Goal: Task Accomplishment & Management: Complete application form

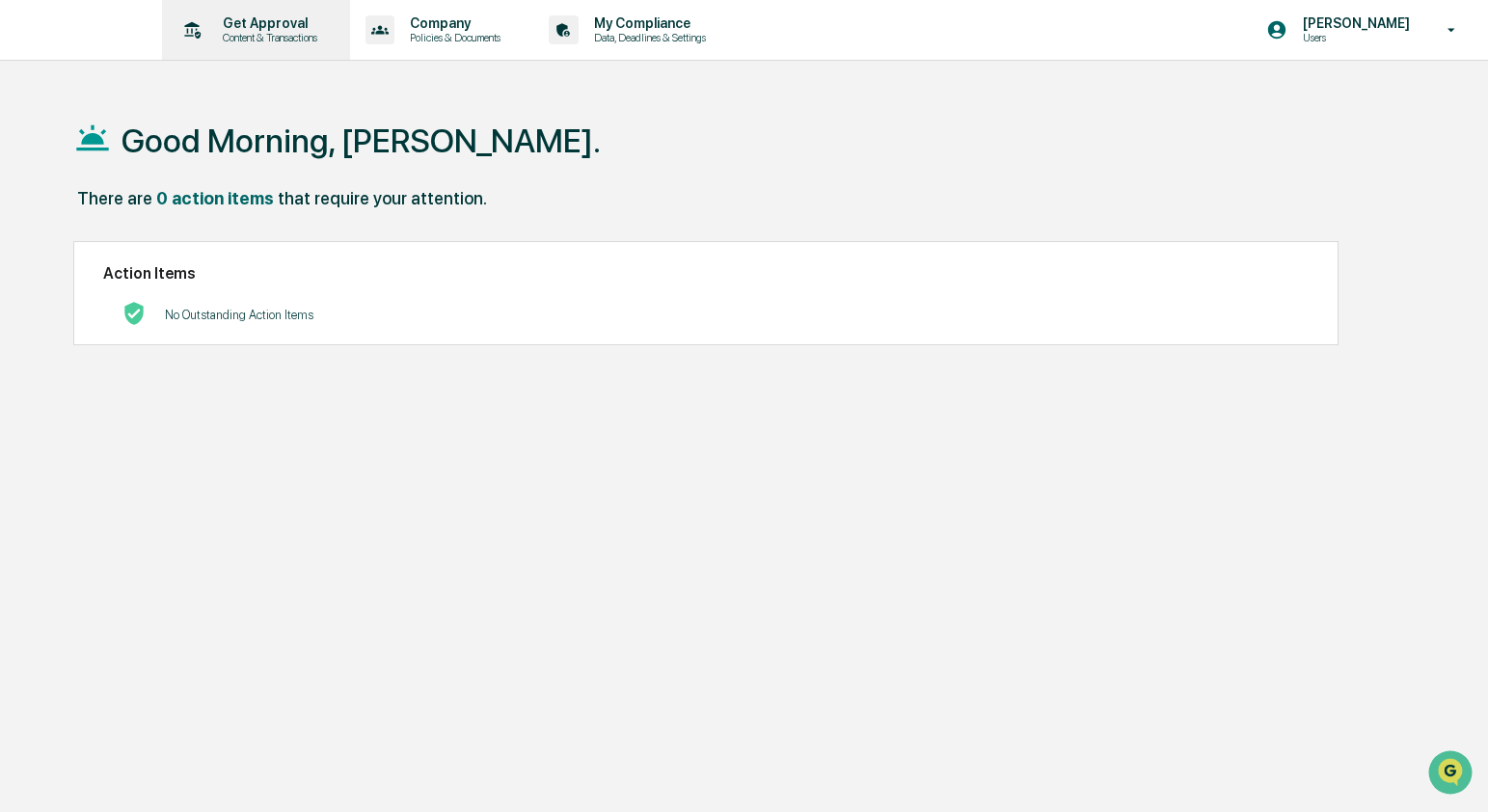
click at [313, 38] on p "Content & Transactions" at bounding box center [267, 37] width 119 height 14
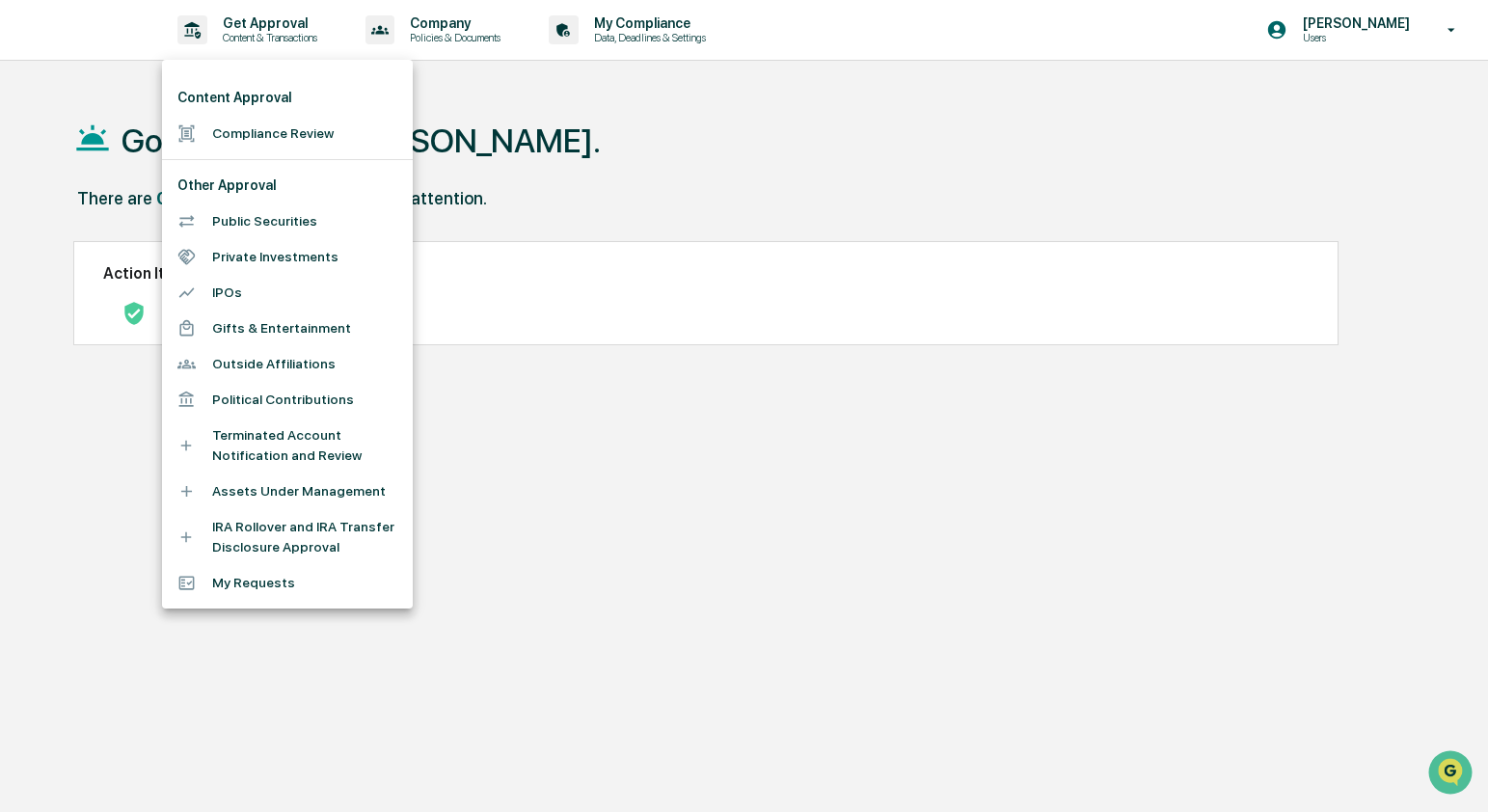
click at [588, 130] on div at bounding box center [744, 406] width 1488 height 812
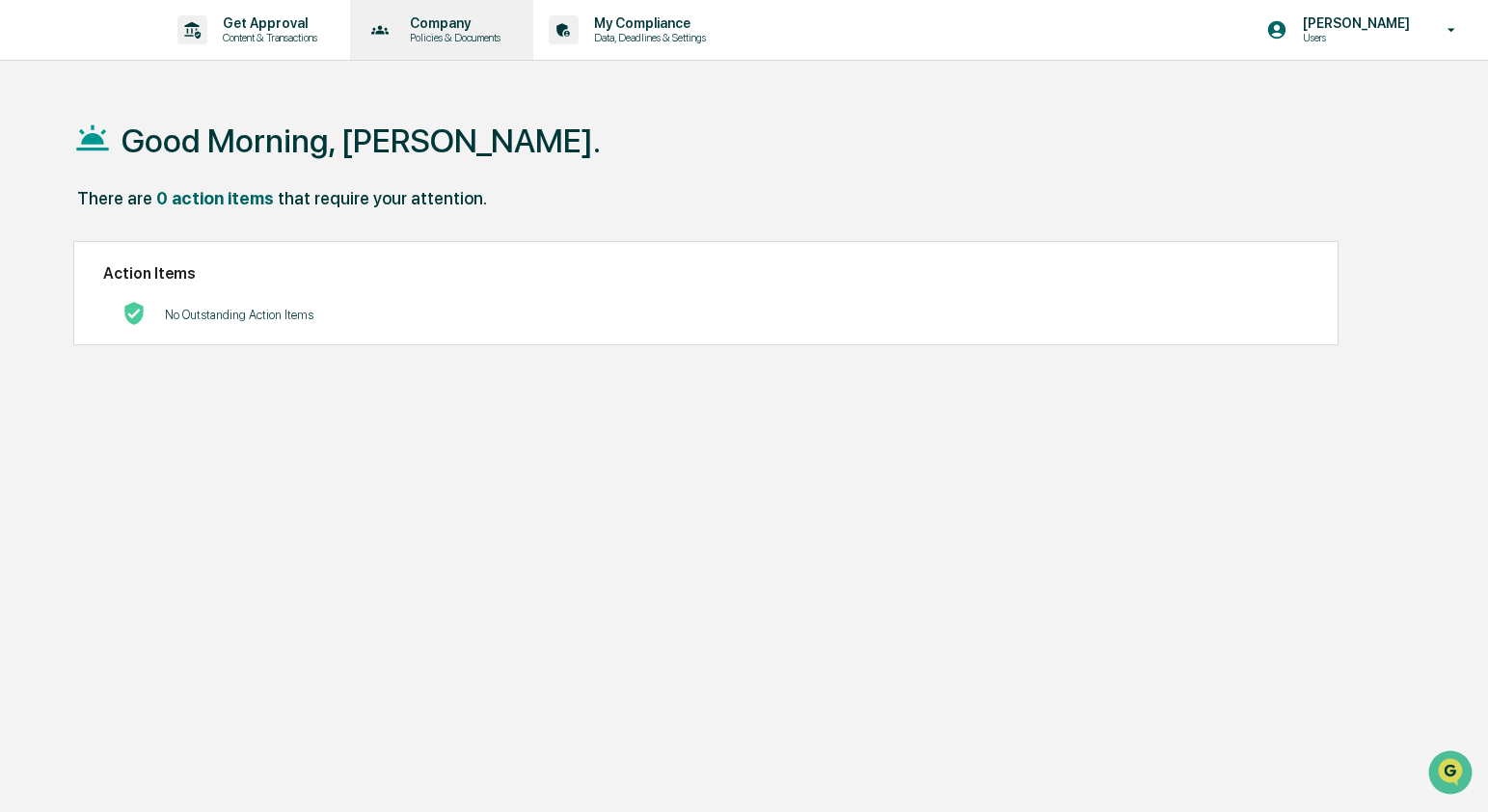
click at [521, 45] on div "Company Policies & Documents" at bounding box center [439, 30] width 164 height 60
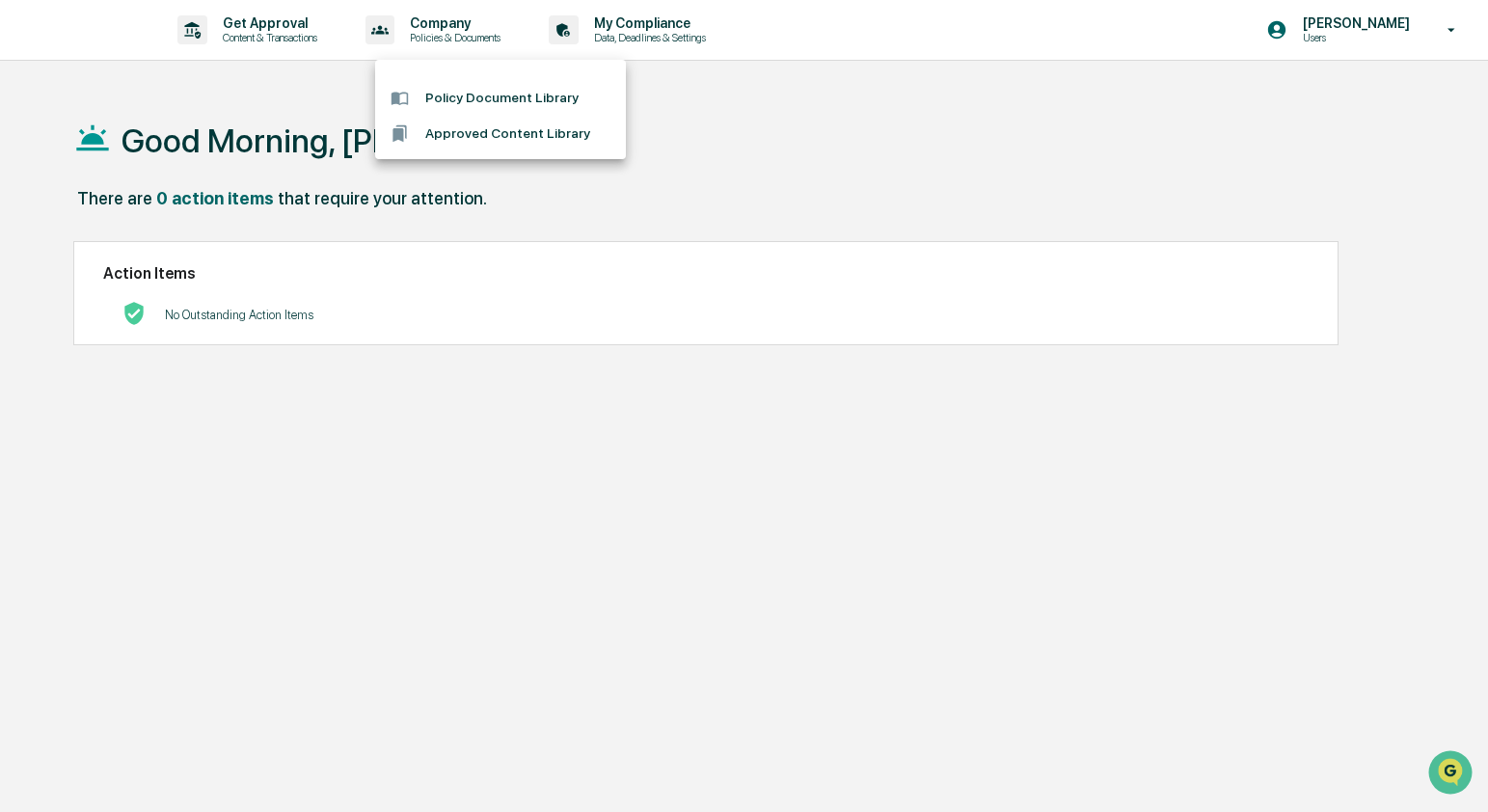
click at [701, 7] on div at bounding box center [744, 406] width 1488 height 812
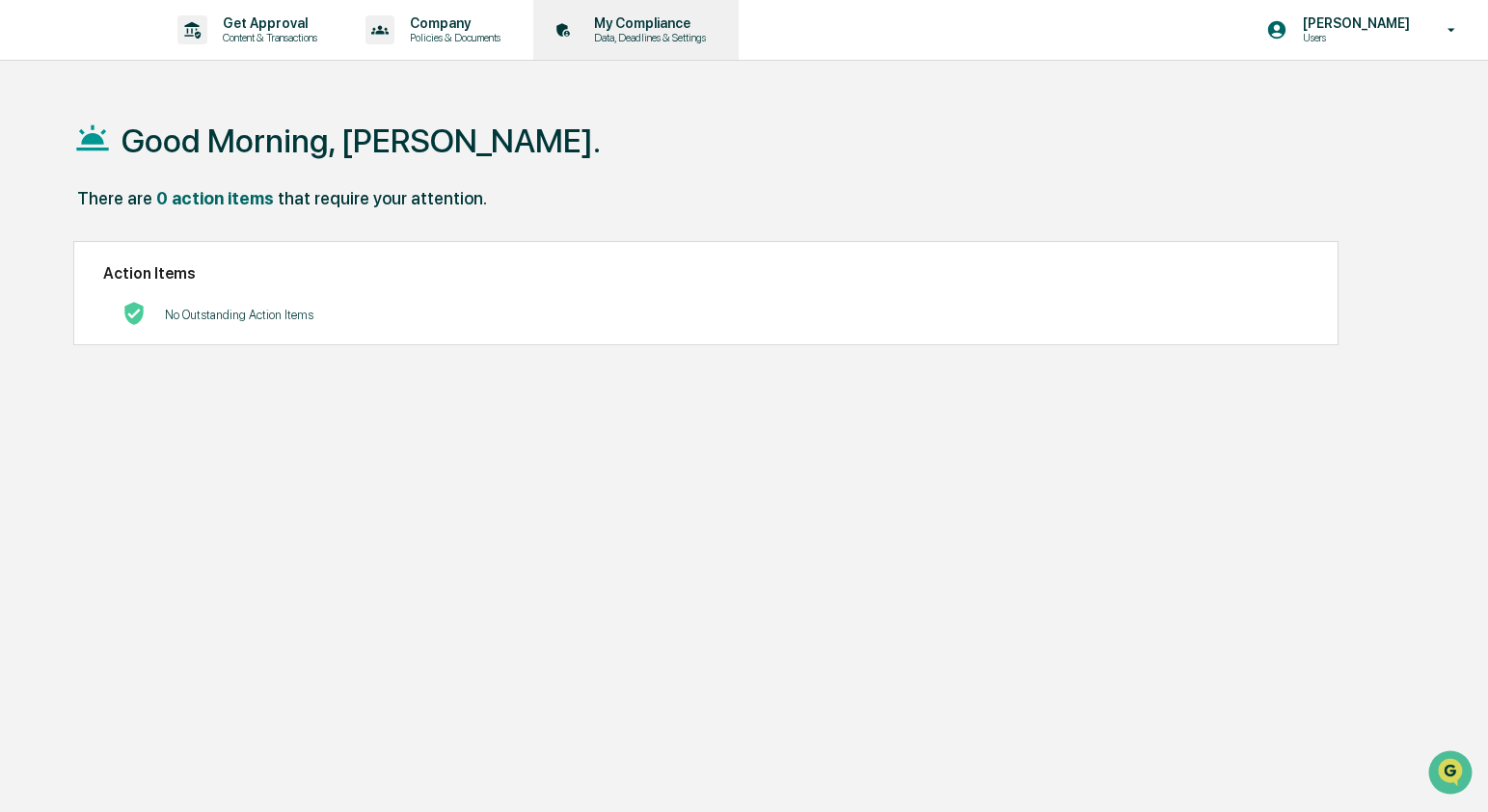
click at [695, 16] on p "My Compliance" at bounding box center [647, 24] width 137 height 16
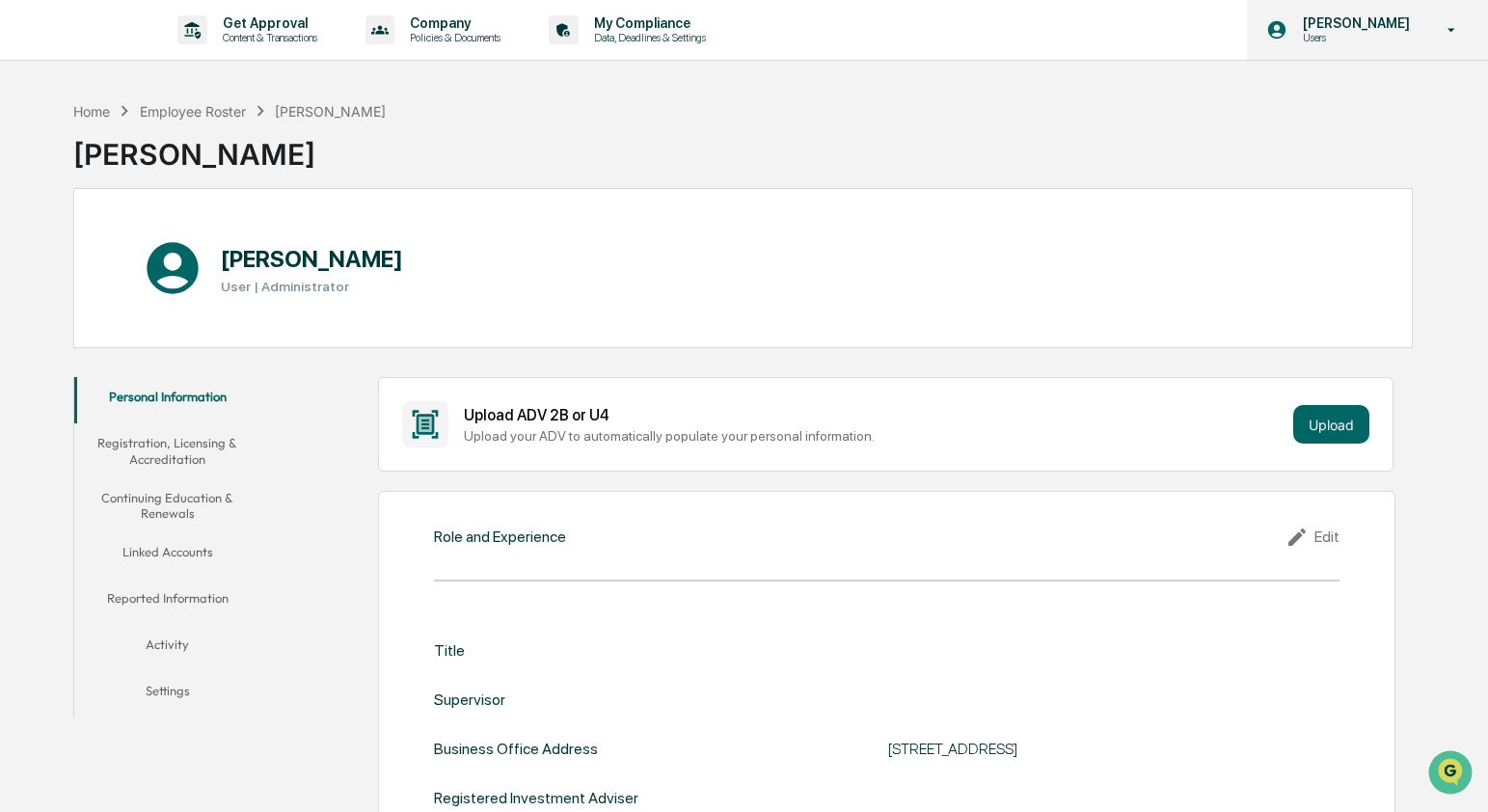
click at [1288, 32] on p "Users" at bounding box center [1354, 37] width 132 height 14
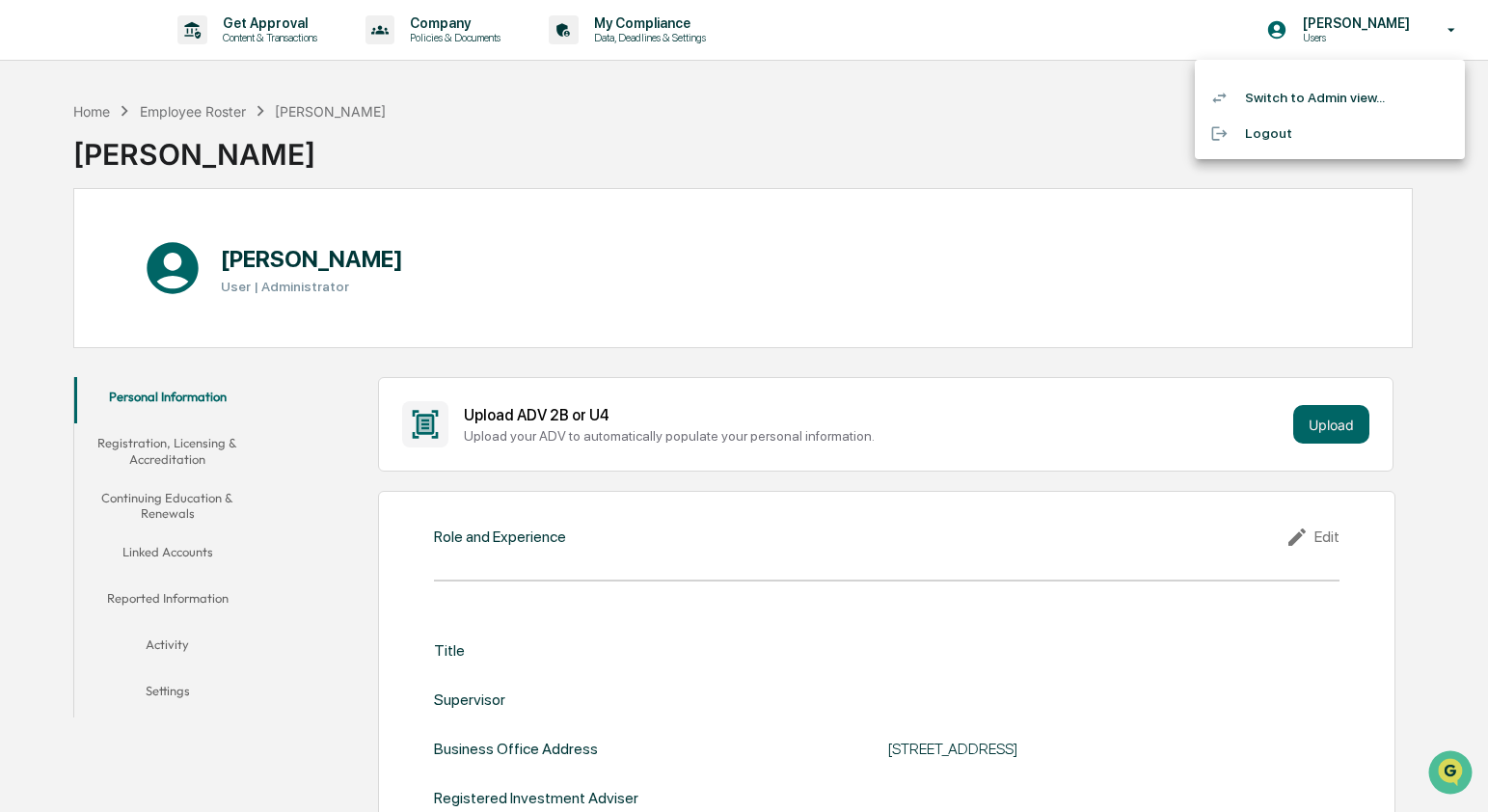
click at [1242, 94] on div at bounding box center [1227, 97] width 34 height 19
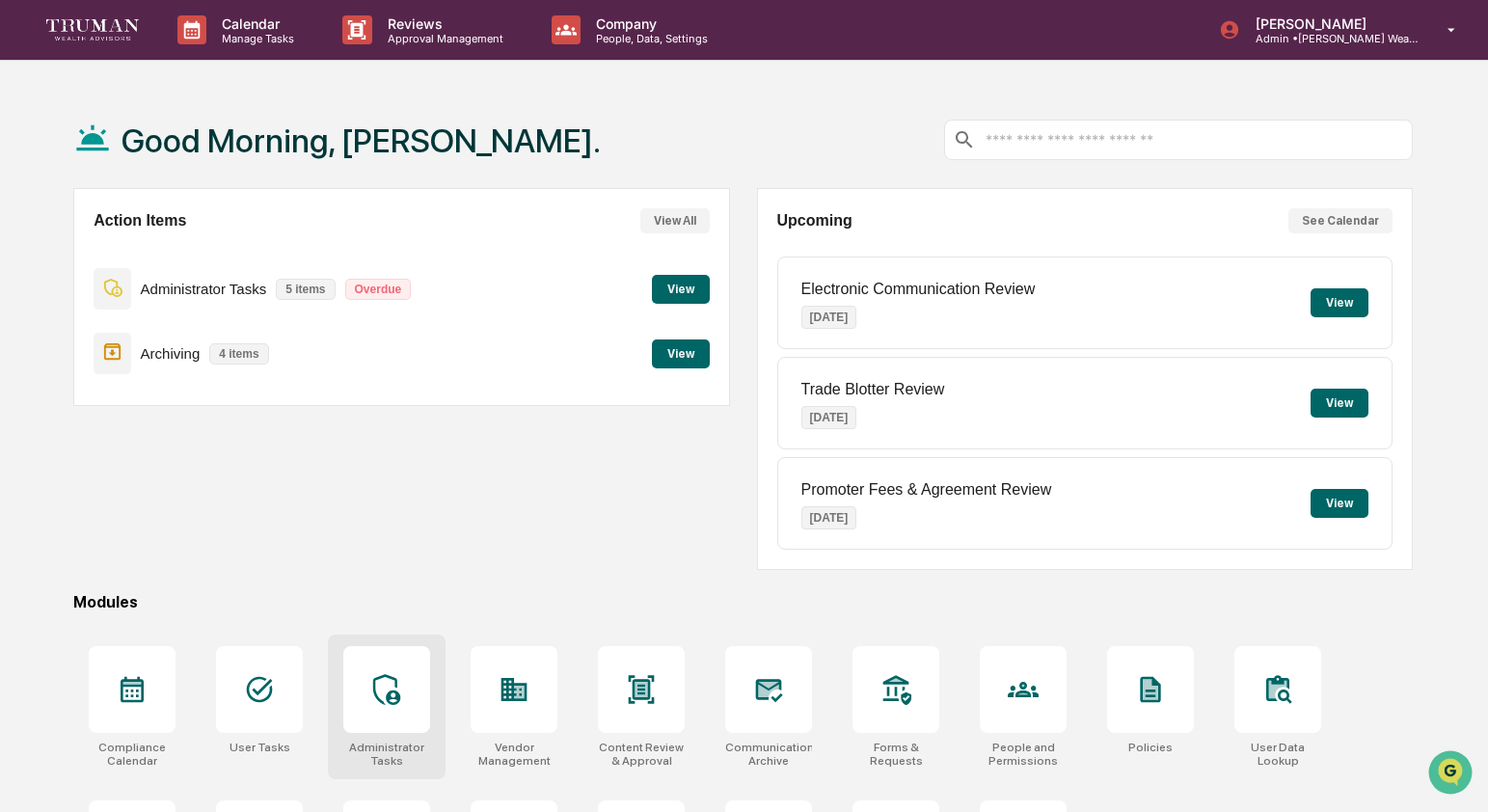
click at [382, 678] on icon at bounding box center [386, 689] width 31 height 31
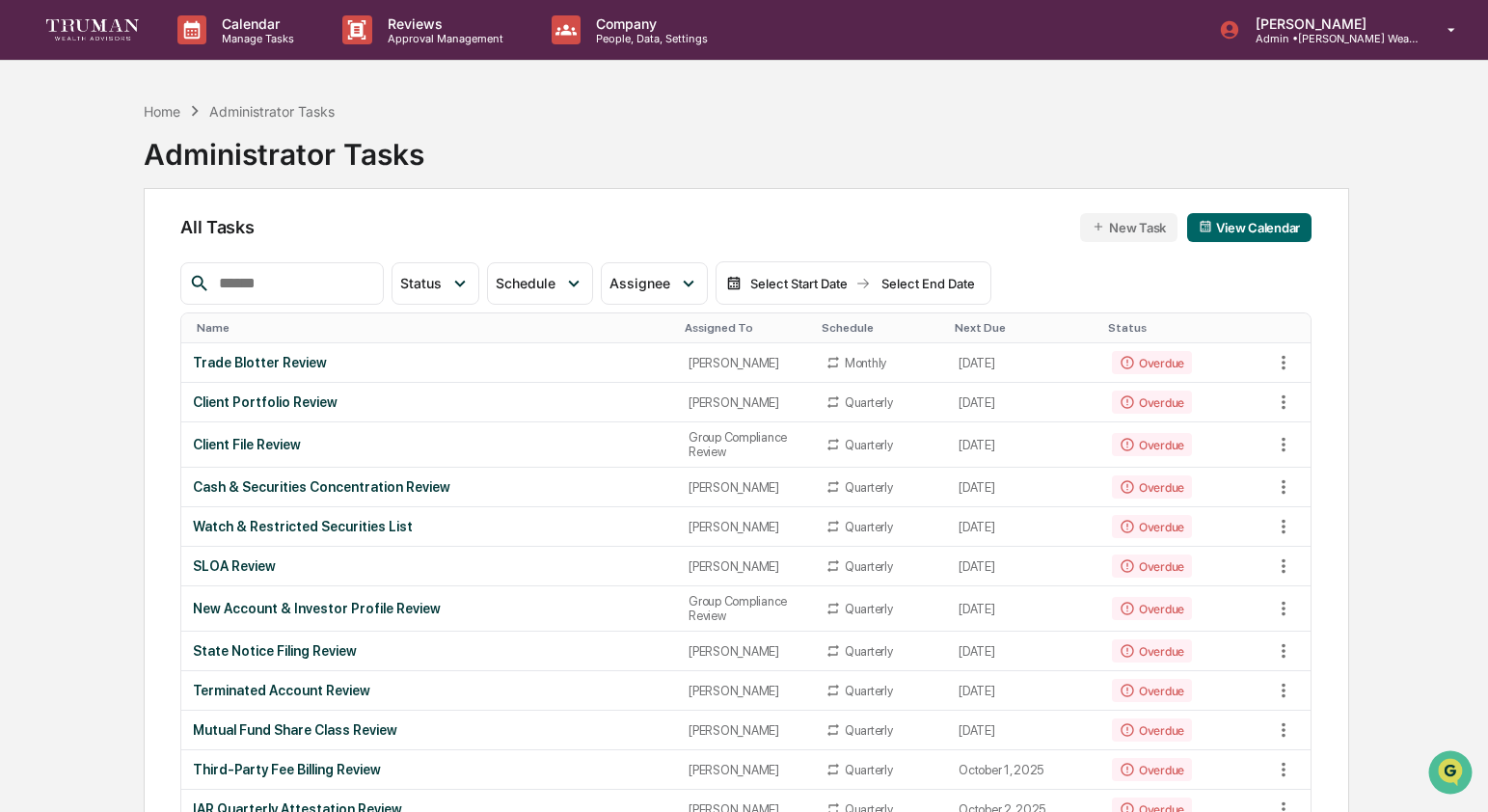
click at [684, 330] on div "Assigned To" at bounding box center [744, 328] width 121 height 14
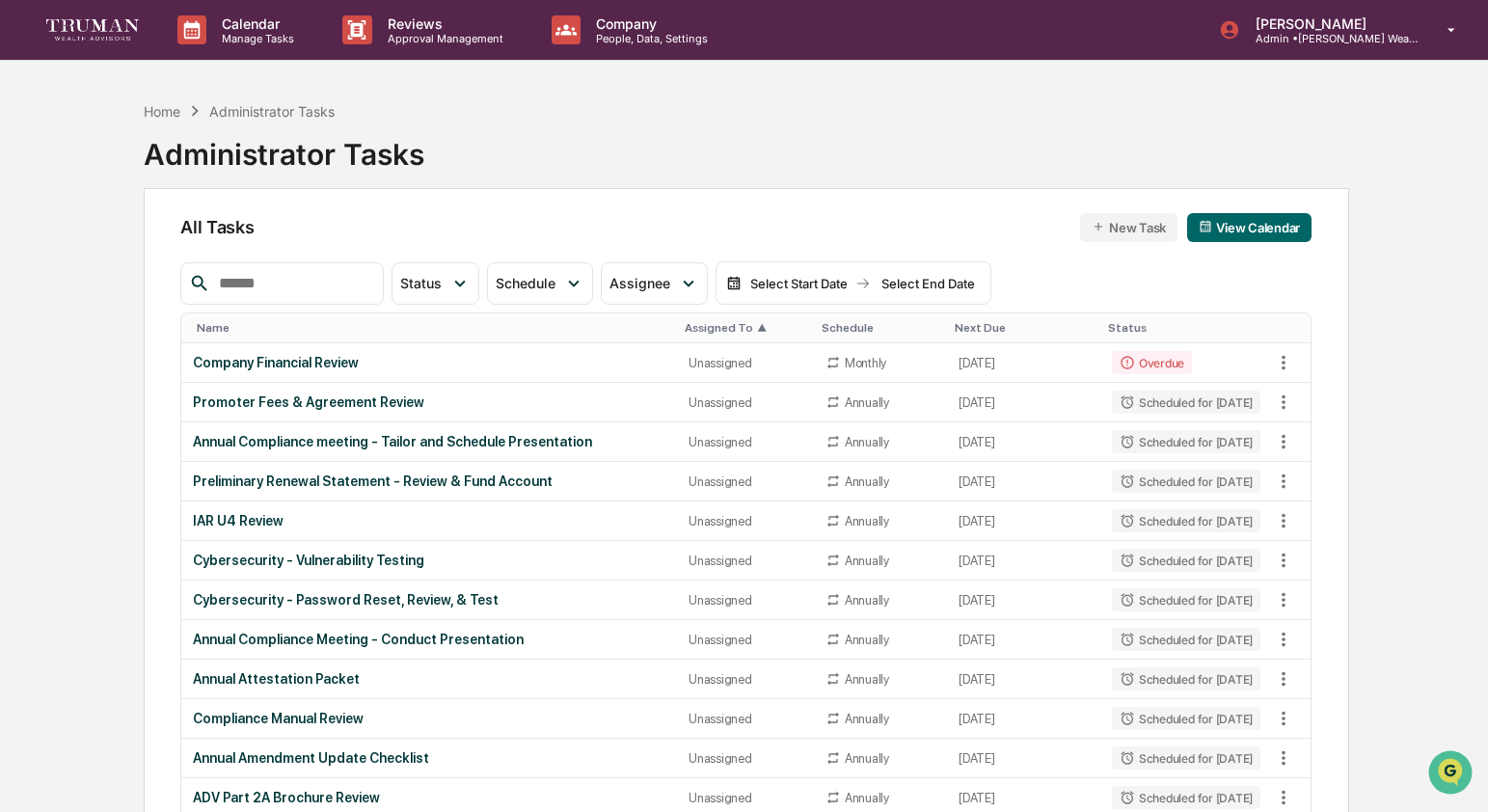
click at [689, 328] on div "Assigned To ▲" at bounding box center [744, 328] width 121 height 14
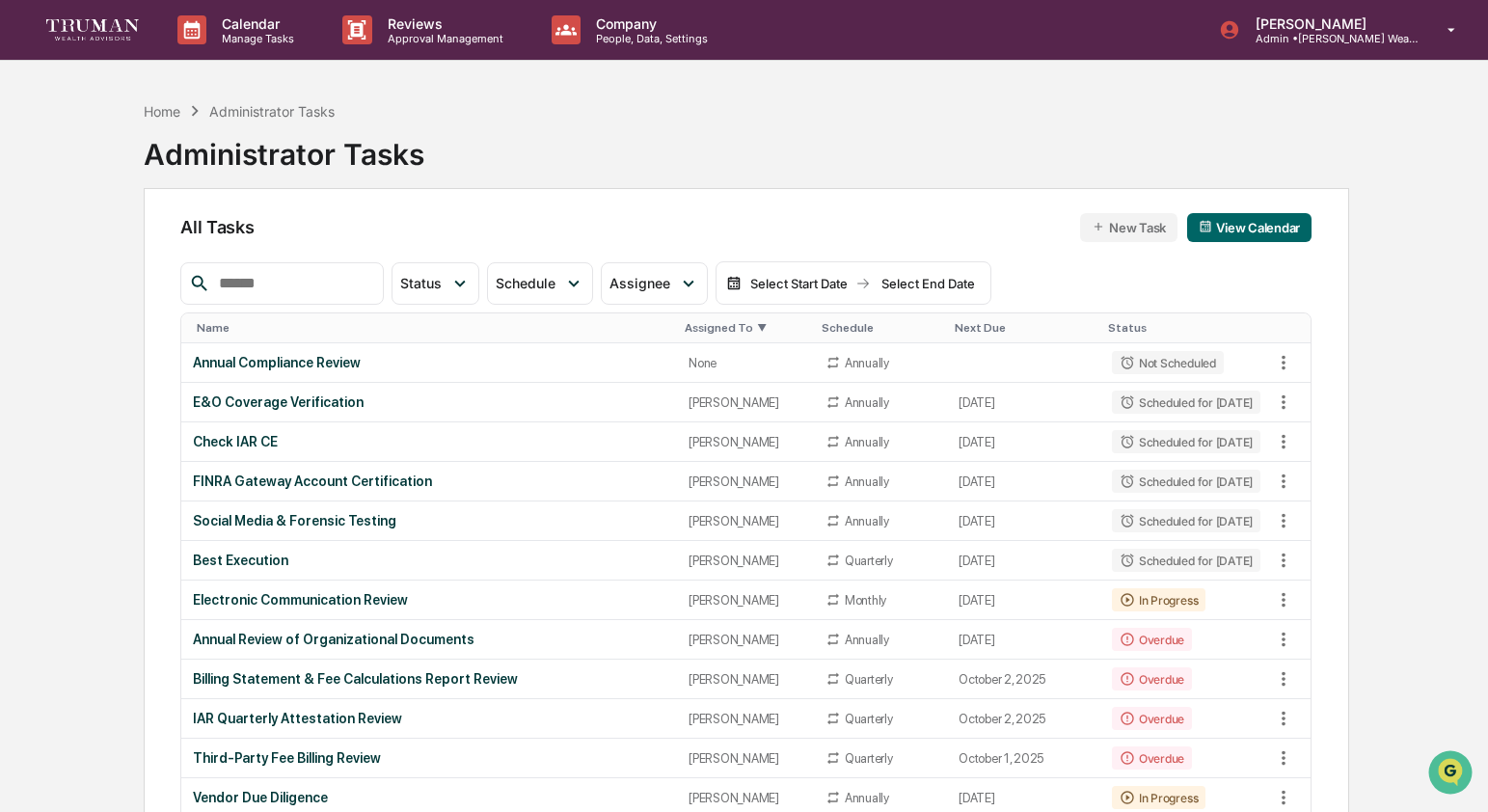
click at [1126, 321] on div "Status" at bounding box center [1186, 328] width 157 height 14
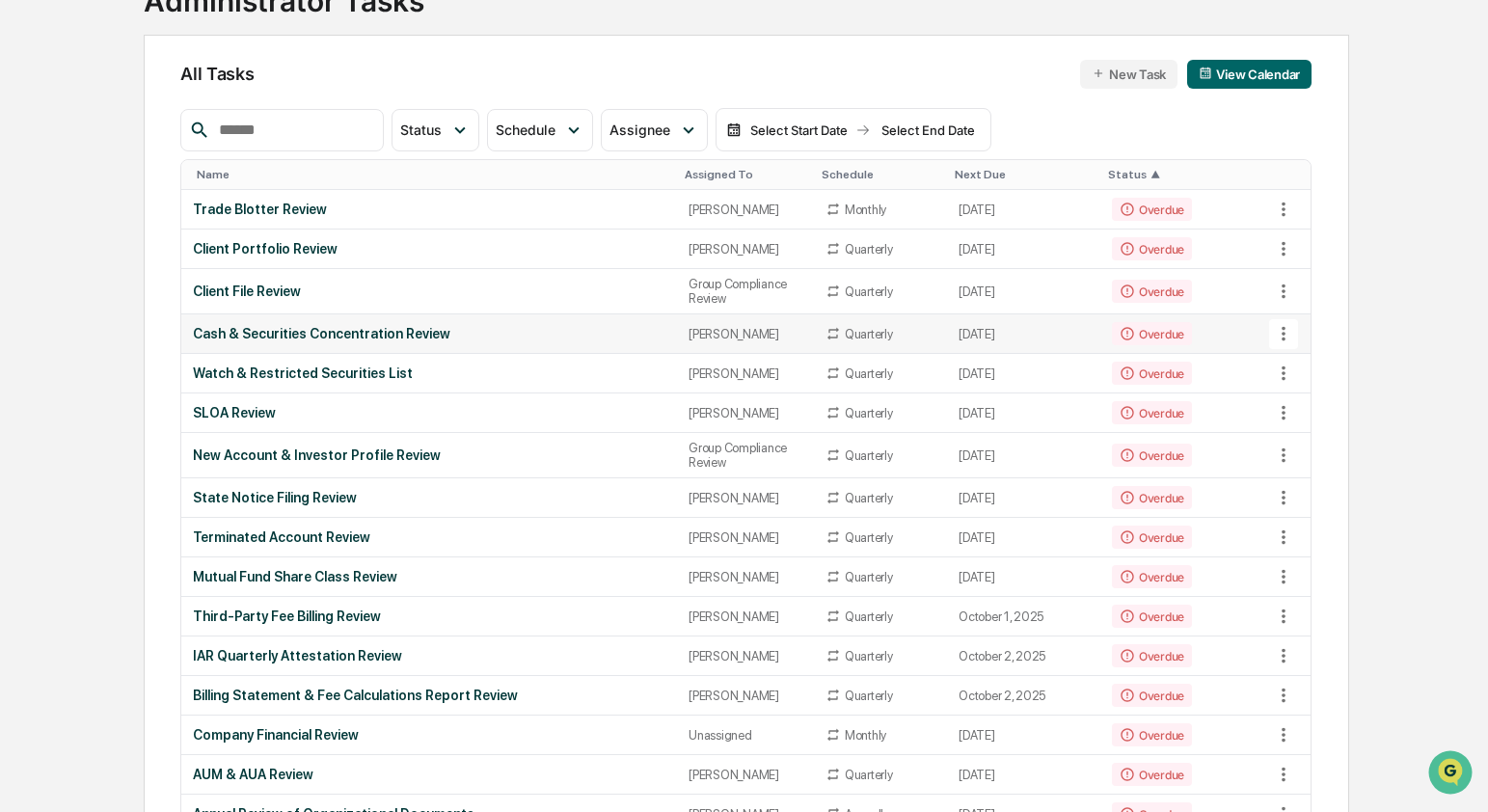
scroll to position [44, 0]
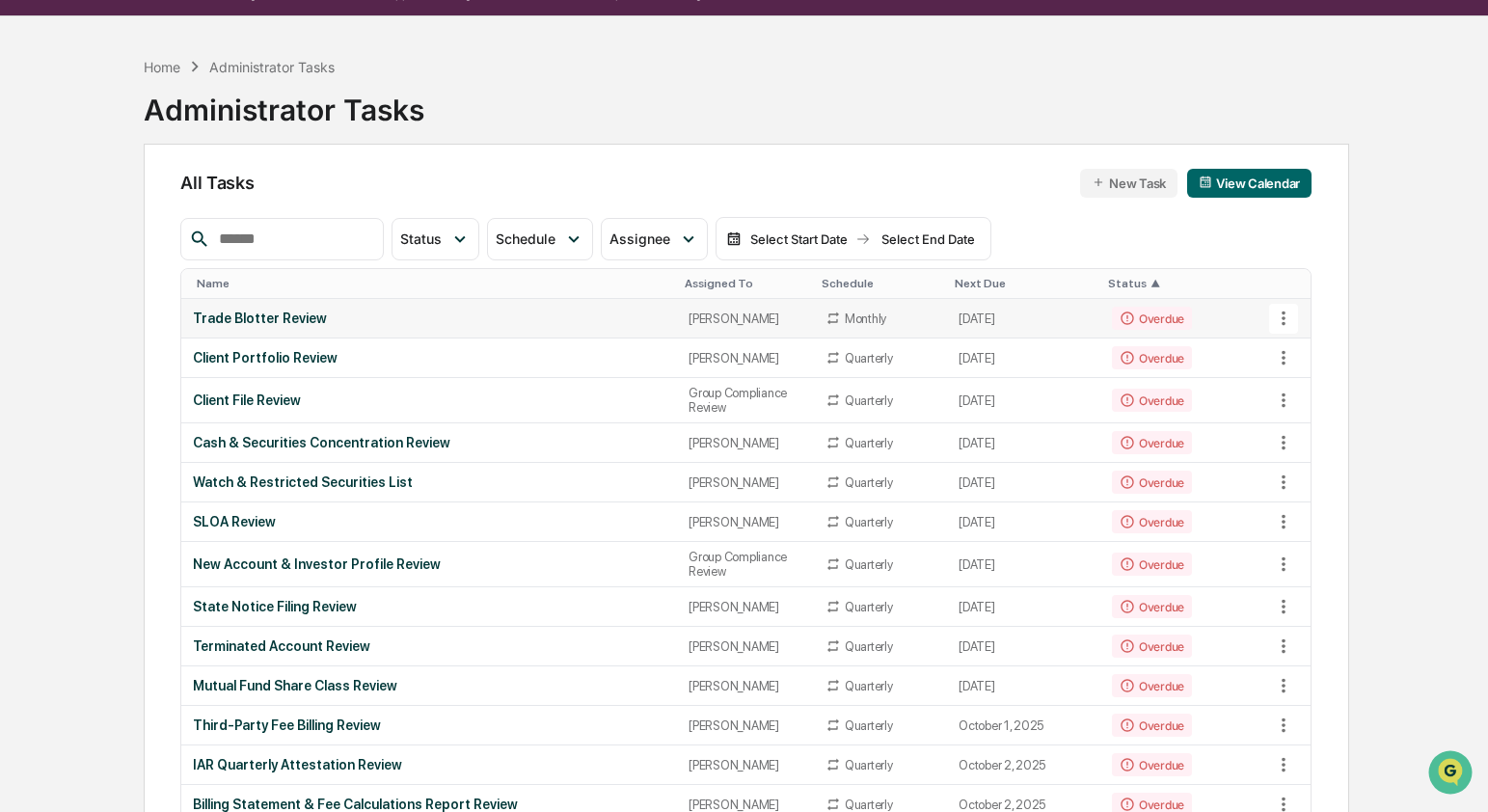
click at [704, 301] on td "[PERSON_NAME]" at bounding box center [745, 319] width 137 height 39
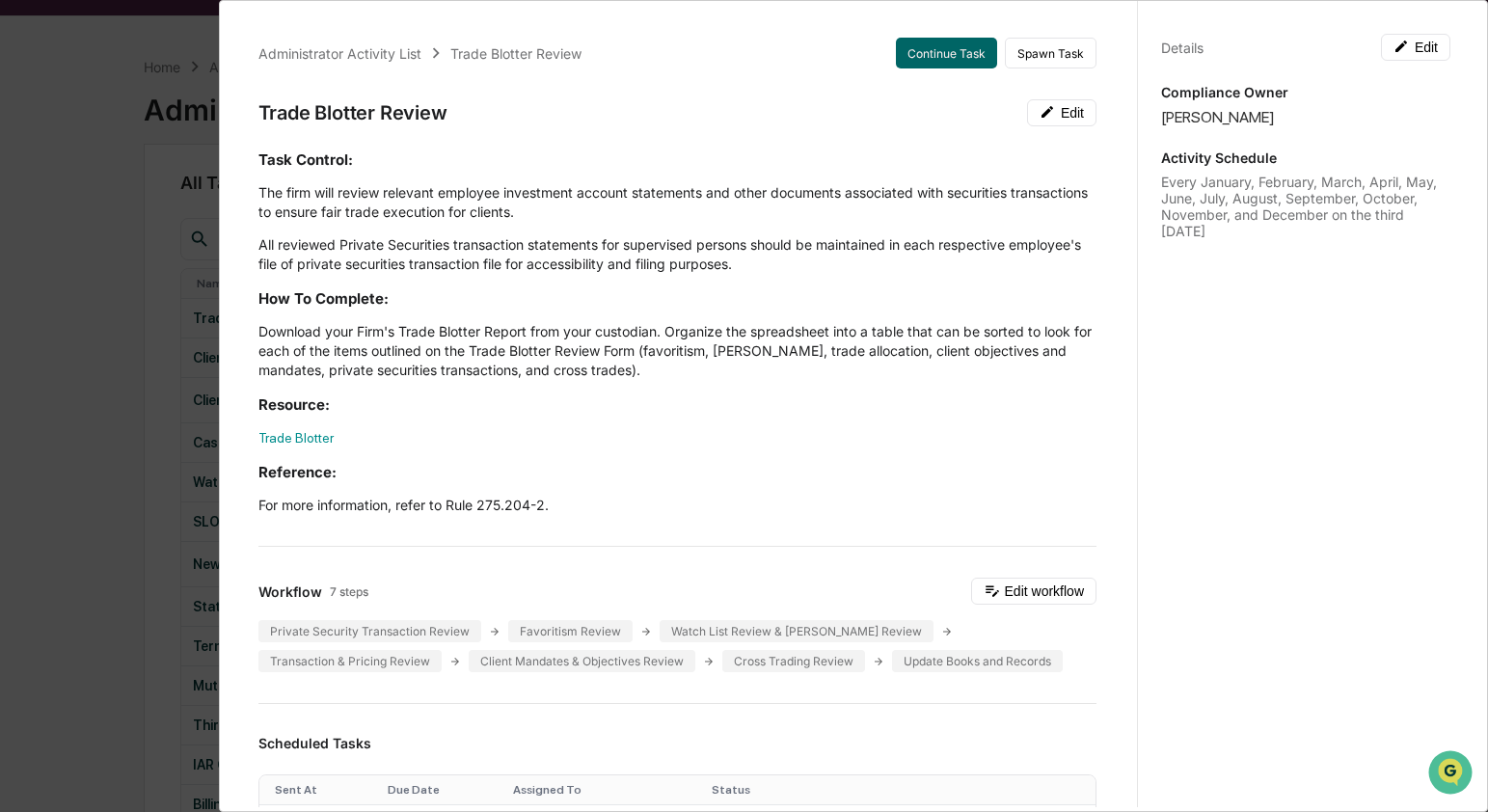
scroll to position [0, 0]
click at [164, 422] on div "Administrator Activity List Trade Blotter Review Continue Task Spawn Task Trade…" at bounding box center [744, 406] width 1488 height 812
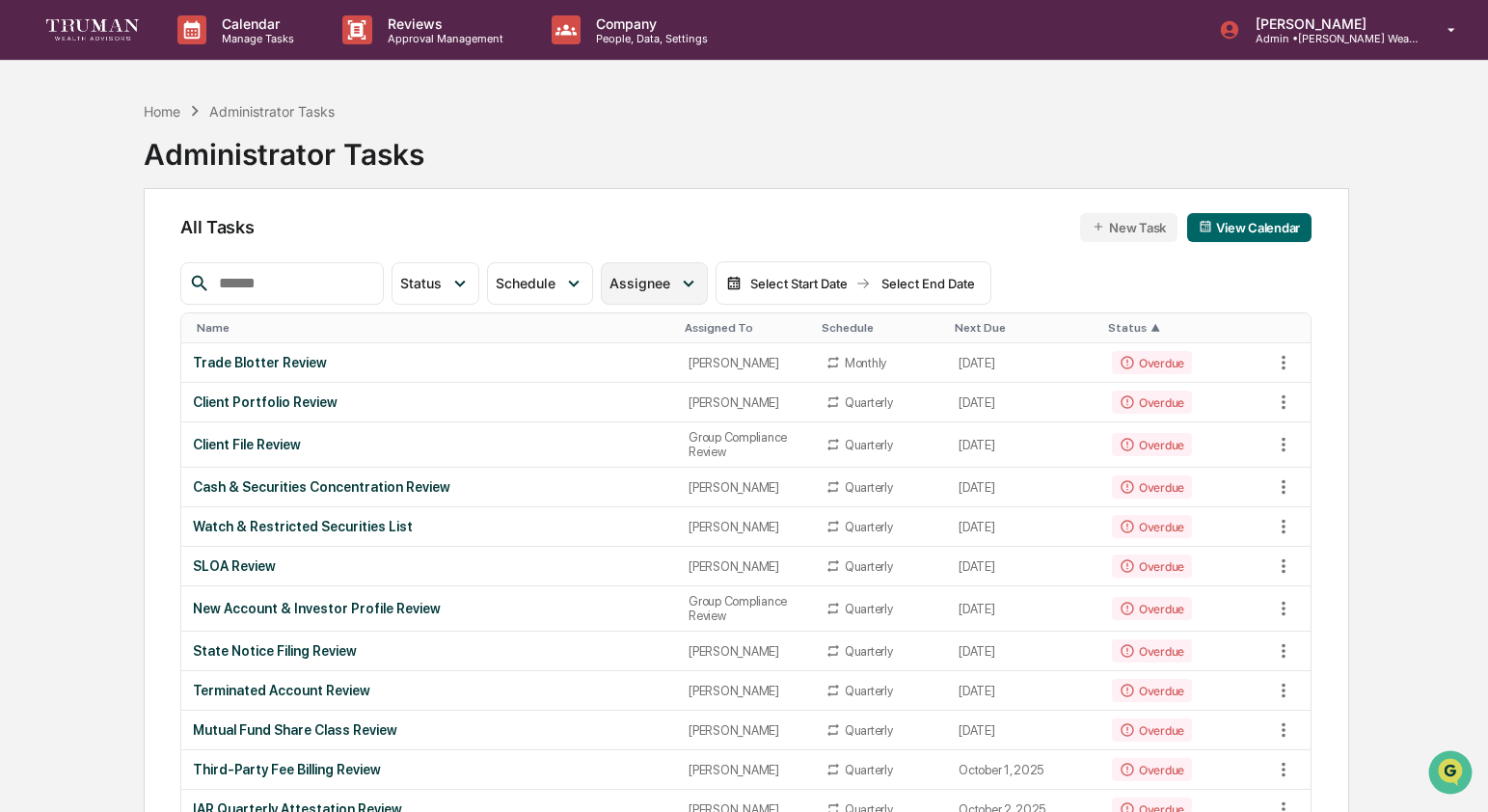
click at [658, 286] on span "Assignee" at bounding box center [640, 282] width 61 height 17
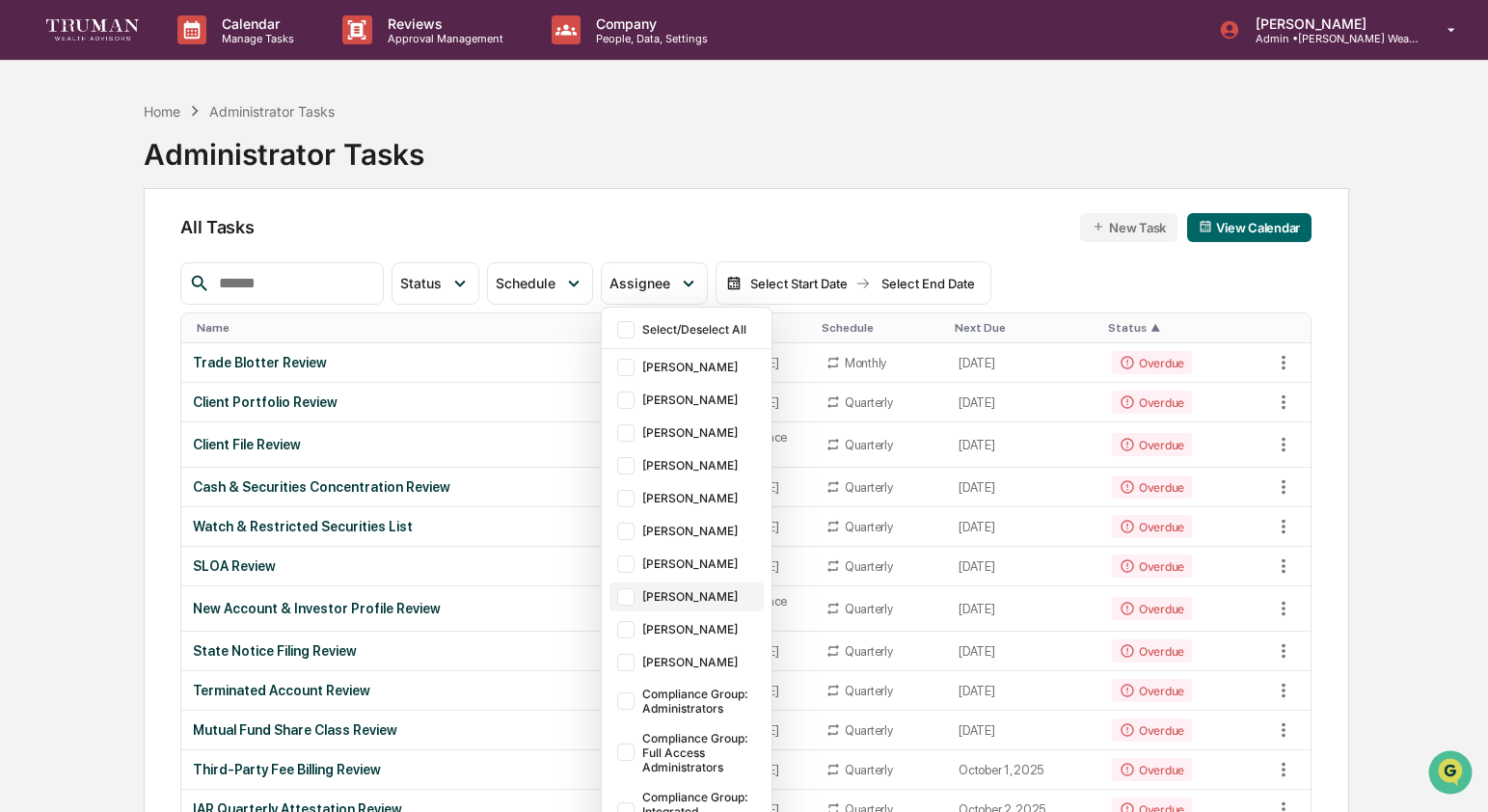
click at [626, 605] on div at bounding box center [626, 597] width 18 height 18
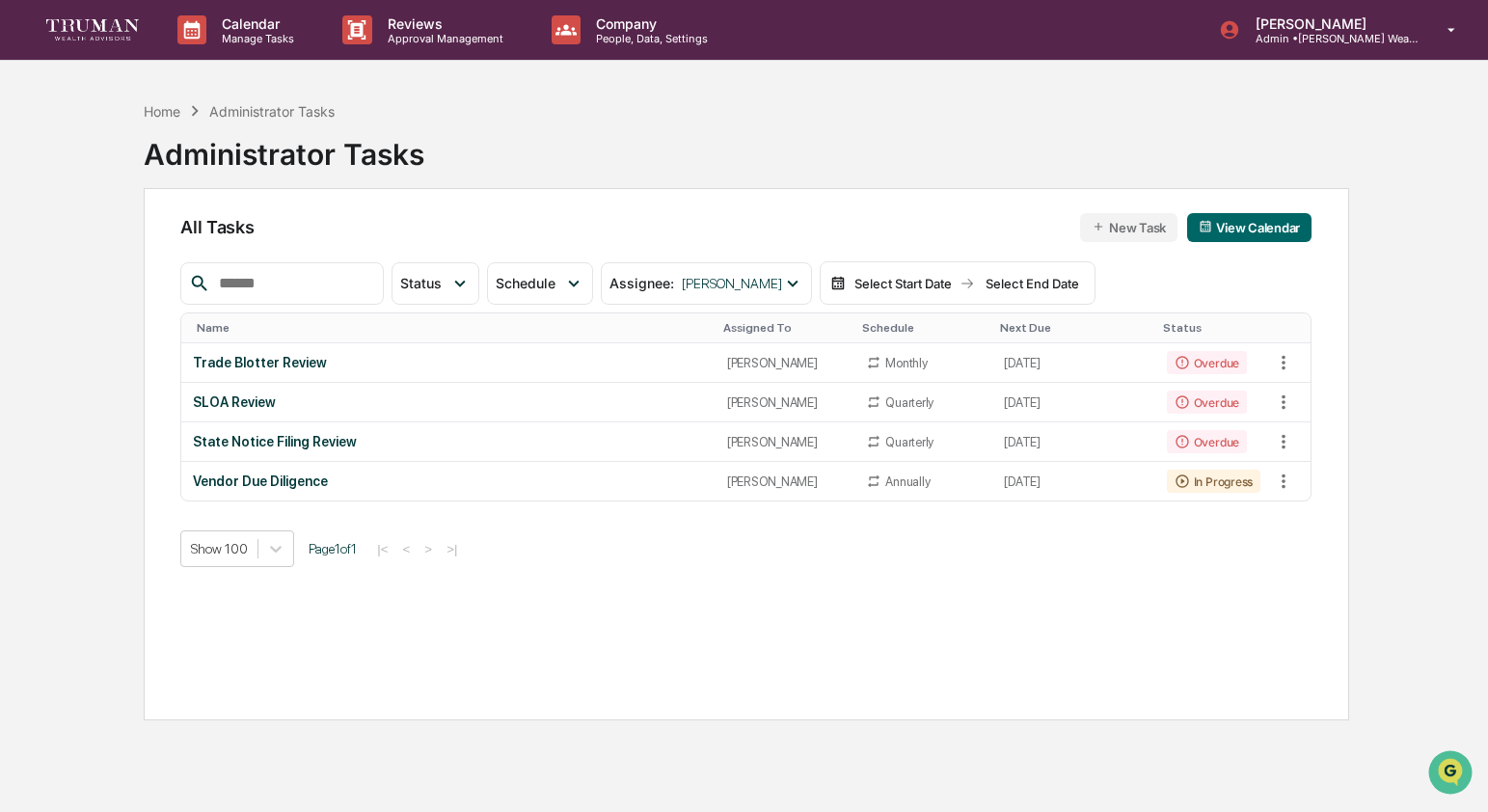
click at [701, 195] on div "All Tasks New Task View Calendar Status Select/Deselect All Done In Progress Ac…" at bounding box center [746, 454] width 1205 height 532
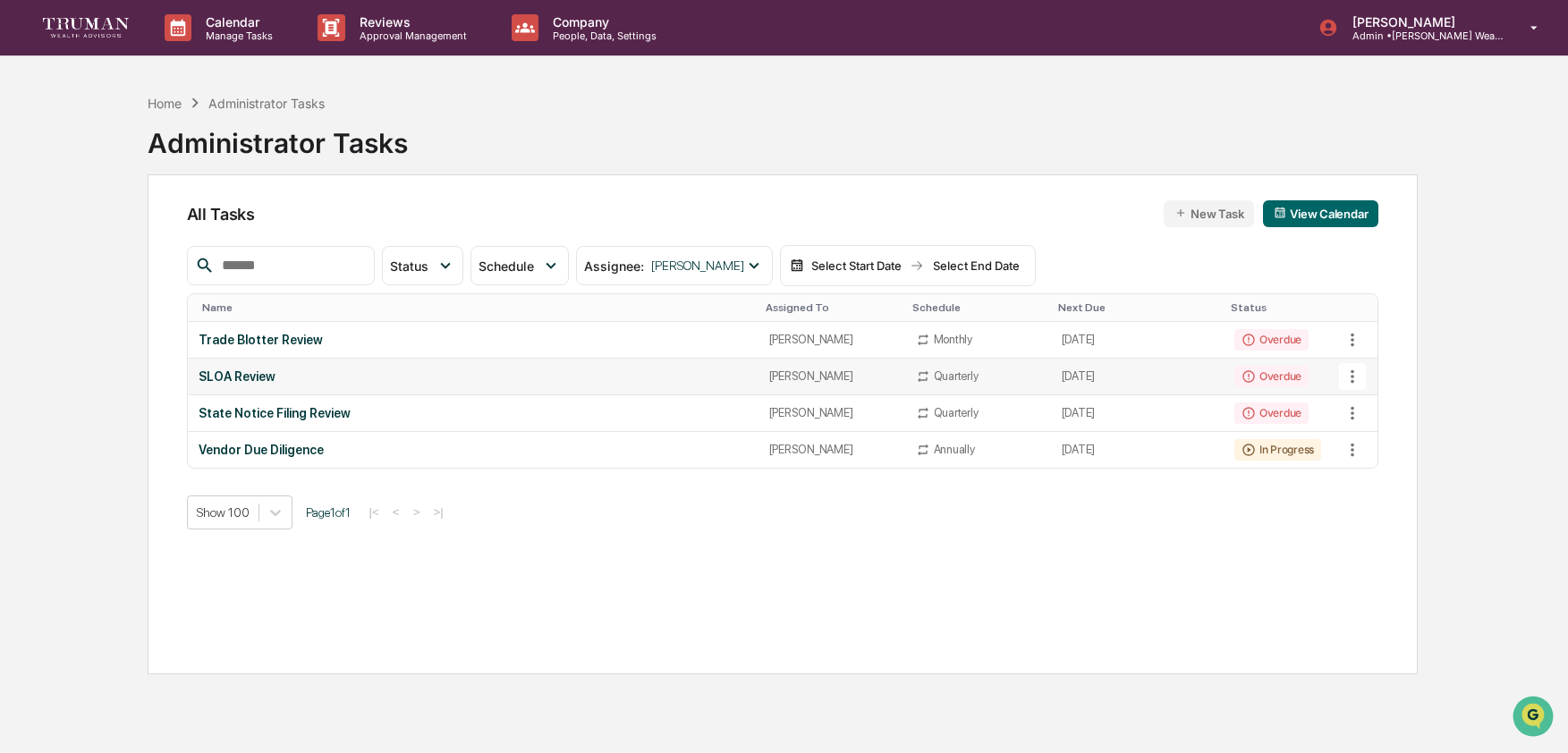
scroll to position [85, 0]
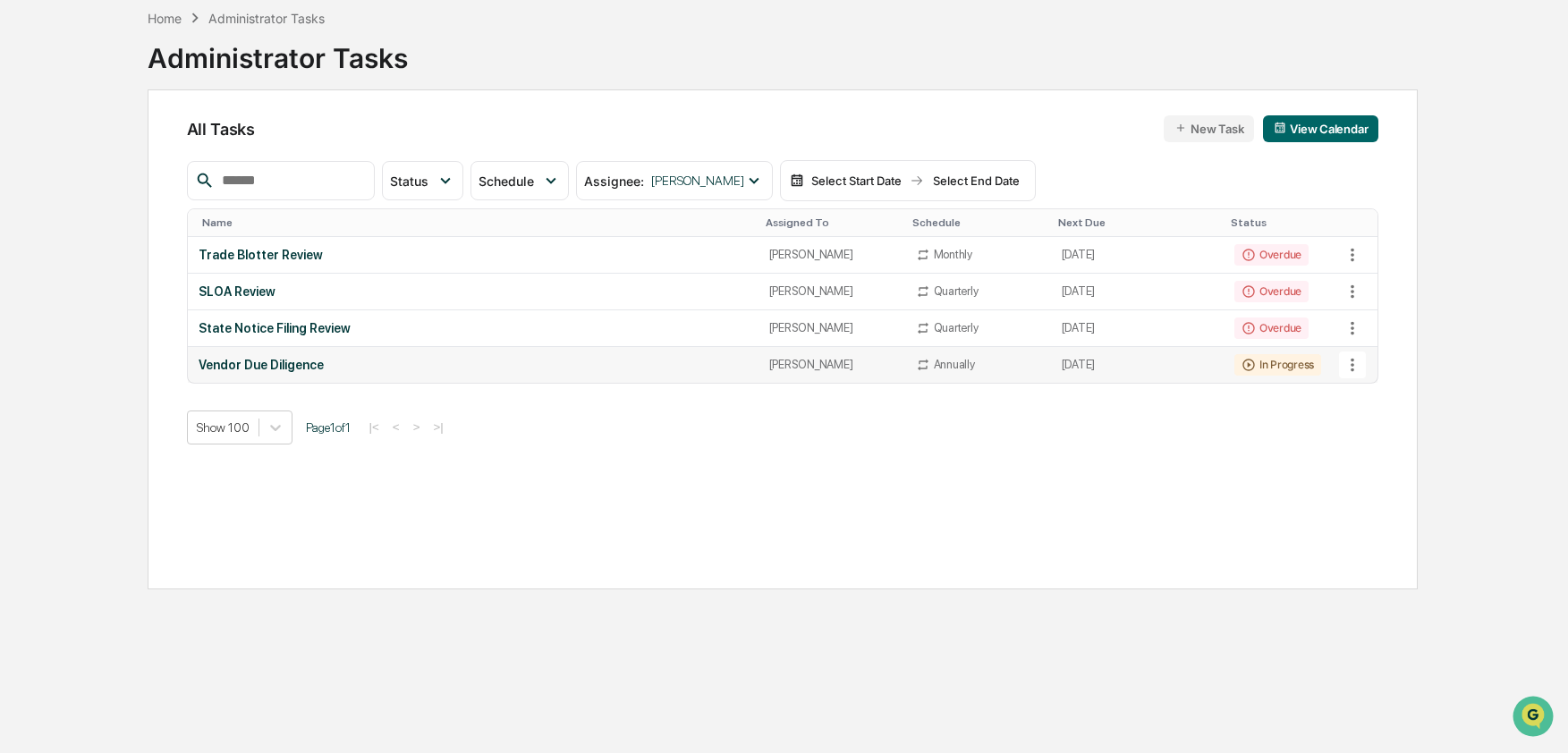
click at [321, 371] on div "Vendor Due Diligence" at bounding box center [472, 365] width 549 height 15
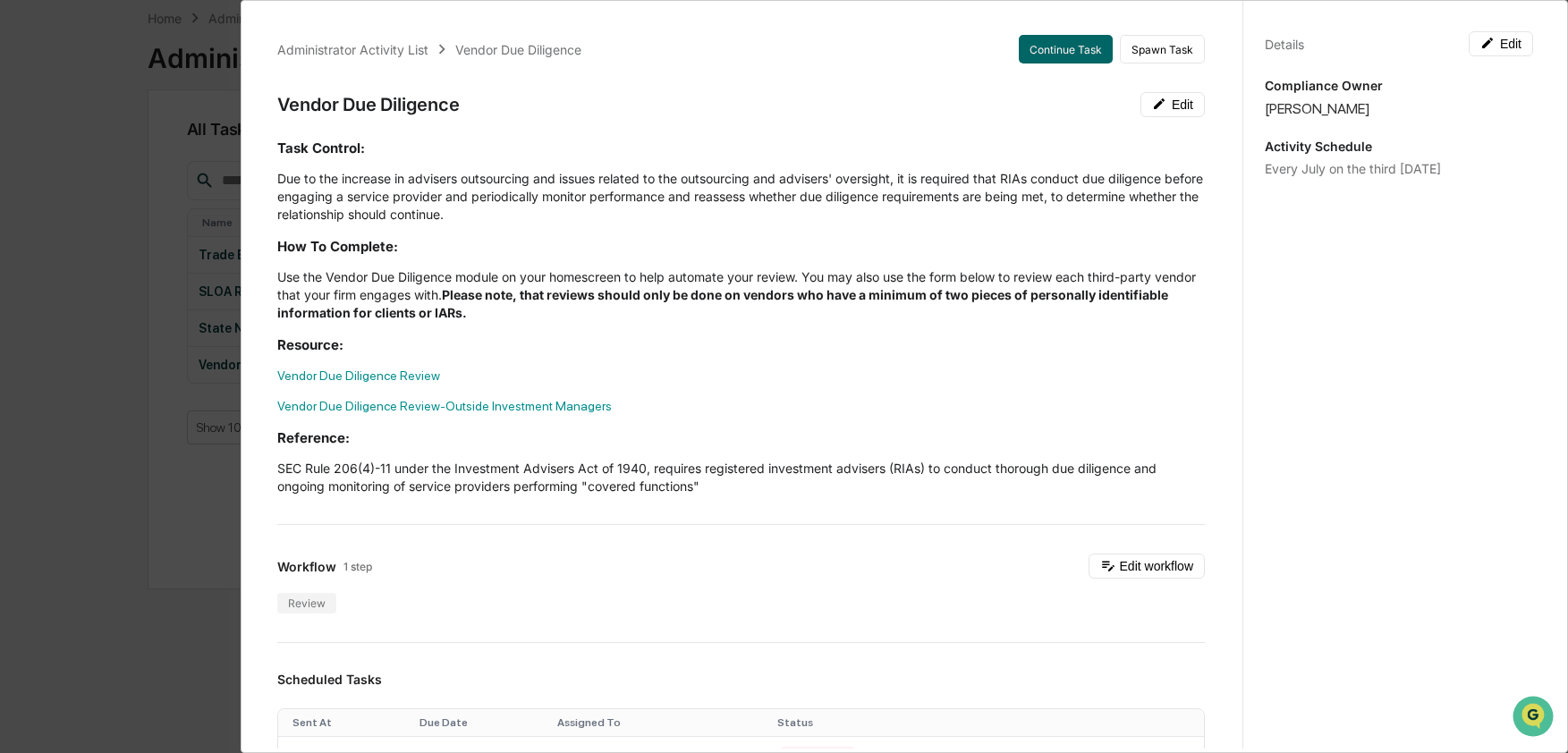
click at [179, 532] on div "Administrator Activity List Vendor Due Diligence Continue Task Spawn Task Vendo…" at bounding box center [784, 376] width 1568 height 753
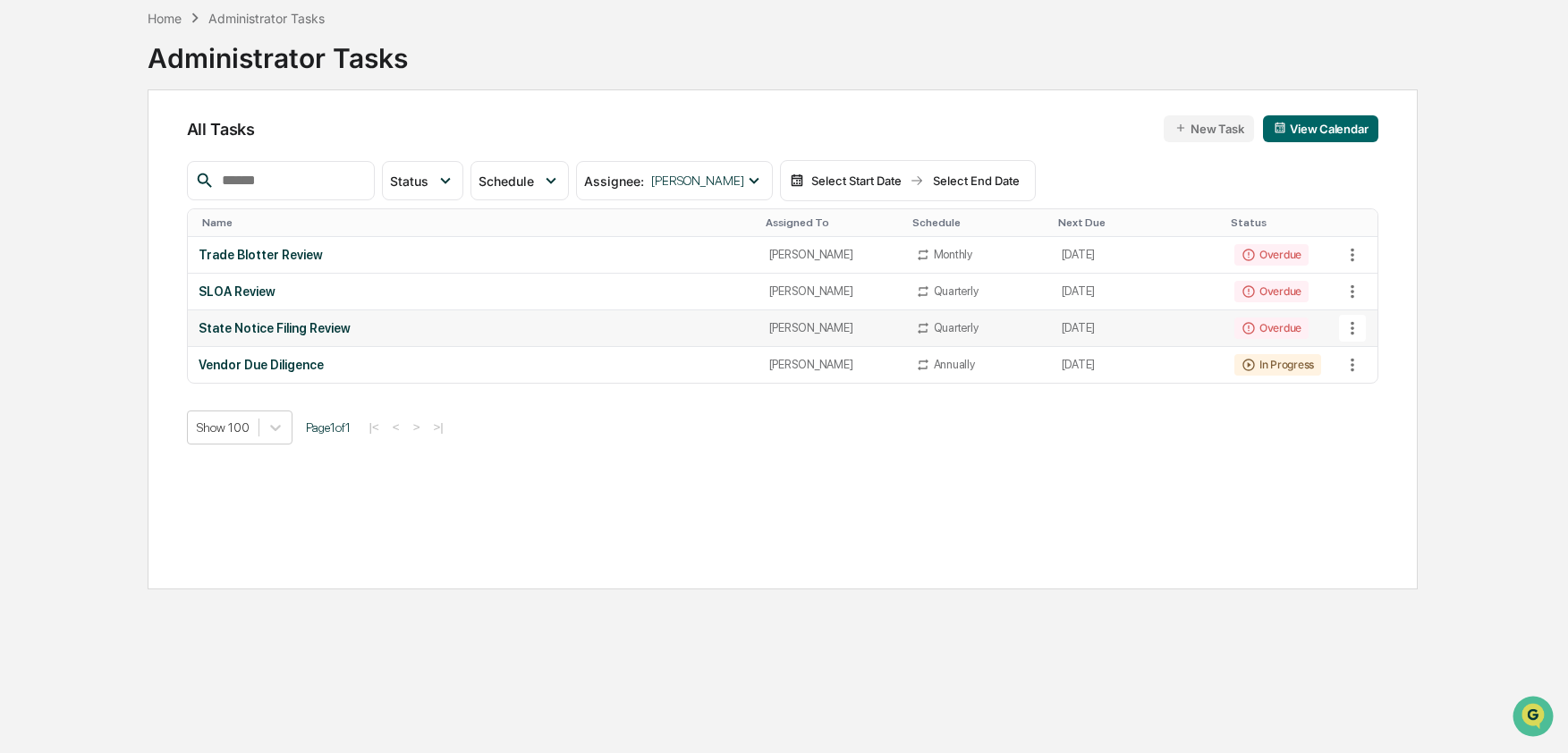
click at [316, 335] on div "State Notice Filing Review" at bounding box center [472, 329] width 549 height 15
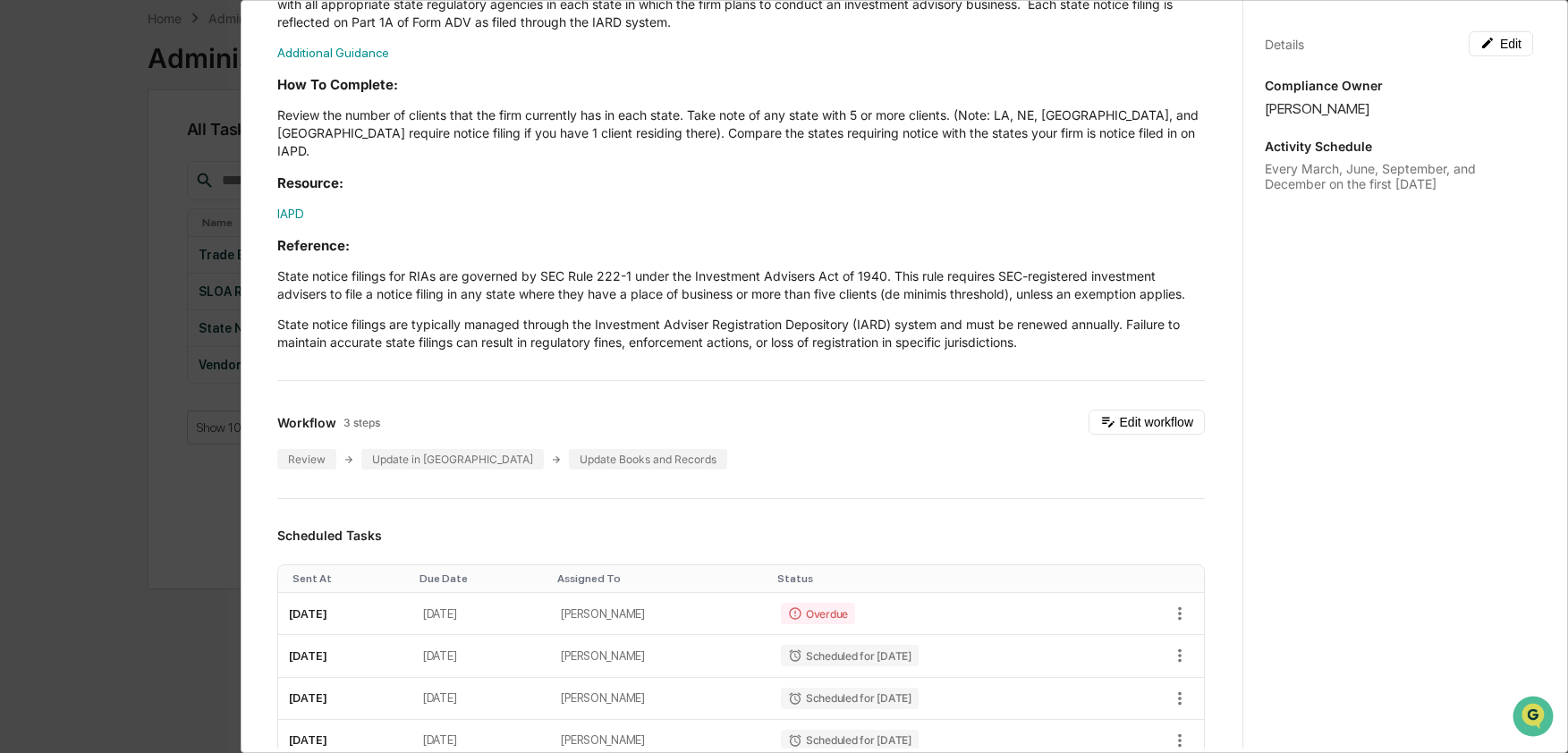
scroll to position [0, 0]
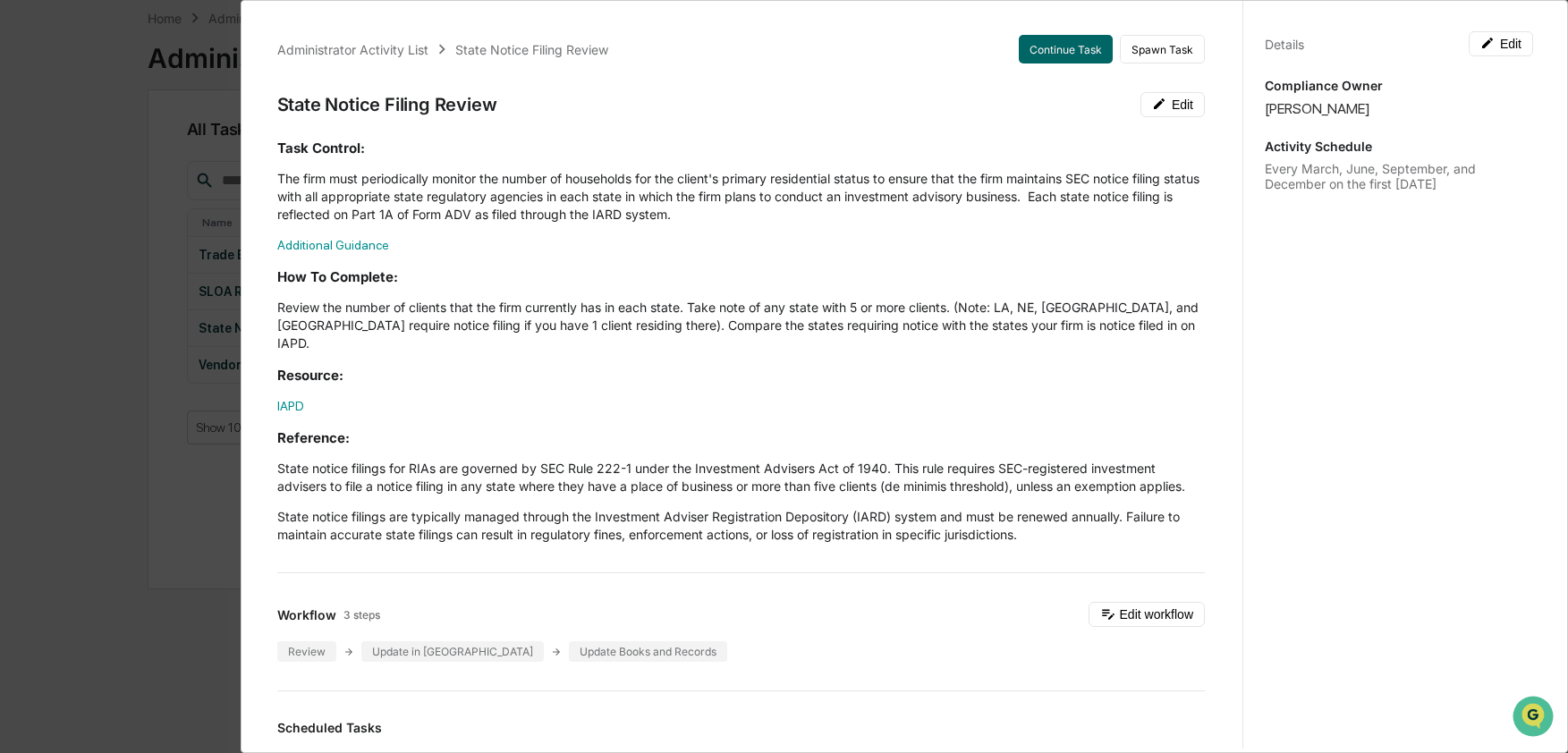
click at [666, 190] on p "The firm must periodically monitor the number of households for the client's pr…" at bounding box center [742, 196] width 928 height 54
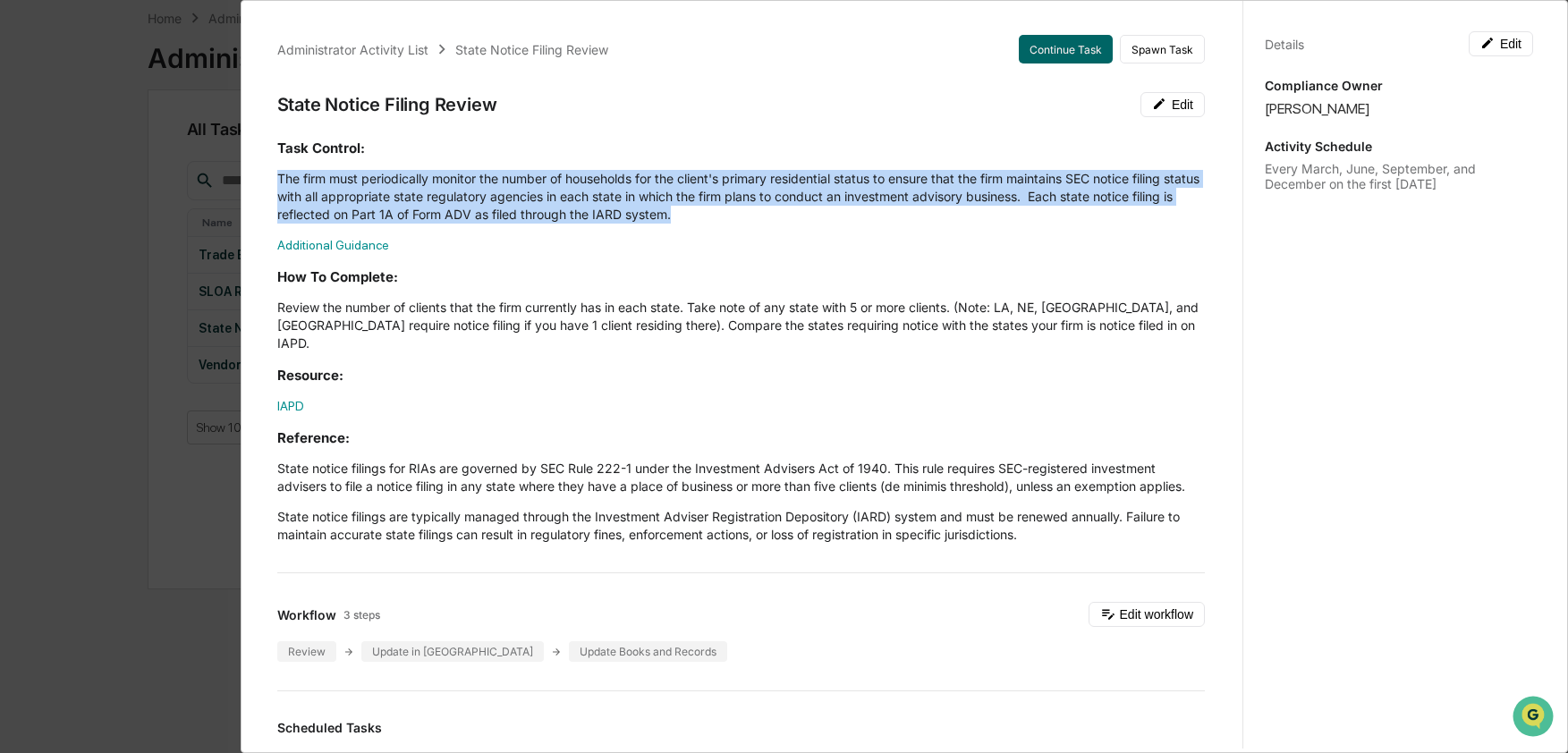
click at [666, 190] on p "The firm must periodically monitor the number of households for the client's pr…" at bounding box center [742, 196] width 928 height 54
click at [481, 229] on div "Task Control: The firm must periodically monitor the number of households for t…" at bounding box center [742, 341] width 928 height 405
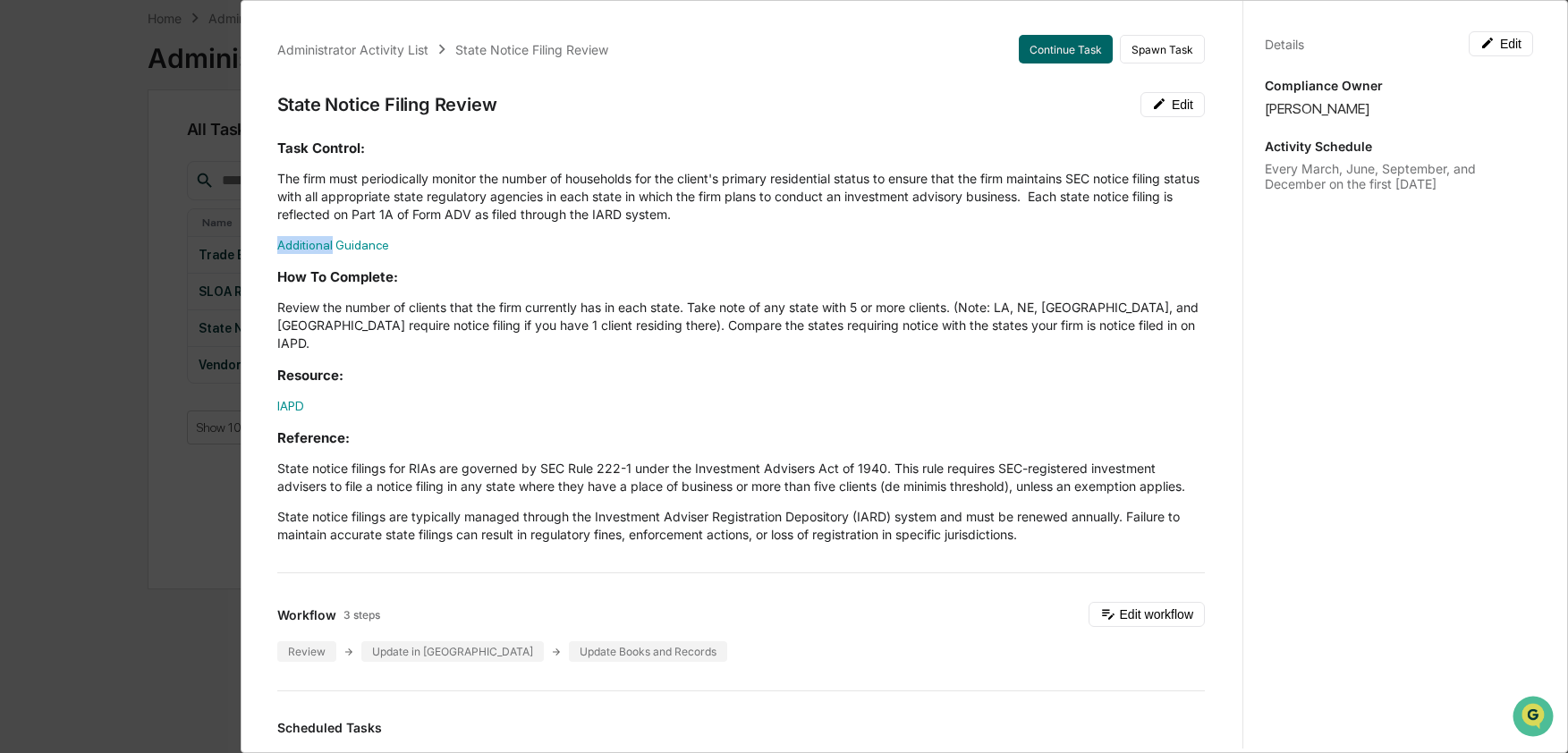
click at [481, 229] on div "Task Control: The firm must periodically monitor the number of households for t…" at bounding box center [742, 341] width 928 height 405
click at [378, 366] on h3 "Resource:" at bounding box center [742, 375] width 928 height 19
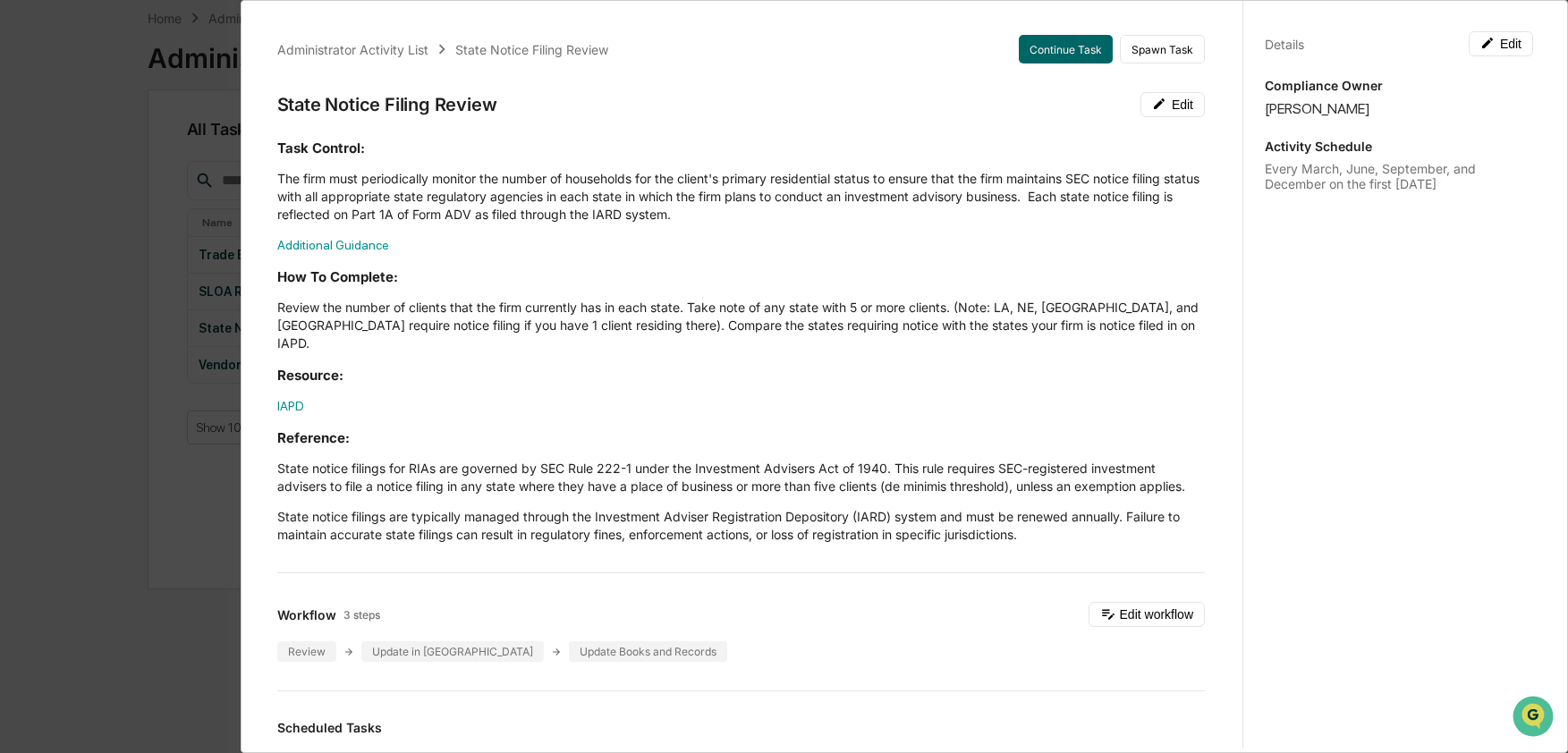
click at [377, 324] on p "Review the number of clients that the firm currently has in each state. Take no…" at bounding box center [742, 325] width 928 height 54
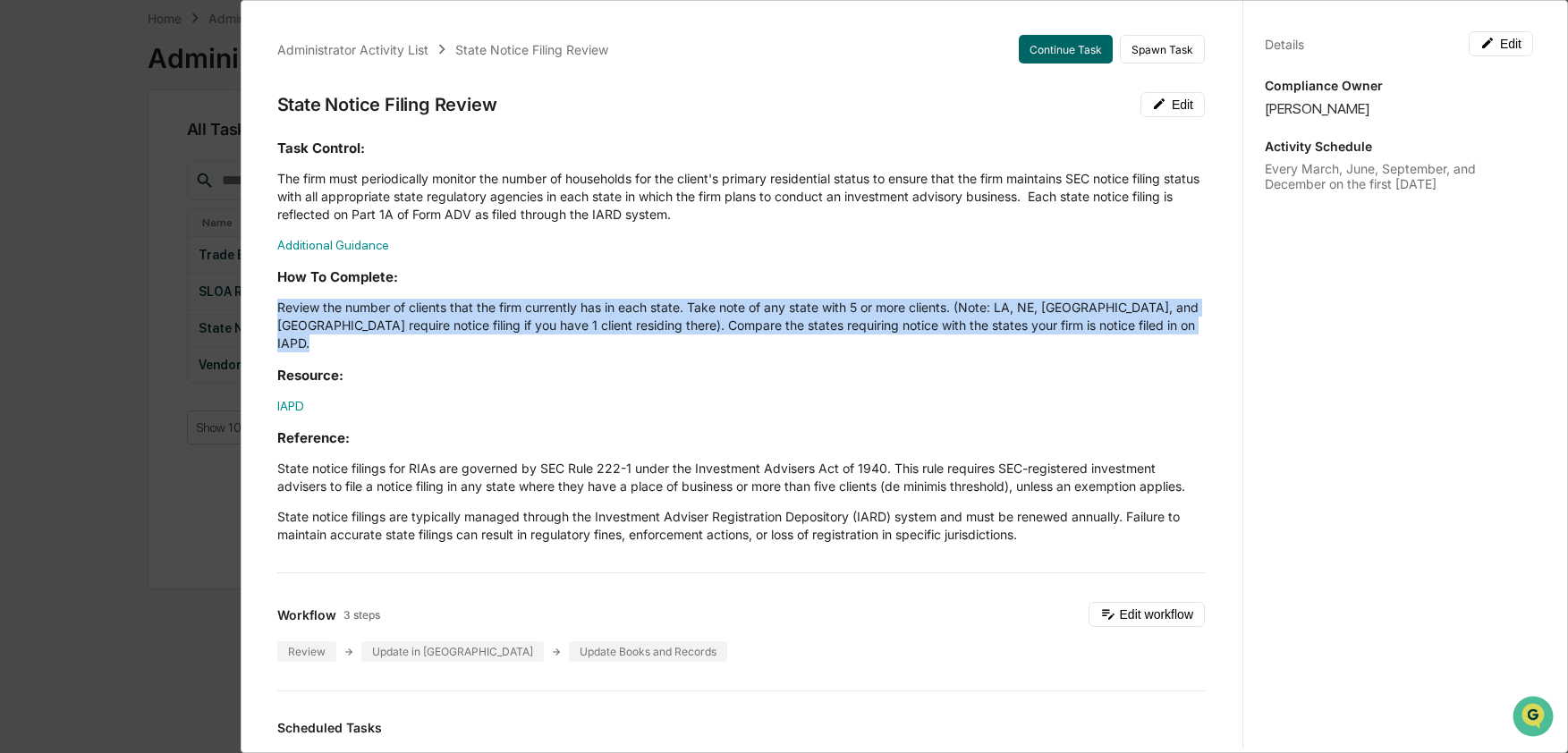
click at [377, 324] on p "Review the number of clients that the firm currently has in each state. Take no…" at bounding box center [742, 325] width 928 height 54
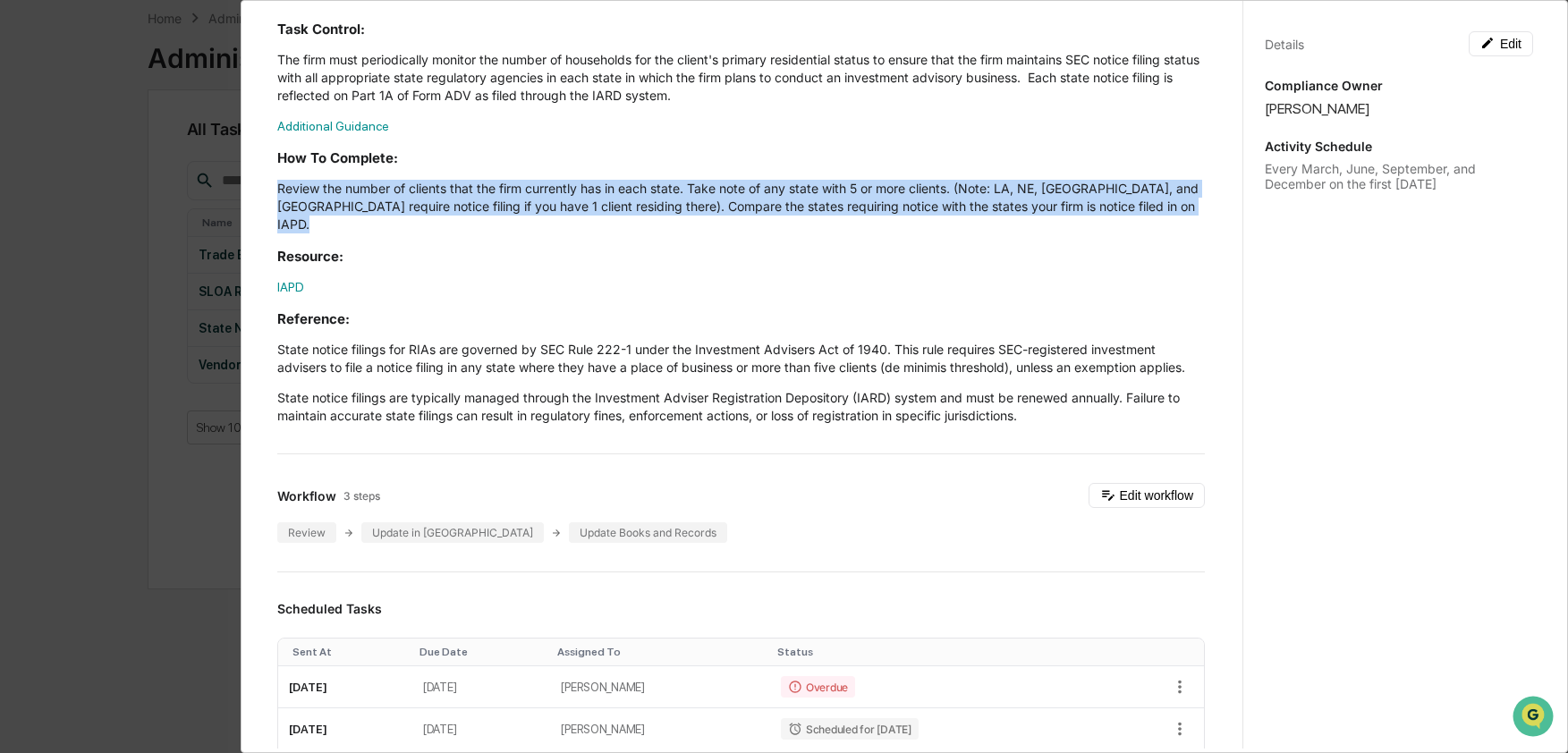
scroll to position [124, 0]
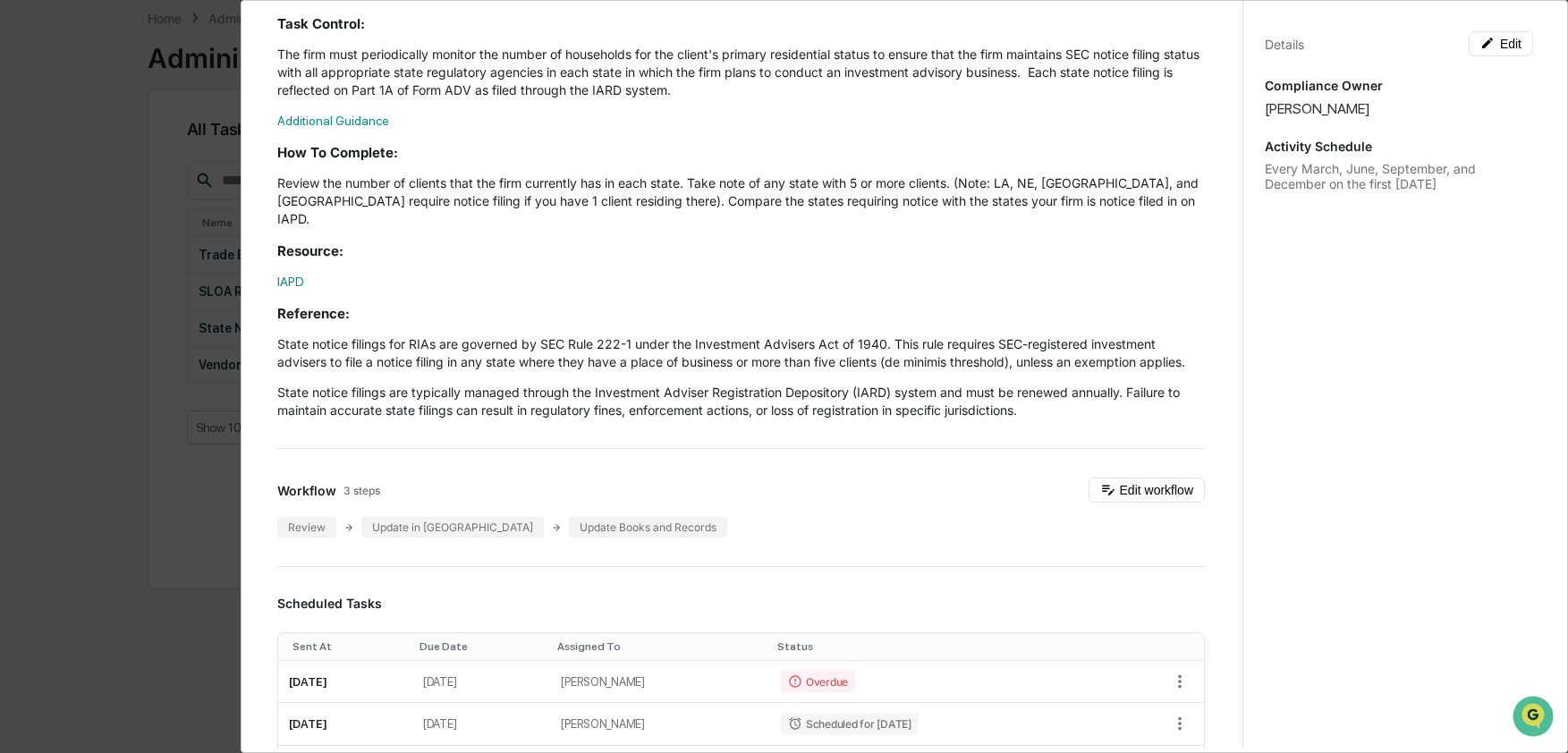
click at [341, 335] on p "State notice filings for RIAs are governed by SEC Rule 222-1 under the Investme…" at bounding box center [742, 352] width 928 height 36
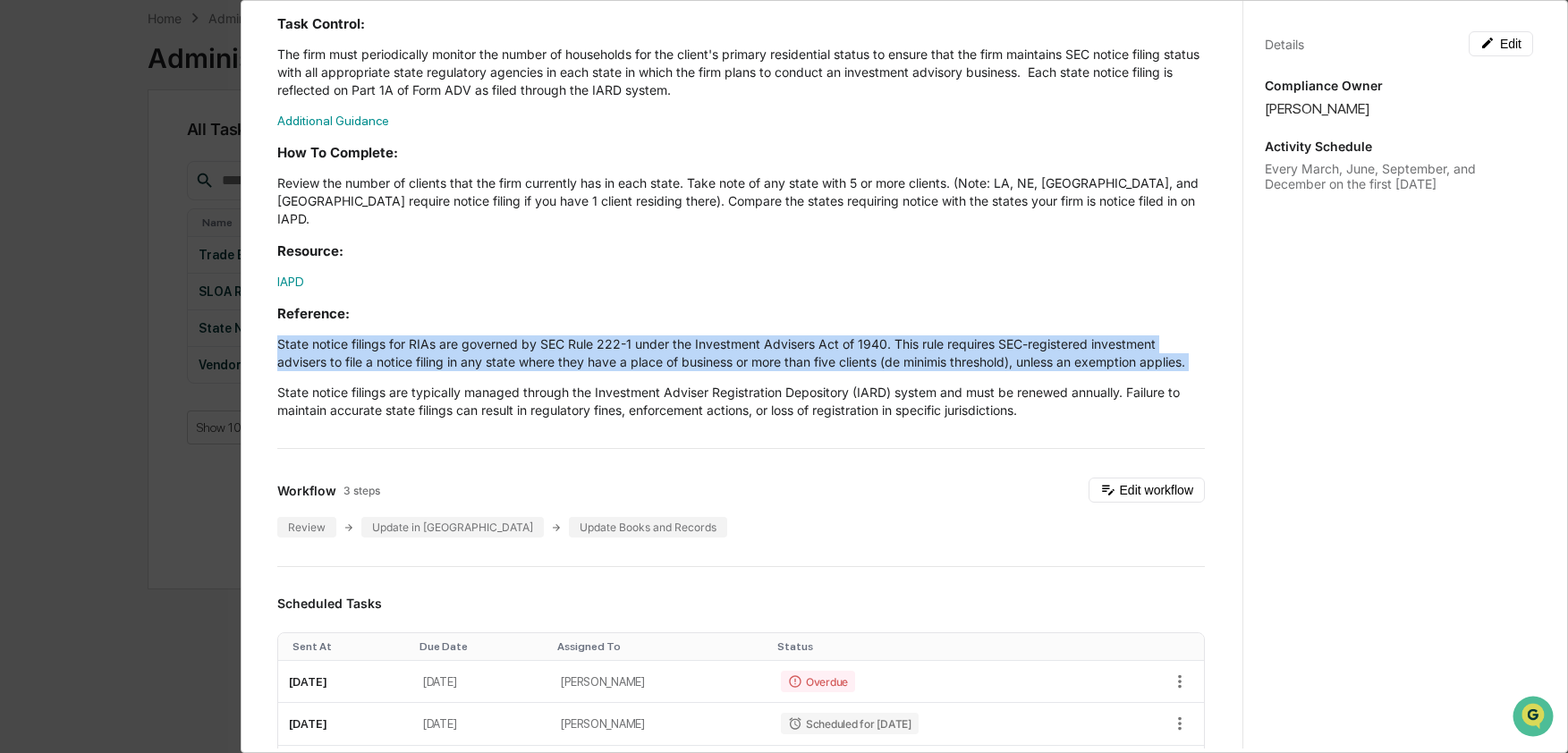
click at [341, 335] on p "State notice filings for RIAs are governed by SEC Rule 222-1 under the Investme…" at bounding box center [742, 352] width 928 height 36
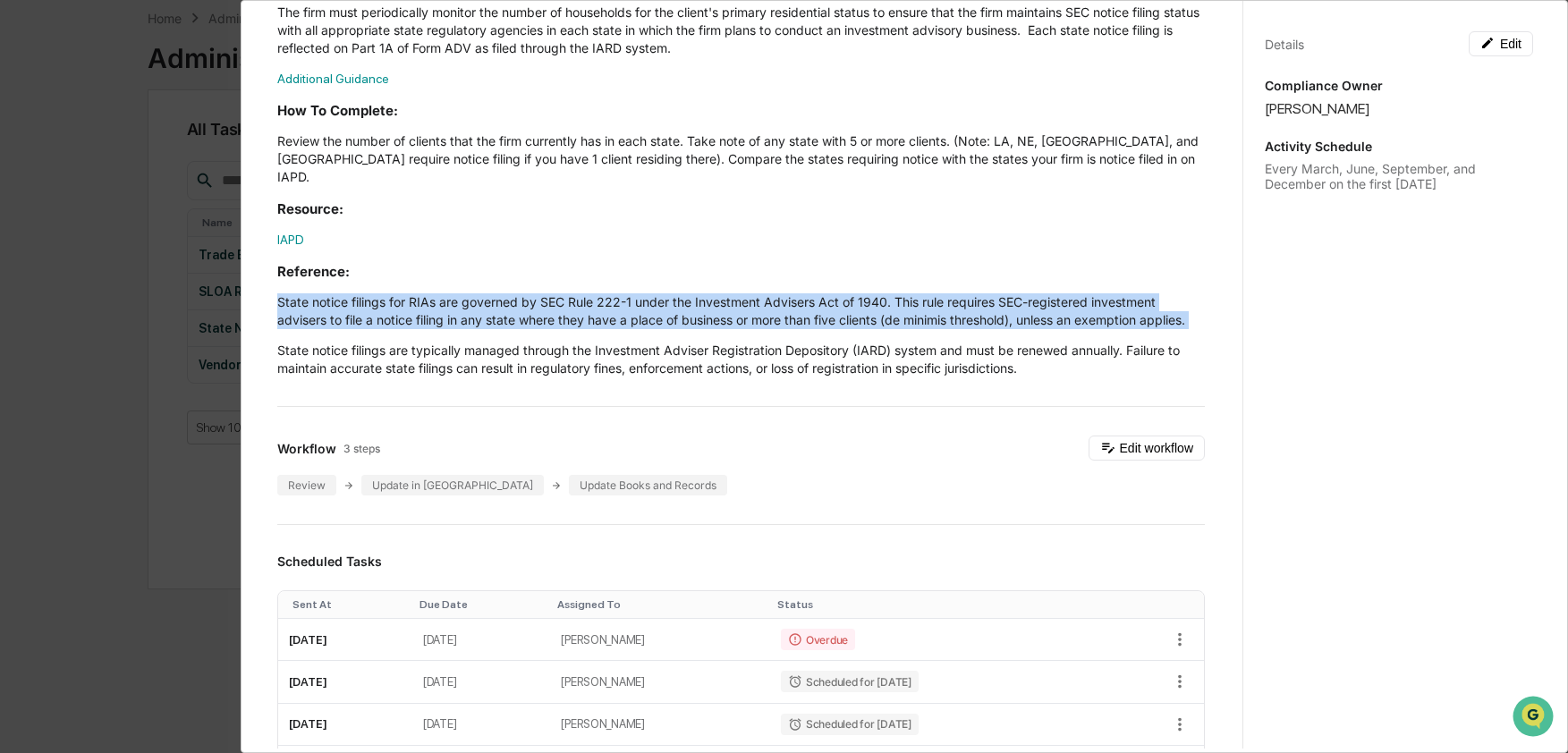
scroll to position [0, 0]
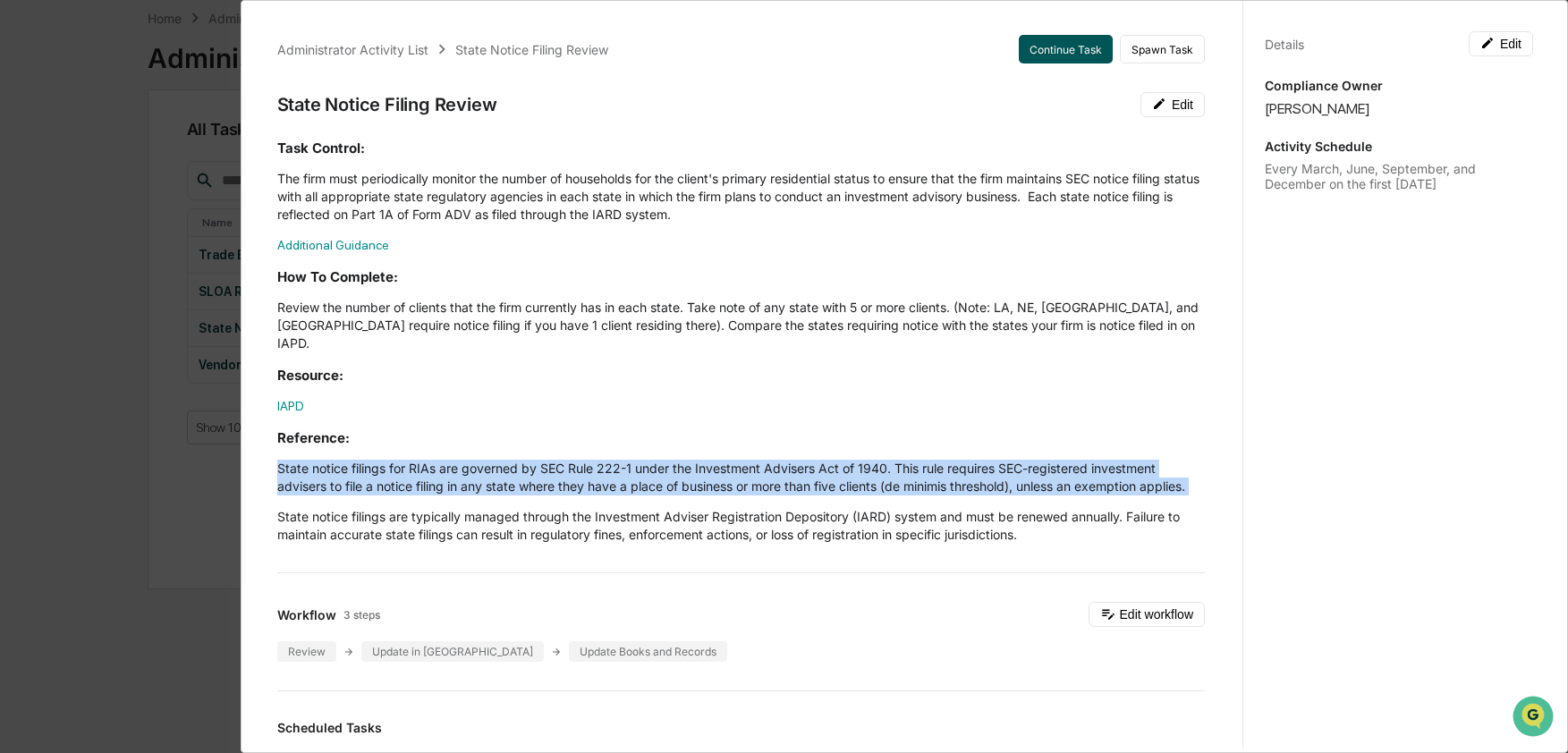
click at [1070, 56] on button "Continue Task" at bounding box center [1066, 48] width 94 height 28
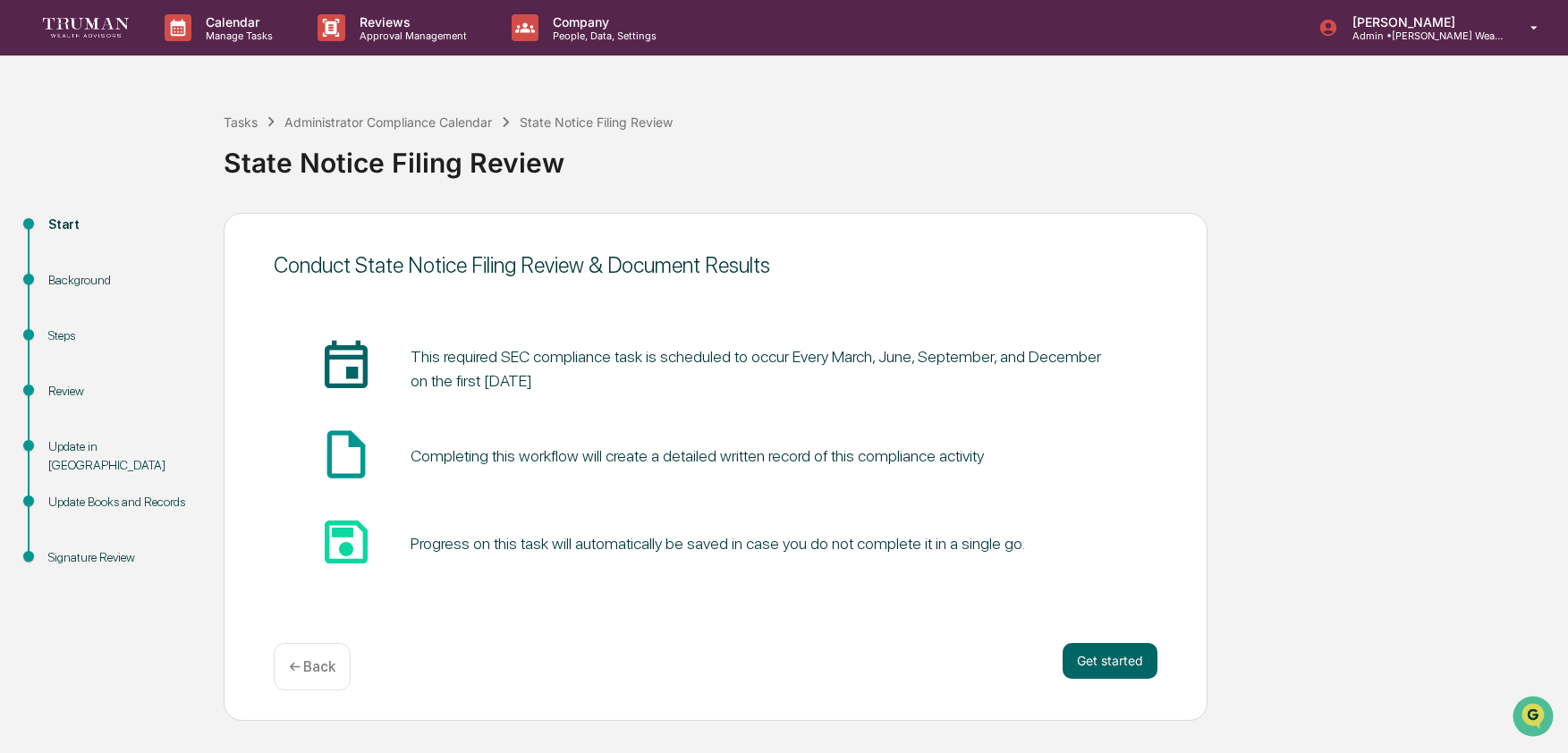
click at [5, 235] on div "Tasks Administrator Compliance Calendar State Notice Filing Review State Notice…" at bounding box center [784, 403] width 1568 height 635
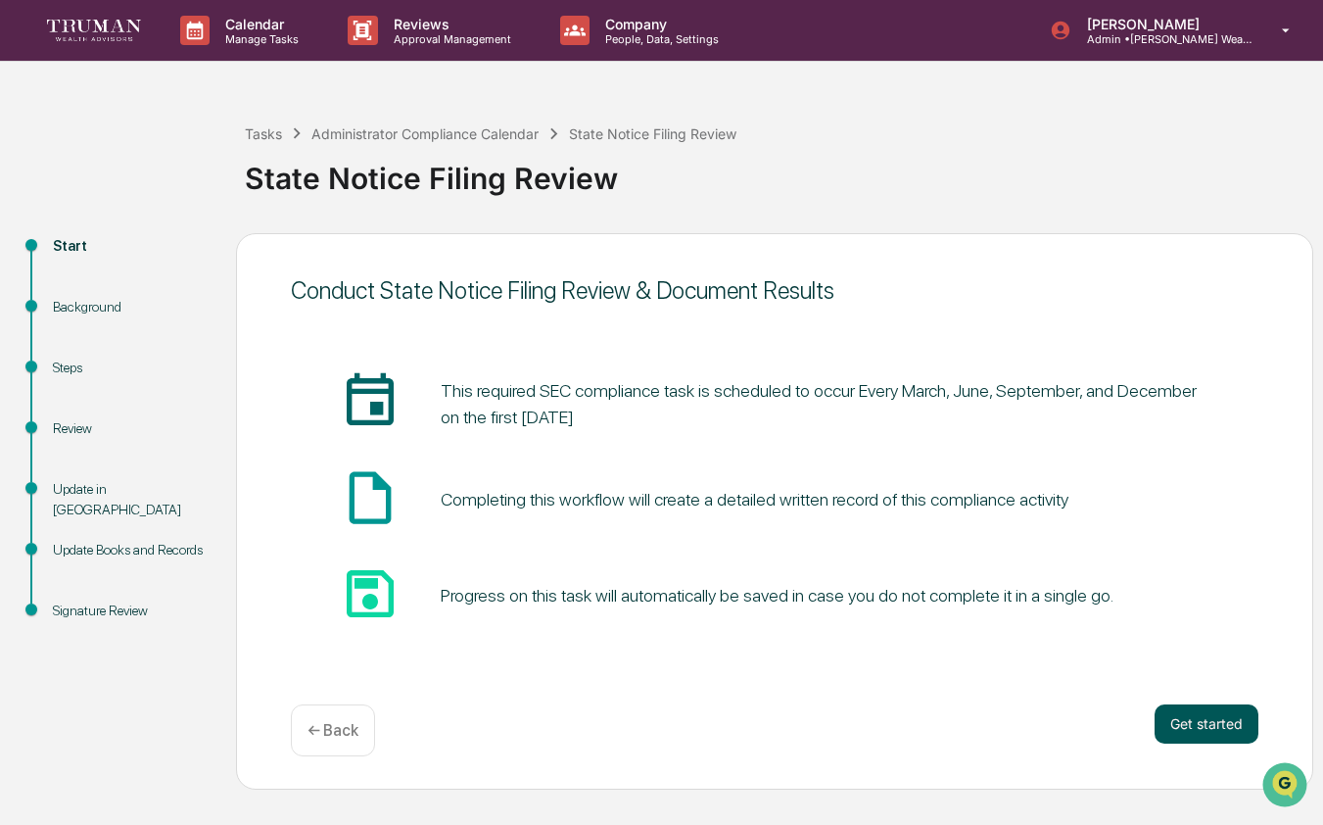
click at [1171, 715] on button "Get started" at bounding box center [1207, 723] width 104 height 39
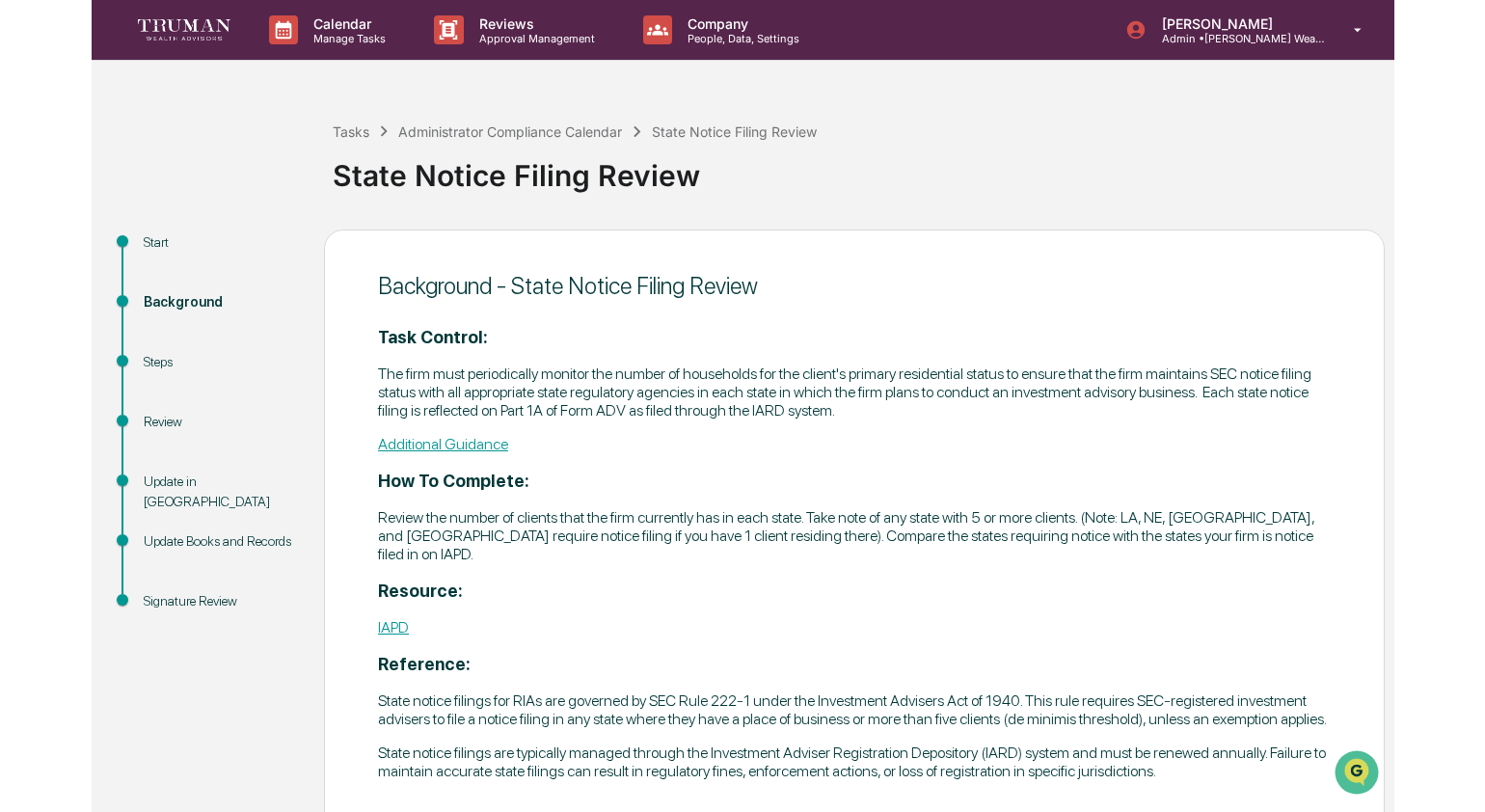
scroll to position [107, 0]
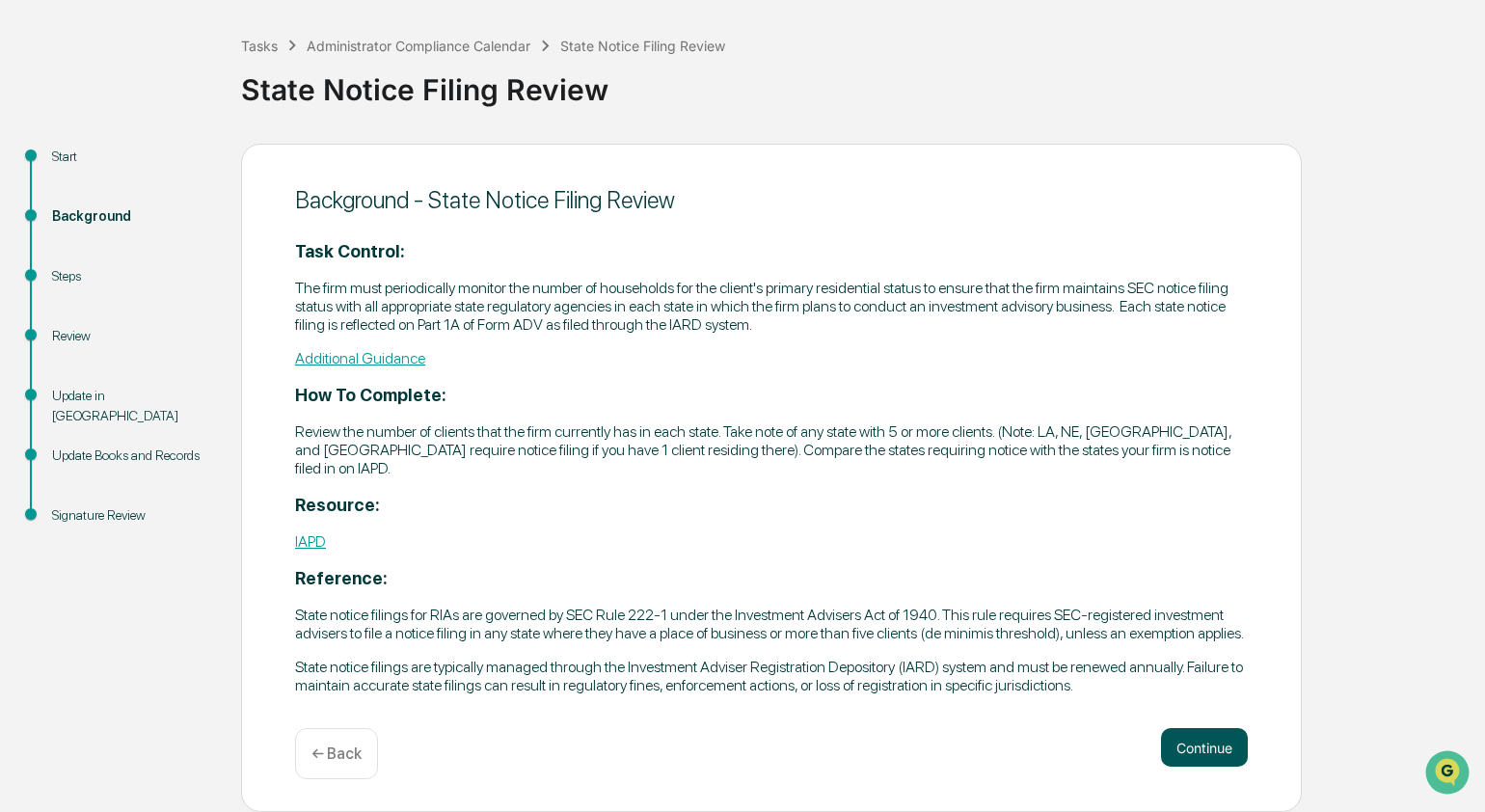
click at [1183, 745] on button "Continue" at bounding box center [1204, 747] width 87 height 38
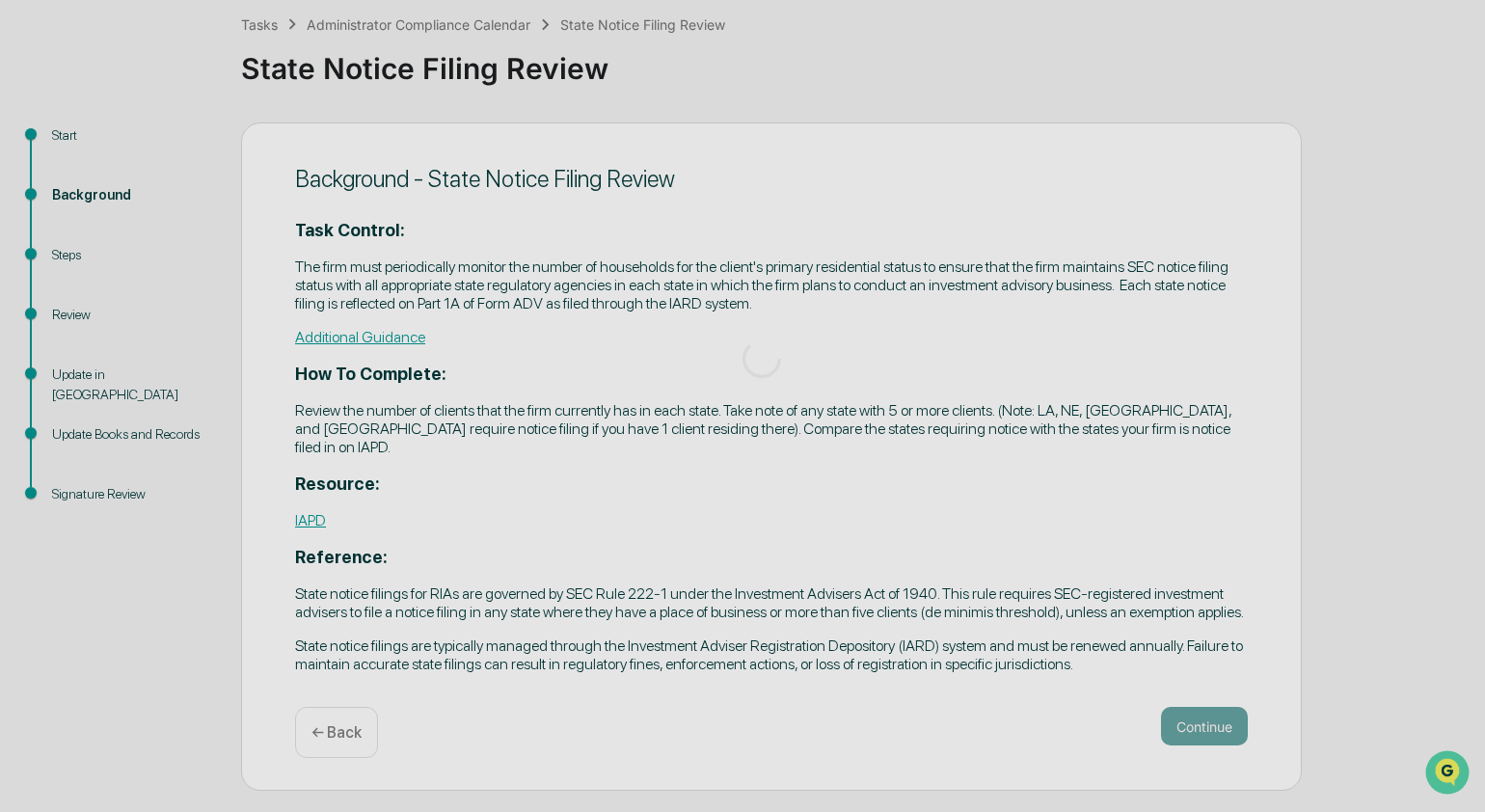
scroll to position [25, 0]
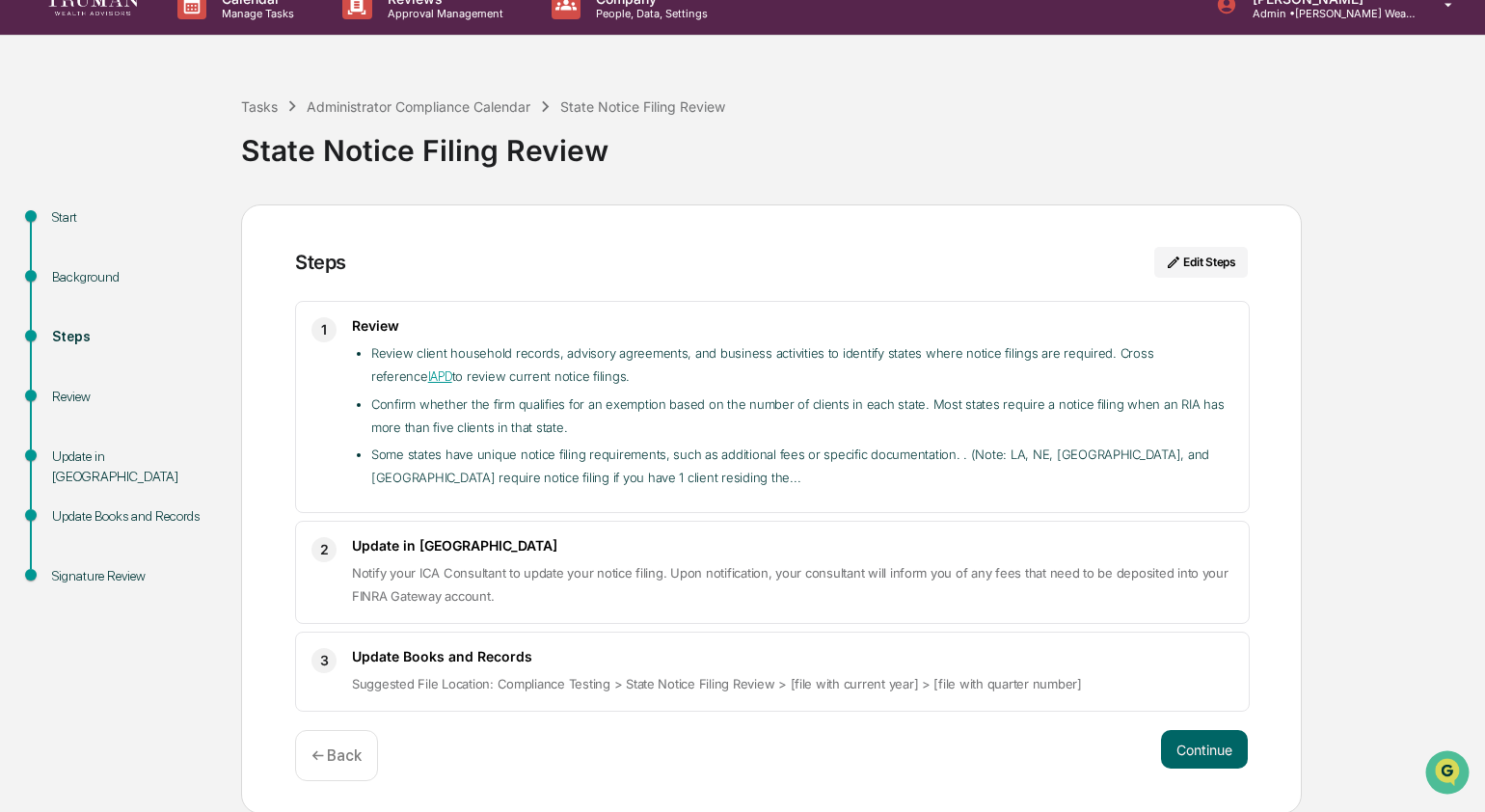
click at [337, 763] on p "← Back" at bounding box center [336, 755] width 50 height 19
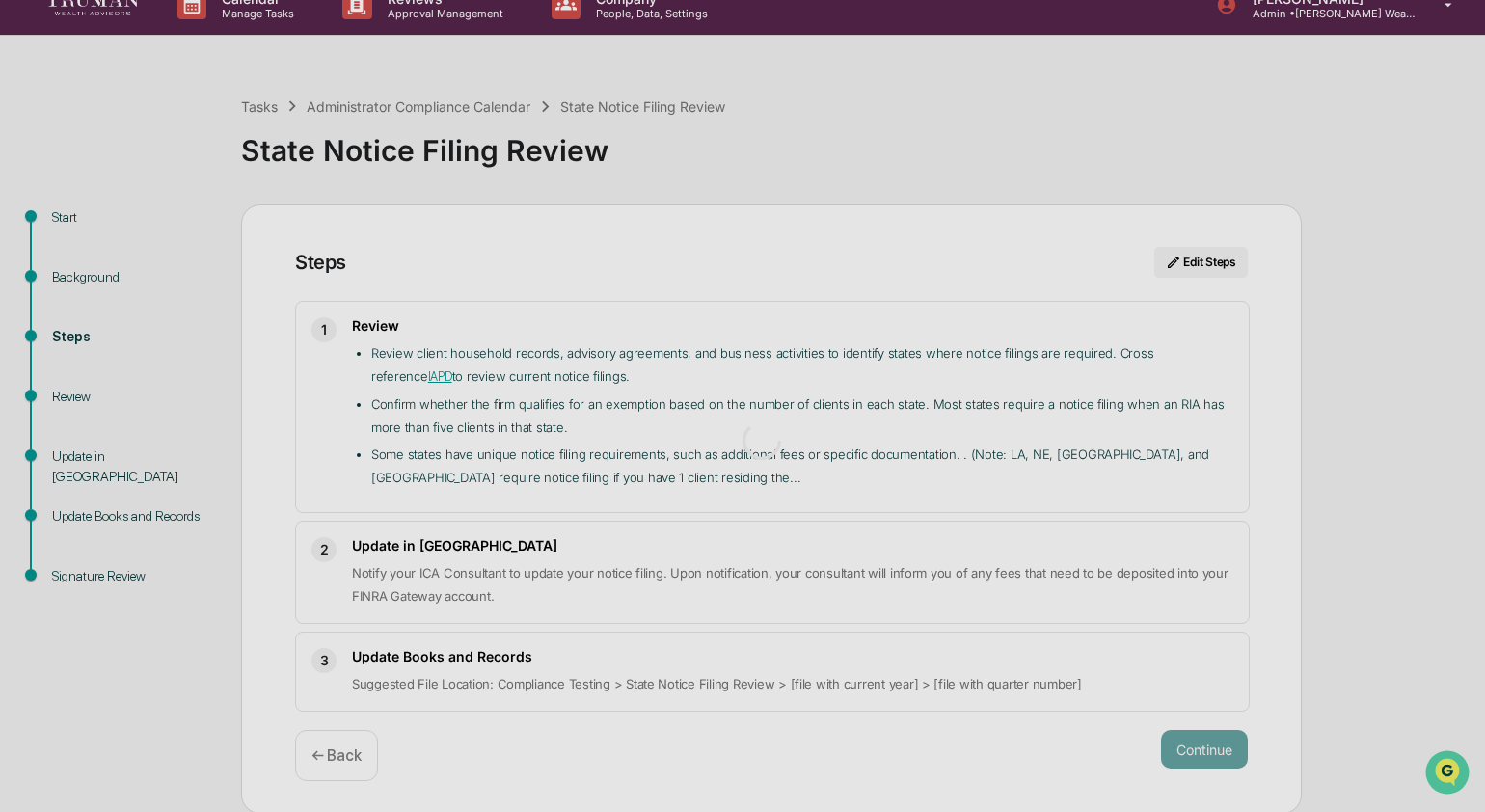
scroll to position [107, 0]
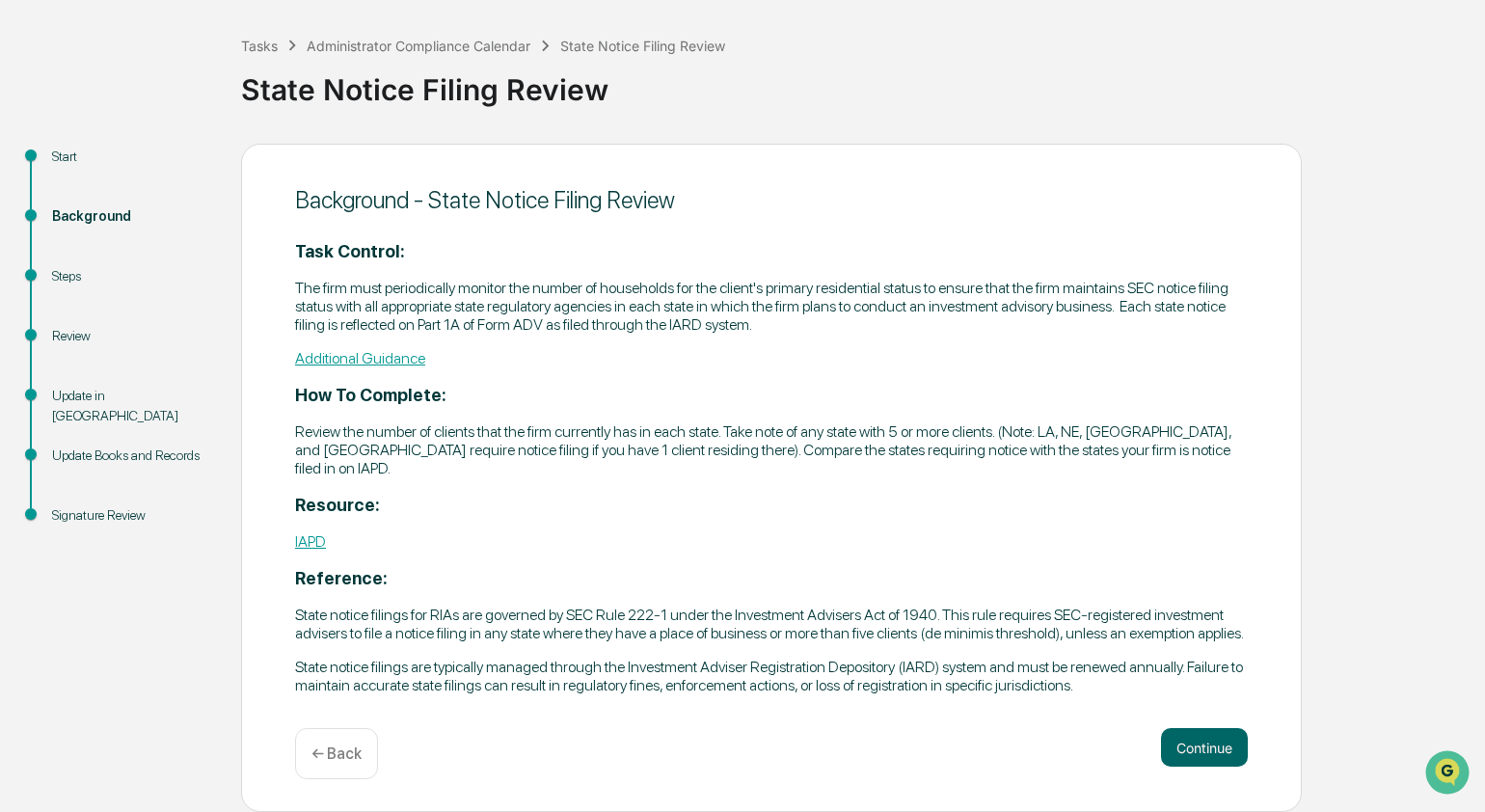
click at [314, 532] on link "IAPD" at bounding box center [310, 541] width 31 height 19
click at [1196, 759] on button "Continue" at bounding box center [1204, 747] width 87 height 38
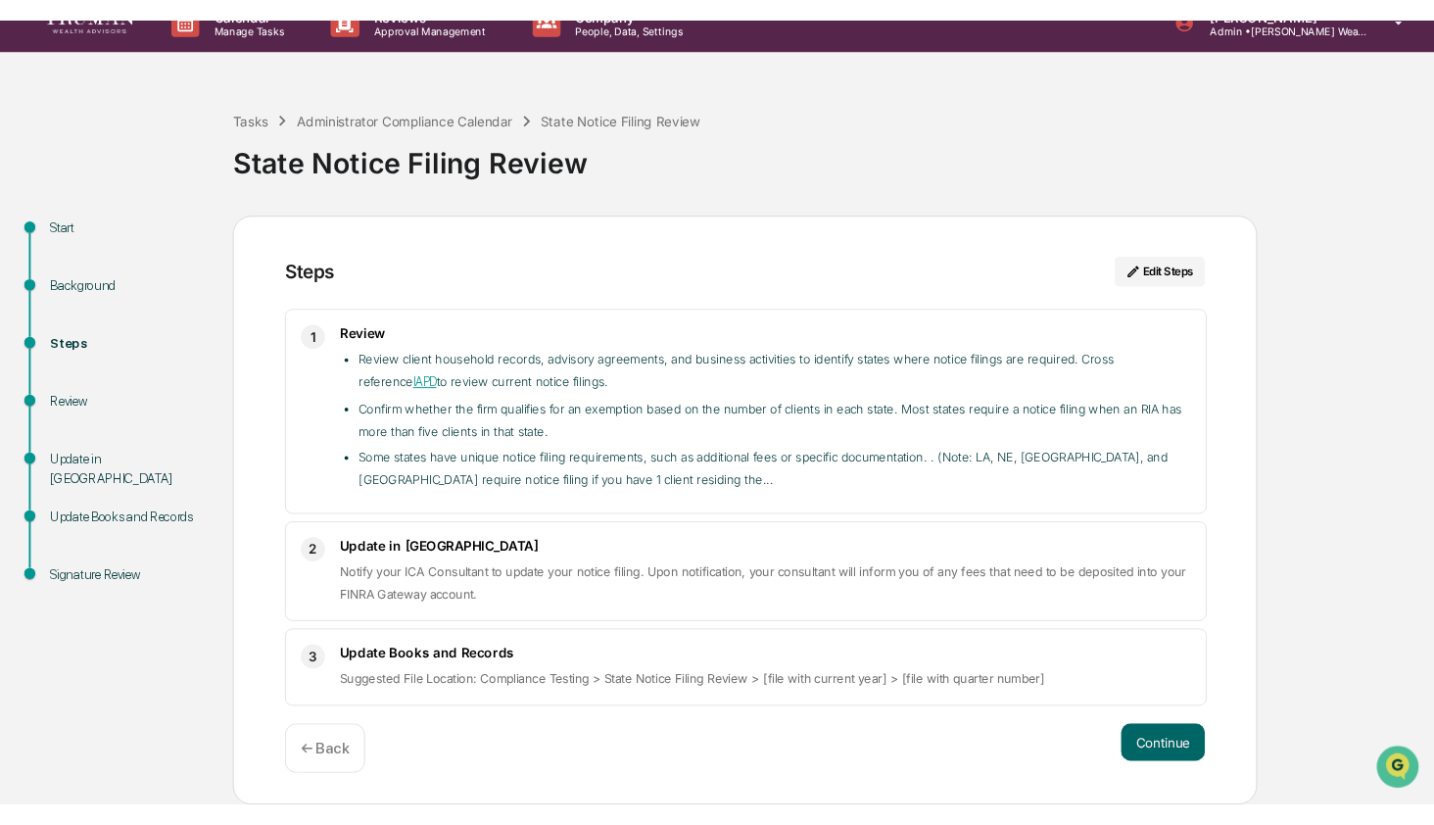
scroll to position [25, 0]
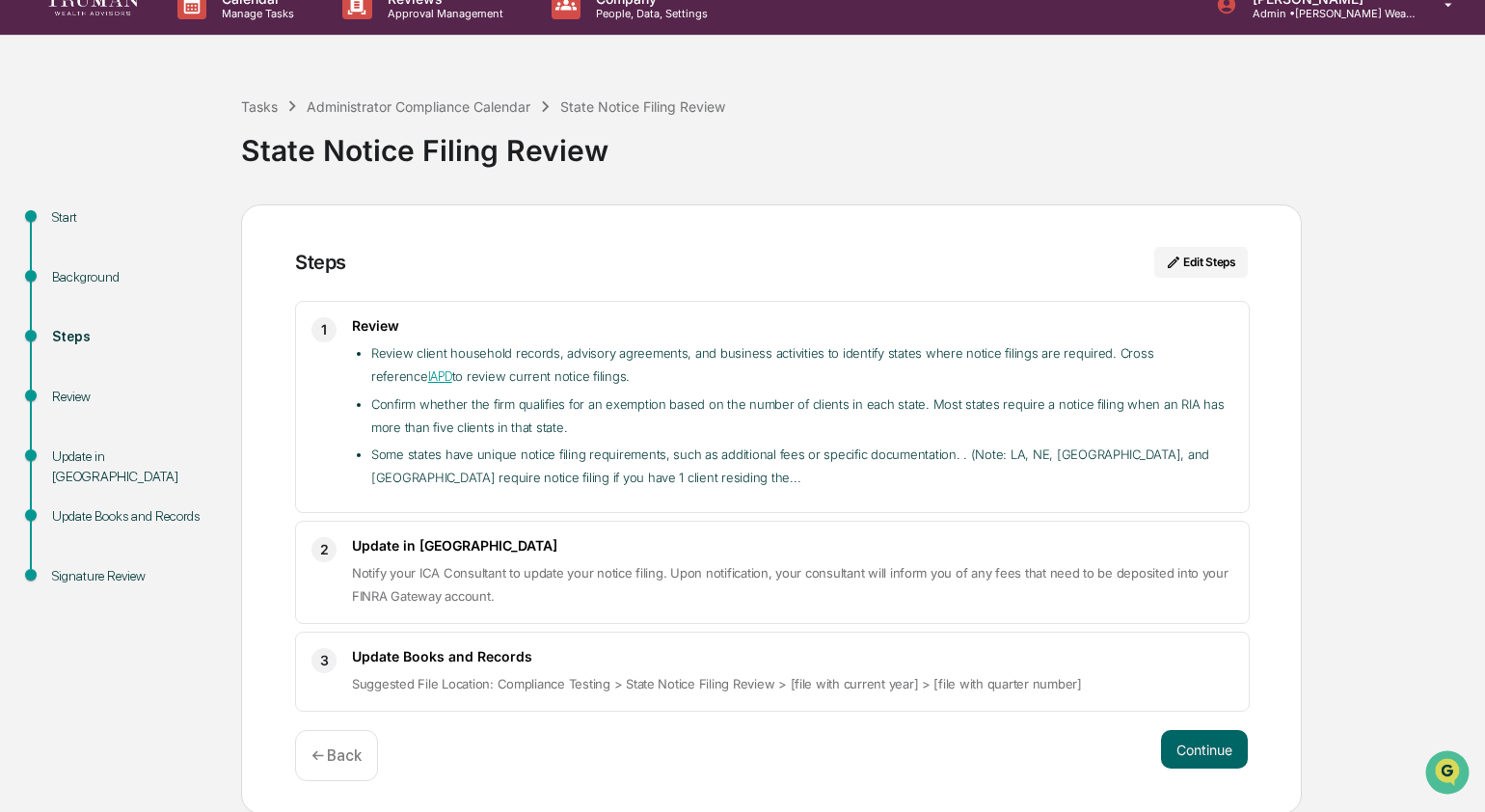
click at [547, 364] on li "Review client household records, advisory agreements, and business activities t…" at bounding box center [803, 365] width 863 height 47
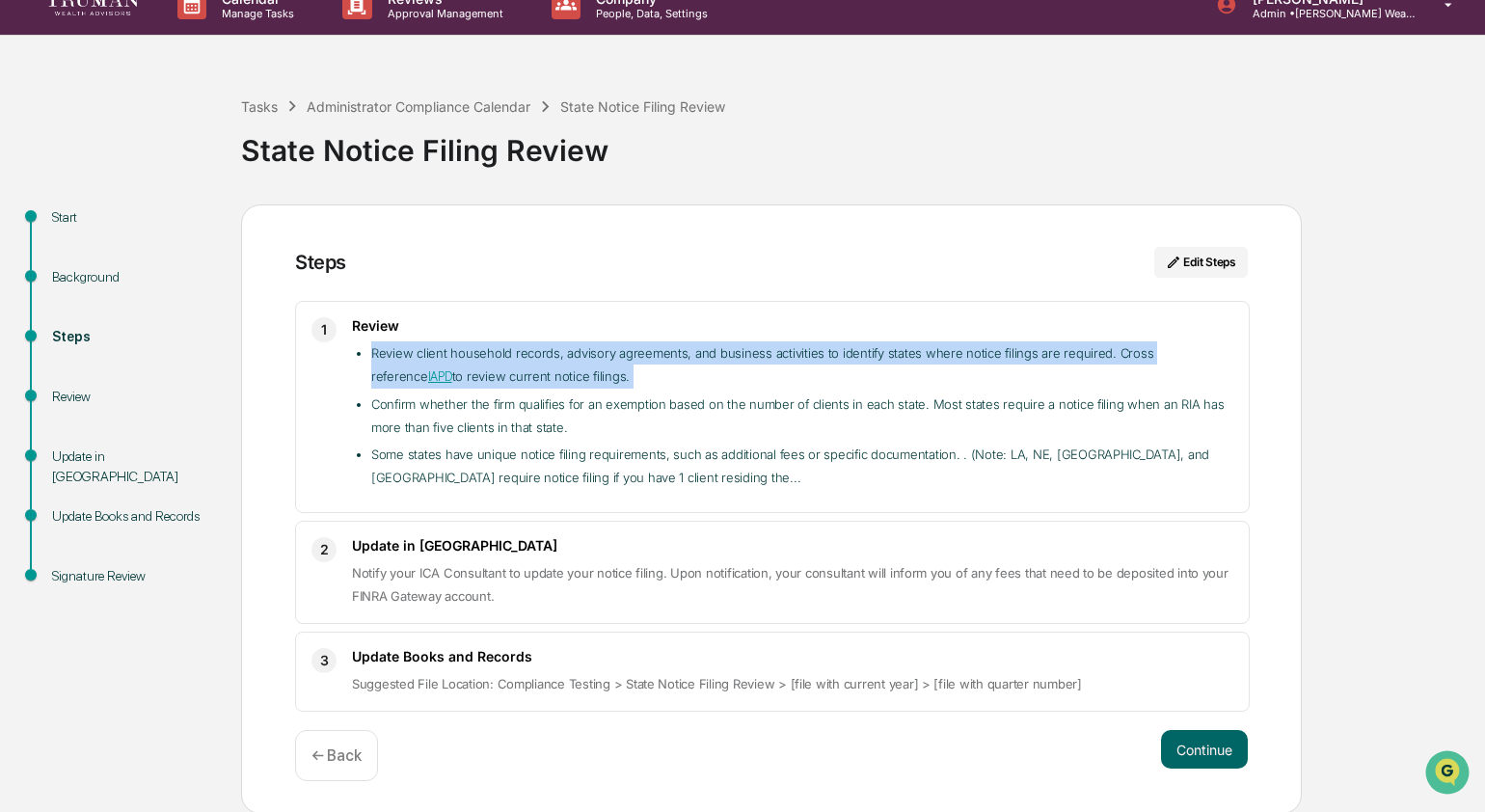
click at [547, 364] on li "Review client household records, advisory agreements, and business activities t…" at bounding box center [803, 365] width 863 height 47
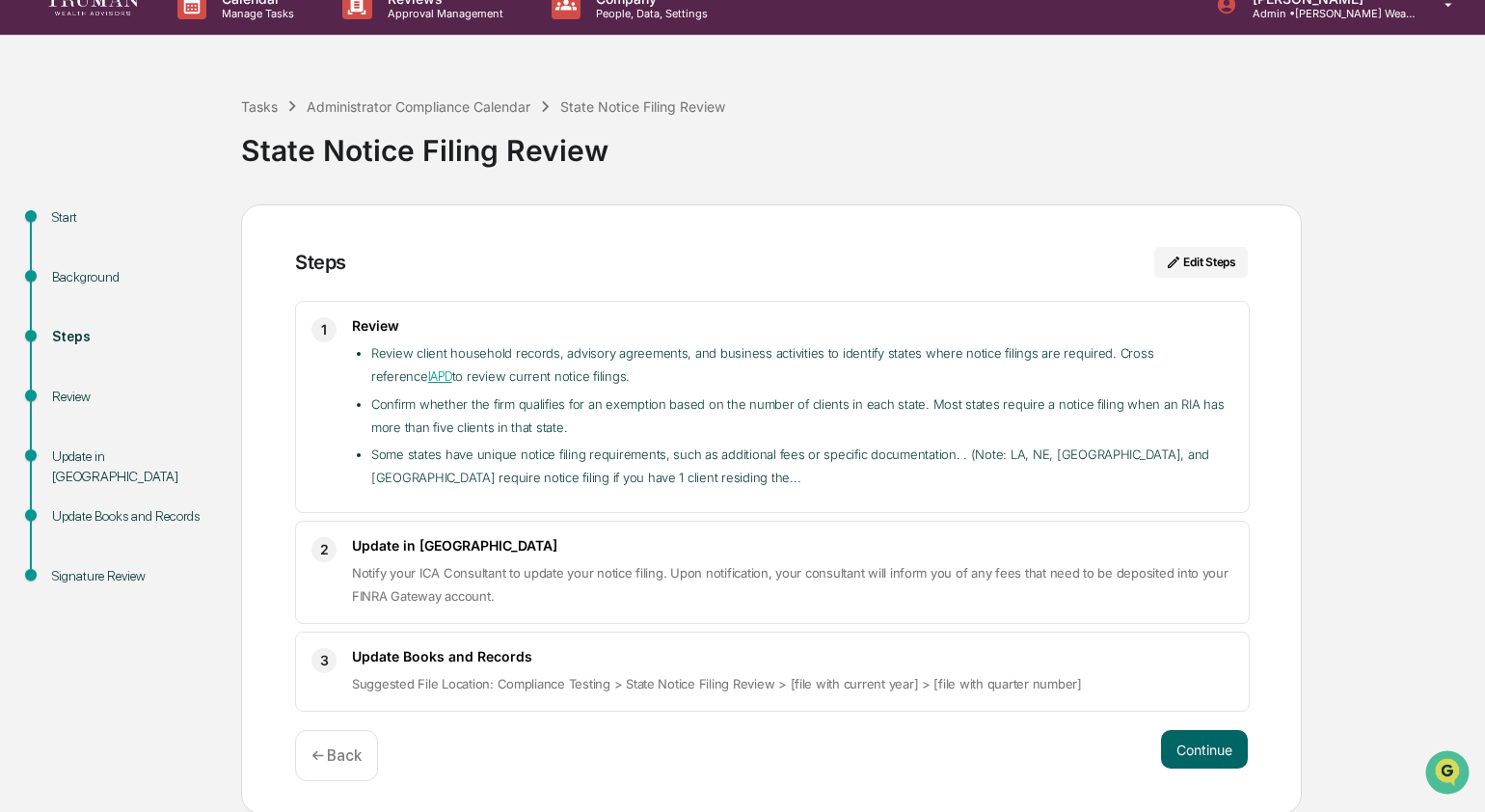
click at [516, 395] on li "Confirm whether the firm qualifies for an exemption based on the number of clie…" at bounding box center [803, 415] width 863 height 46
click at [459, 393] on li "Confirm whether the firm qualifies for an exemption based on the number of clie…" at bounding box center [803, 415] width 863 height 46
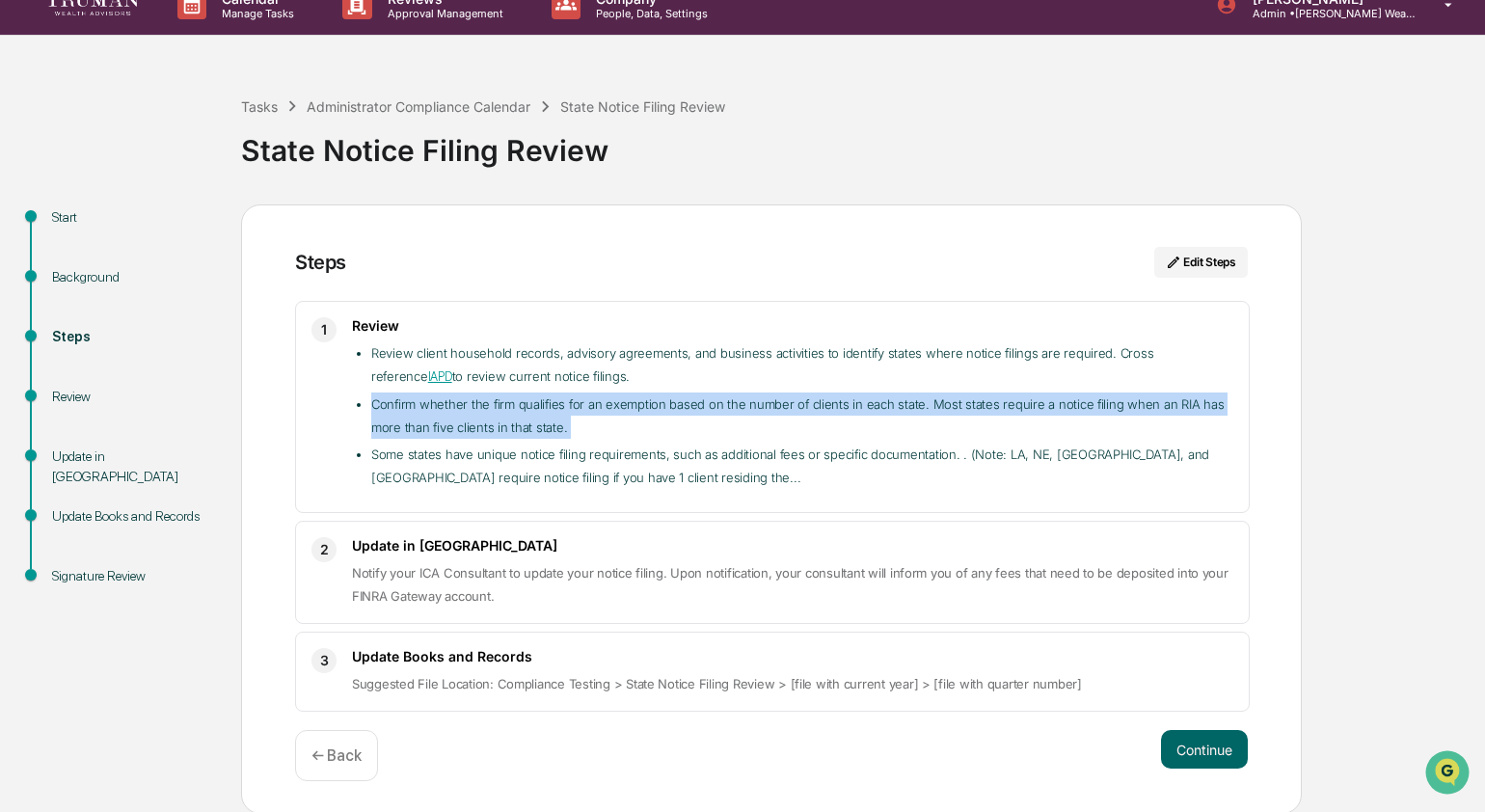
click at [459, 393] on li "Confirm whether the firm qualifies for an exemption based on the number of clie…" at bounding box center [803, 415] width 863 height 46
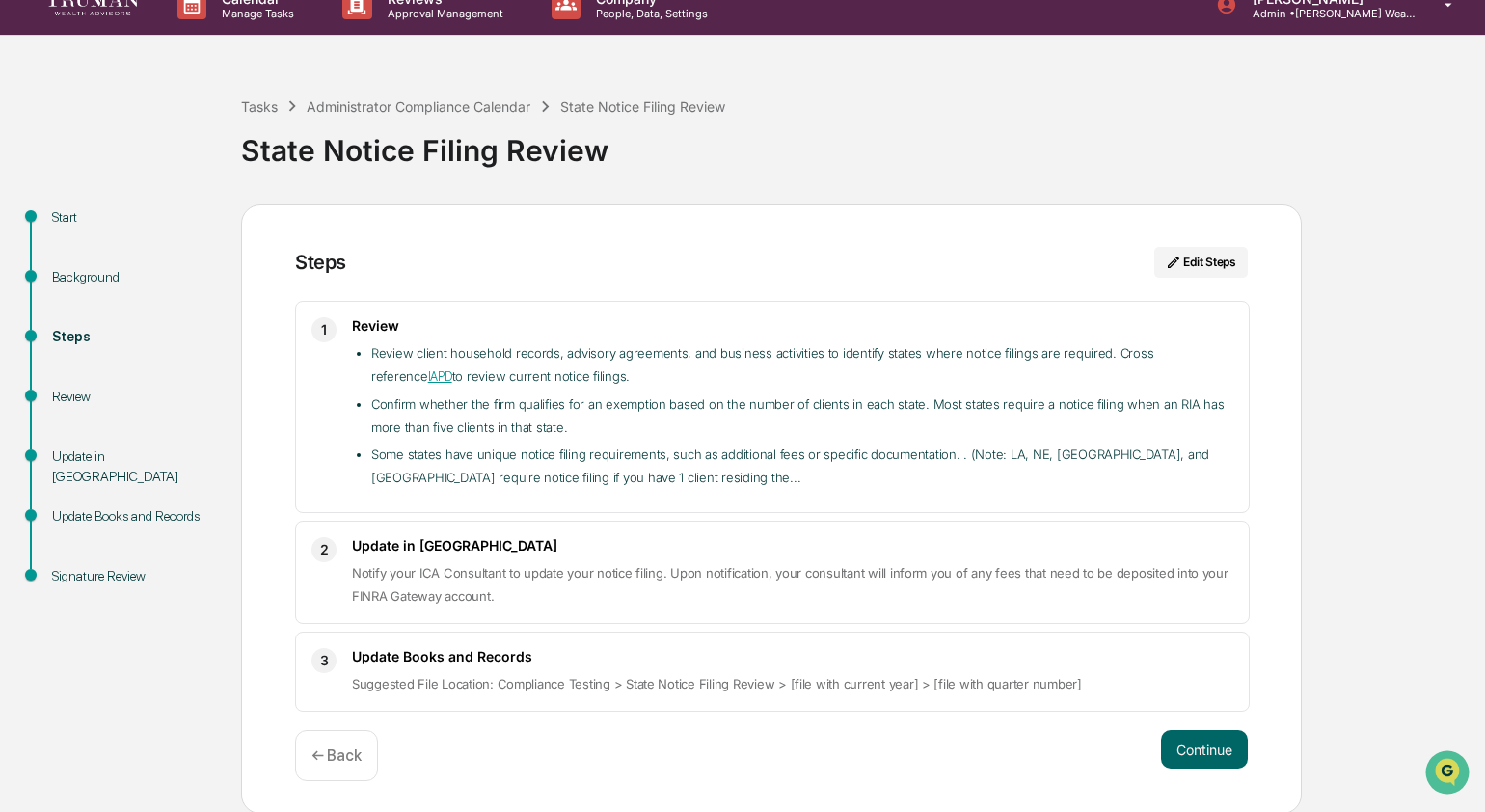
click at [447, 375] on li "Review client household records, advisory agreements, and business activities t…" at bounding box center [803, 365] width 863 height 47
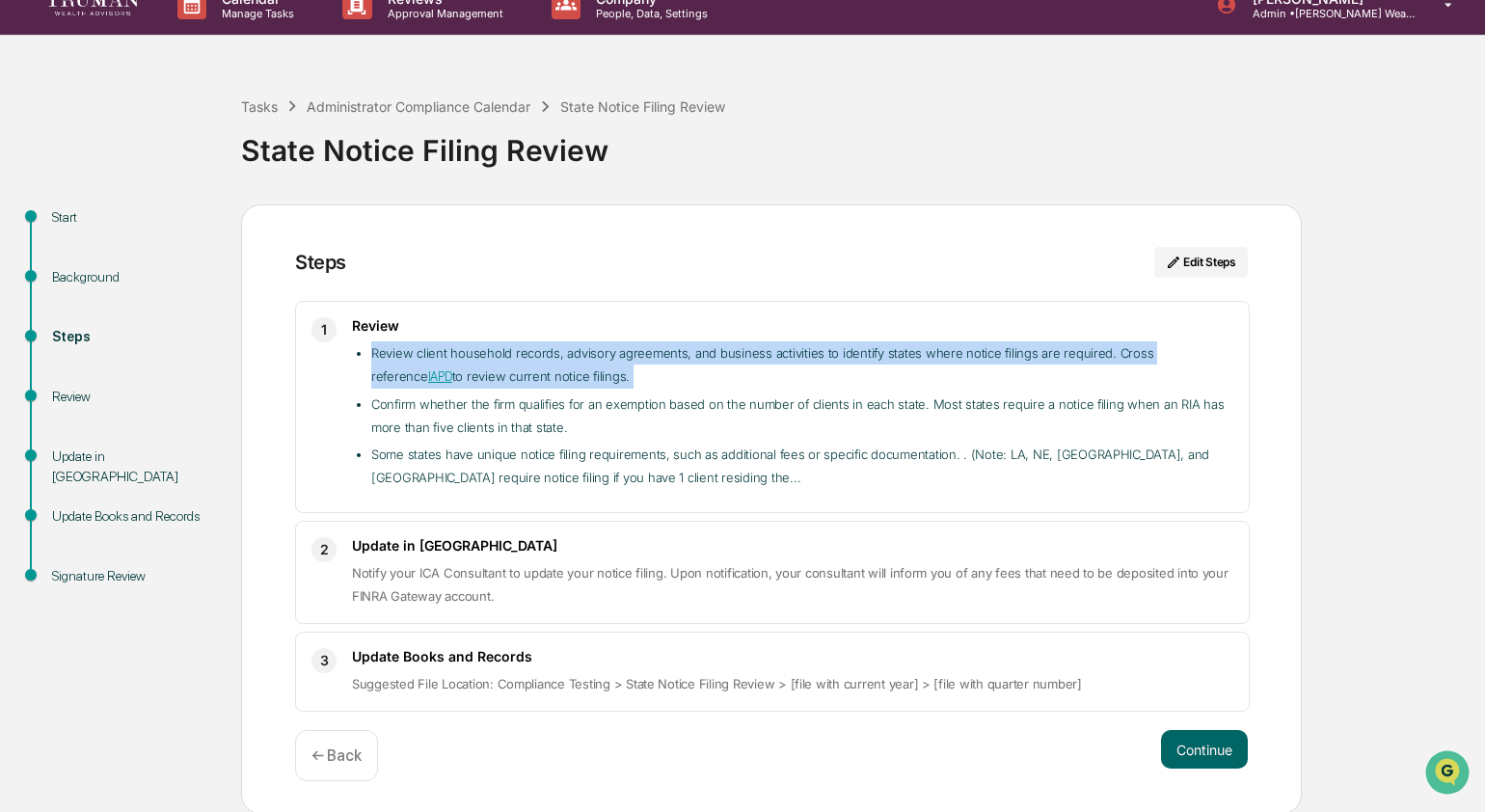
click at [447, 375] on li "Review client household records, advisory agreements, and business activities t…" at bounding box center [803, 365] width 863 height 47
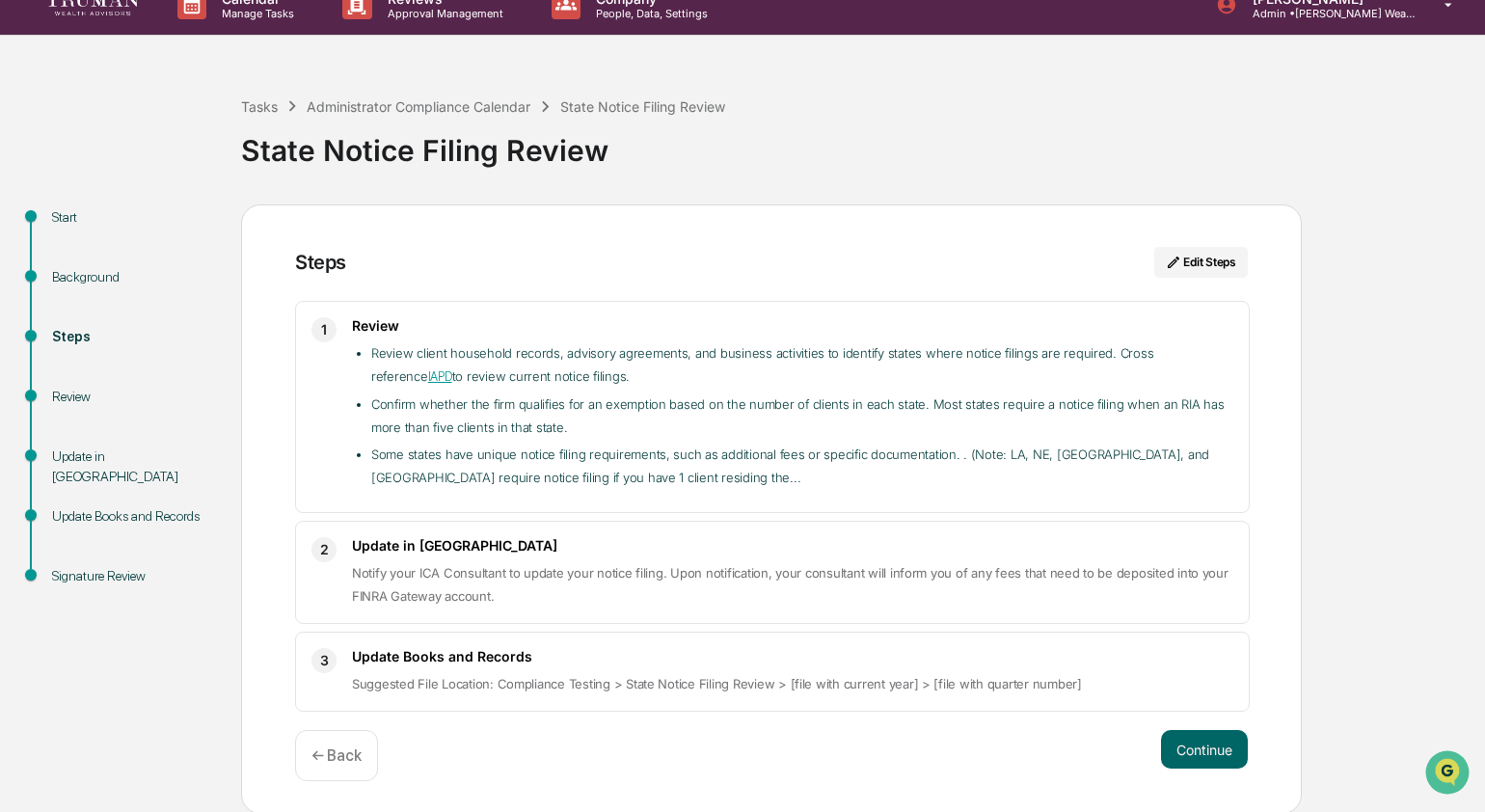
click at [854, 410] on li "Confirm whether the firm qualifies for an exemption based on the number of clie…" at bounding box center [803, 415] width 863 height 46
click at [1224, 372] on li "Review client household records, advisory agreements, and business activities t…" at bounding box center [803, 365] width 863 height 47
click at [789, 475] on li "Some states have unique notice filing requirements, such as additional fees or …" at bounding box center [803, 466] width 863 height 46
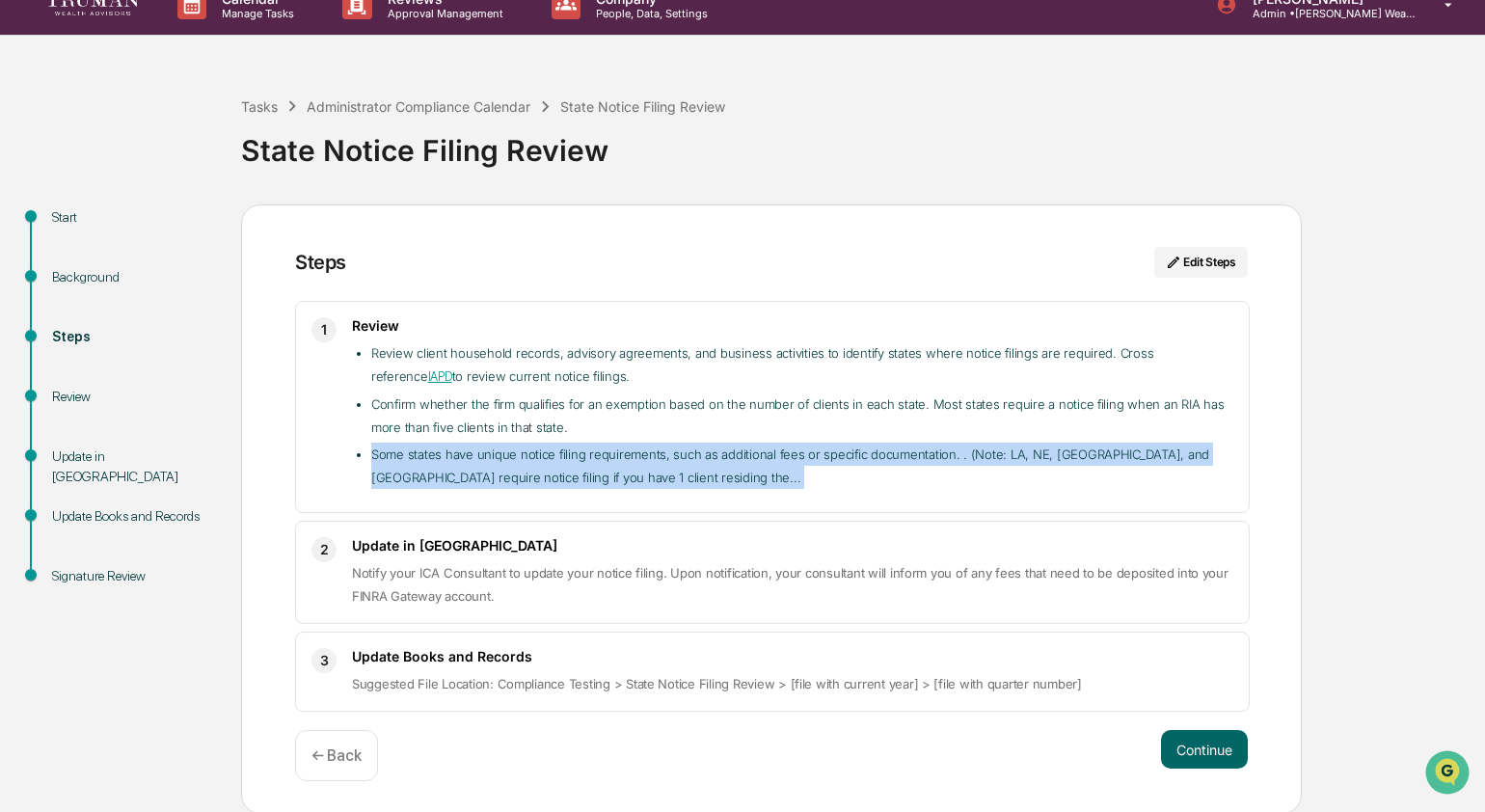
click at [789, 475] on li "Some states have unique notice filing requirements, such as additional fees or …" at bounding box center [803, 466] width 863 height 46
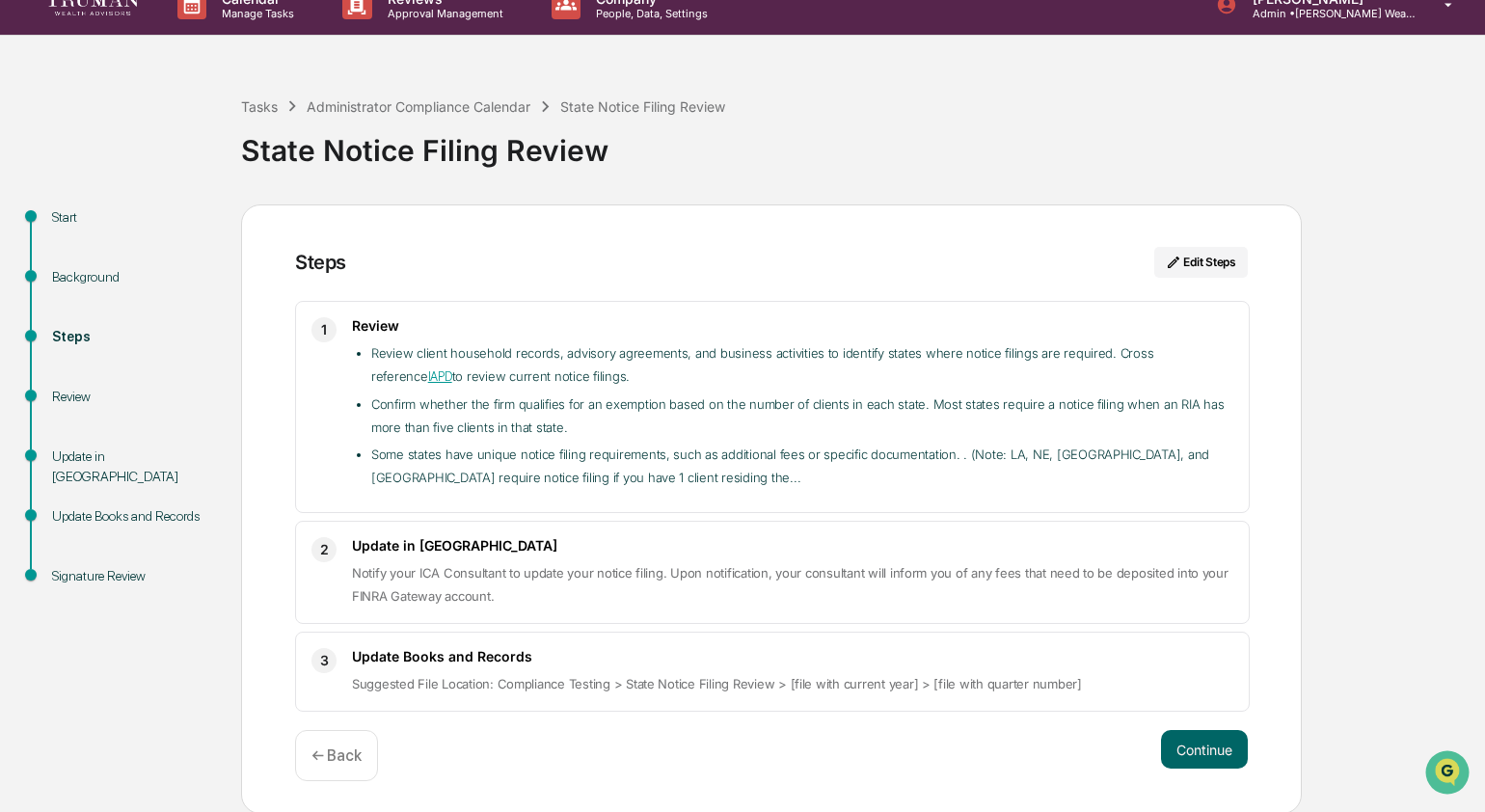
click at [695, 423] on li "Confirm whether the firm qualifies for an exemption based on the number of clie…" at bounding box center [803, 415] width 863 height 46
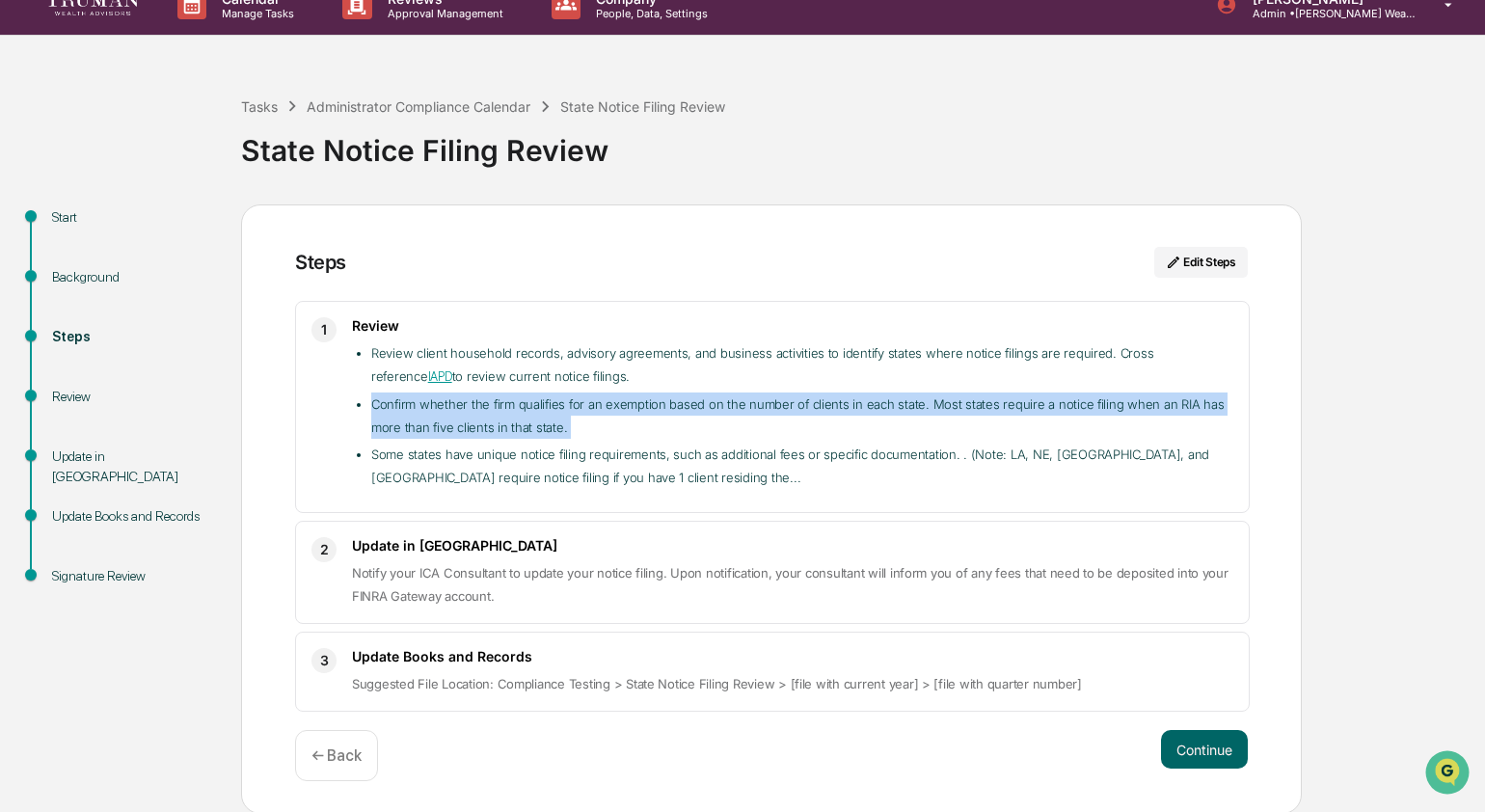
click at [695, 423] on li "Confirm whether the firm qualifies for an exemption based on the number of clie…" at bounding box center [803, 415] width 863 height 46
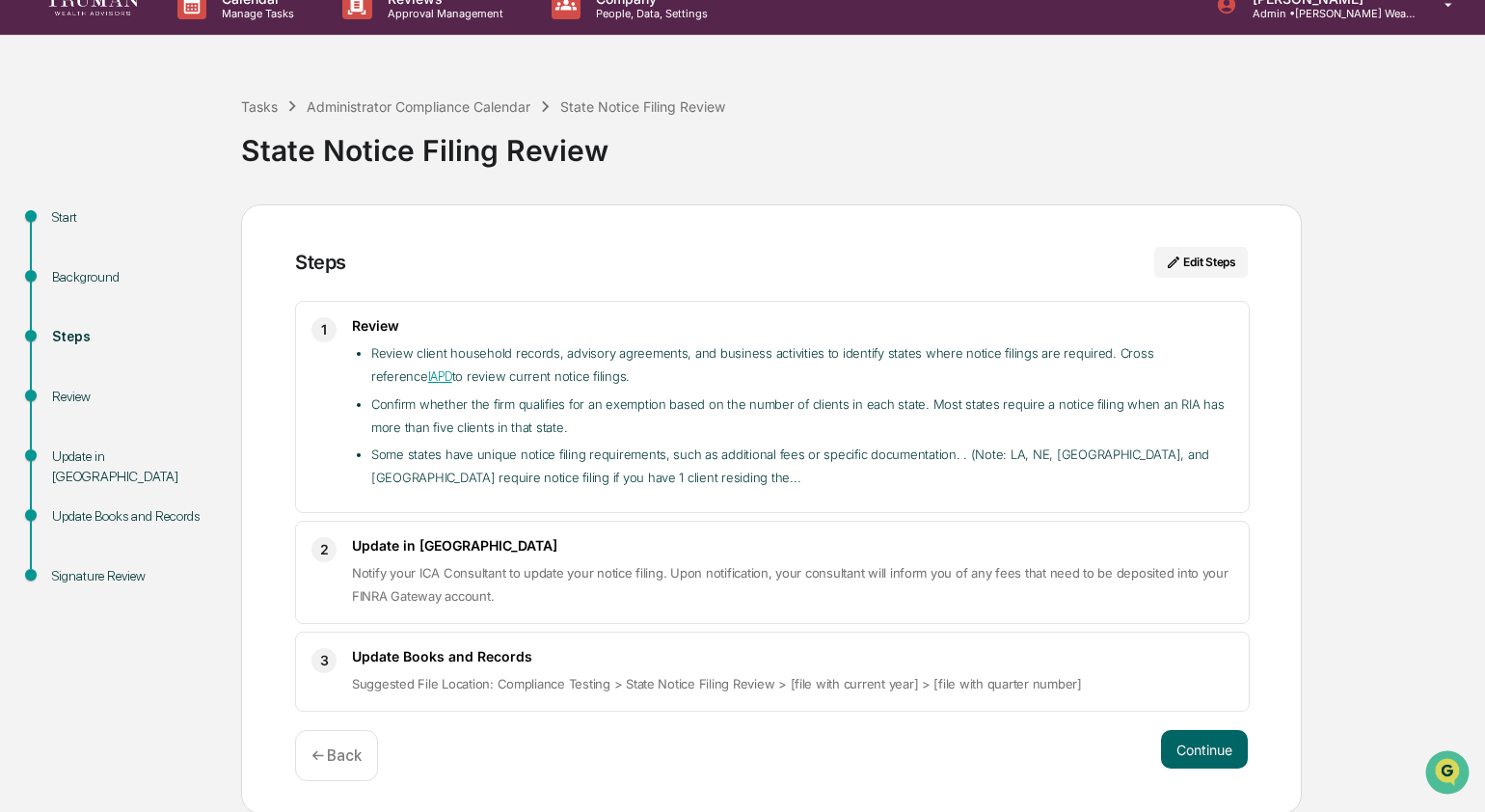
click at [499, 459] on li "Some states have unique notice filing requirements, such as additional fees or …" at bounding box center [803, 466] width 863 height 46
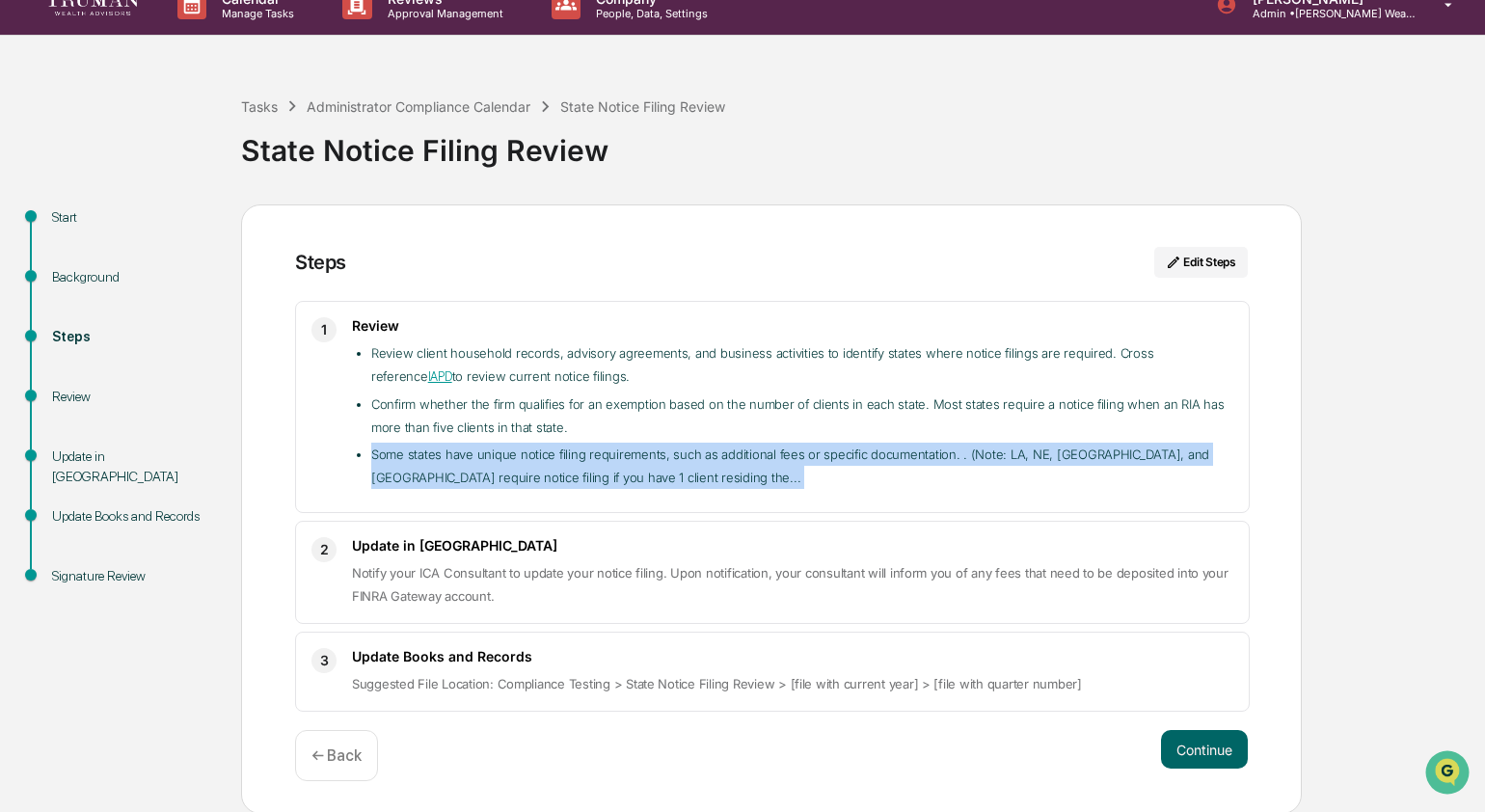
click at [499, 459] on li "Some states have unique notice filing requirements, such as additional fees or …" at bounding box center [803, 466] width 863 height 46
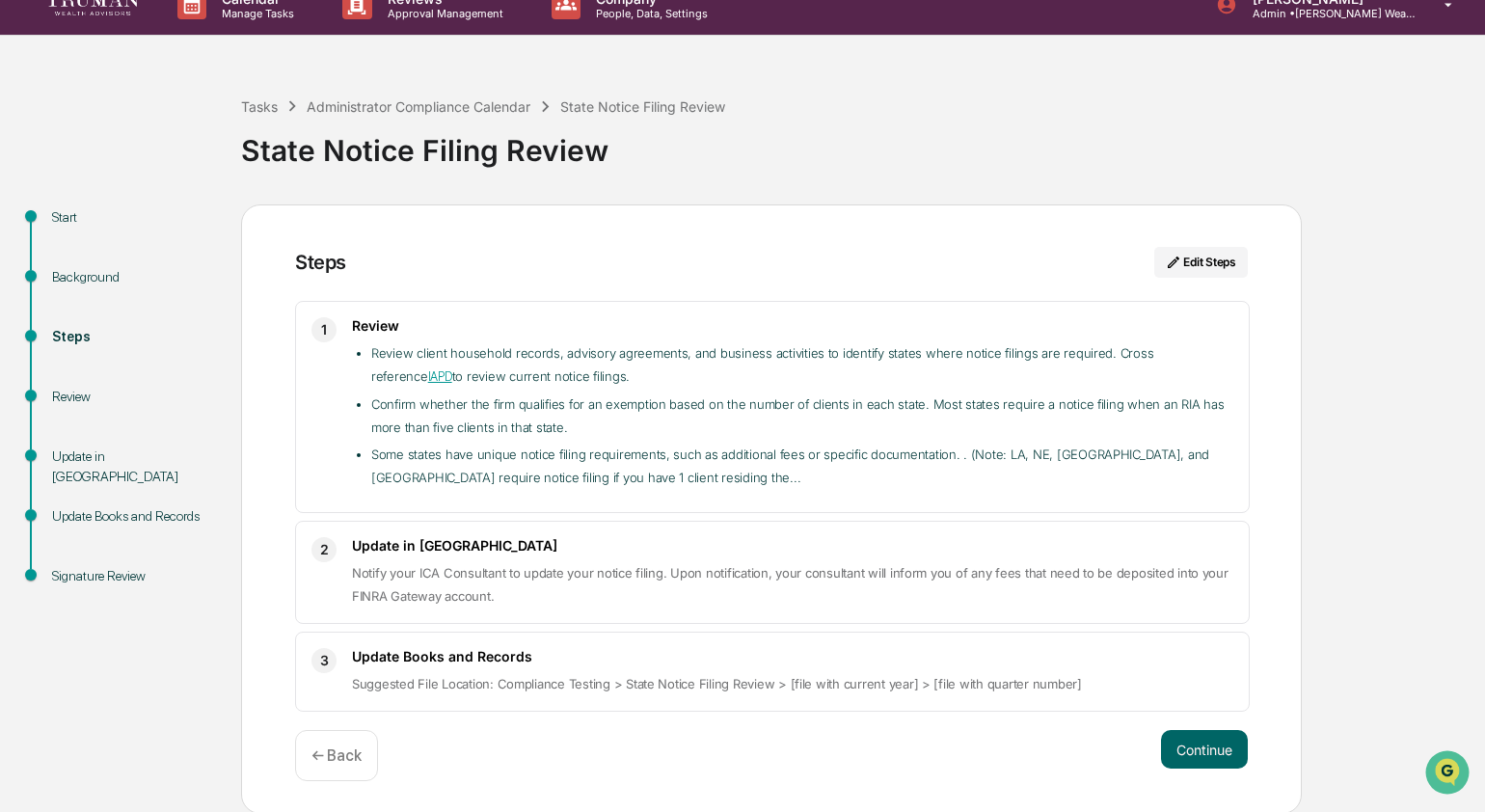
click at [470, 534] on div "2 Update in FINRA Gateway Notify your ICA Consultant to update your notice fili…" at bounding box center [773, 572] width 955 height 103
click at [470, 537] on h3 "Update in [GEOGRAPHIC_DATA]" at bounding box center [793, 545] width 881 height 17
click at [448, 565] on span "Notify your ICA Consultant to update your notice filing. Upon notification, you…" at bounding box center [791, 584] width 876 height 38
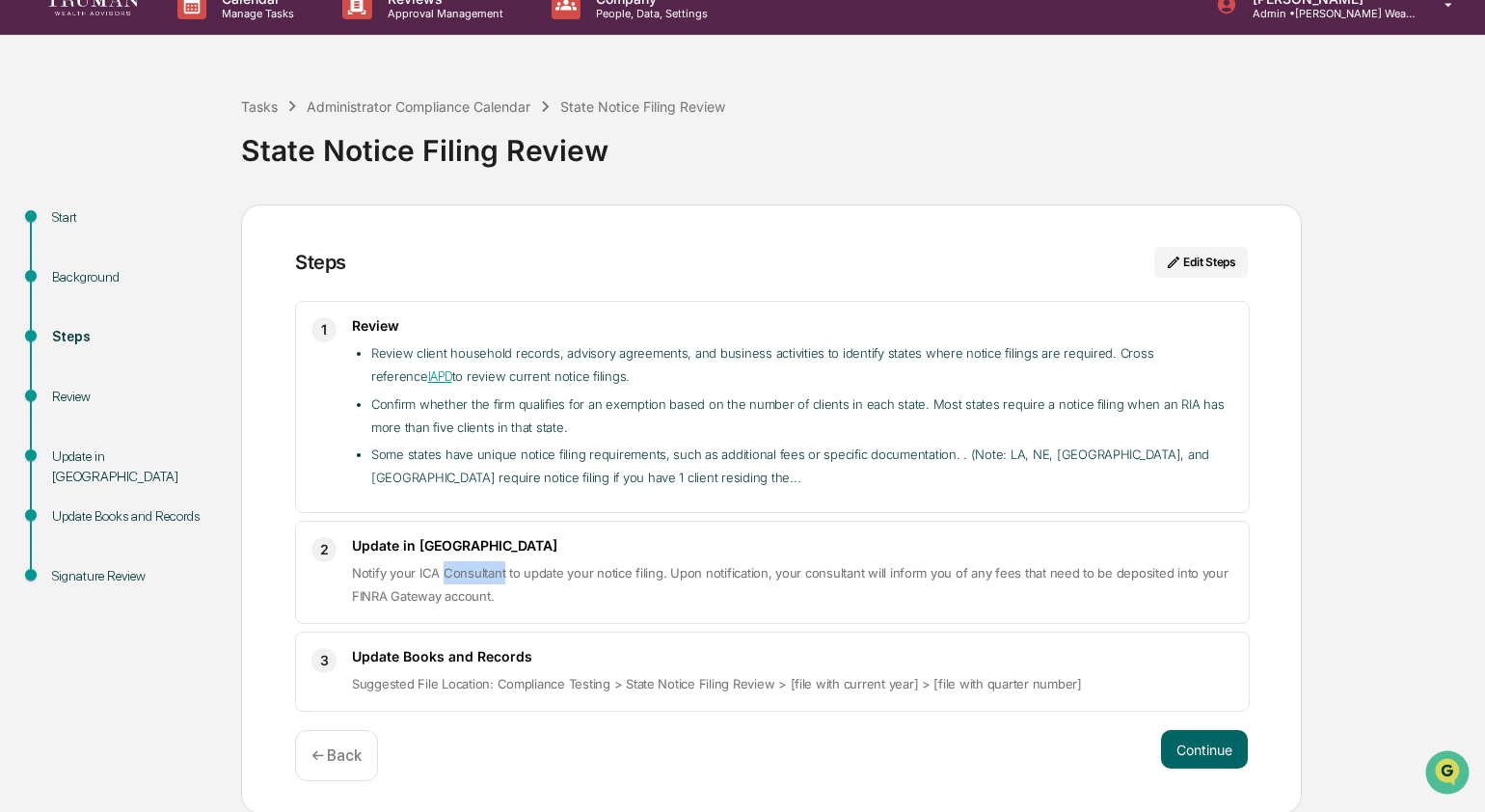
click at [448, 565] on span "Notify your ICA Consultant to update your notice filing. Upon notification, you…" at bounding box center [791, 584] width 876 height 38
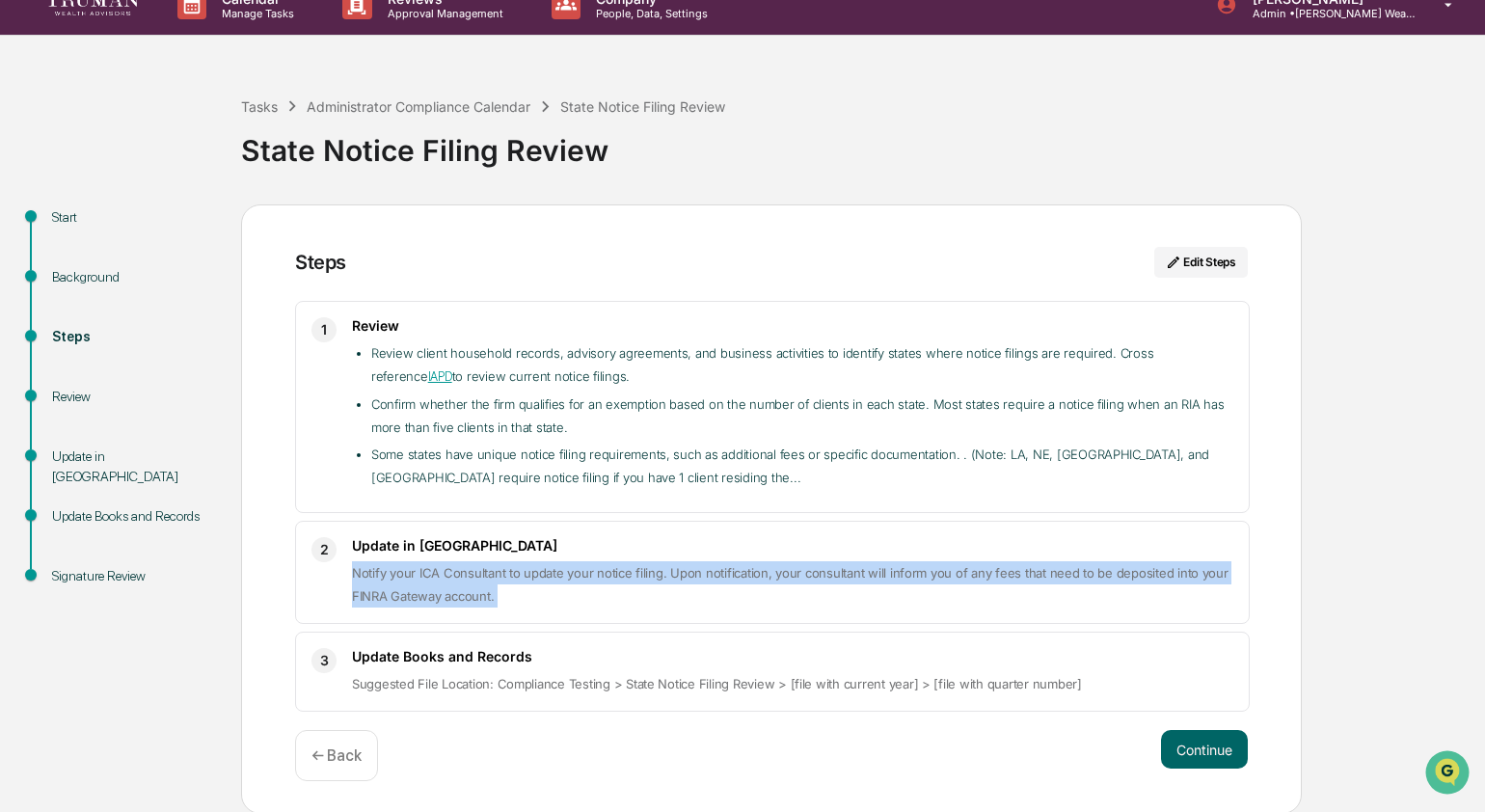
click at [448, 565] on span "Notify your ICA Consultant to update your notice filing. Upon notification, you…" at bounding box center [791, 584] width 876 height 38
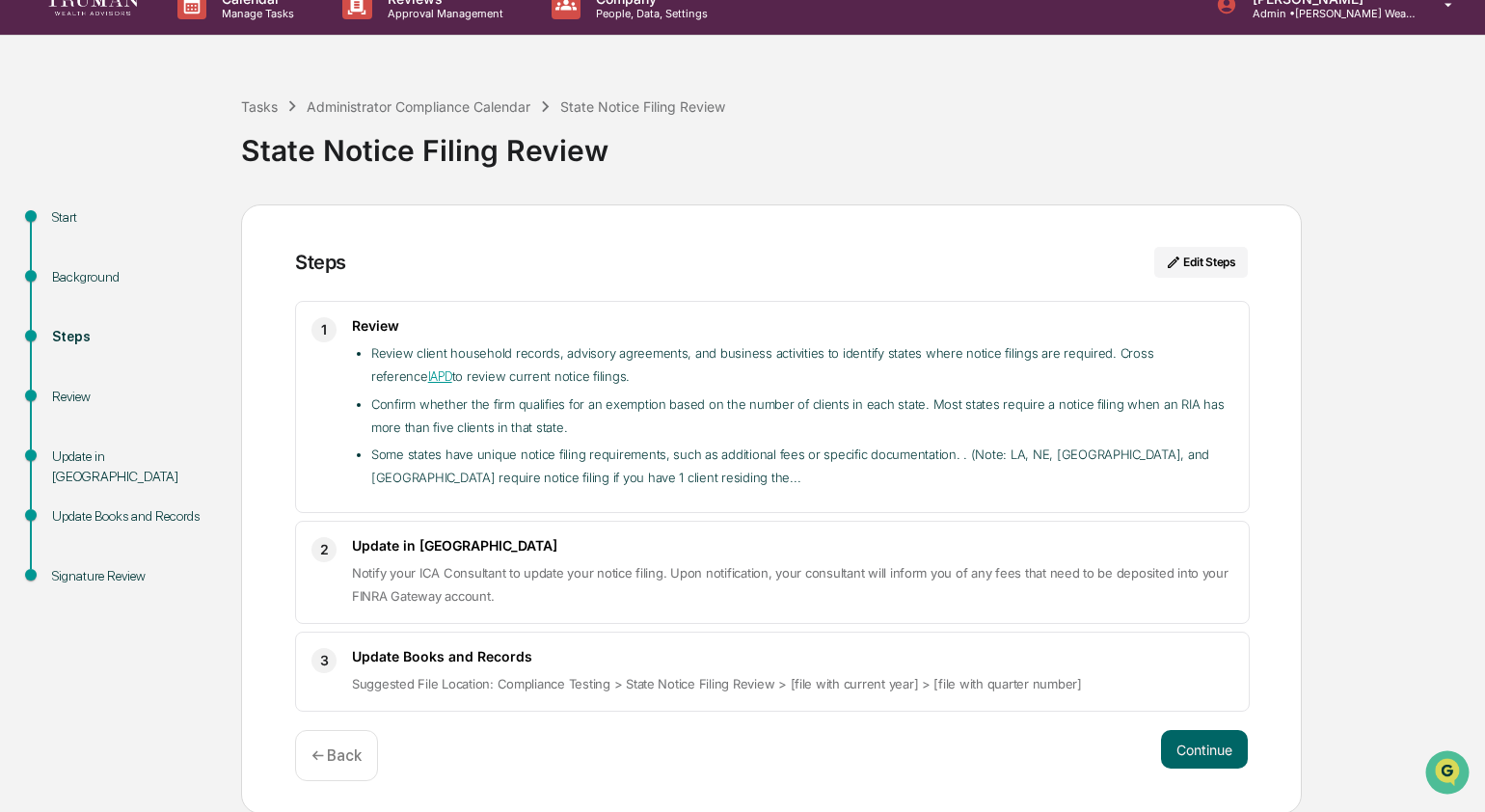
click at [442, 596] on span "Notify your ICA Consultant to update your notice filing. Upon notification, you…" at bounding box center [791, 584] width 876 height 38
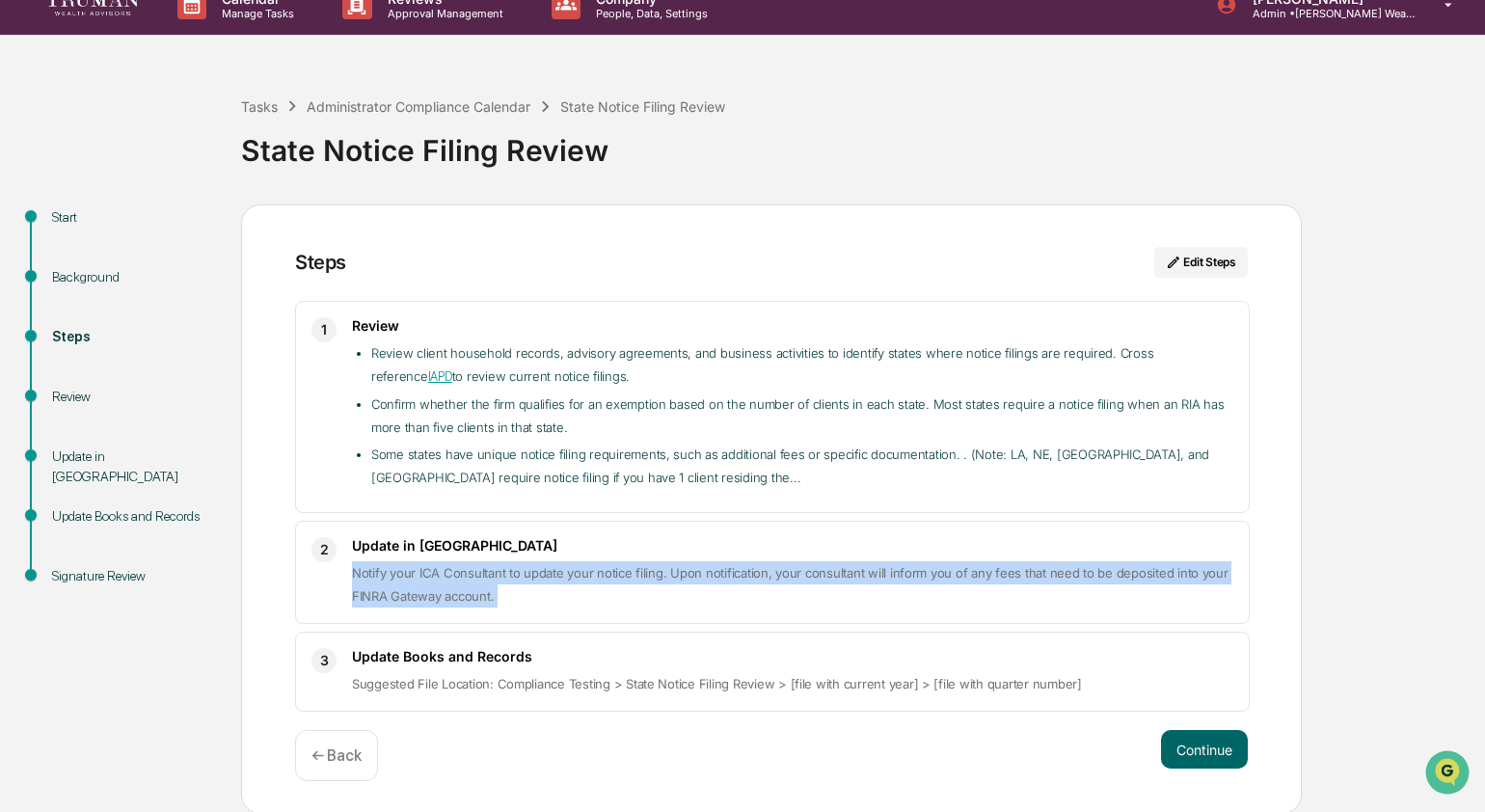
click at [442, 596] on span "Notify your ICA Consultant to update your notice filing. Upon notification, you…" at bounding box center [791, 584] width 876 height 38
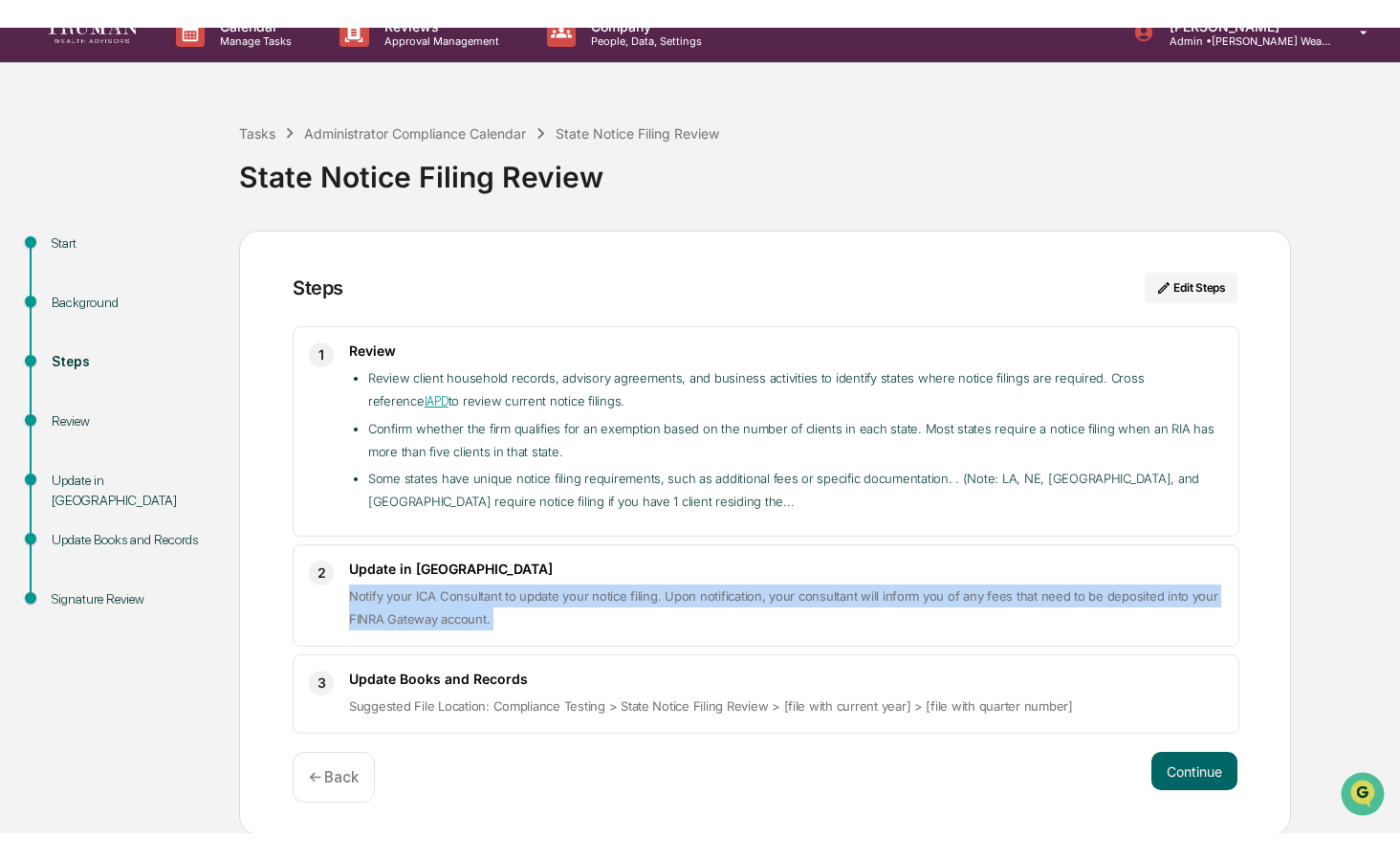
scroll to position [0, 0]
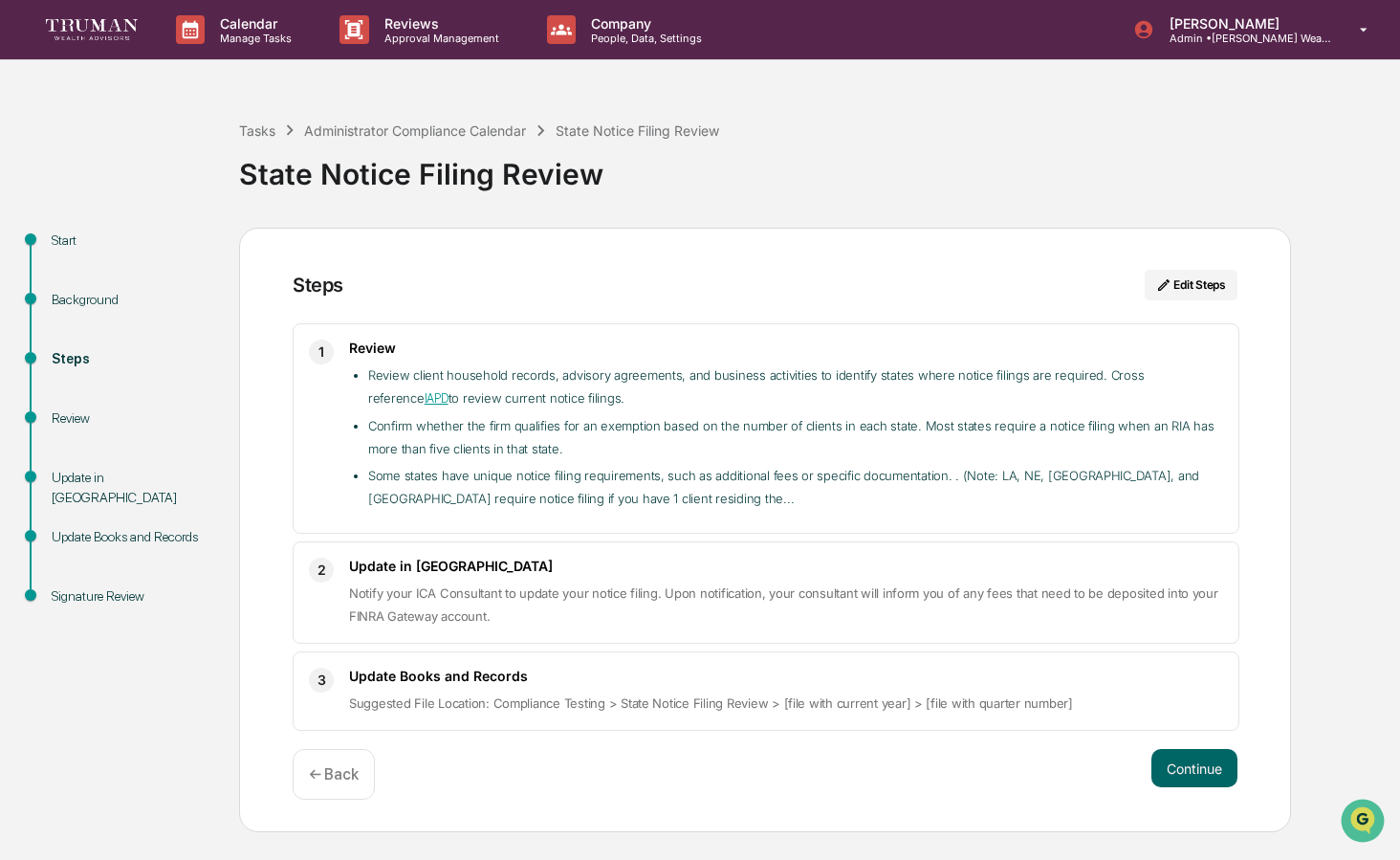
click at [444, 600] on p "Notify your ICA Consultant to update your notice filing. Upon notification, you…" at bounding box center [786, 604] width 874 height 46
click at [444, 598] on span "Notify your ICA Consultant to update your notice filing. Upon notification, you…" at bounding box center [784, 603] width 869 height 38
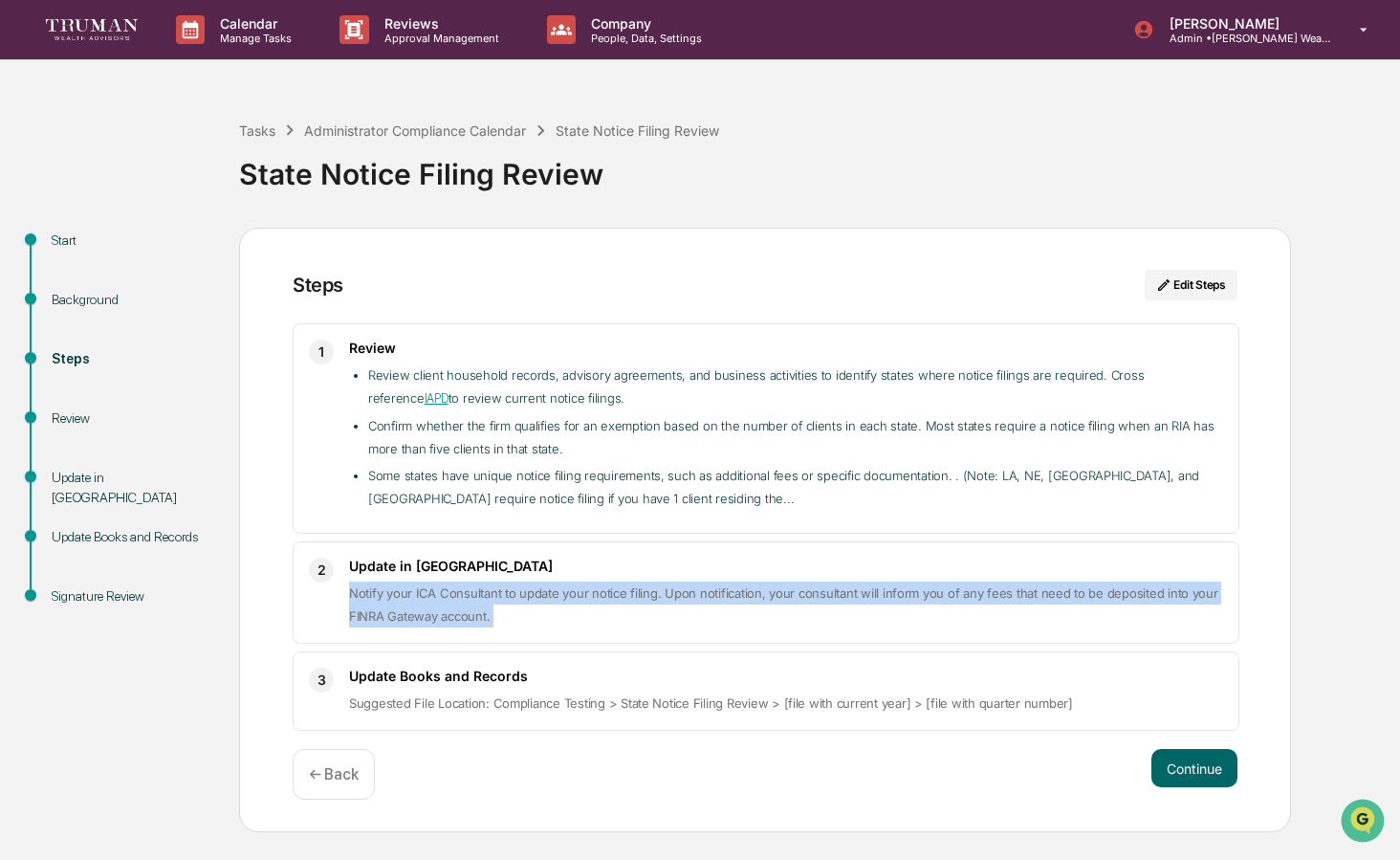
click at [444, 598] on span "Notify your ICA Consultant to update your notice filing. Upon notification, you…" at bounding box center [784, 603] width 869 height 38
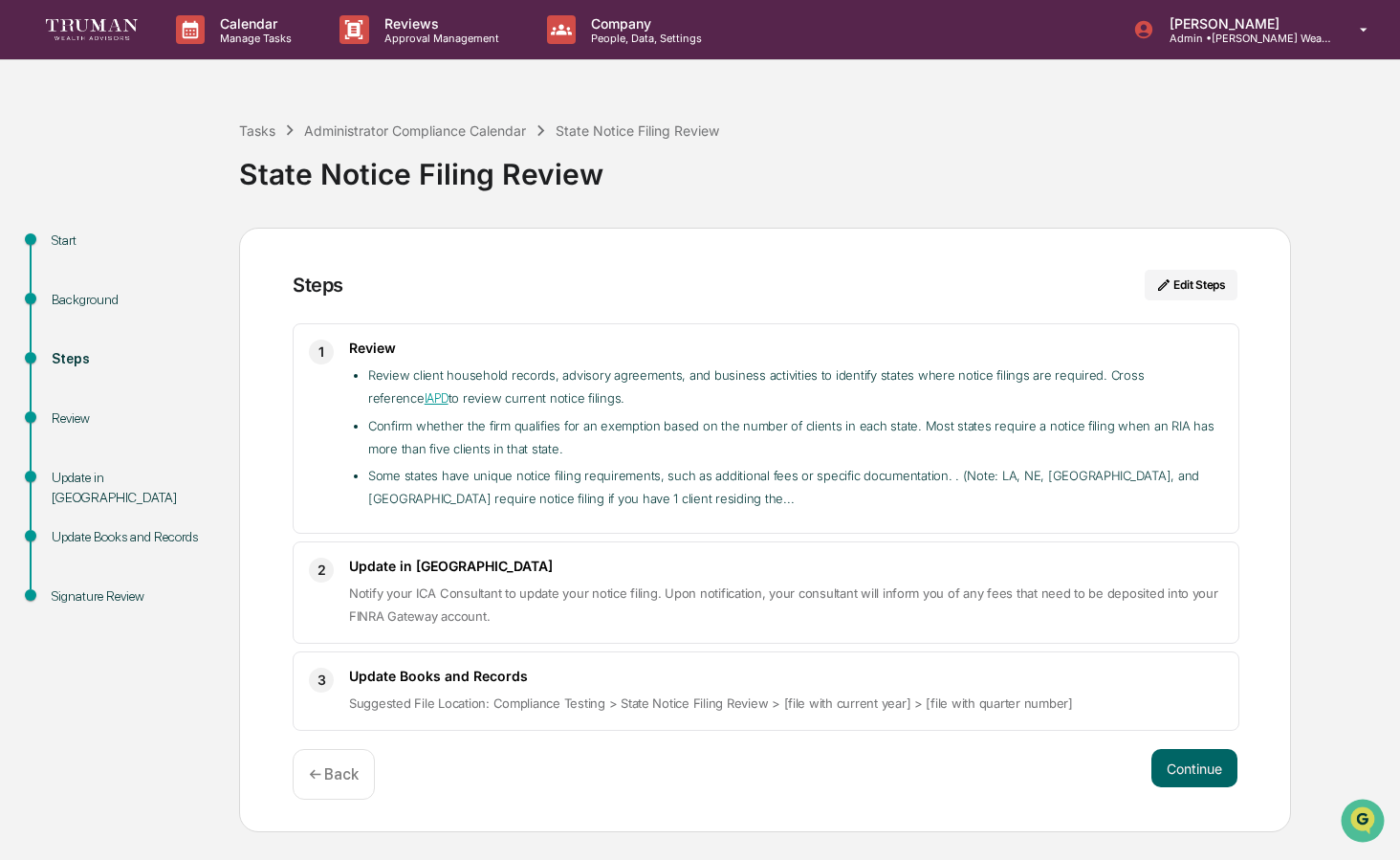
click at [431, 698] on span "Suggested File Location: Compliance Testing > State Notice Filing Review > [fil…" at bounding box center [712, 703] width 724 height 16
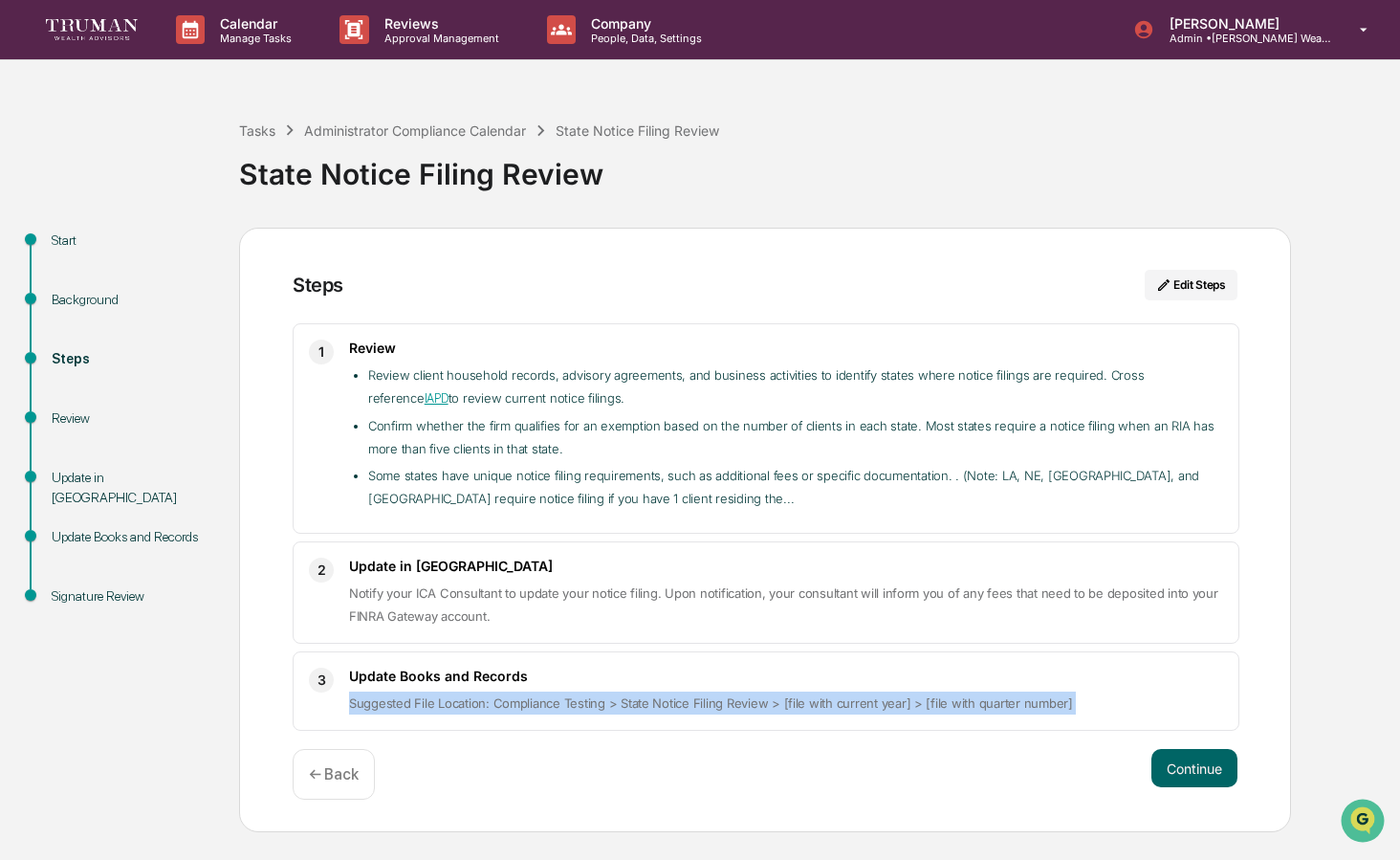
click at [431, 698] on span "Suggested File Location: Compliance Testing > State Notice Filing Review > [fil…" at bounding box center [712, 703] width 724 height 16
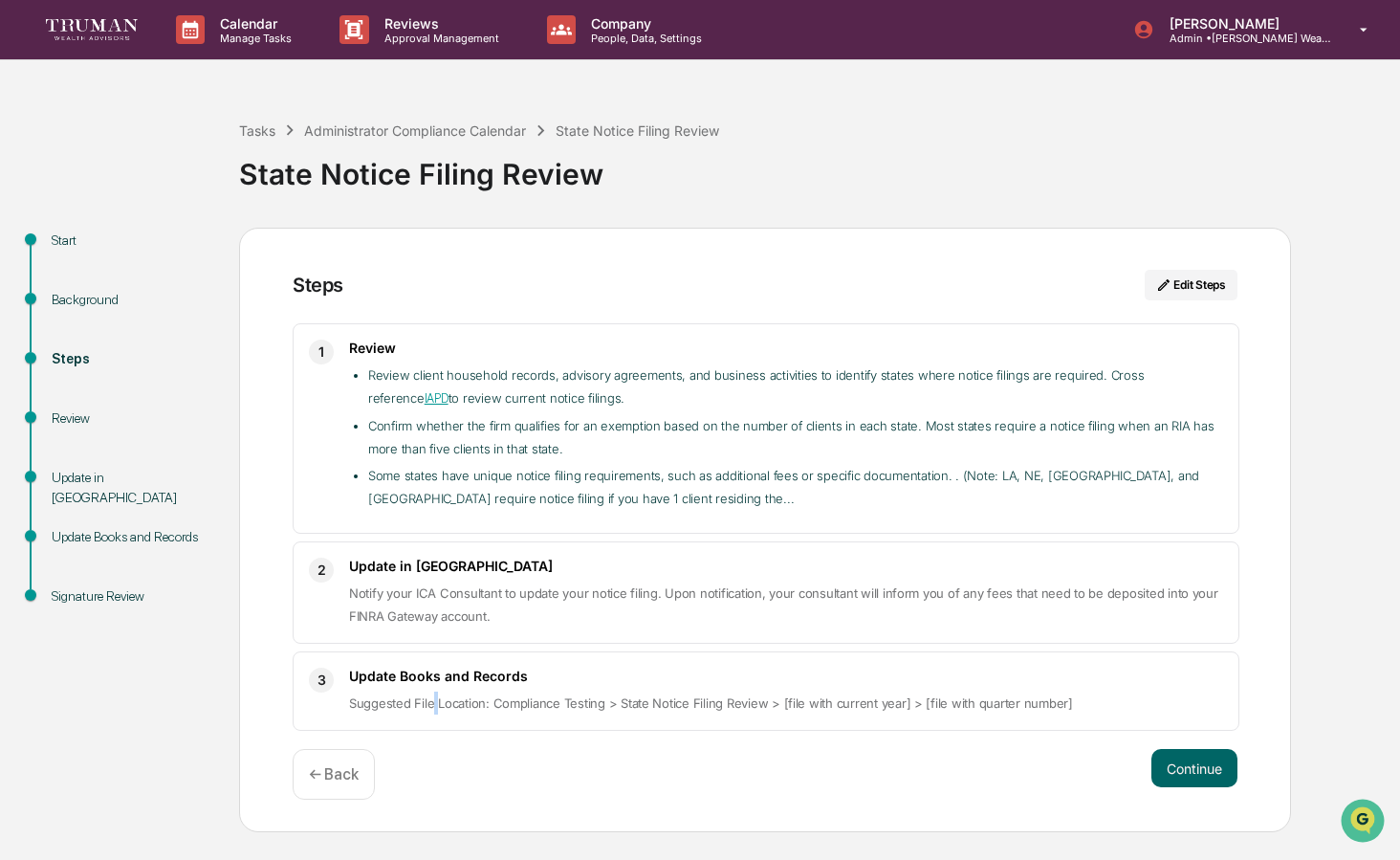
click at [431, 698] on span "Suggested File Location: Compliance Testing > State Notice Filing Review > [fil…" at bounding box center [712, 703] width 724 height 16
click at [430, 701] on span "Suggested File Location: Compliance Testing > State Notice Filing Review > [fil…" at bounding box center [712, 703] width 724 height 16
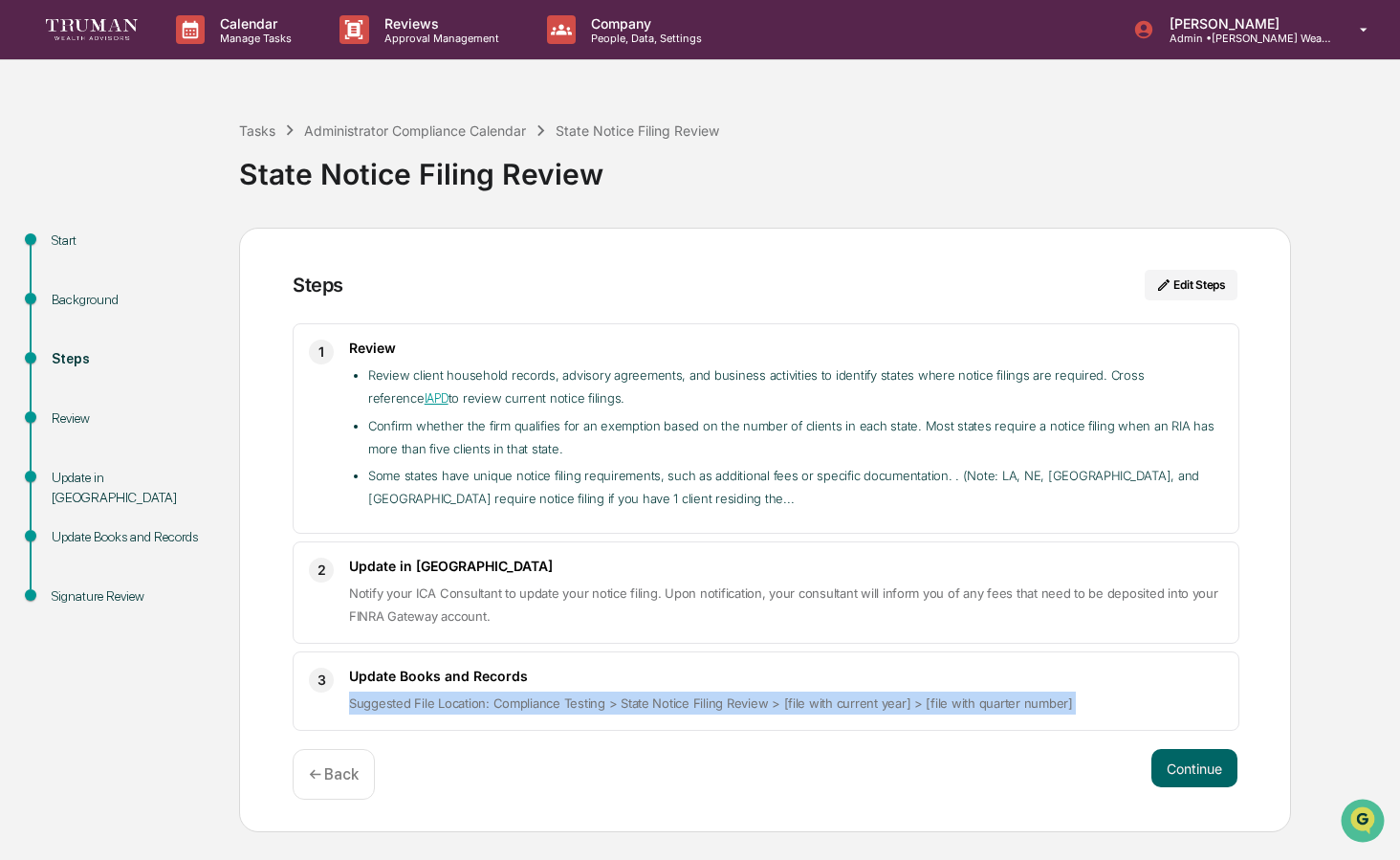
click at [430, 701] on span "Suggested File Location: Compliance Testing > State Notice Filing Review > [fil…" at bounding box center [712, 703] width 724 height 16
click at [1184, 763] on button "Continue" at bounding box center [1194, 767] width 86 height 38
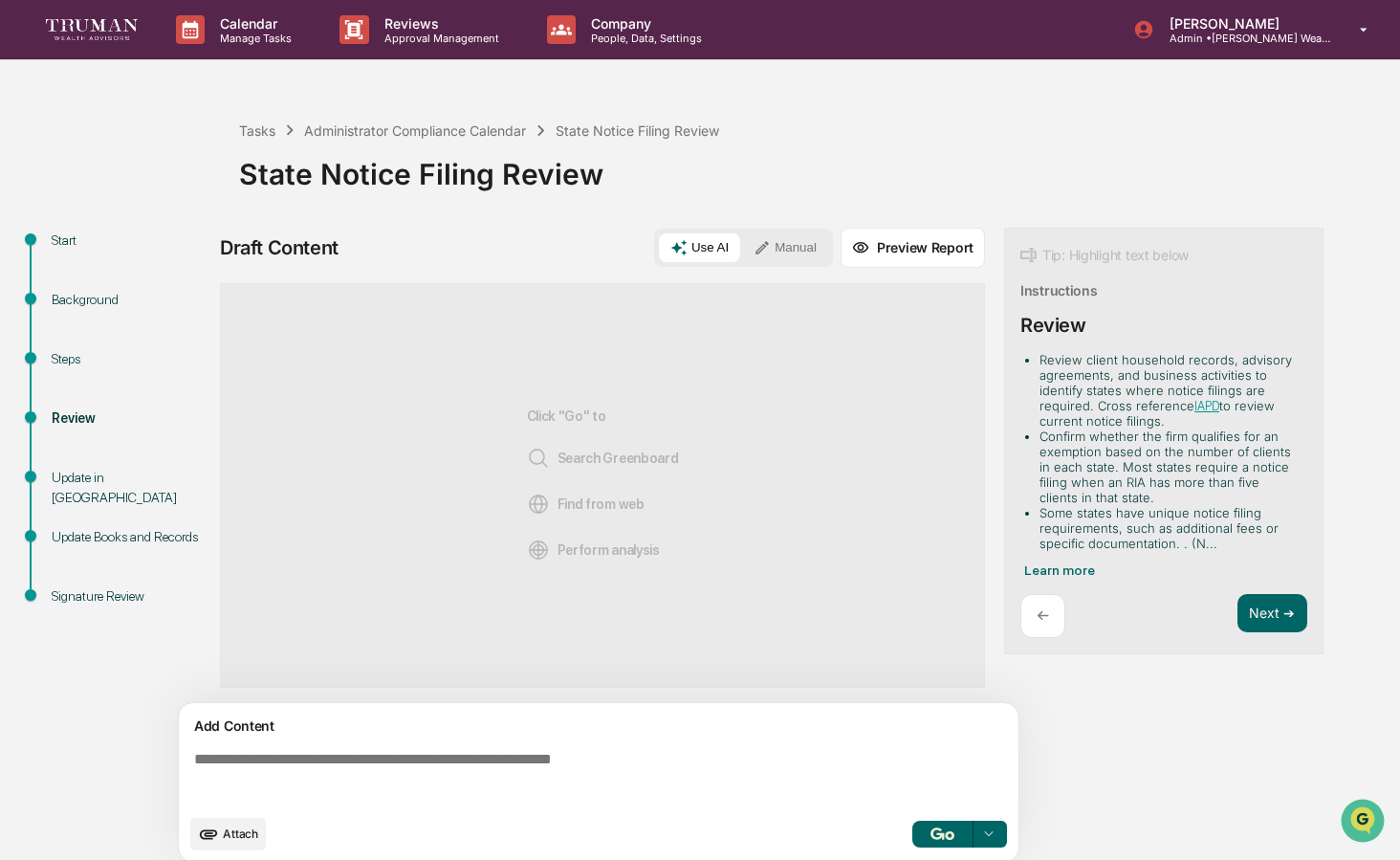
scroll to position [15, 0]
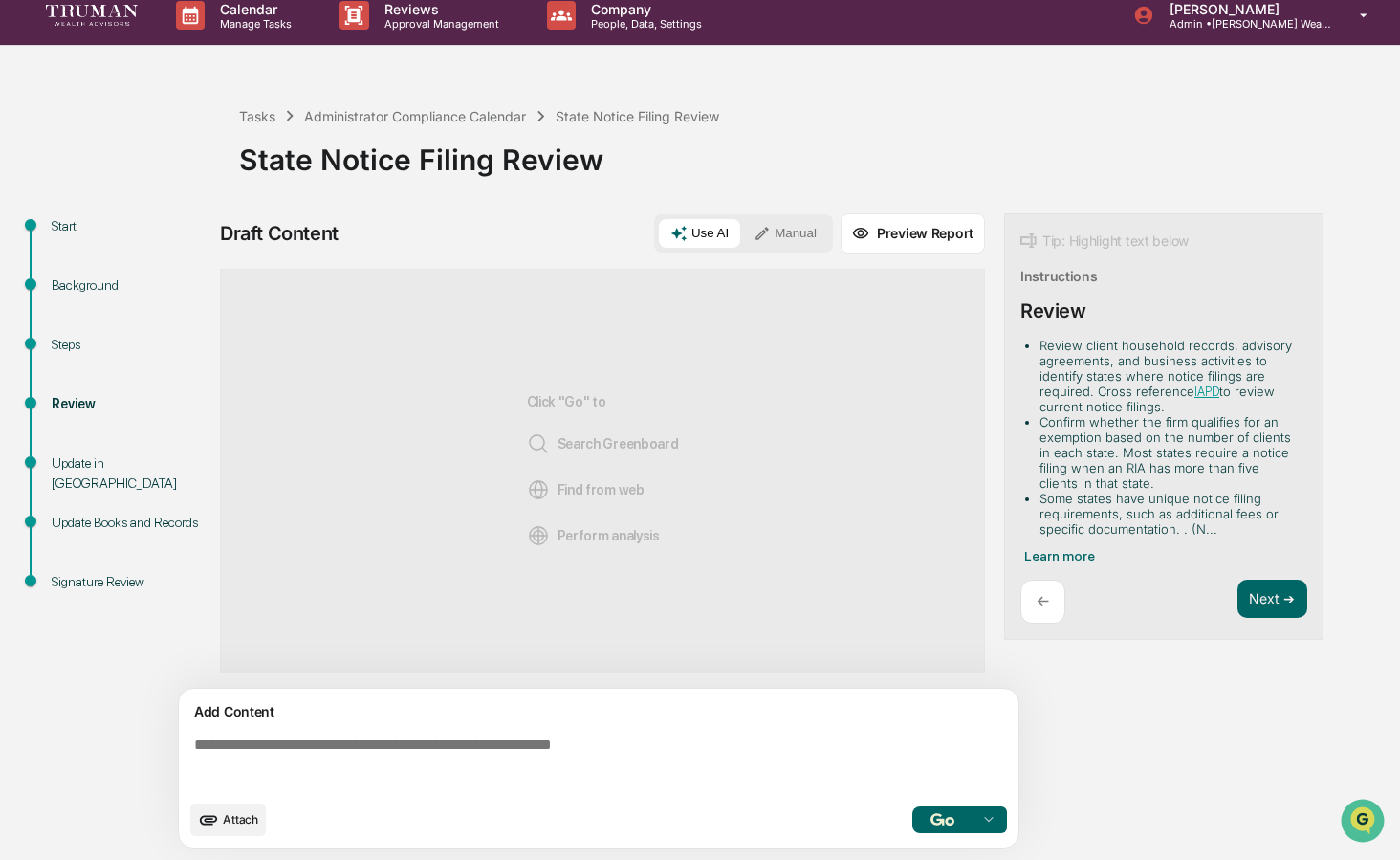
click at [70, 351] on div "Steps" at bounding box center [130, 345] width 157 height 20
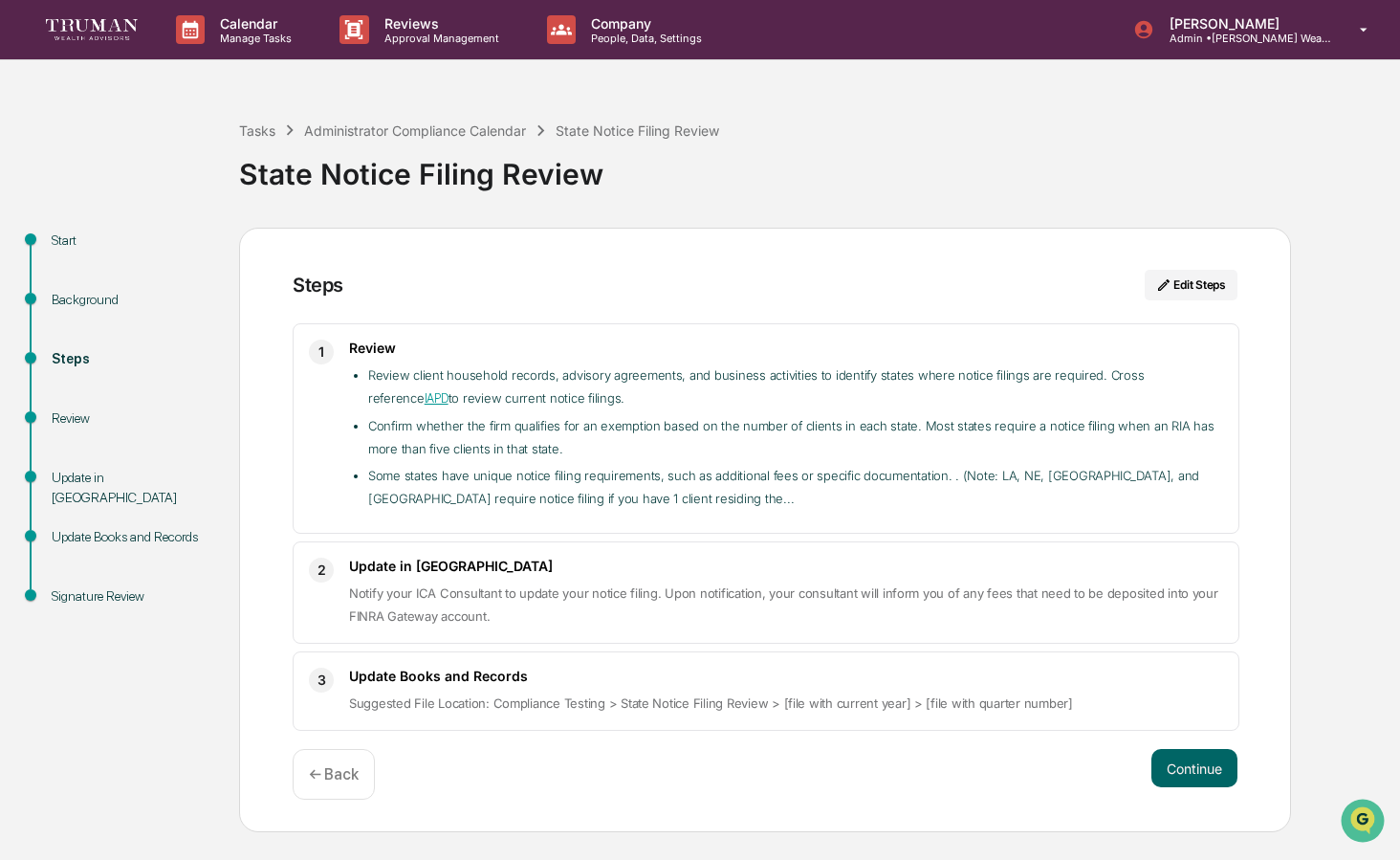
scroll to position [0, 0]
click at [120, 461] on div "Review" at bounding box center [130, 440] width 187 height 60
click at [81, 428] on div "Review" at bounding box center [130, 418] width 157 height 20
click at [69, 422] on div "Review" at bounding box center [130, 418] width 157 height 20
click at [1178, 762] on button "Continue" at bounding box center [1194, 767] width 86 height 38
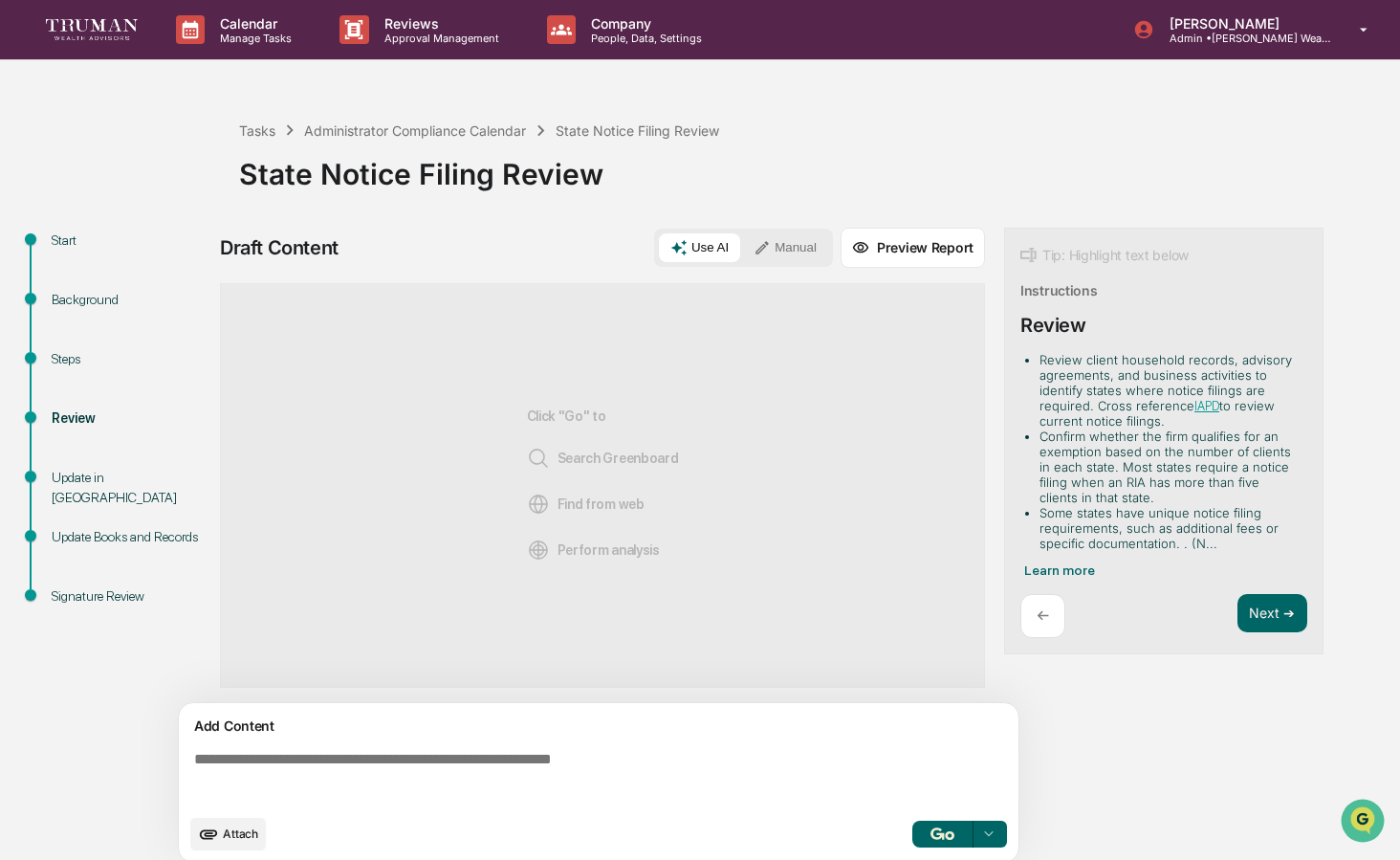
scroll to position [15, 0]
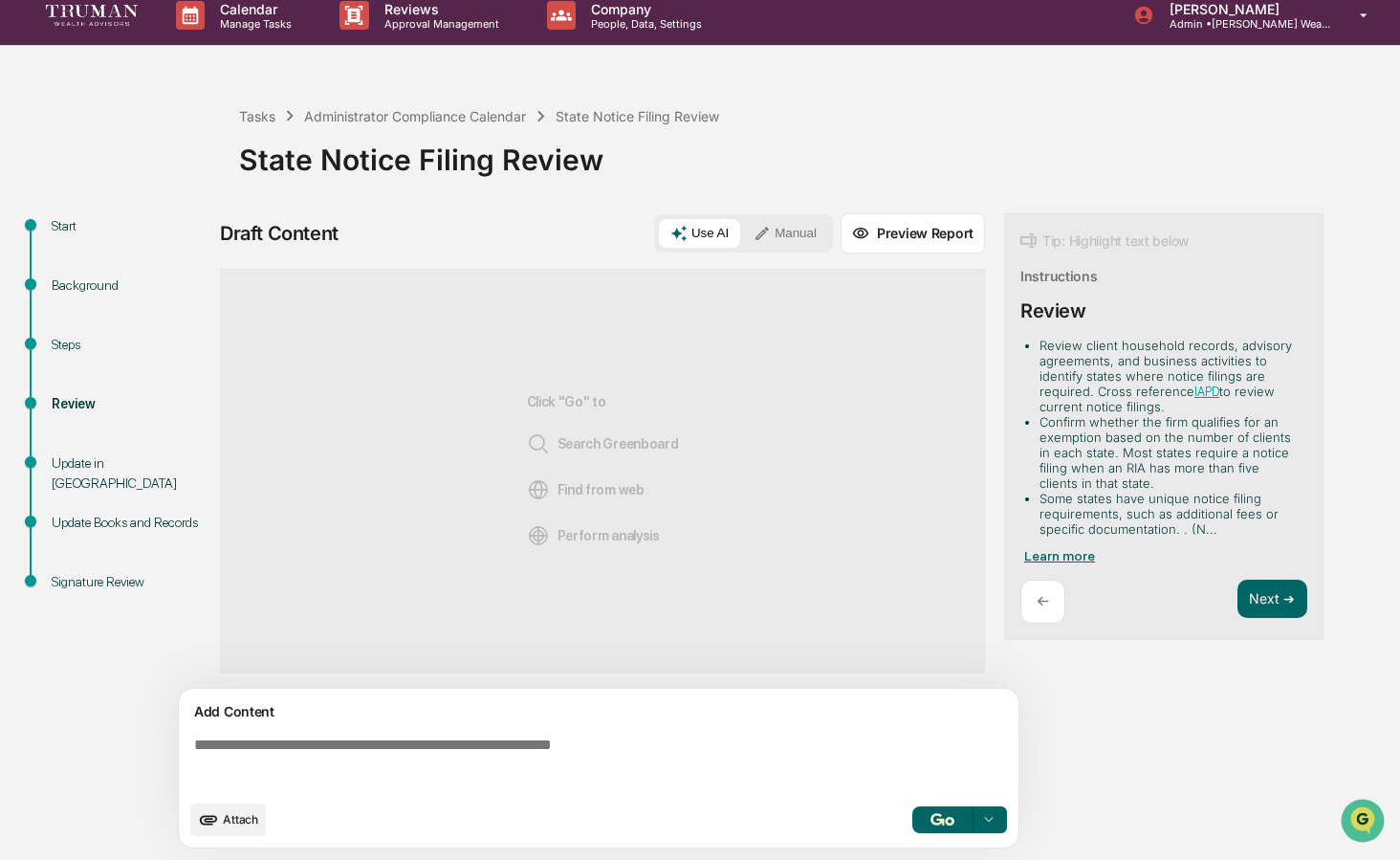
click at [1049, 558] on span "Learn more" at bounding box center [1059, 555] width 70 height 16
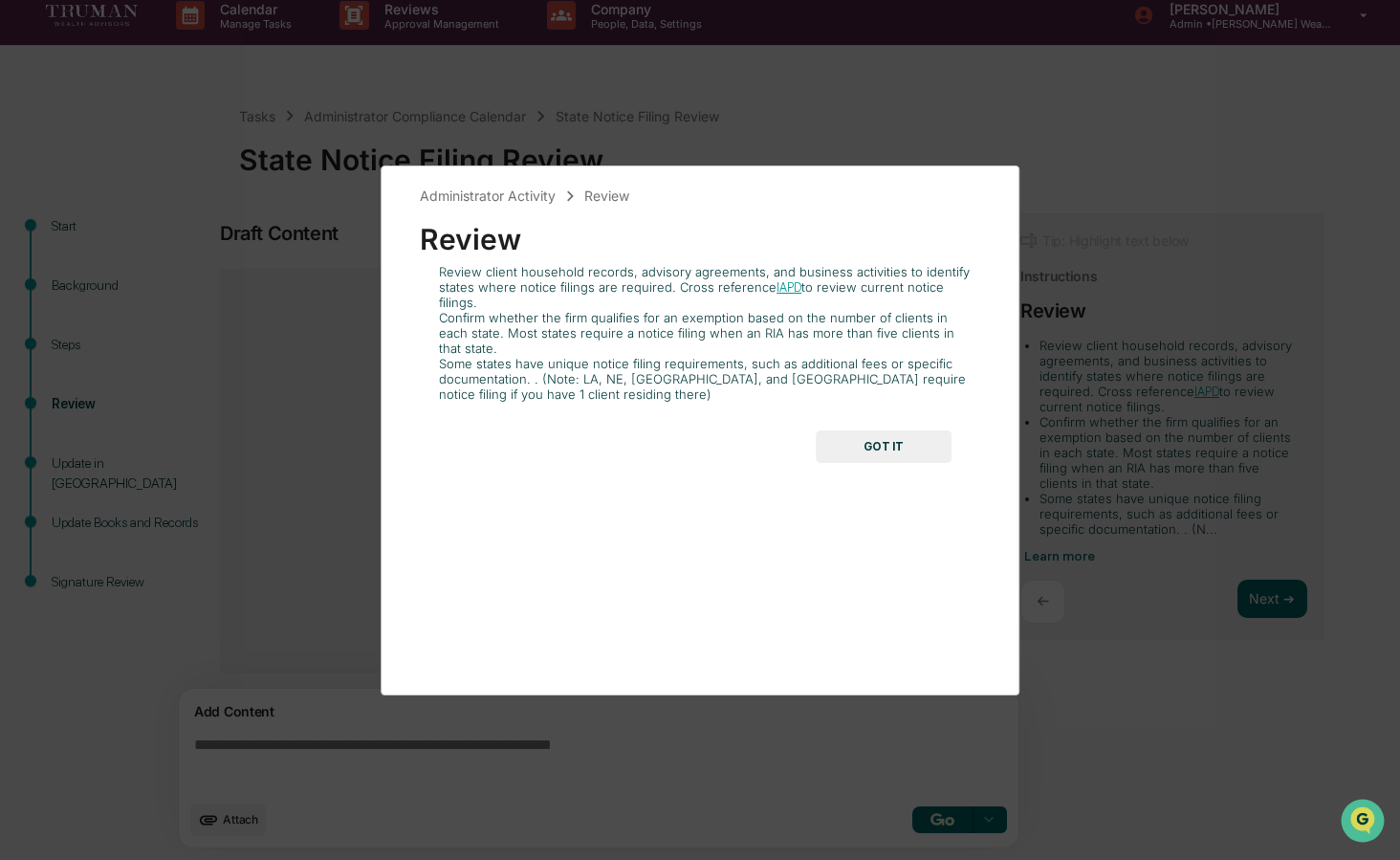
click at [876, 430] on button "GOT IT" at bounding box center [884, 446] width 136 height 32
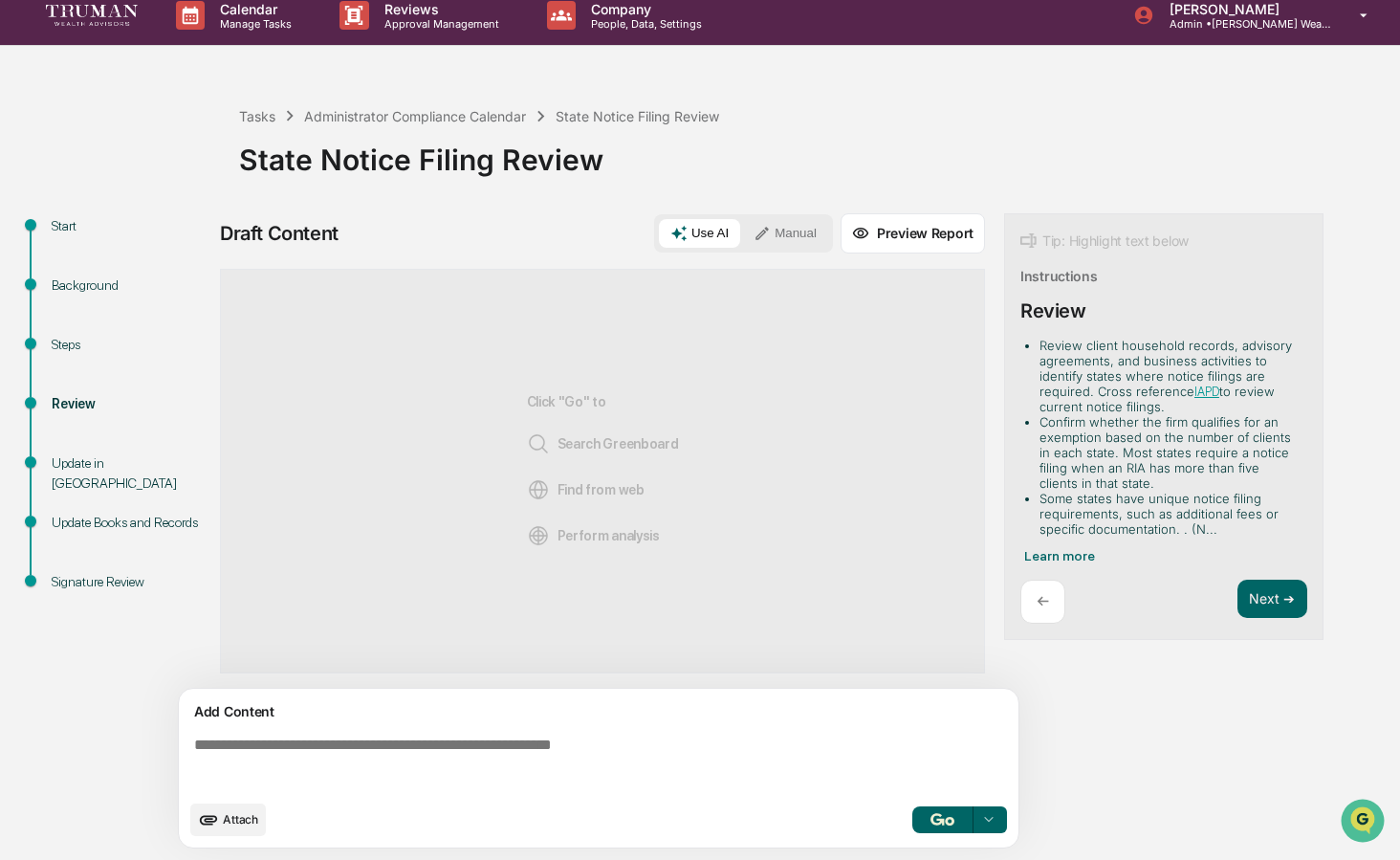
click at [58, 346] on div "Steps" at bounding box center [130, 345] width 157 height 20
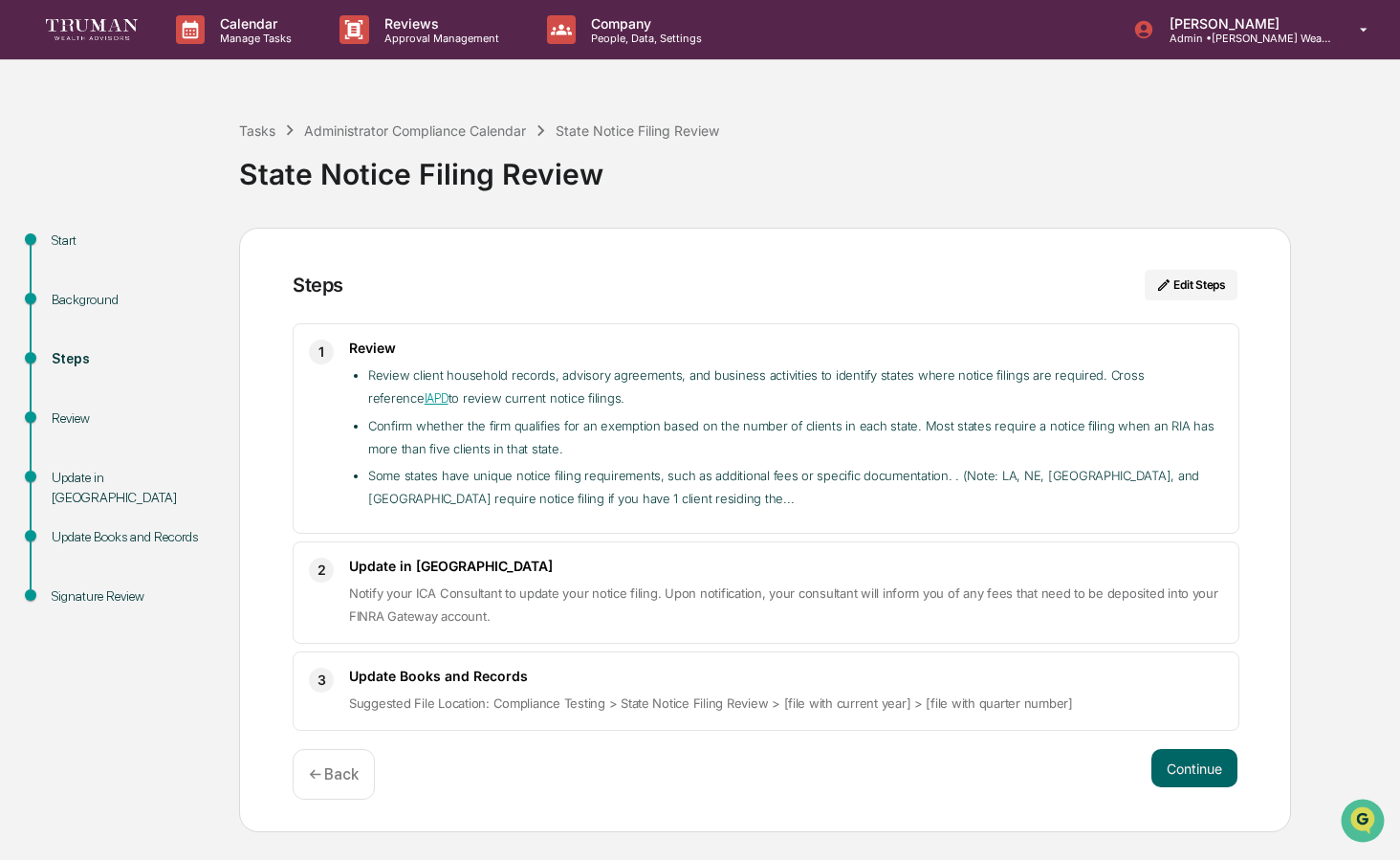
scroll to position [0, 0]
click at [972, 476] on li "Some states have unique notice filing requirements, such as additional fees or …" at bounding box center [796, 486] width 855 height 46
click at [514, 396] on li "Review client household records, advisory agreements, and business activities t…" at bounding box center [796, 387] width 855 height 47
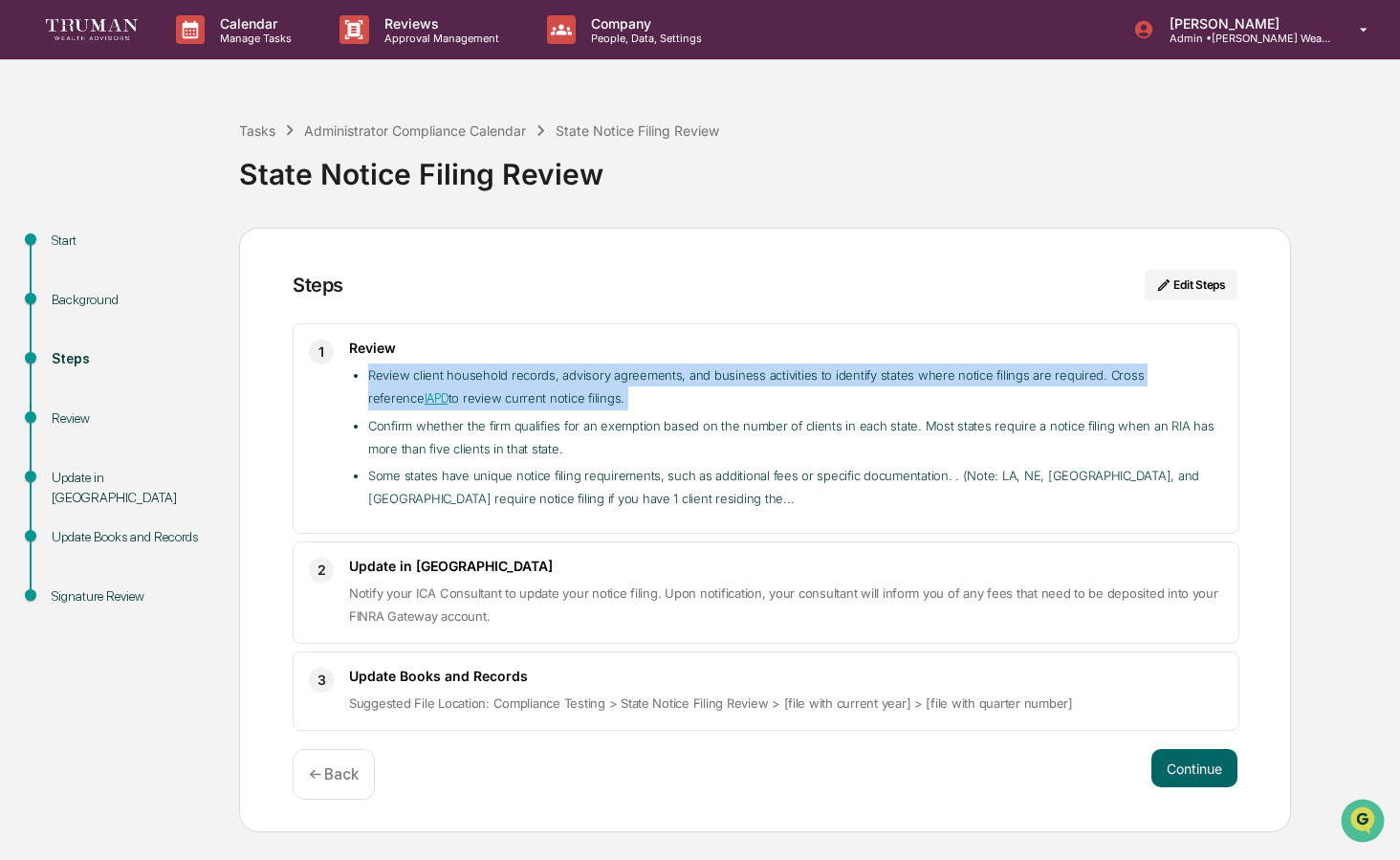
click at [514, 396] on li "Review client household records, advisory agreements, and business activities t…" at bounding box center [796, 387] width 855 height 47
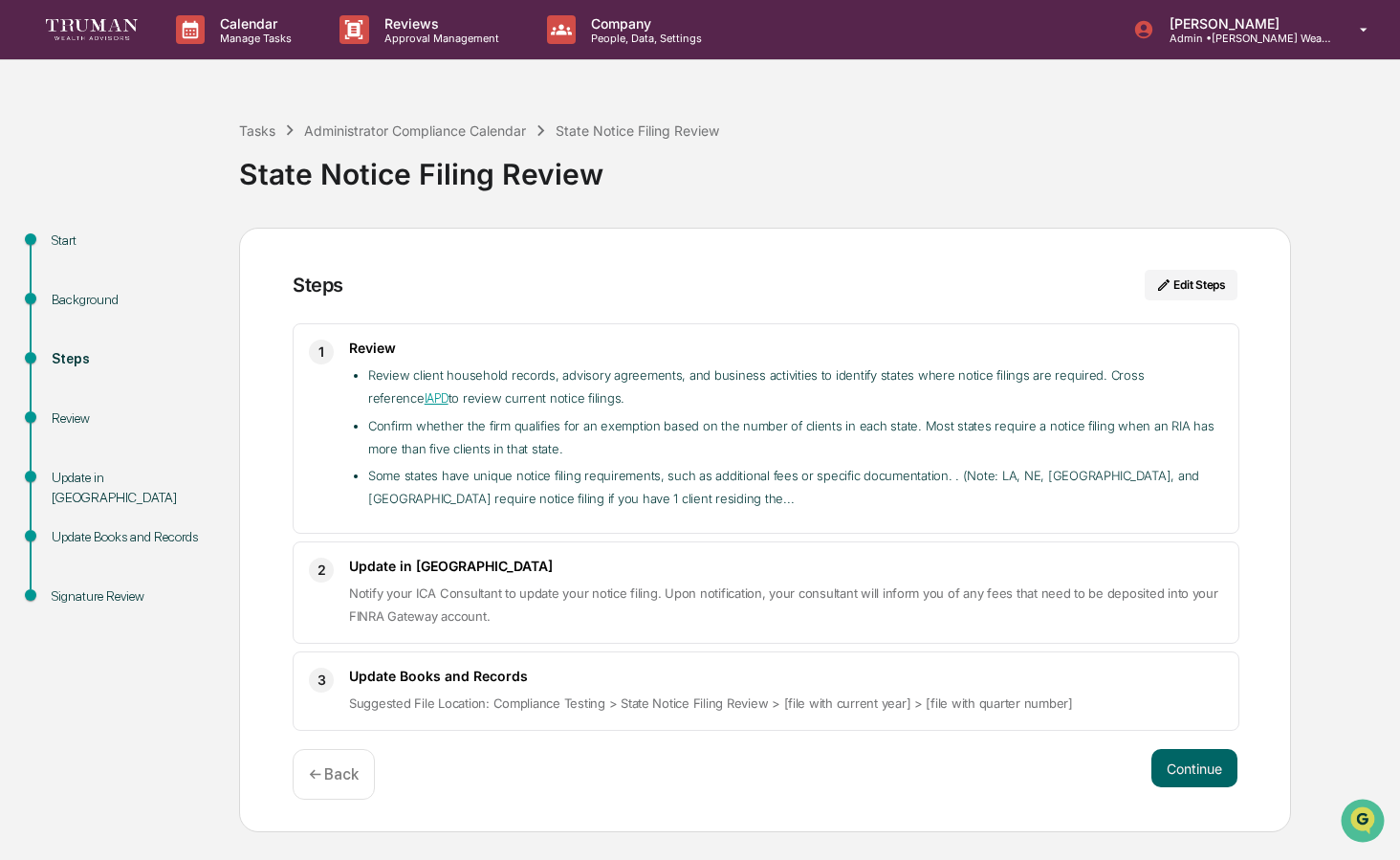
click at [976, 360] on div "Review Review client household records, advisory agreements, and business activ…" at bounding box center [786, 429] width 874 height 178
click at [457, 598] on span "Notify your ICA Consultant to update your notice filing. Upon notification, you…" at bounding box center [784, 603] width 869 height 38
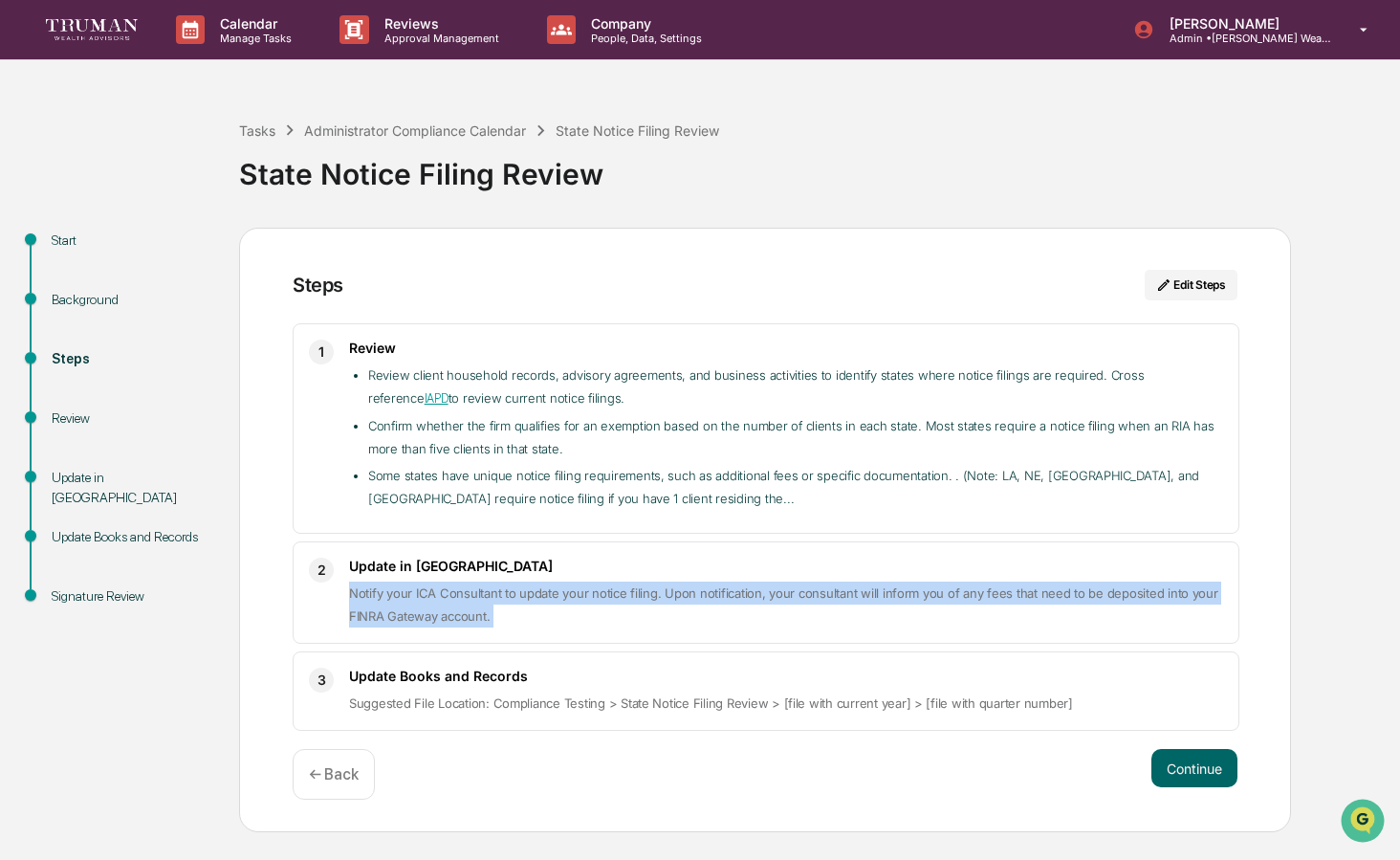
click at [457, 598] on span "Notify your ICA Consultant to update your notice filing. Upon notification, you…" at bounding box center [784, 603] width 869 height 38
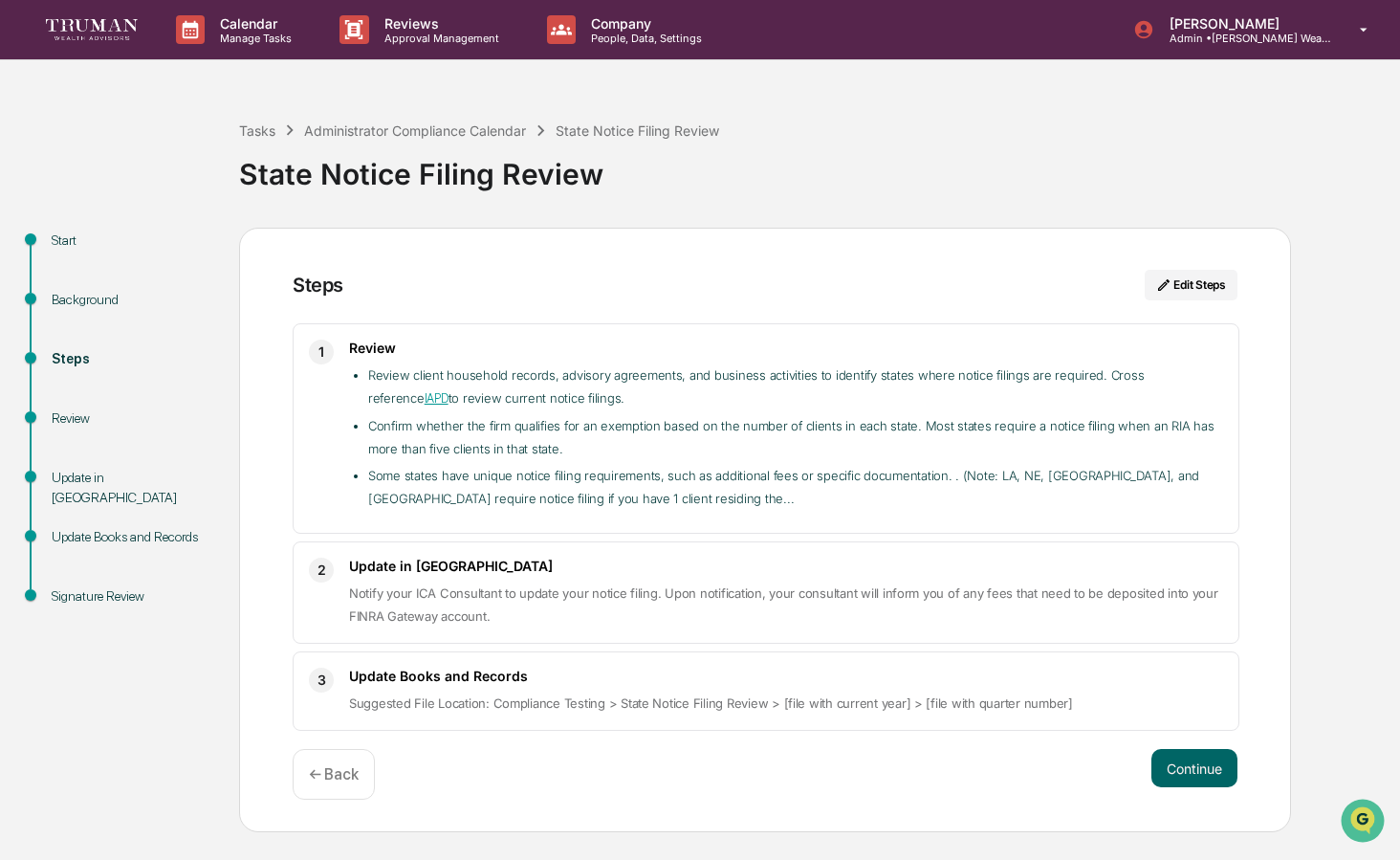
click at [413, 496] on li "Some states have unique notice filing requirements, such as additional fees or …" at bounding box center [796, 486] width 855 height 46
click at [1191, 760] on button "Continue" at bounding box center [1194, 767] width 86 height 38
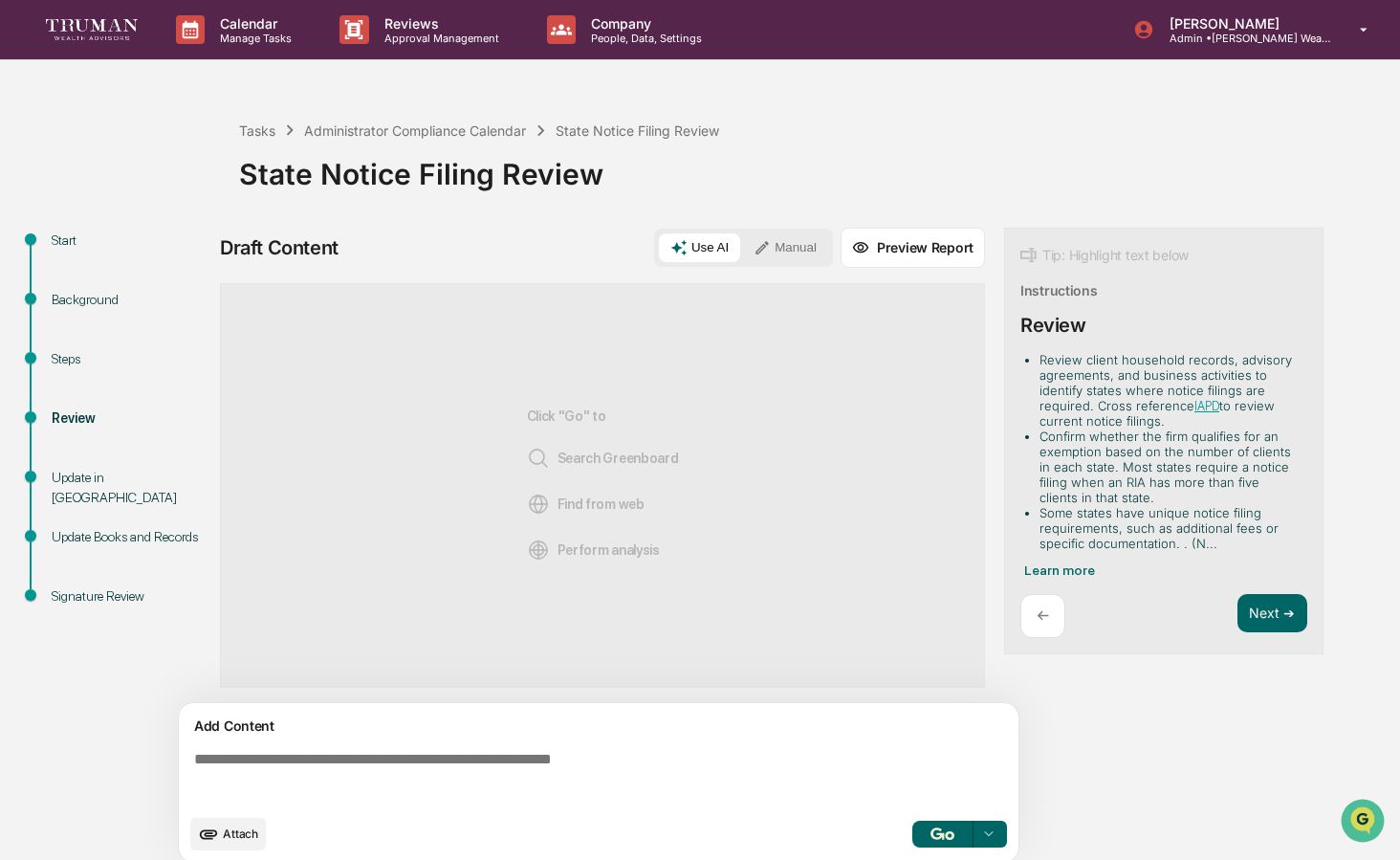
scroll to position [15, 0]
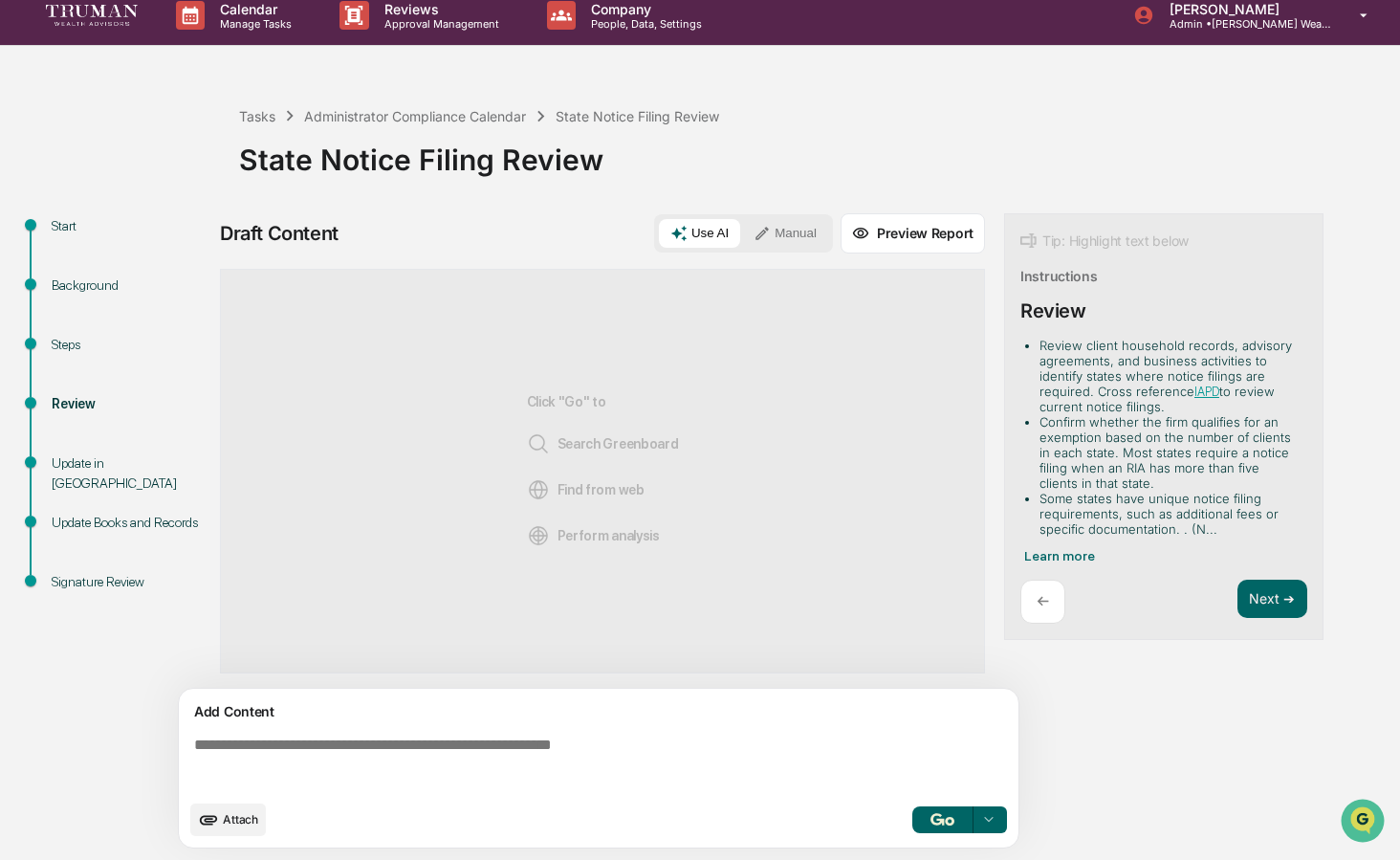
click at [231, 804] on span "Attach" at bounding box center [240, 819] width 35 height 15
click at [75, 465] on div "Update in [GEOGRAPHIC_DATA]" at bounding box center [130, 472] width 157 height 40
click at [72, 340] on div "Steps" at bounding box center [130, 345] width 157 height 20
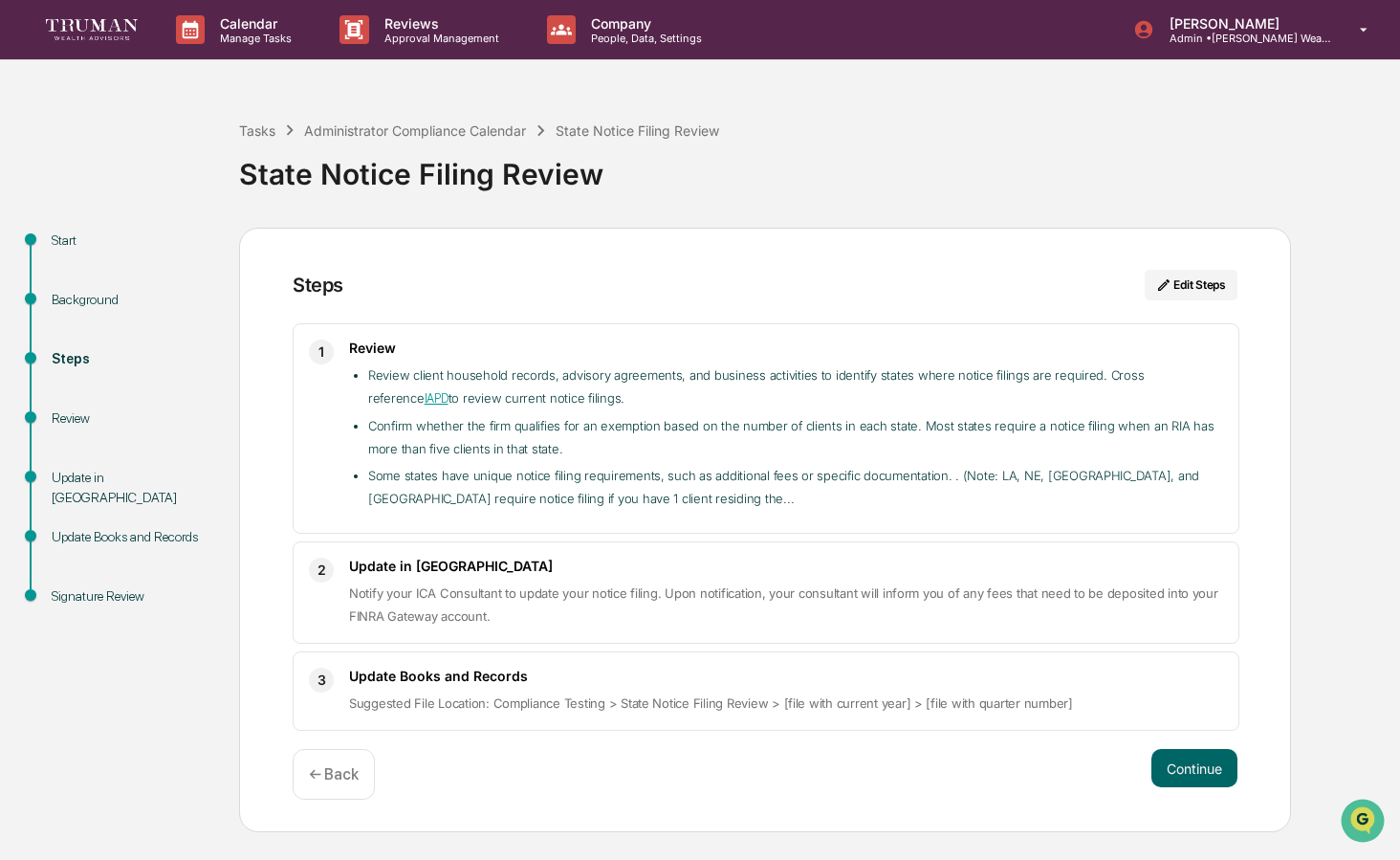
scroll to position [0, 0]
click at [72, 340] on div "Background" at bounding box center [130, 322] width 187 height 60
click at [1203, 278] on button "Edit Steps" at bounding box center [1190, 284] width 93 height 30
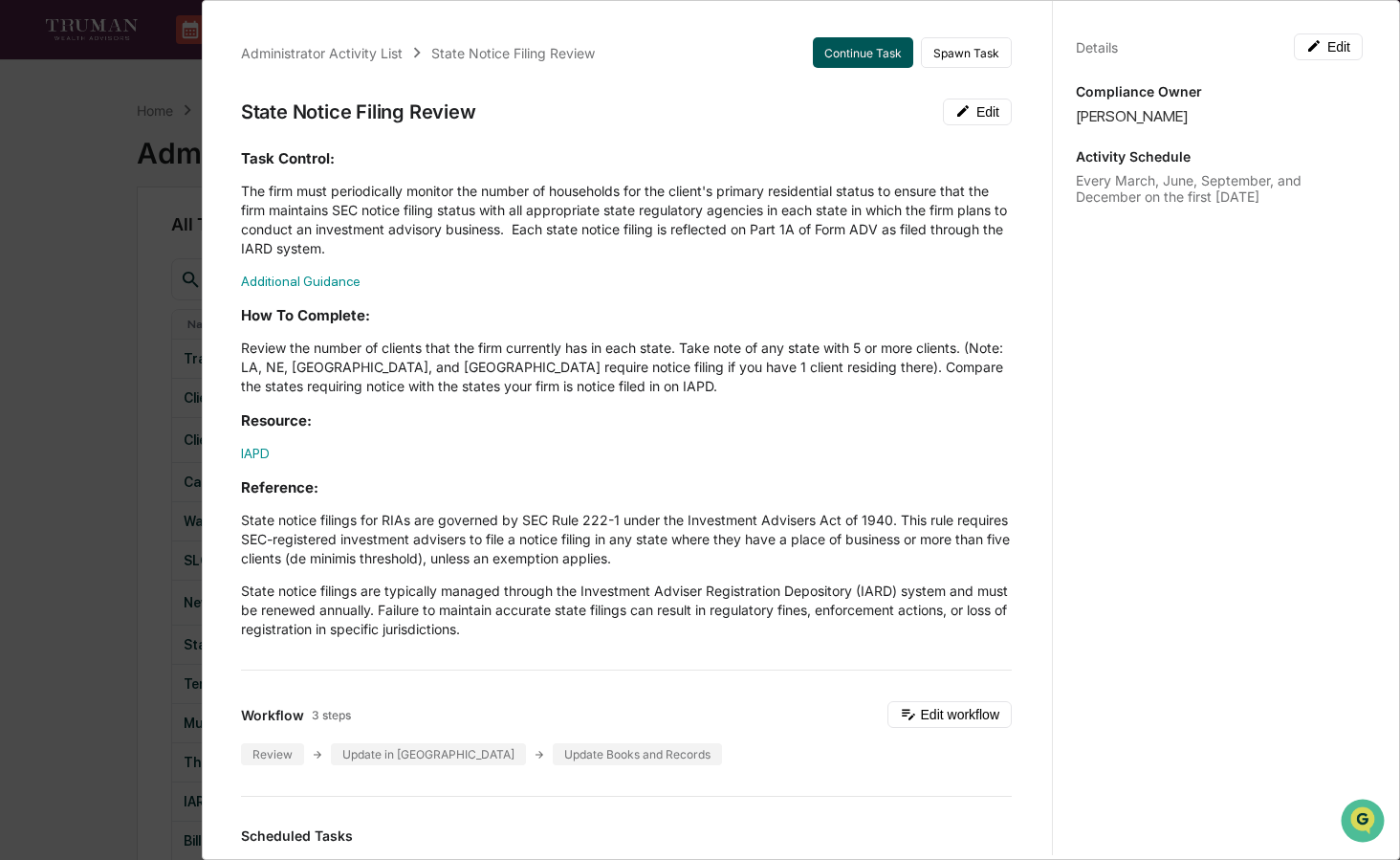
click at [864, 47] on button "Continue Task" at bounding box center [863, 52] width 101 height 30
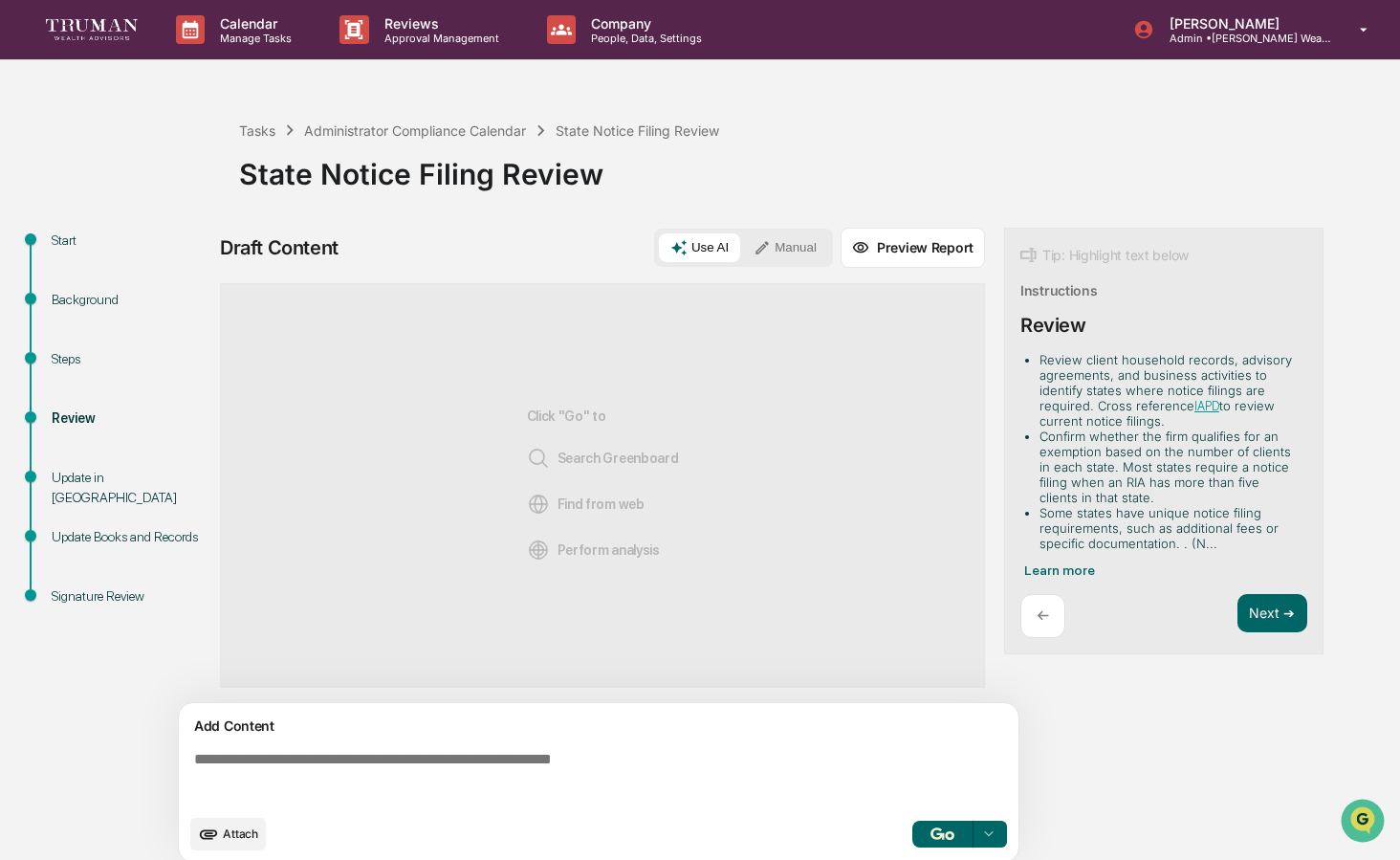
scroll to position [15, 0]
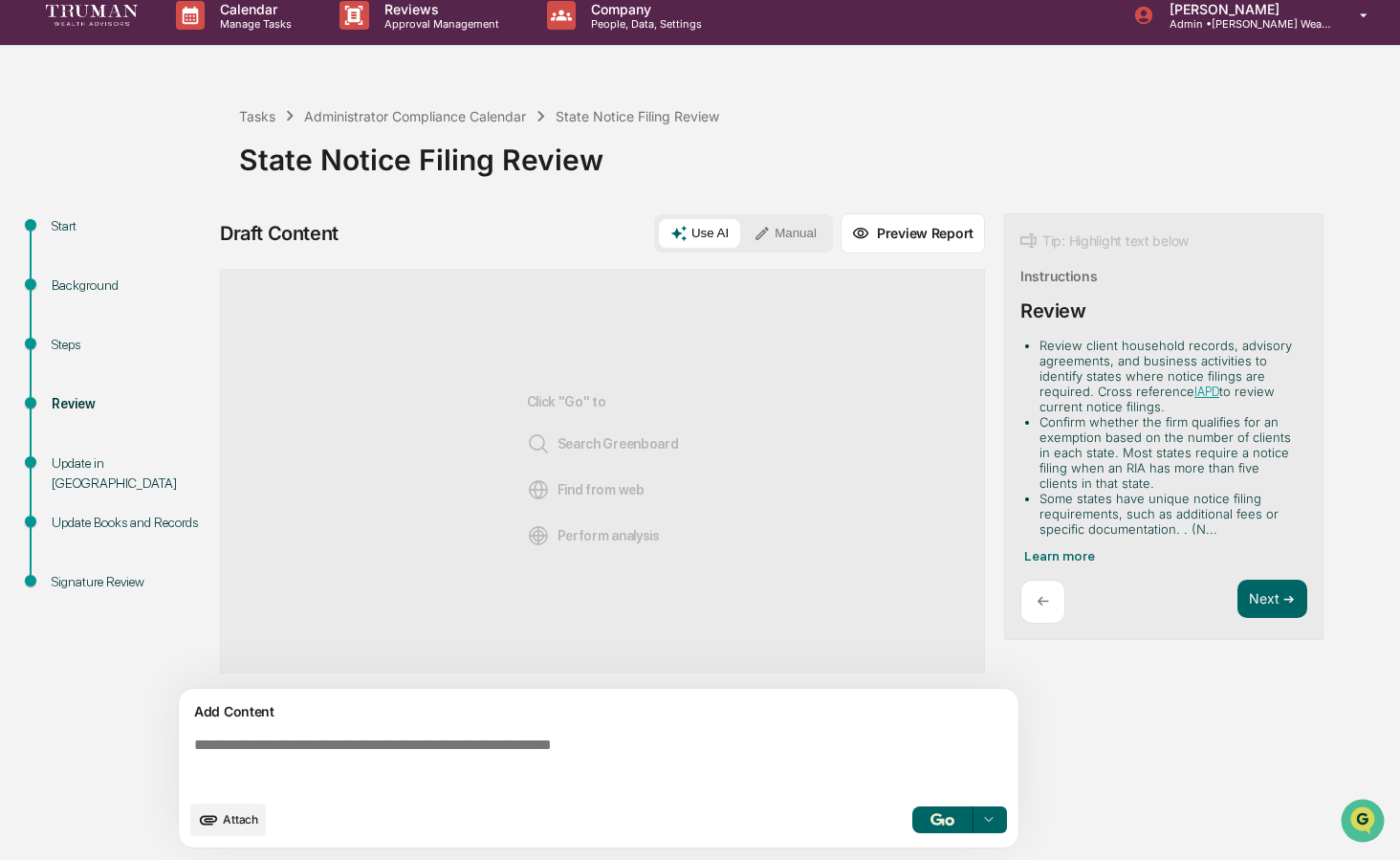
click at [65, 353] on div "Steps" at bounding box center [130, 345] width 157 height 20
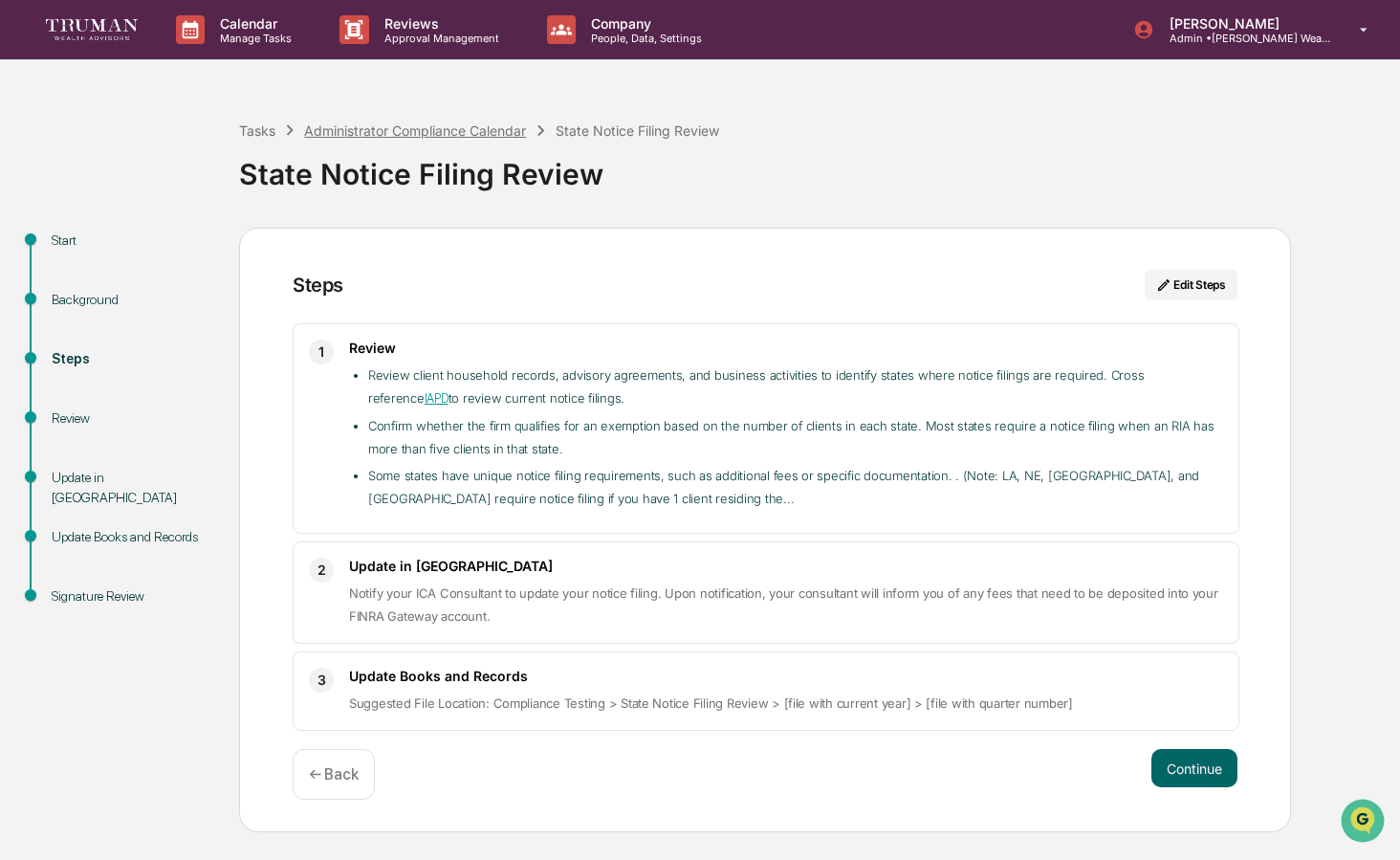
click at [361, 126] on div "Administrator Compliance Calendar" at bounding box center [414, 130] width 222 height 17
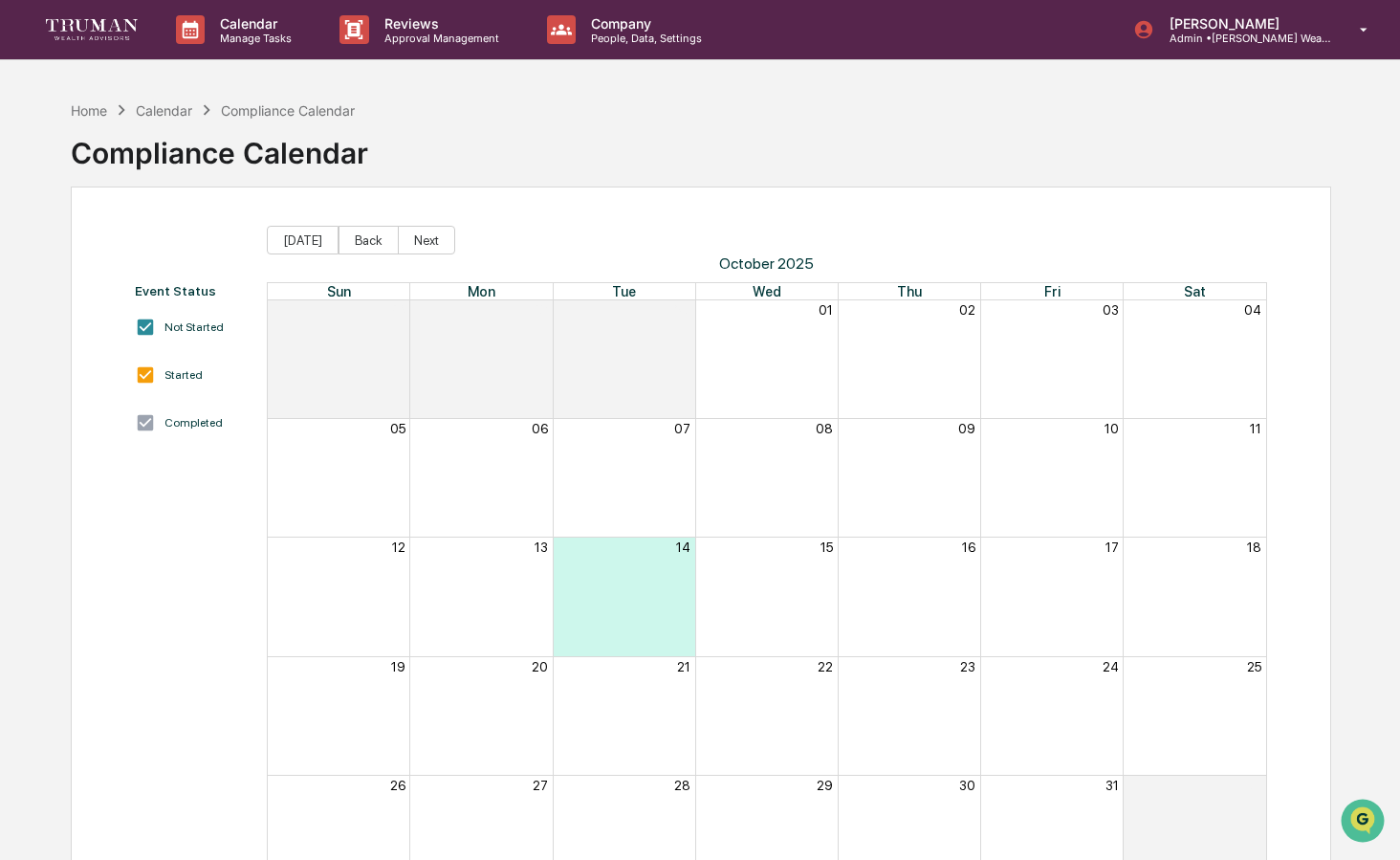
click at [158, 113] on div "Calendar" at bounding box center [164, 110] width 57 height 17
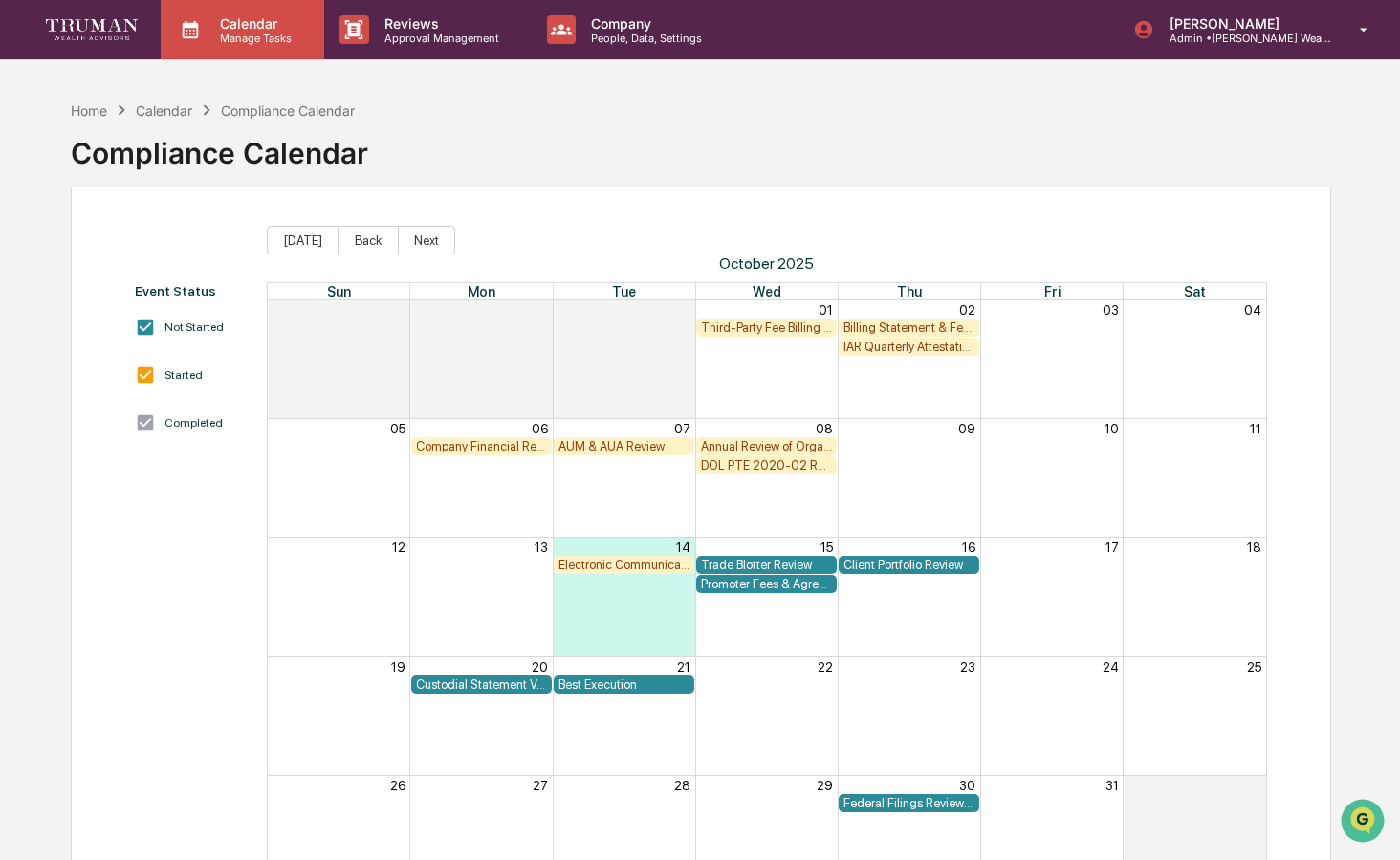
click at [272, 34] on p "Manage Tasks" at bounding box center [253, 38] width 97 height 14
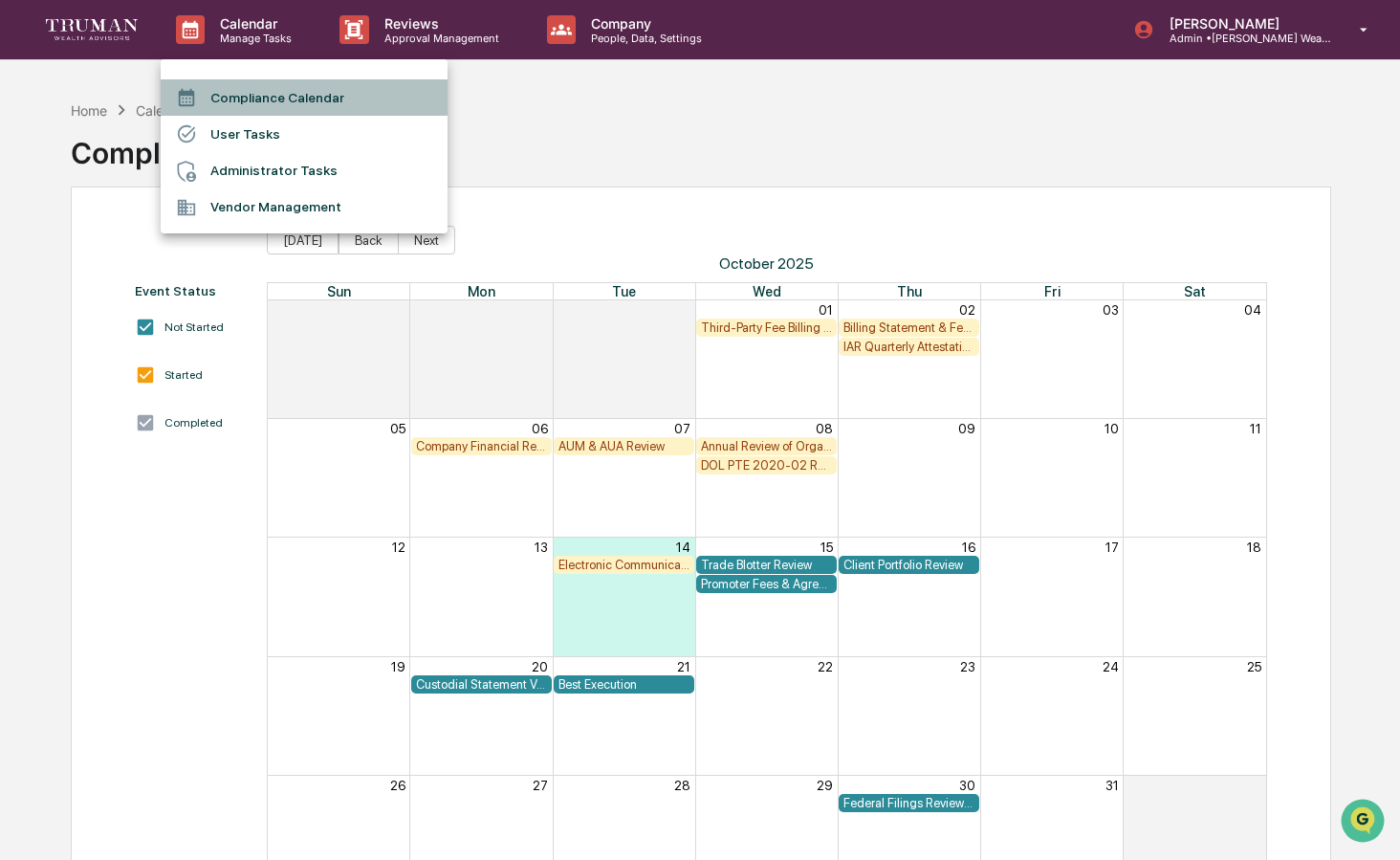
click at [278, 102] on li "Compliance Calendar" at bounding box center [305, 97] width 287 height 36
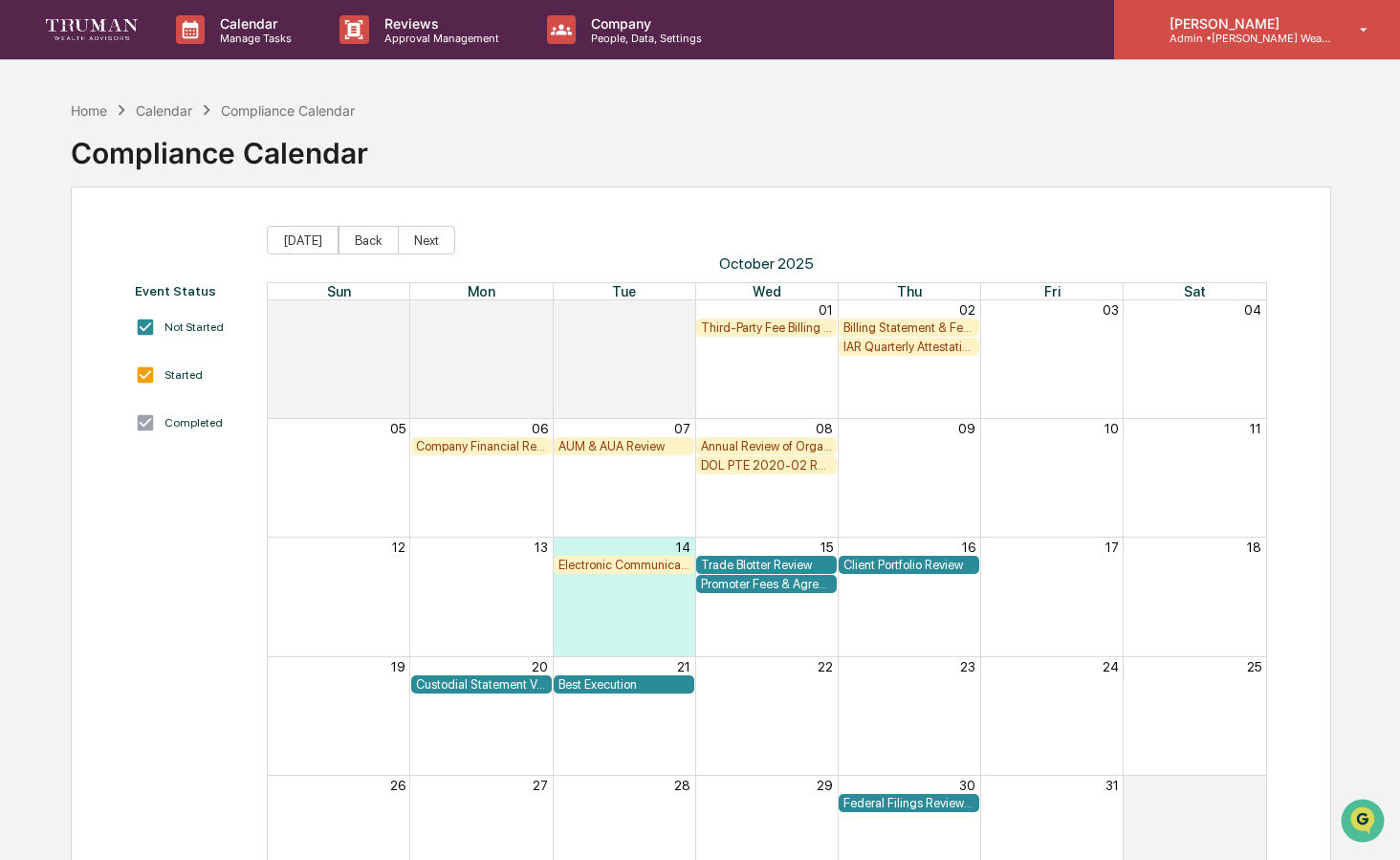
click at [1176, 39] on p "Admin • [PERSON_NAME] Wealth" at bounding box center [1243, 38] width 178 height 14
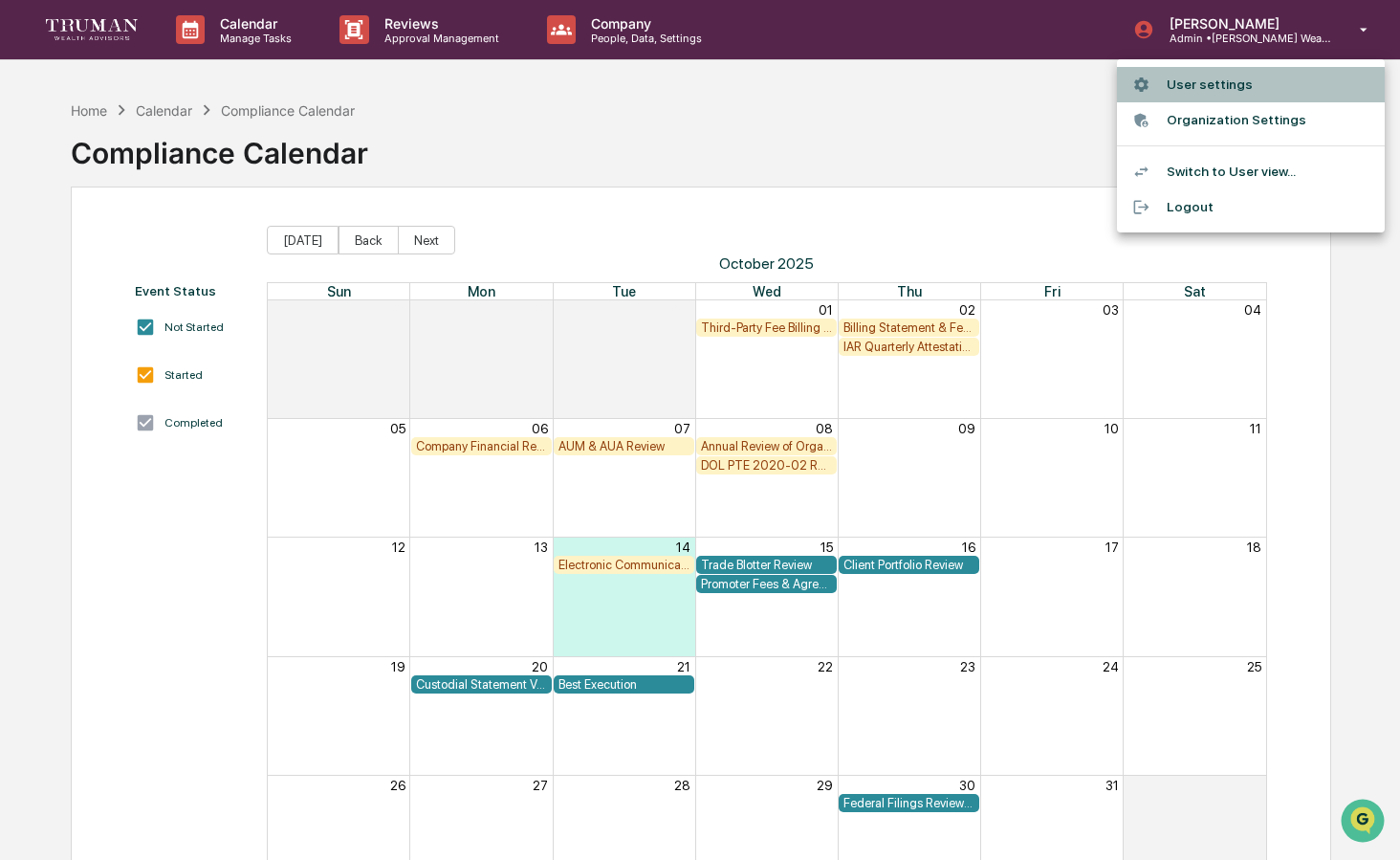
click at [1191, 87] on li "User settings" at bounding box center [1251, 85] width 268 height 35
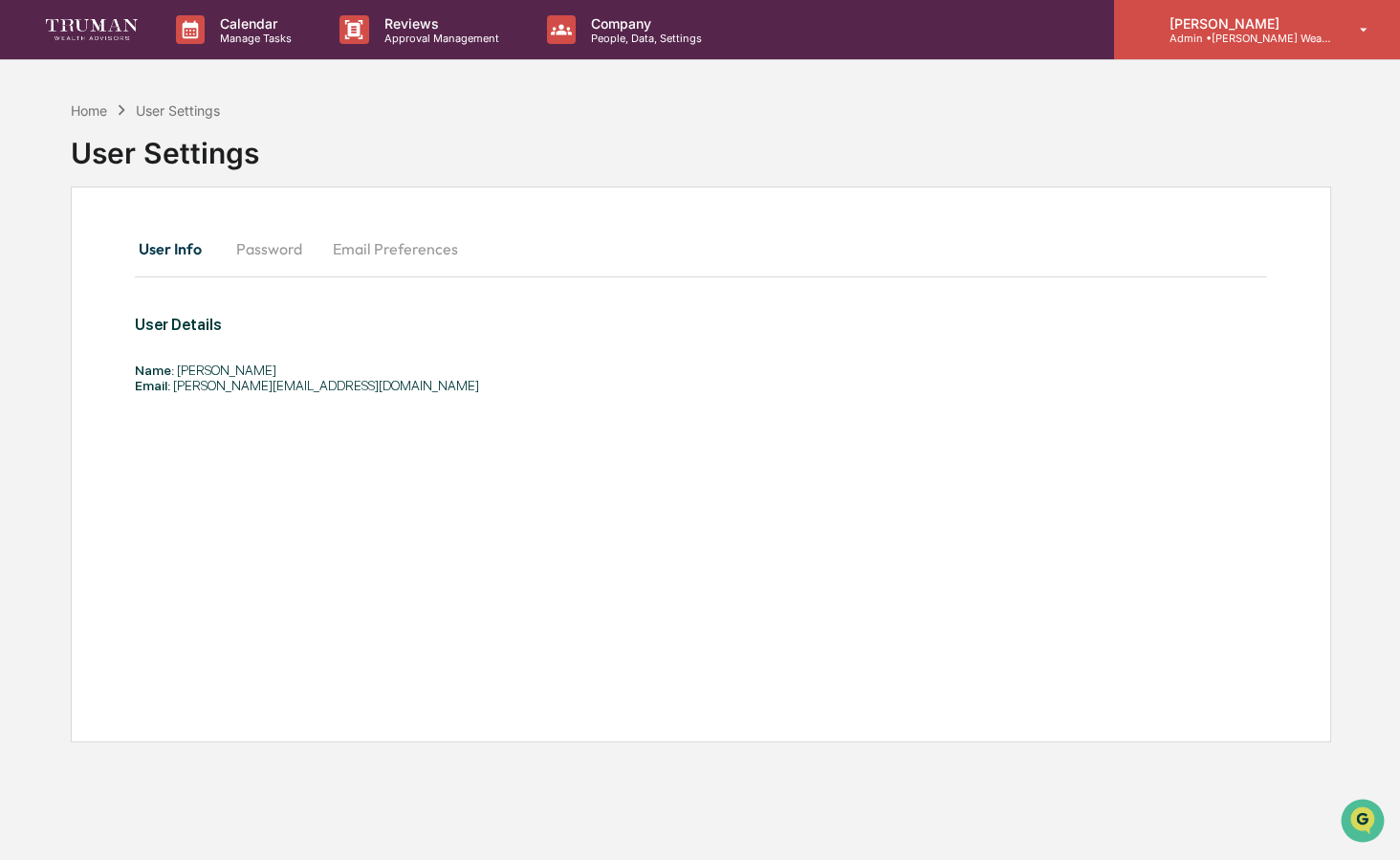
click at [1215, 31] on p "Admin • [PERSON_NAME] Wealth" at bounding box center [1243, 38] width 178 height 14
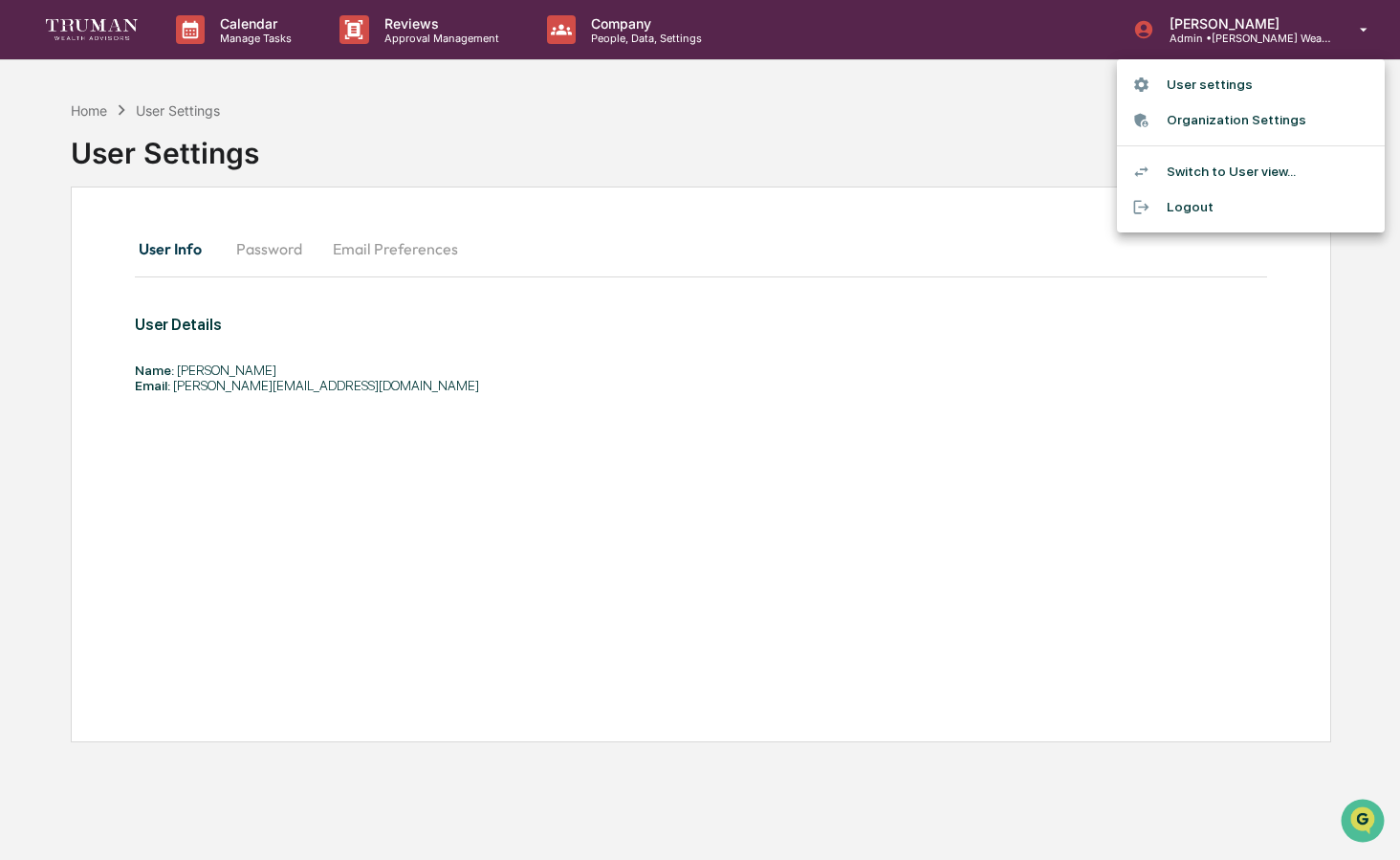
click at [1169, 126] on li "Organization Settings" at bounding box center [1251, 120] width 268 height 35
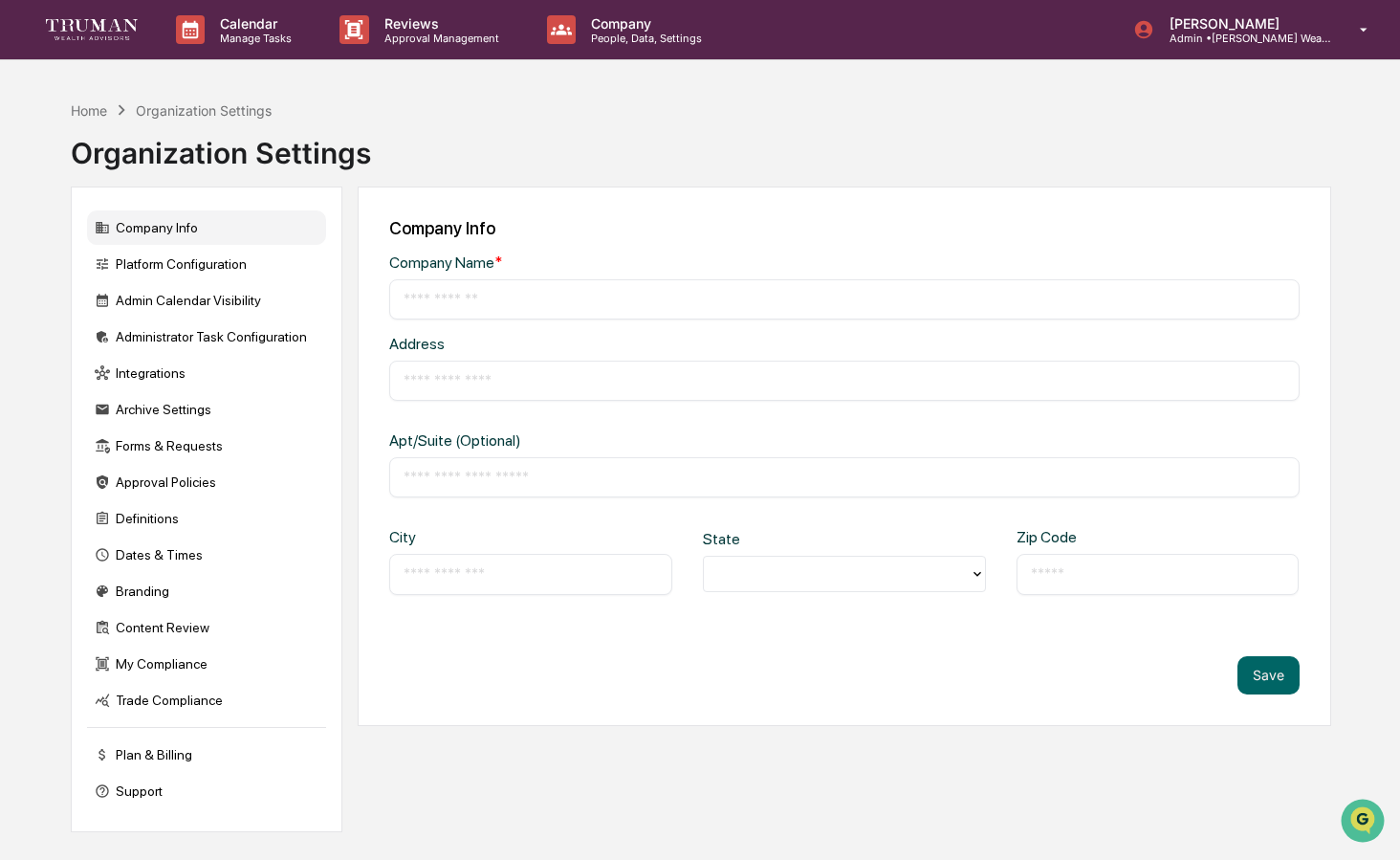
type input "**********"
type input "*********"
type input "********"
type input "*****"
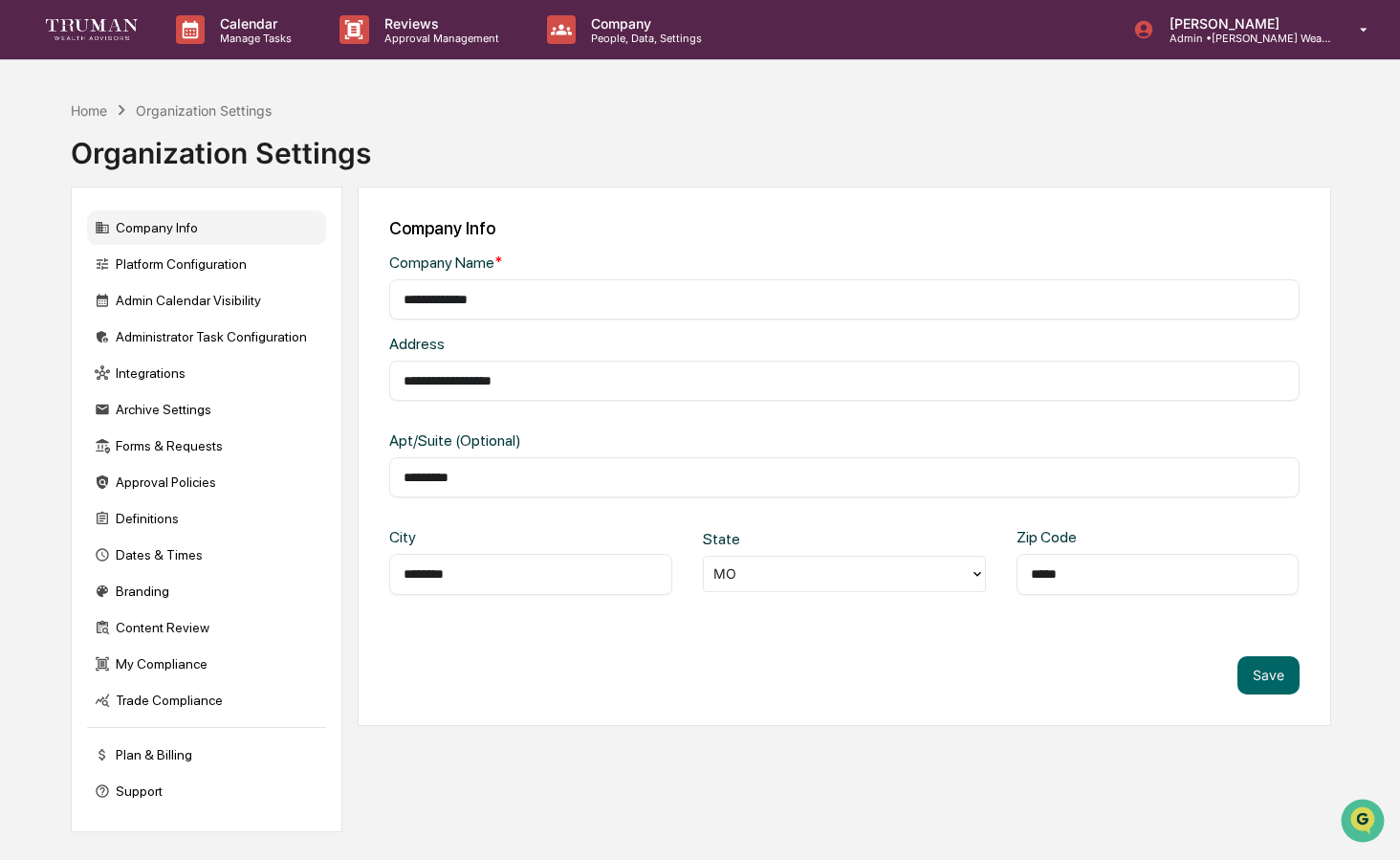
click at [83, 9] on link at bounding box center [103, 29] width 115 height 60
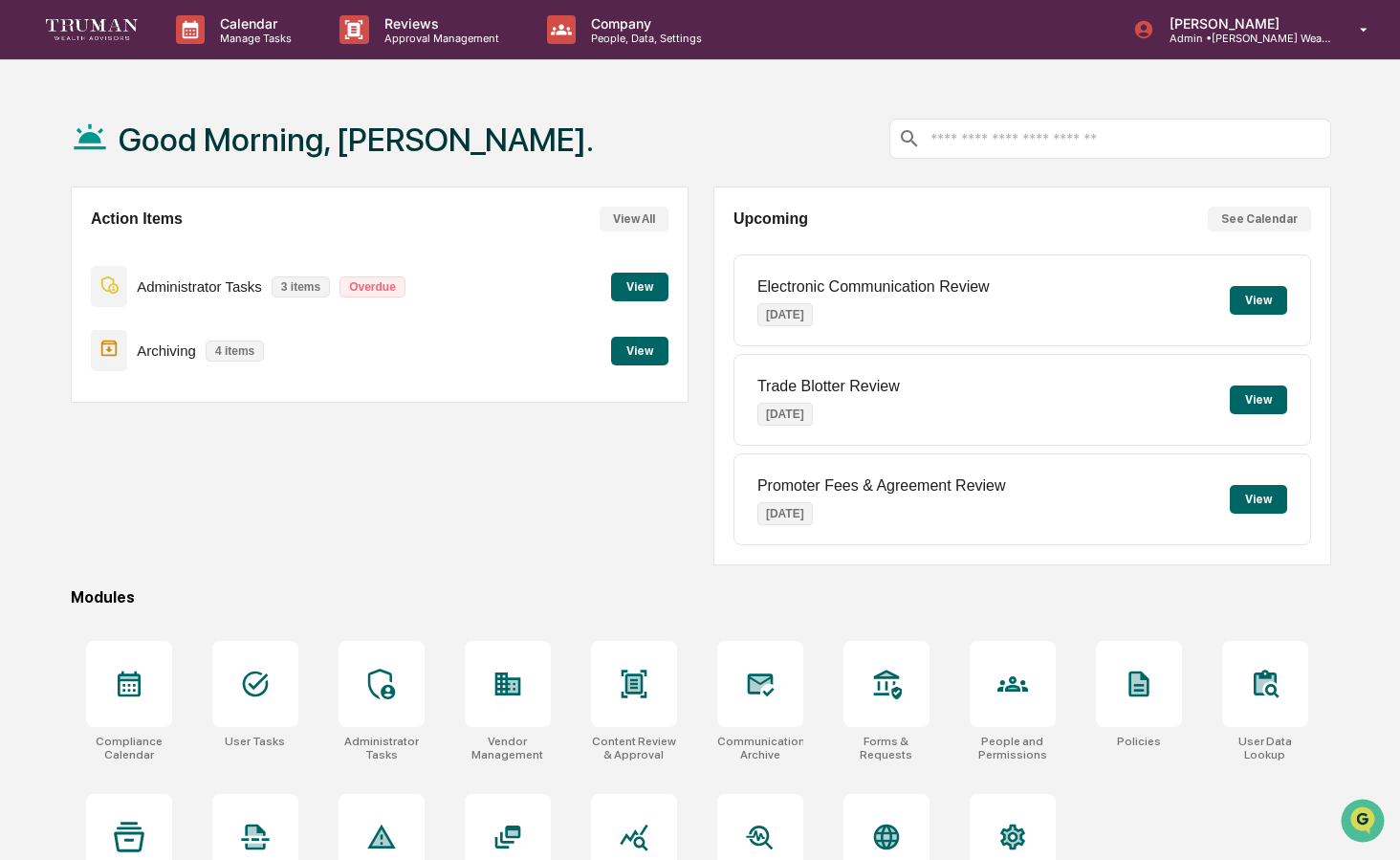
scroll to position [91, 0]
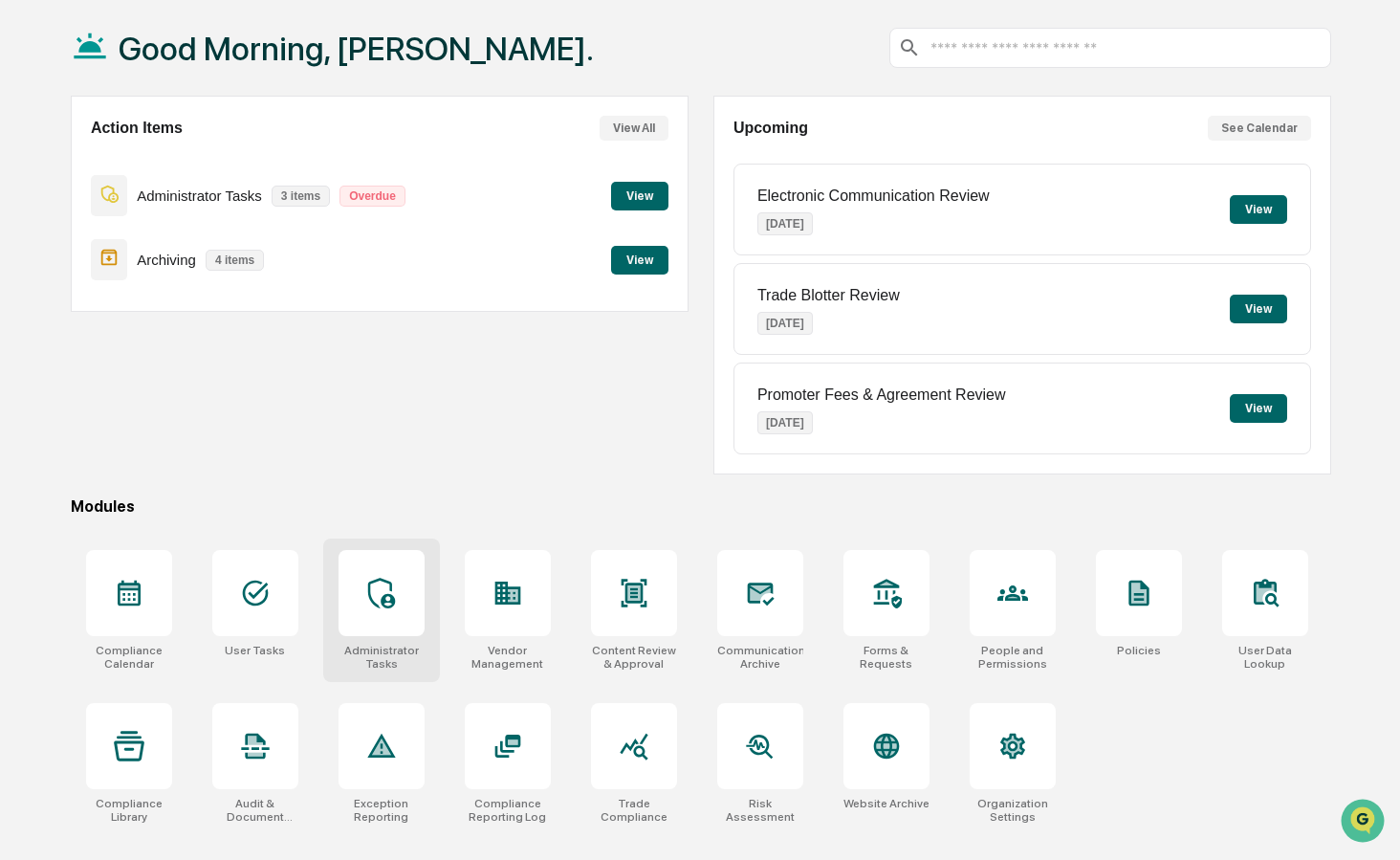
click at [362, 597] on div at bounding box center [382, 593] width 86 height 86
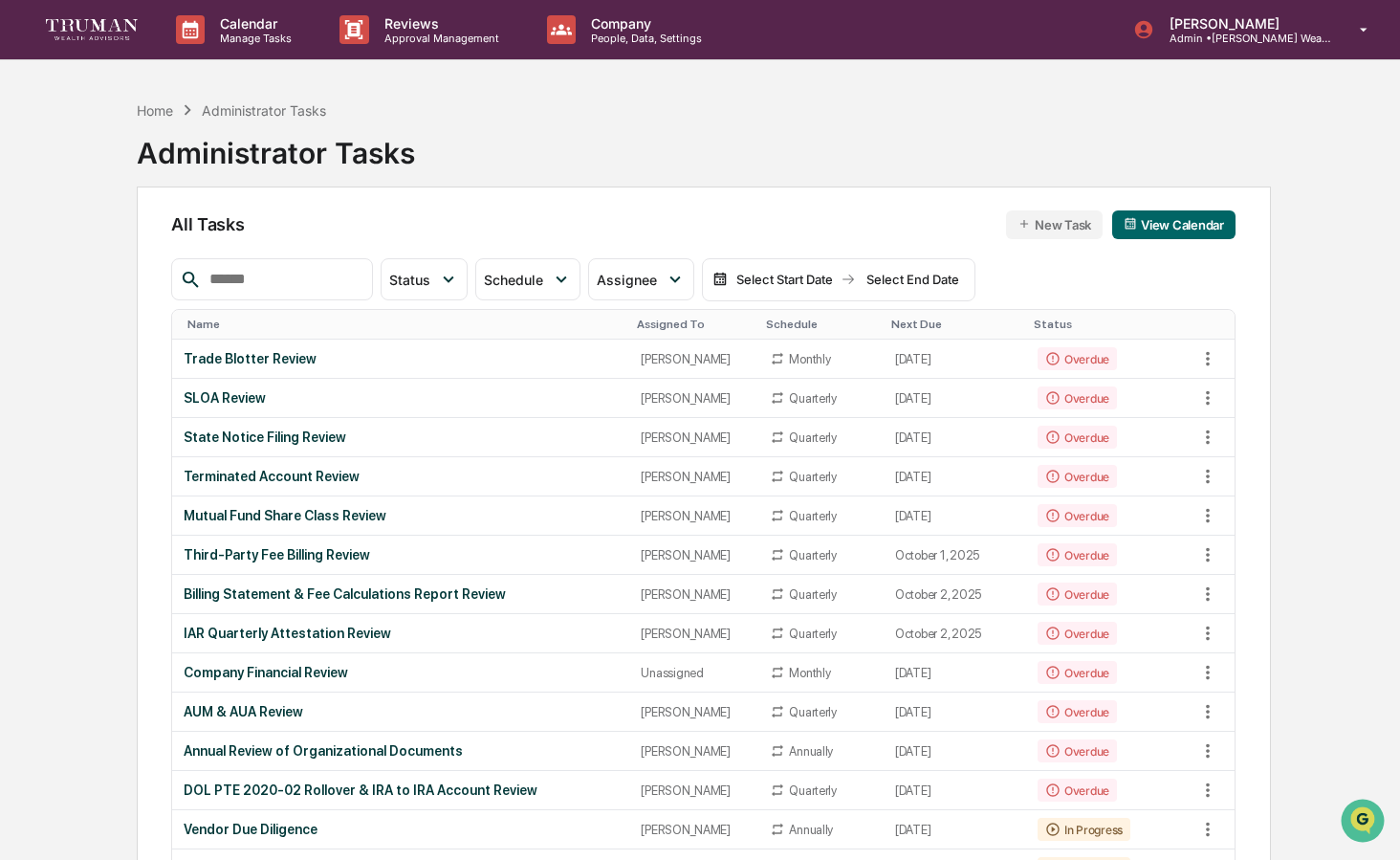
click at [287, 295] on div at bounding box center [271, 278] width 201 height 42
click at [280, 281] on input "text" at bounding box center [283, 278] width 163 height 24
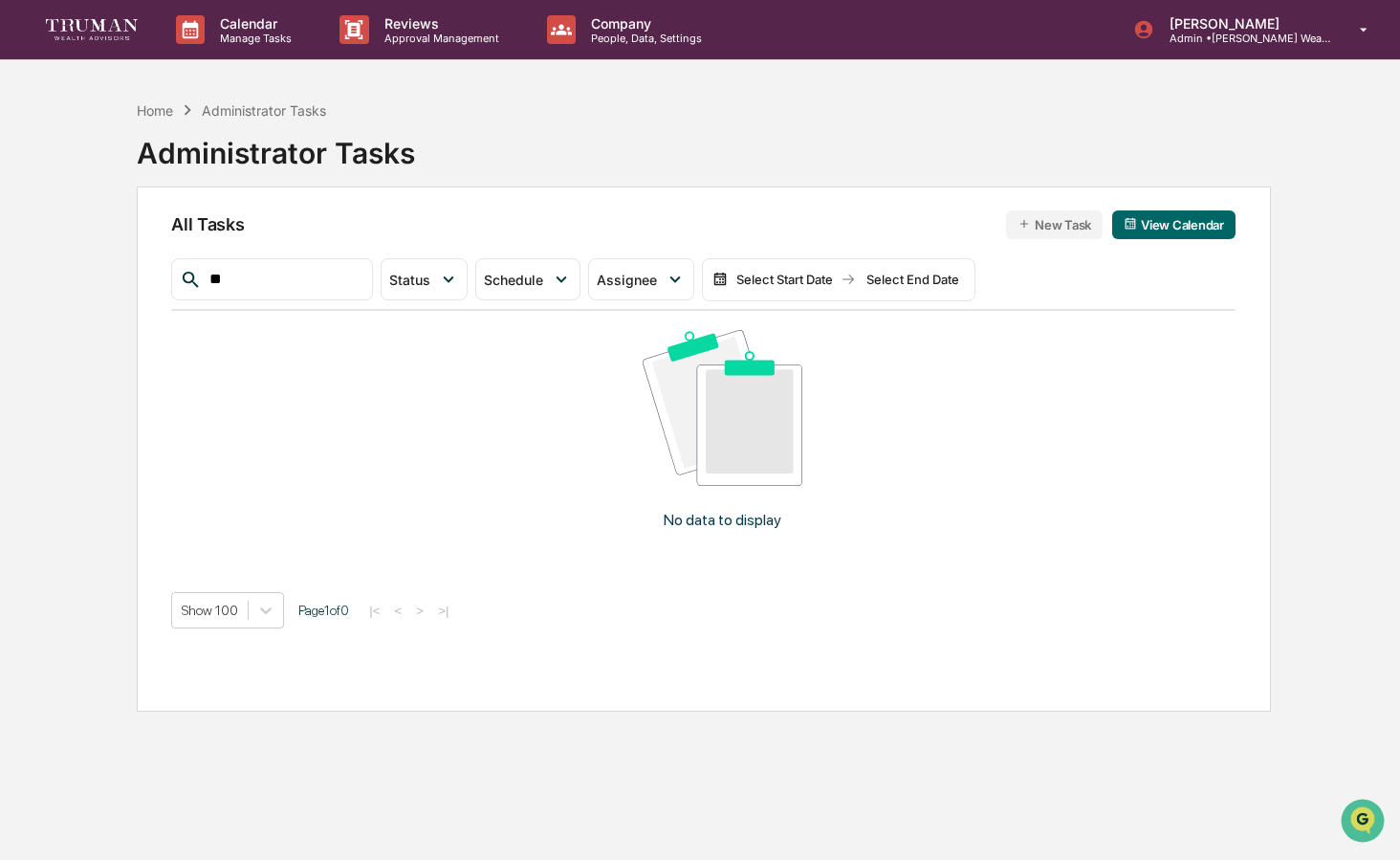
type input "*"
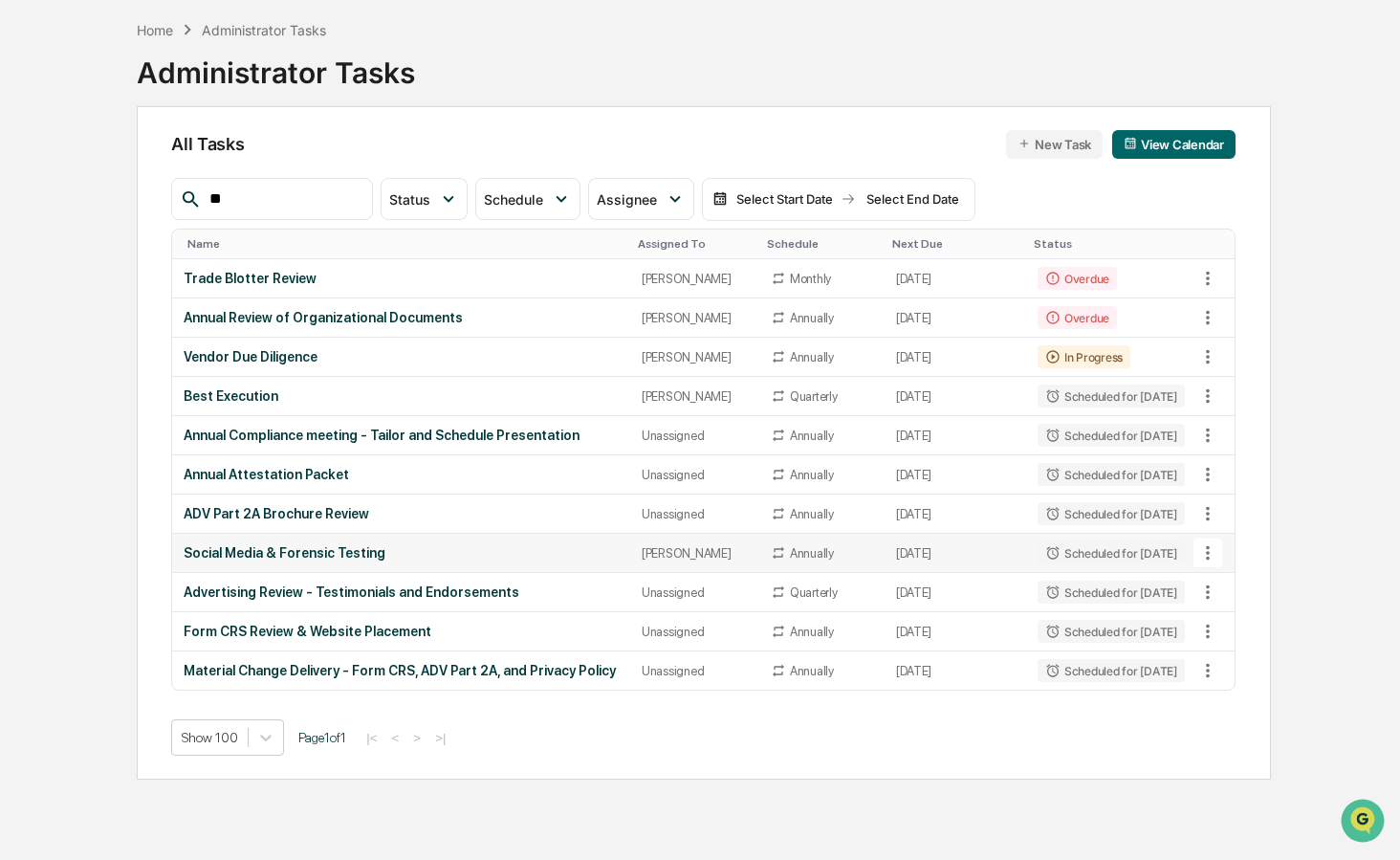
scroll to position [51, 0]
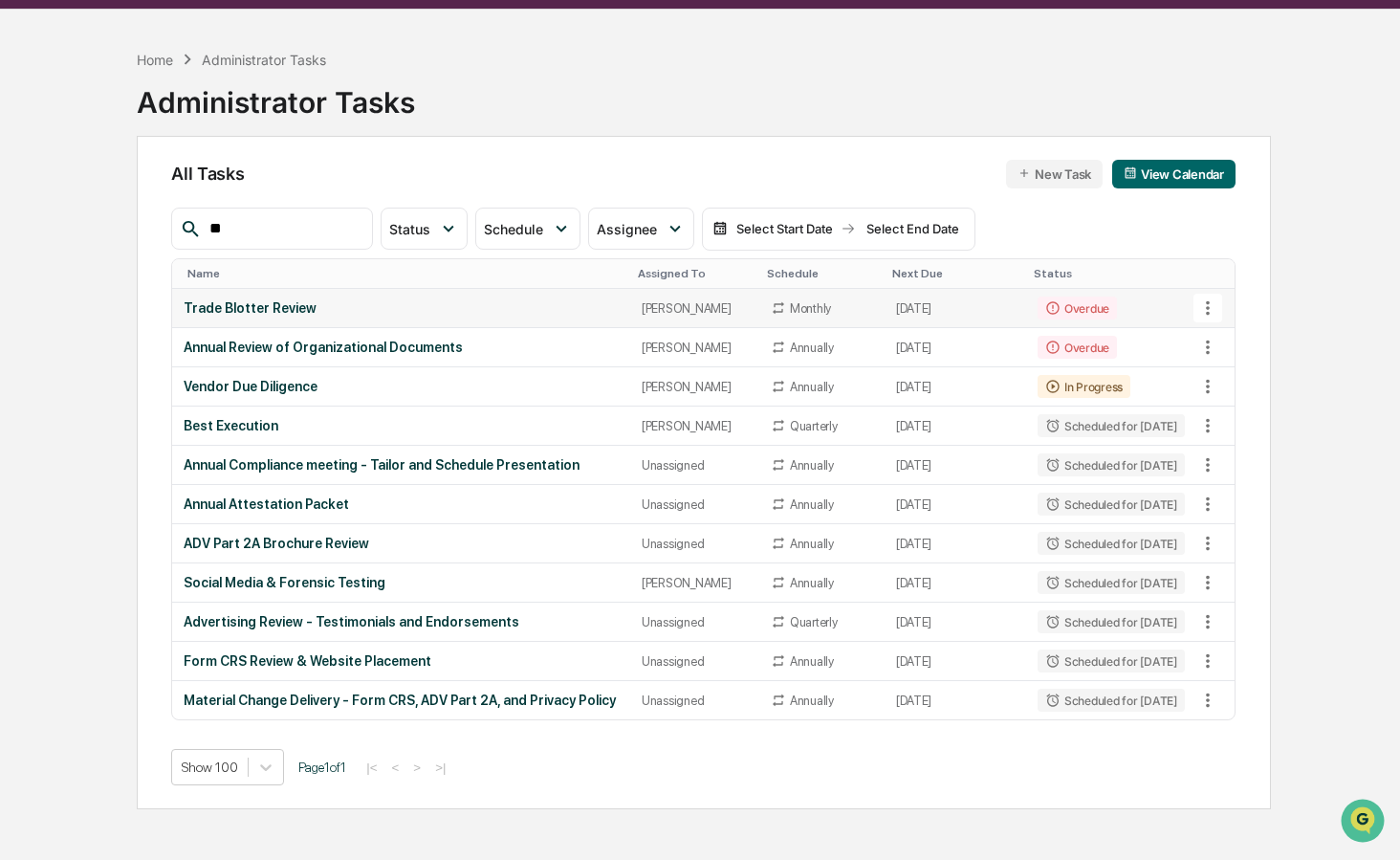
type input "*"
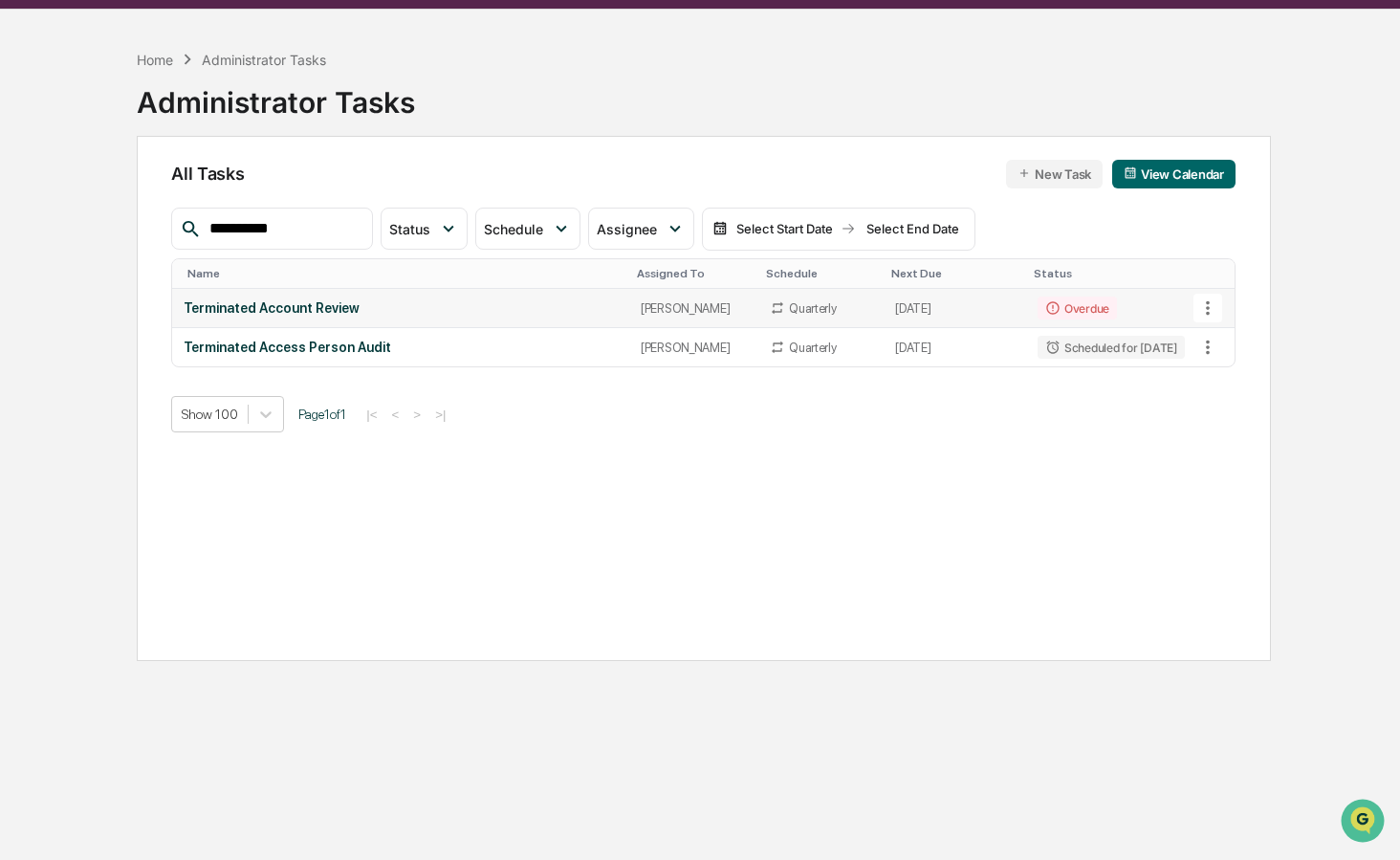
type input "**********"
click at [421, 315] on div "Terminated Account Review" at bounding box center [400, 308] width 434 height 16
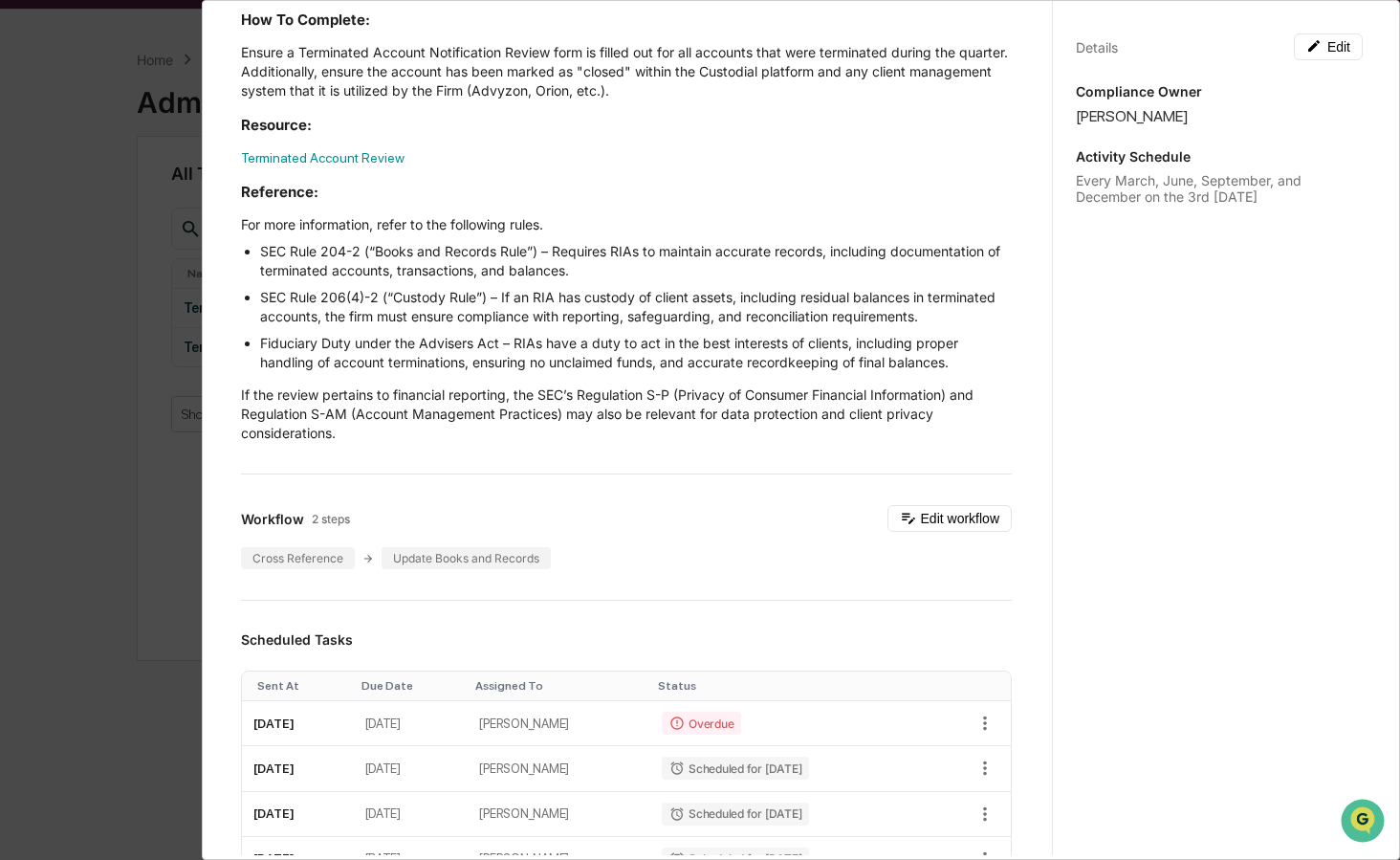
scroll to position [0, 0]
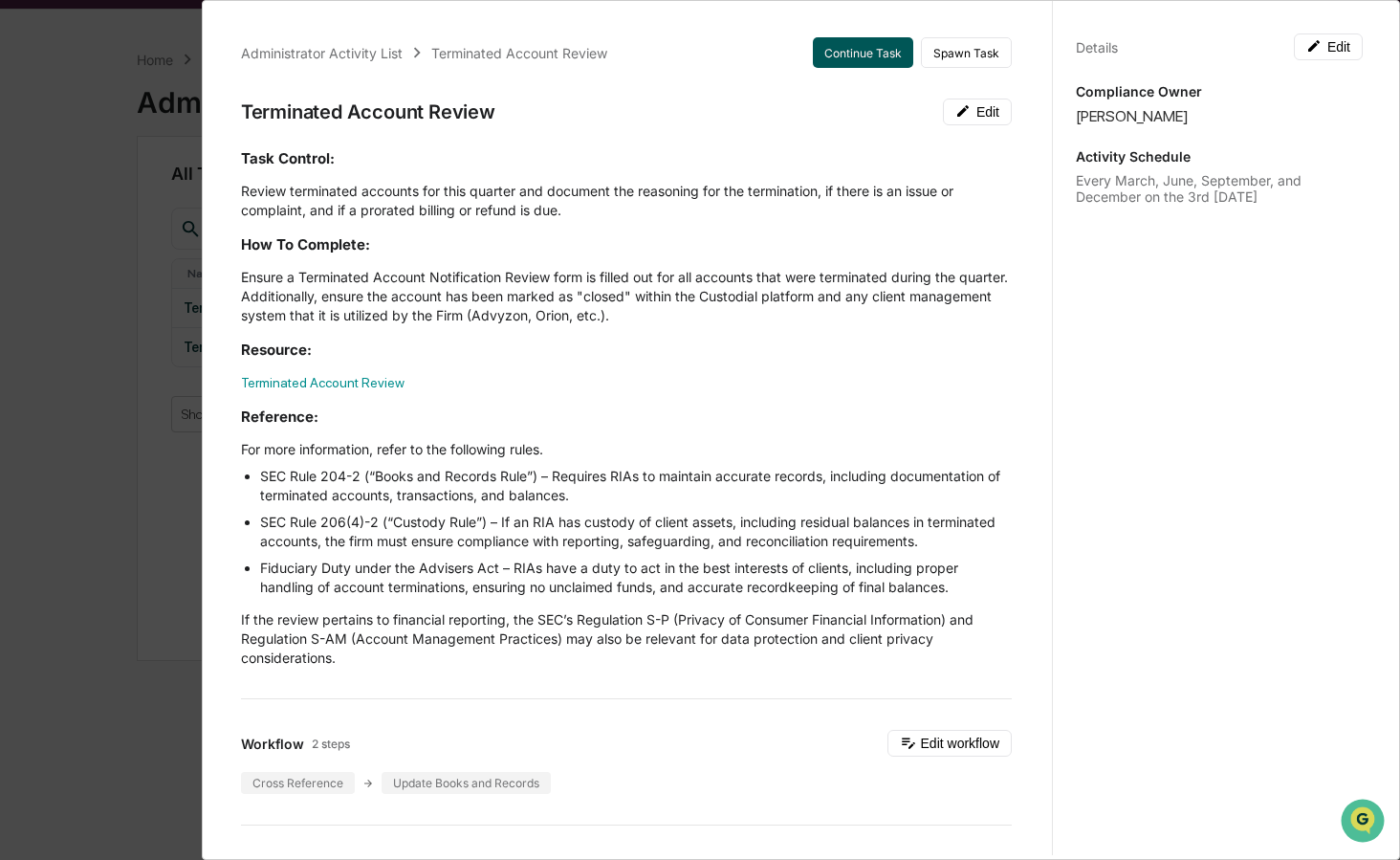
click at [849, 50] on button "Continue Task" at bounding box center [863, 52] width 101 height 30
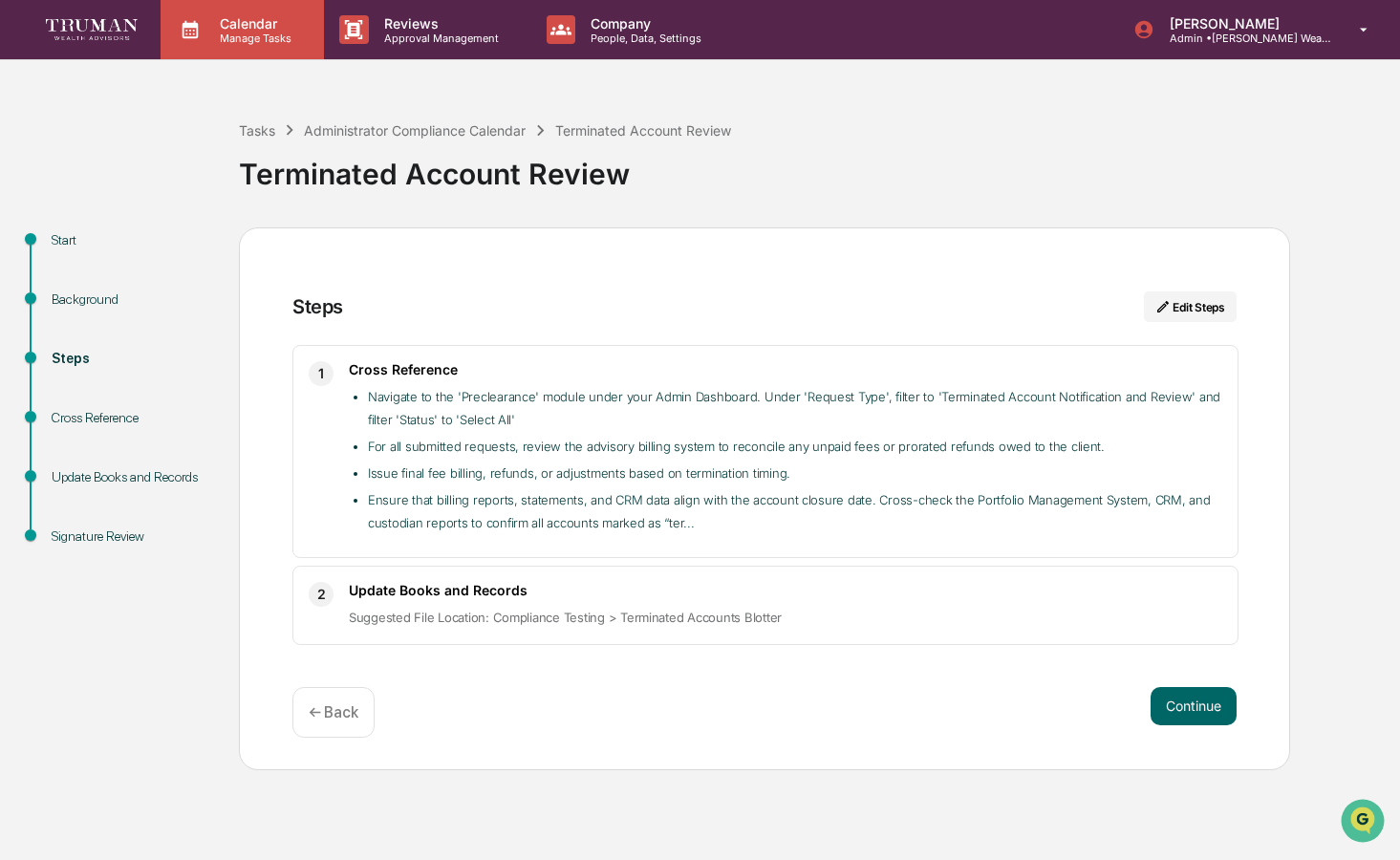
click at [254, 31] on p "Manage Tasks" at bounding box center [253, 38] width 97 height 14
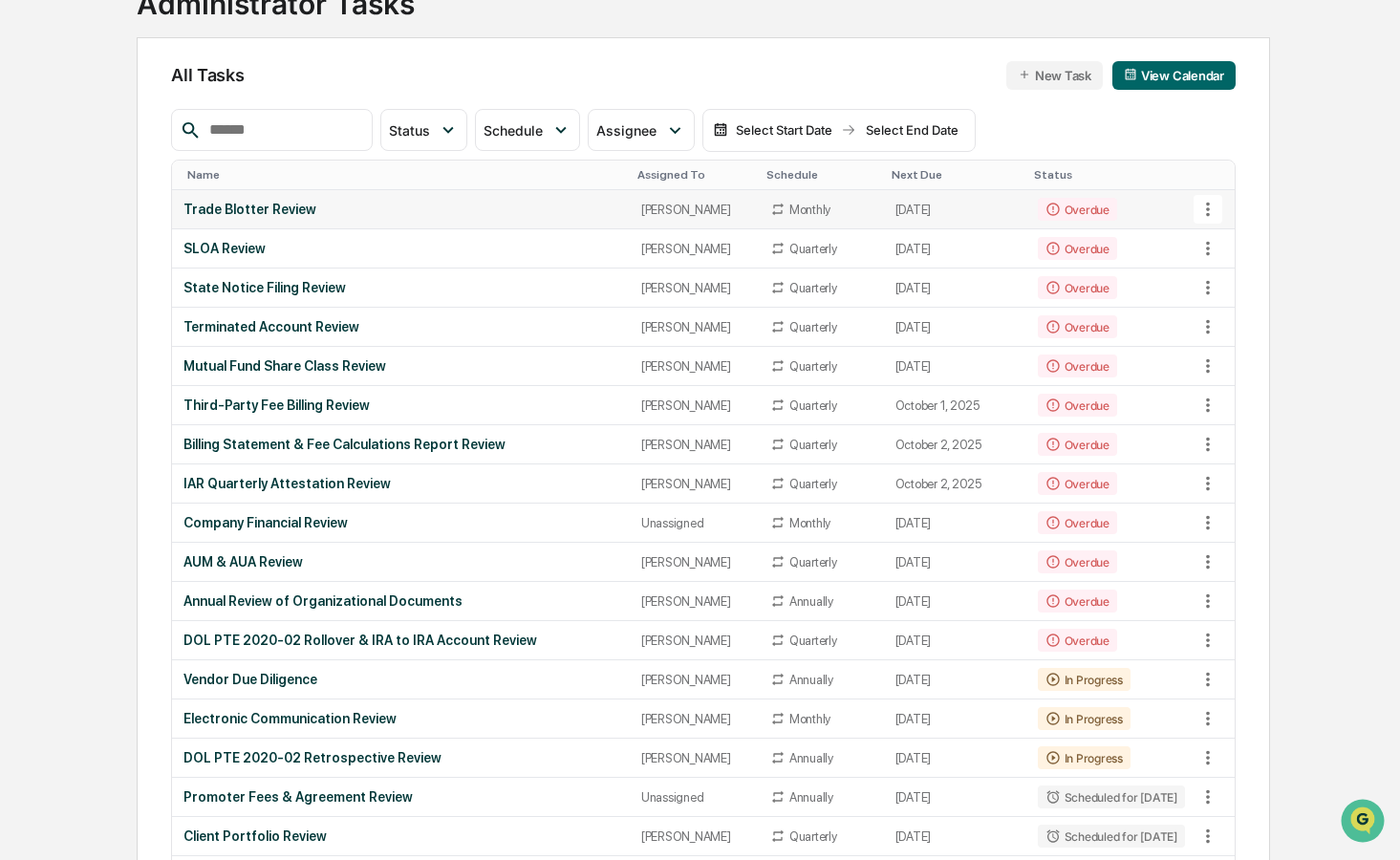
scroll to position [150, 0]
click at [664, 114] on div "Assignee" at bounding box center [640, 129] width 106 height 42
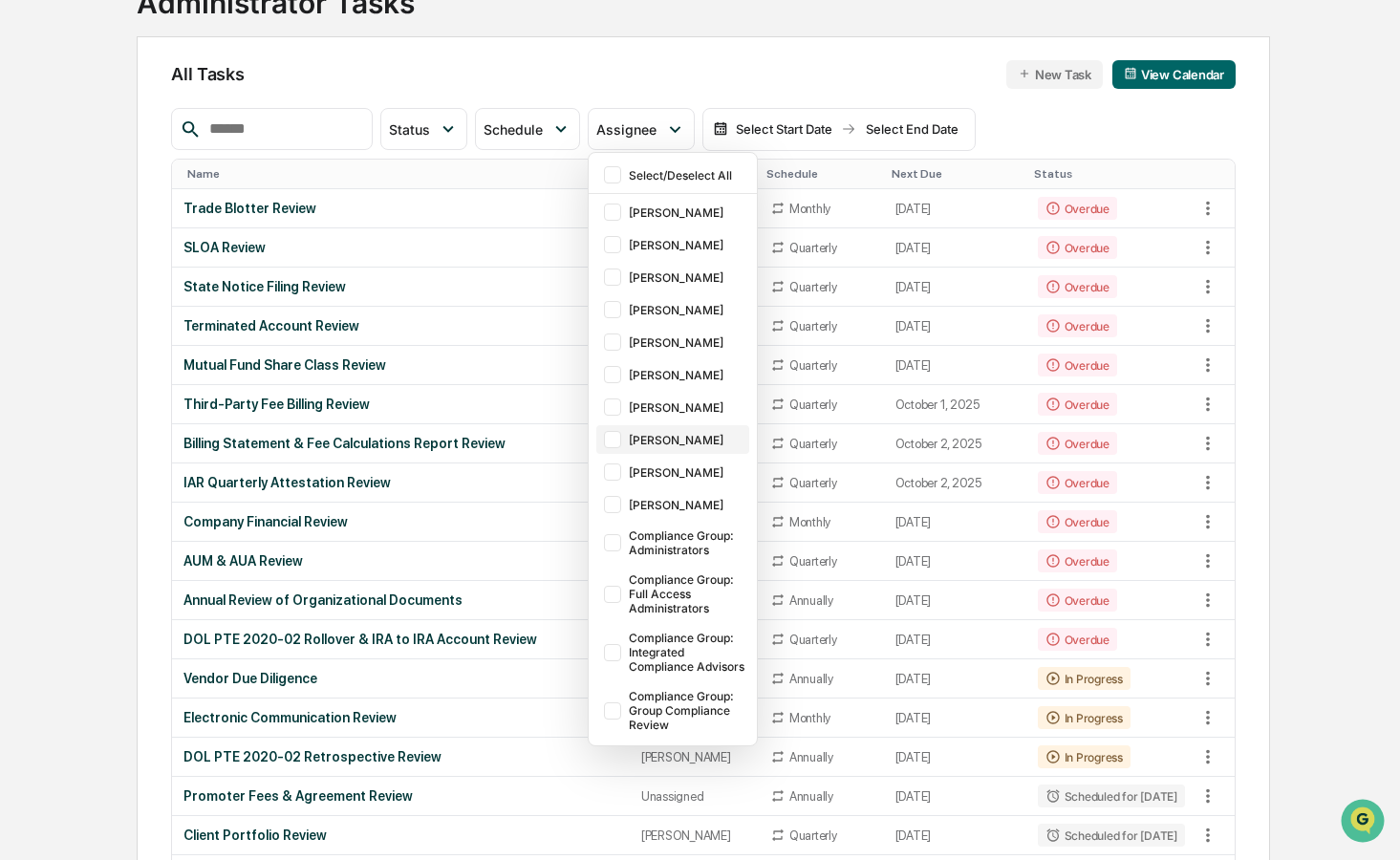
click at [613, 448] on div at bounding box center [613, 440] width 18 height 18
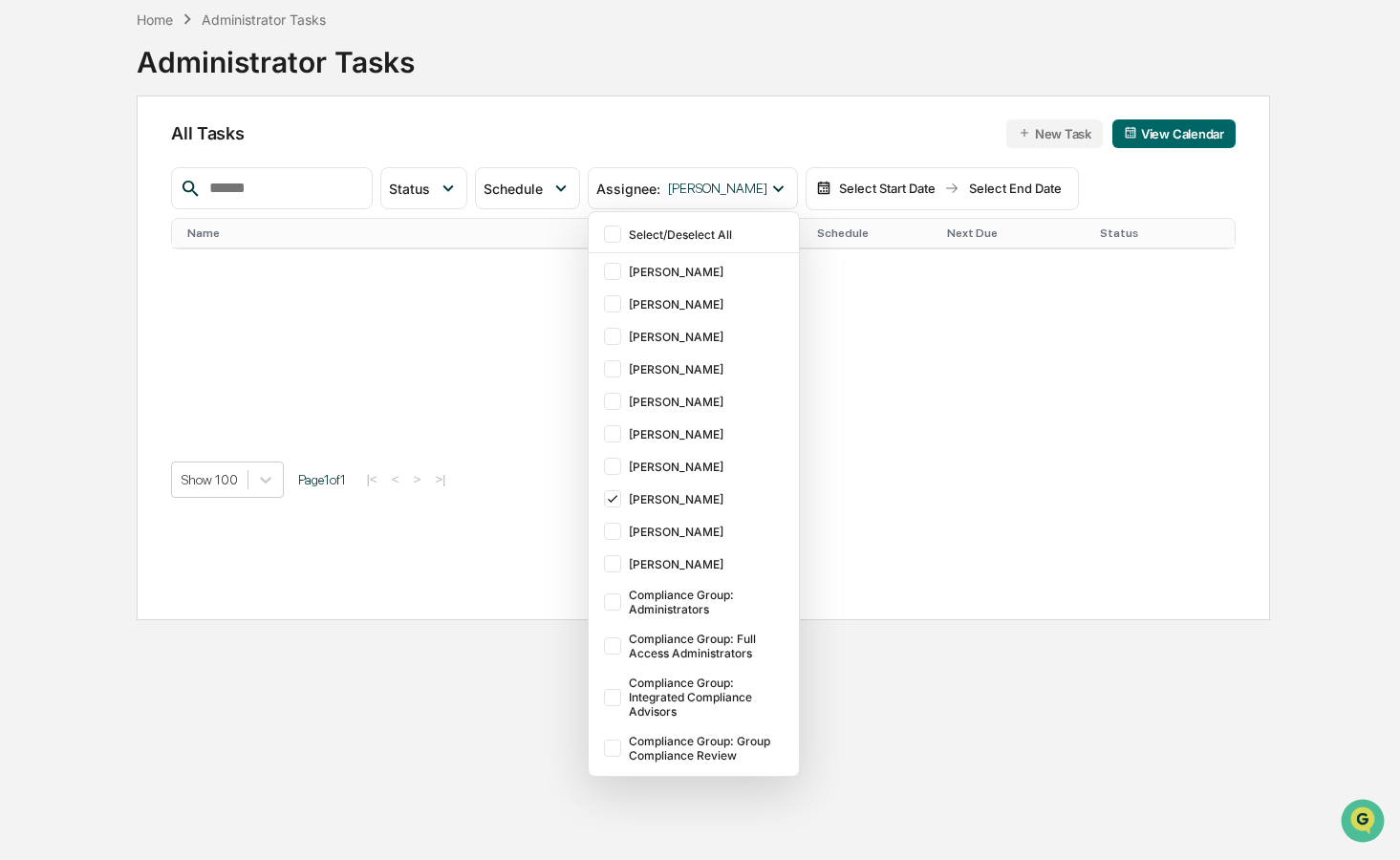
click at [708, 96] on div "All Tasks New Task View Calendar Status Select/Deselect All Done In Progress Ac…" at bounding box center [703, 358] width 1135 height 525
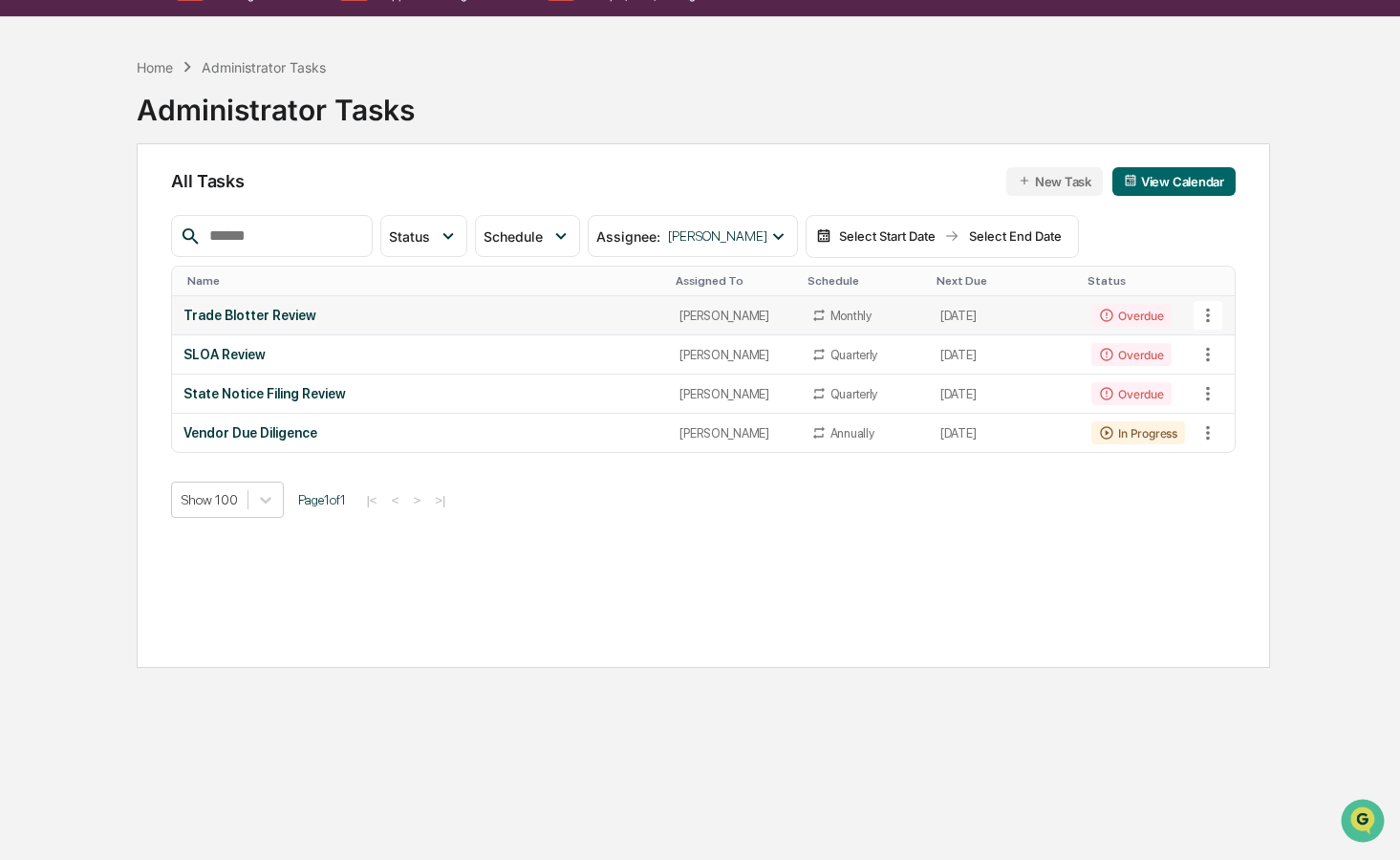
scroll to position [32, 0]
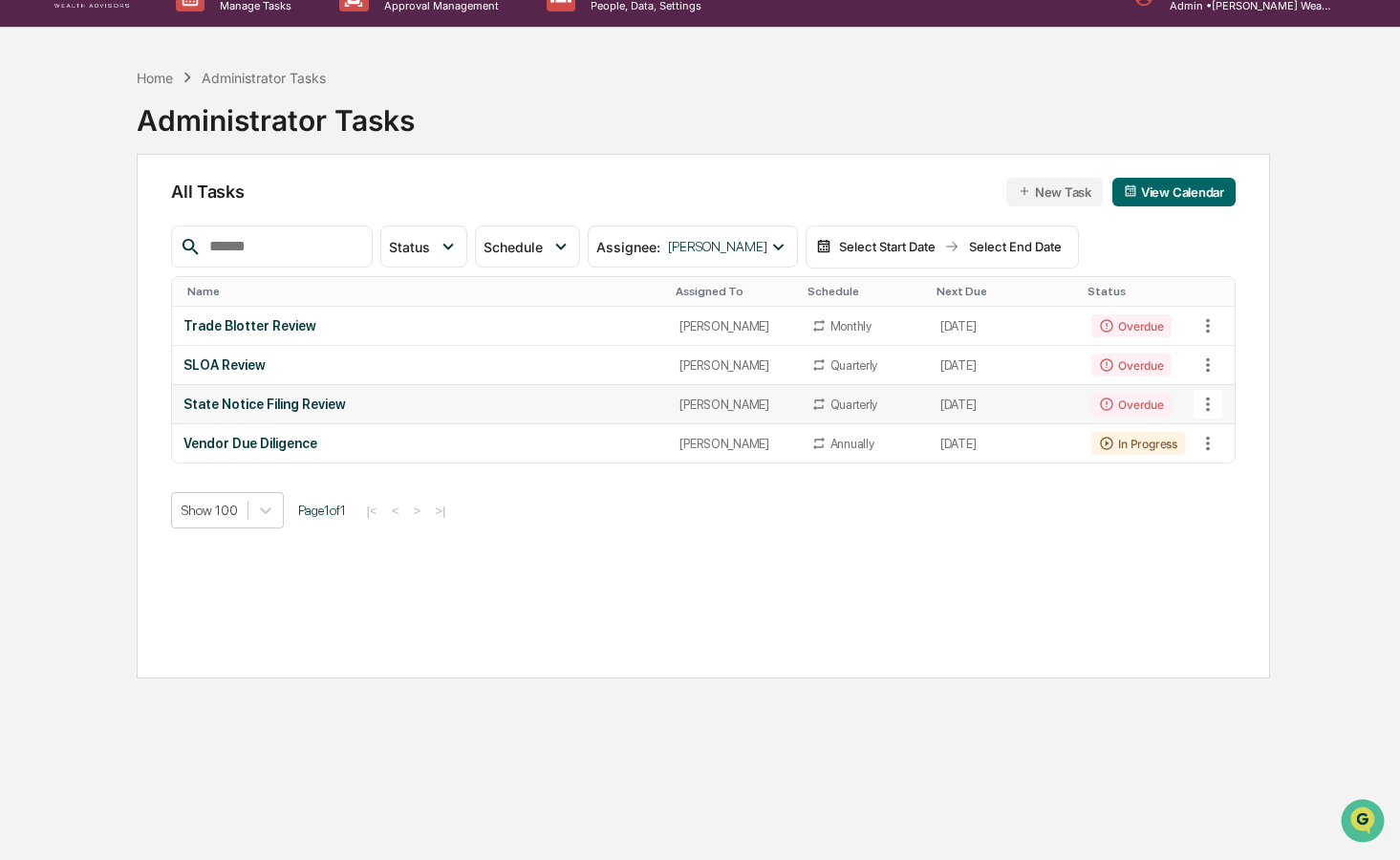
click at [286, 411] on div "State Notice Filing Review" at bounding box center [420, 405] width 473 height 16
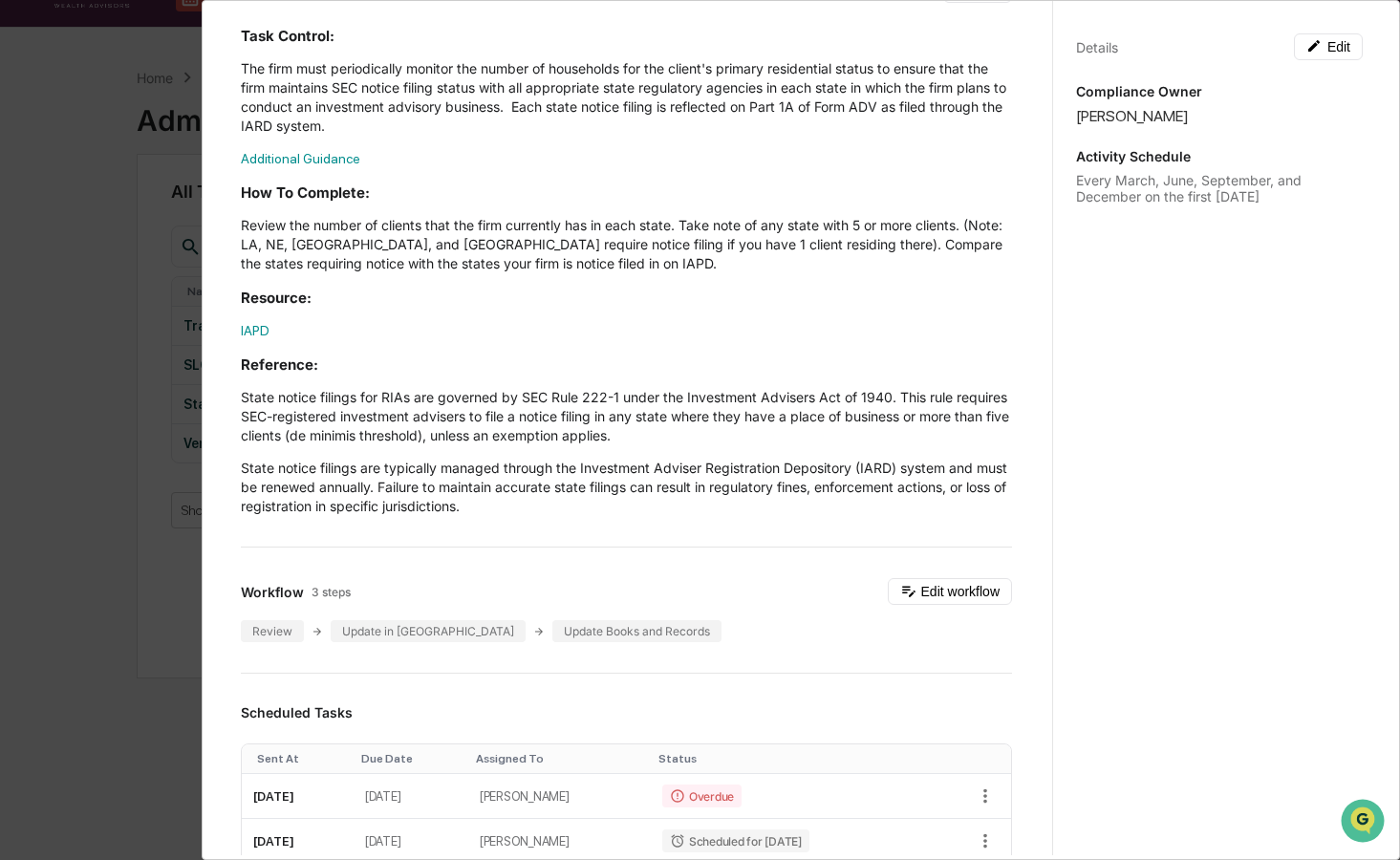
scroll to position [0, 0]
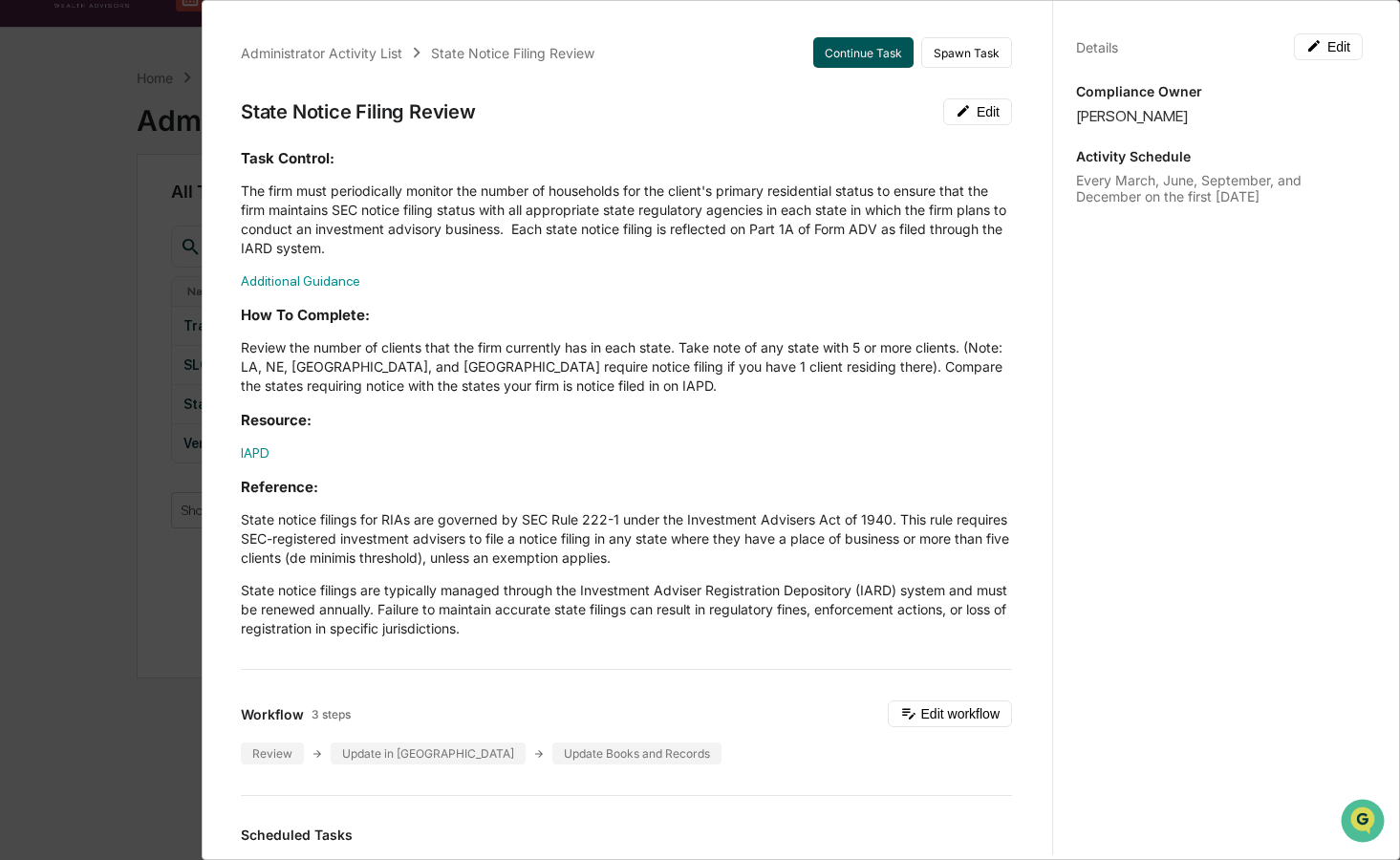
click at [849, 56] on button "Continue Task" at bounding box center [863, 52] width 100 height 30
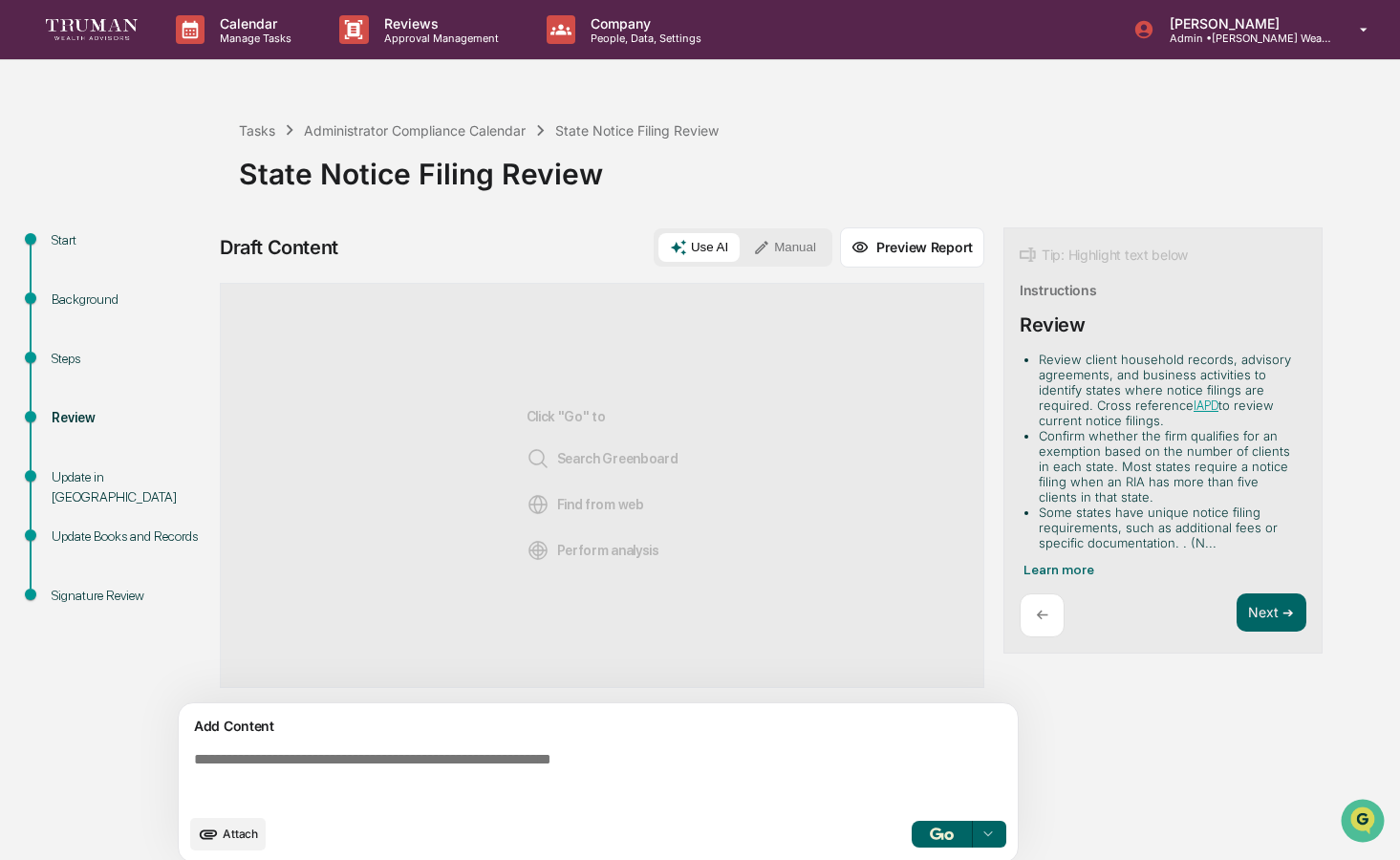
scroll to position [15, 0]
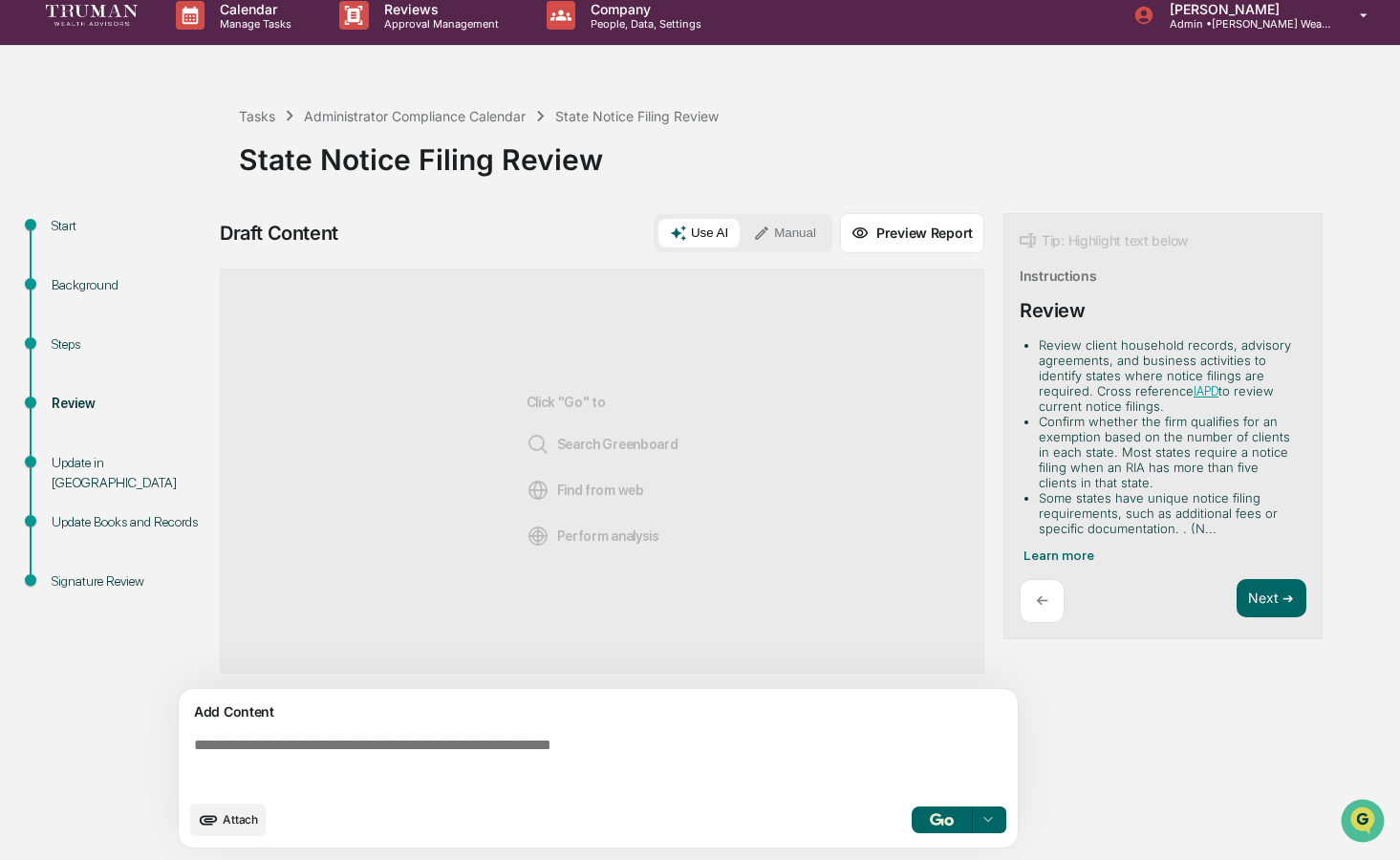
click at [77, 344] on div "Steps" at bounding box center [130, 344] width 157 height 20
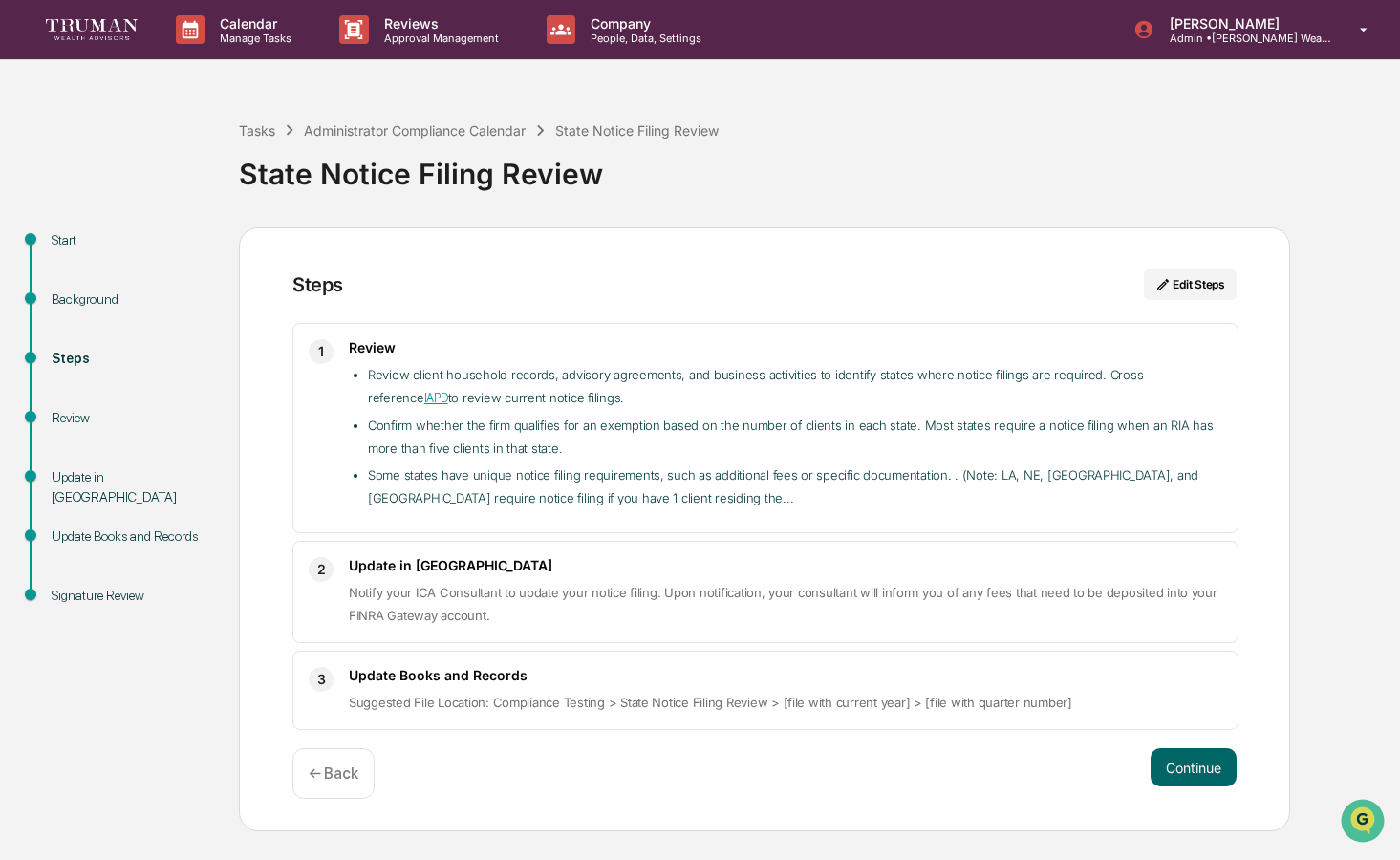
click at [484, 376] on li "Review client household records, advisory agreements, and business activities t…" at bounding box center [795, 386] width 855 height 47
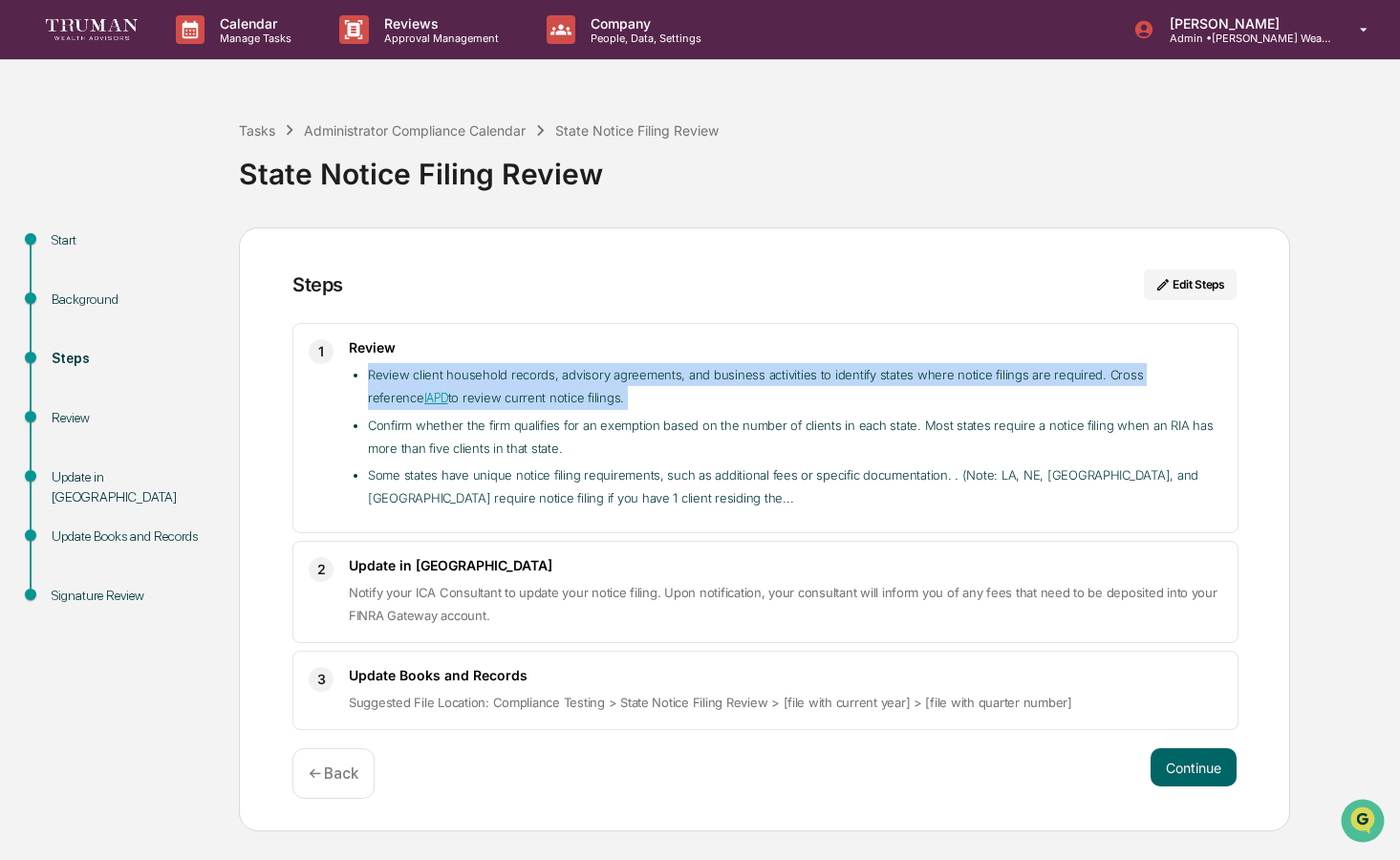
click at [484, 376] on li "Review client household records, advisory agreements, and business activities t…" at bounding box center [795, 386] width 855 height 47
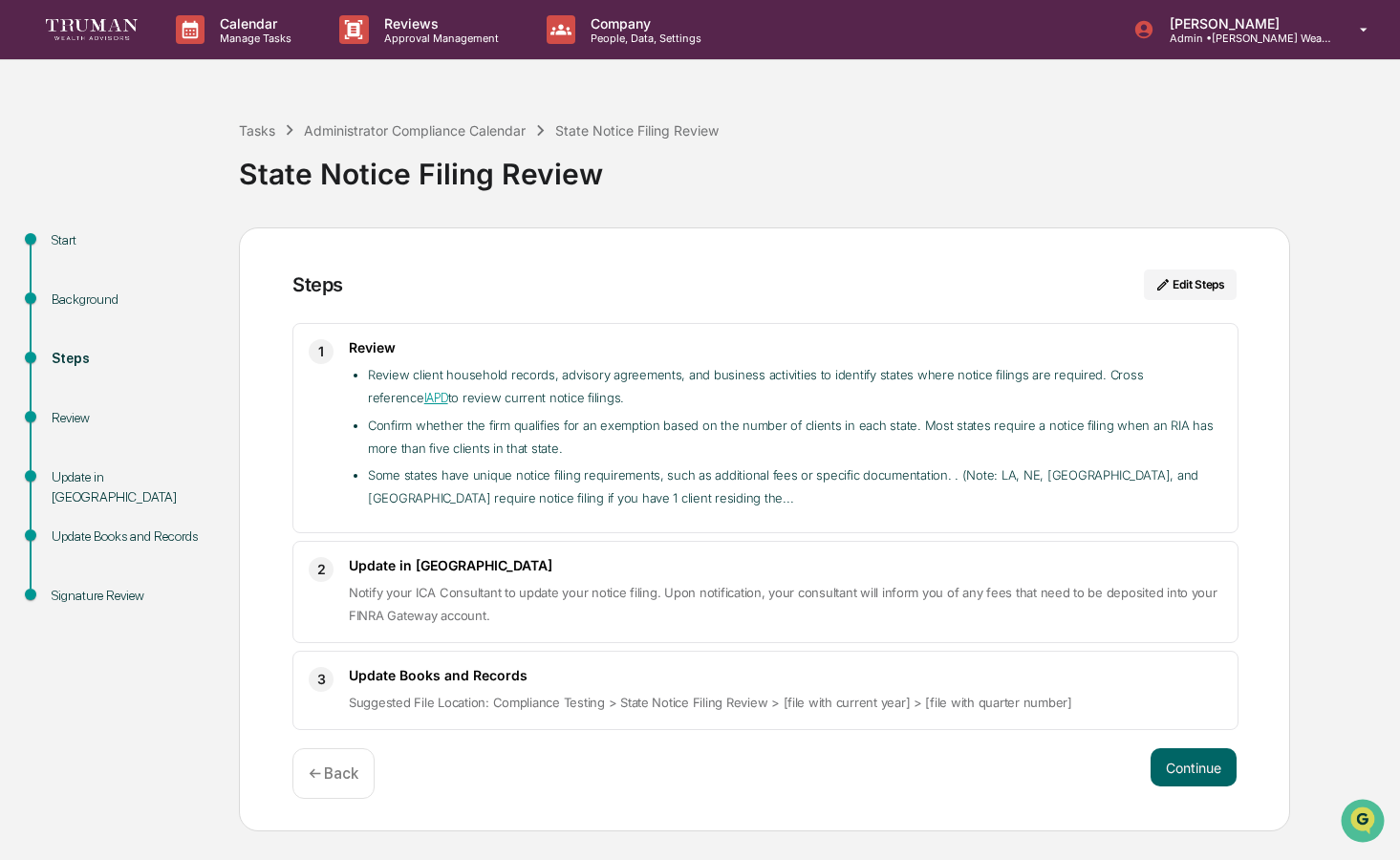
click at [469, 413] on li "Confirm whether the firm qualifies for an exemption based on the number of clie…" at bounding box center [795, 436] width 855 height 46
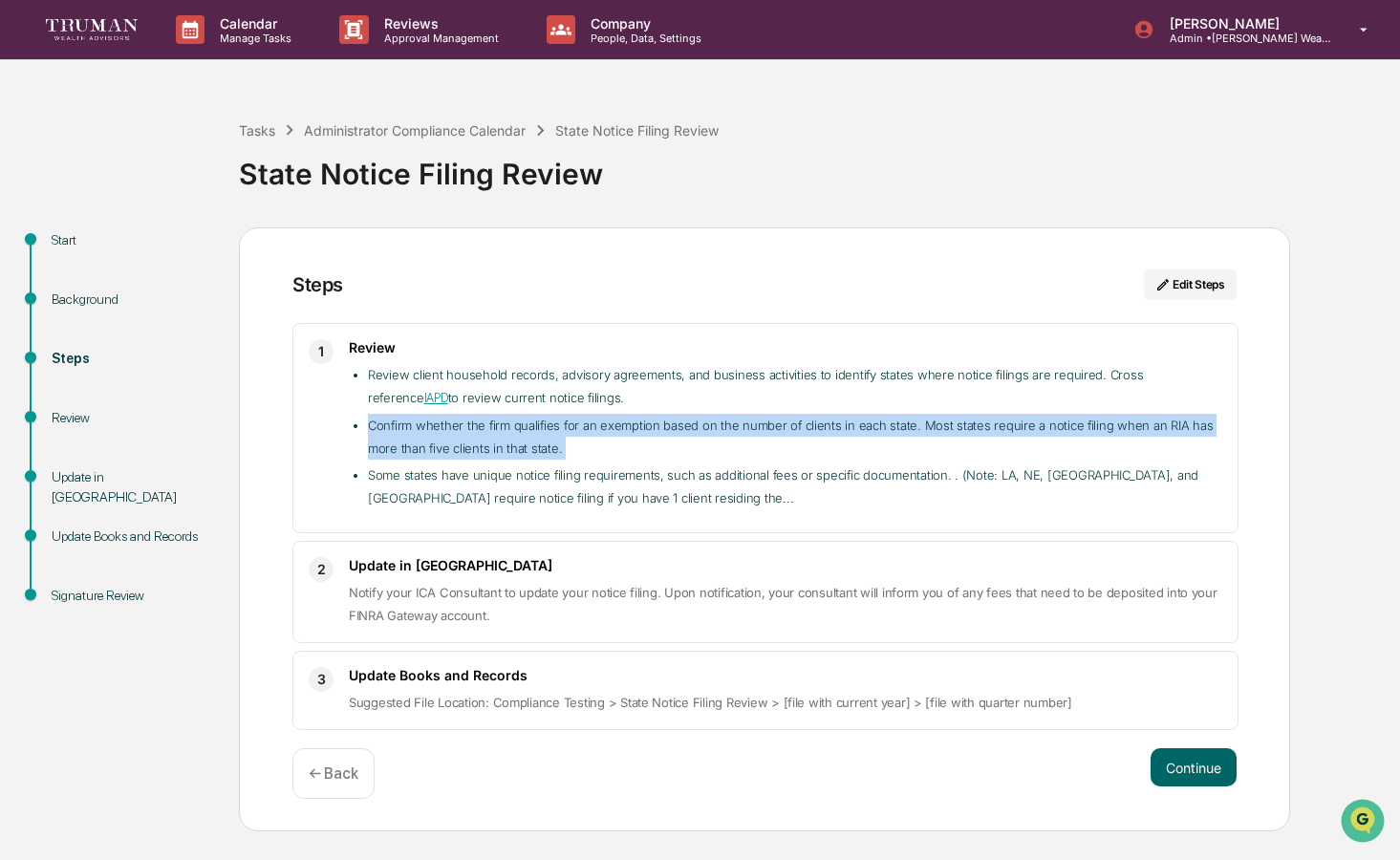
click at [469, 413] on li "Confirm whether the firm qualifies for an exemption based on the number of clie…" at bounding box center [795, 436] width 855 height 46
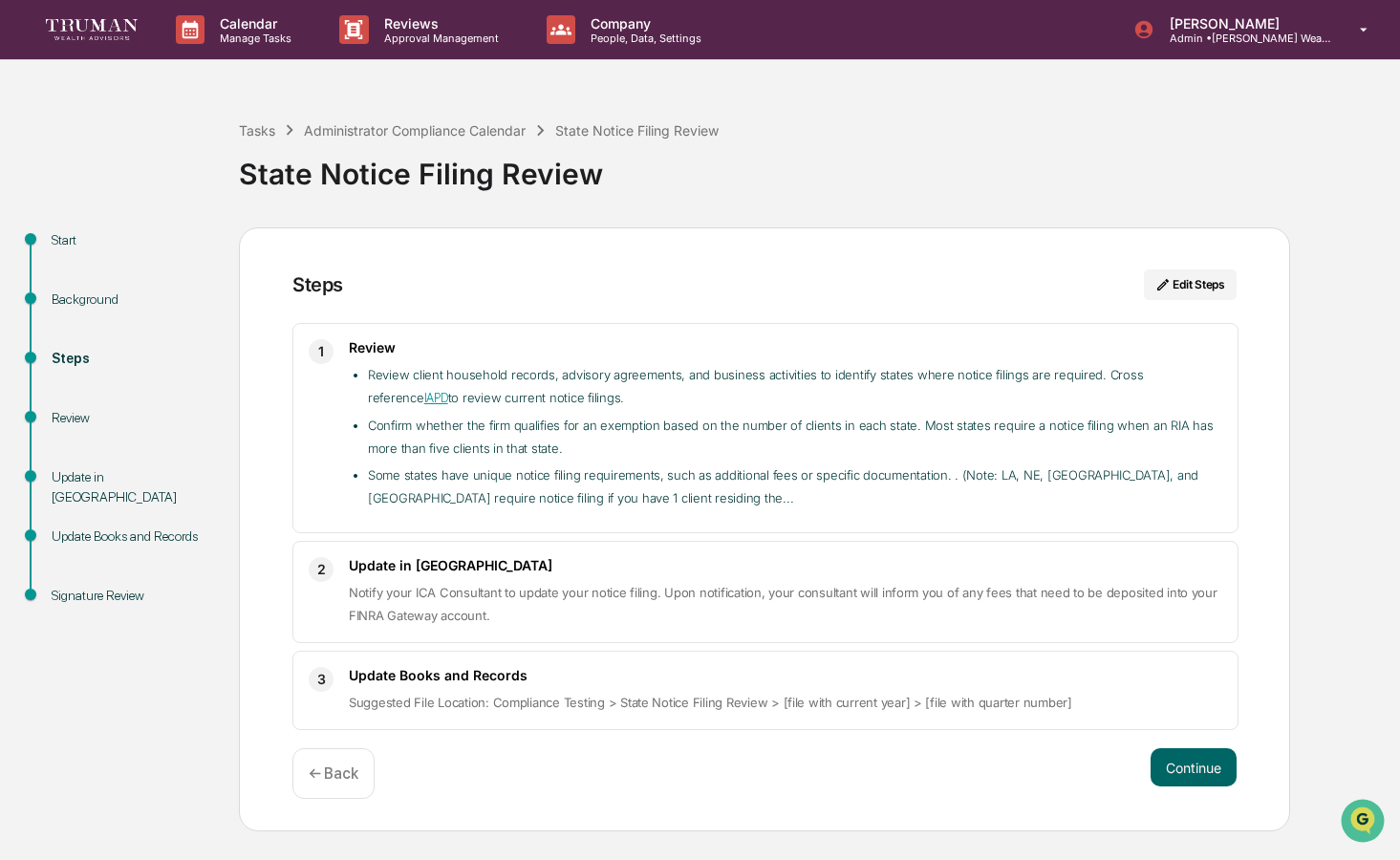
click at [446, 373] on li "Review client household records, advisory agreements, and business activities t…" at bounding box center [795, 386] width 855 height 47
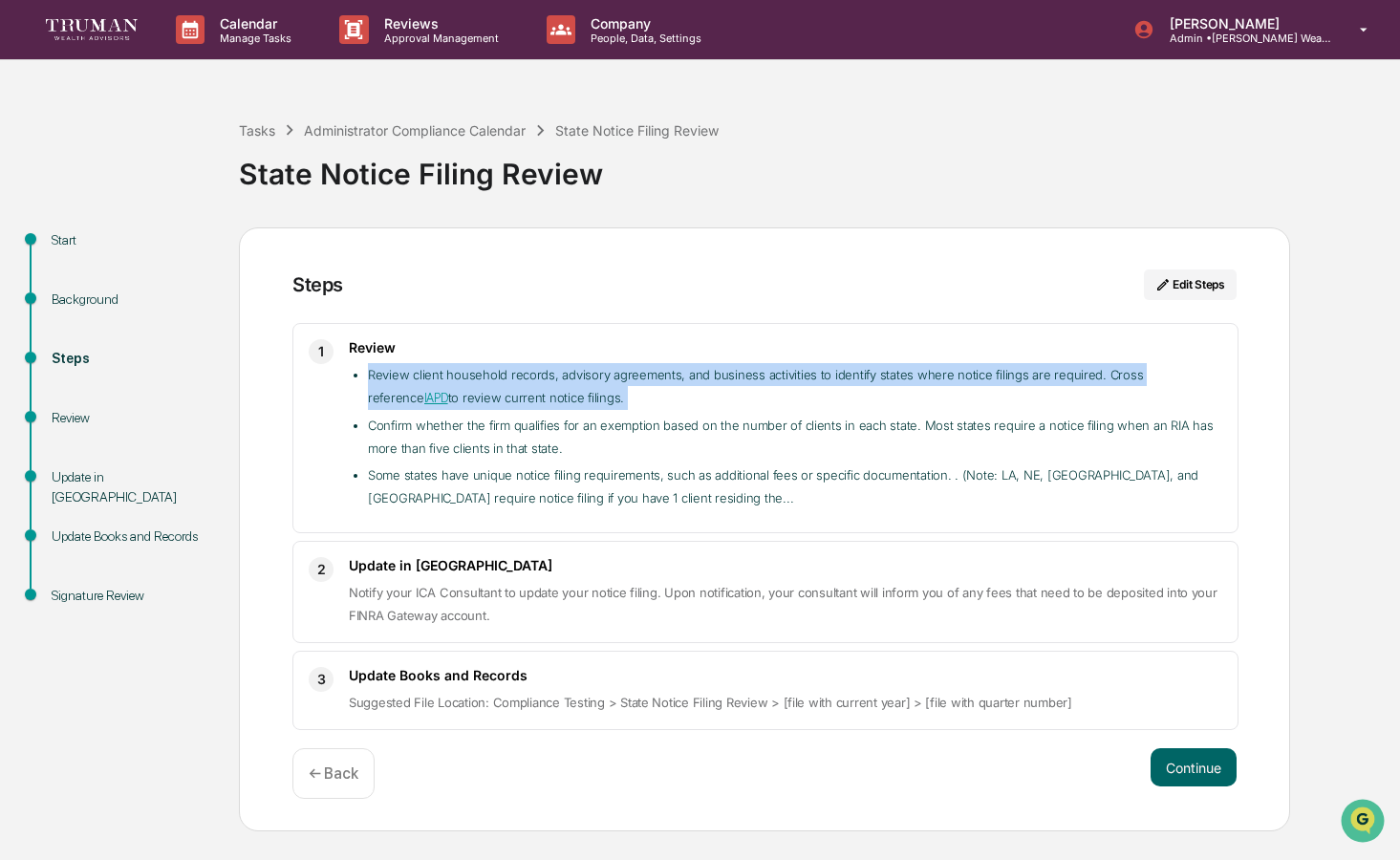
click at [446, 373] on li "Review client household records, advisory agreements, and business activities t…" at bounding box center [795, 386] width 855 height 47
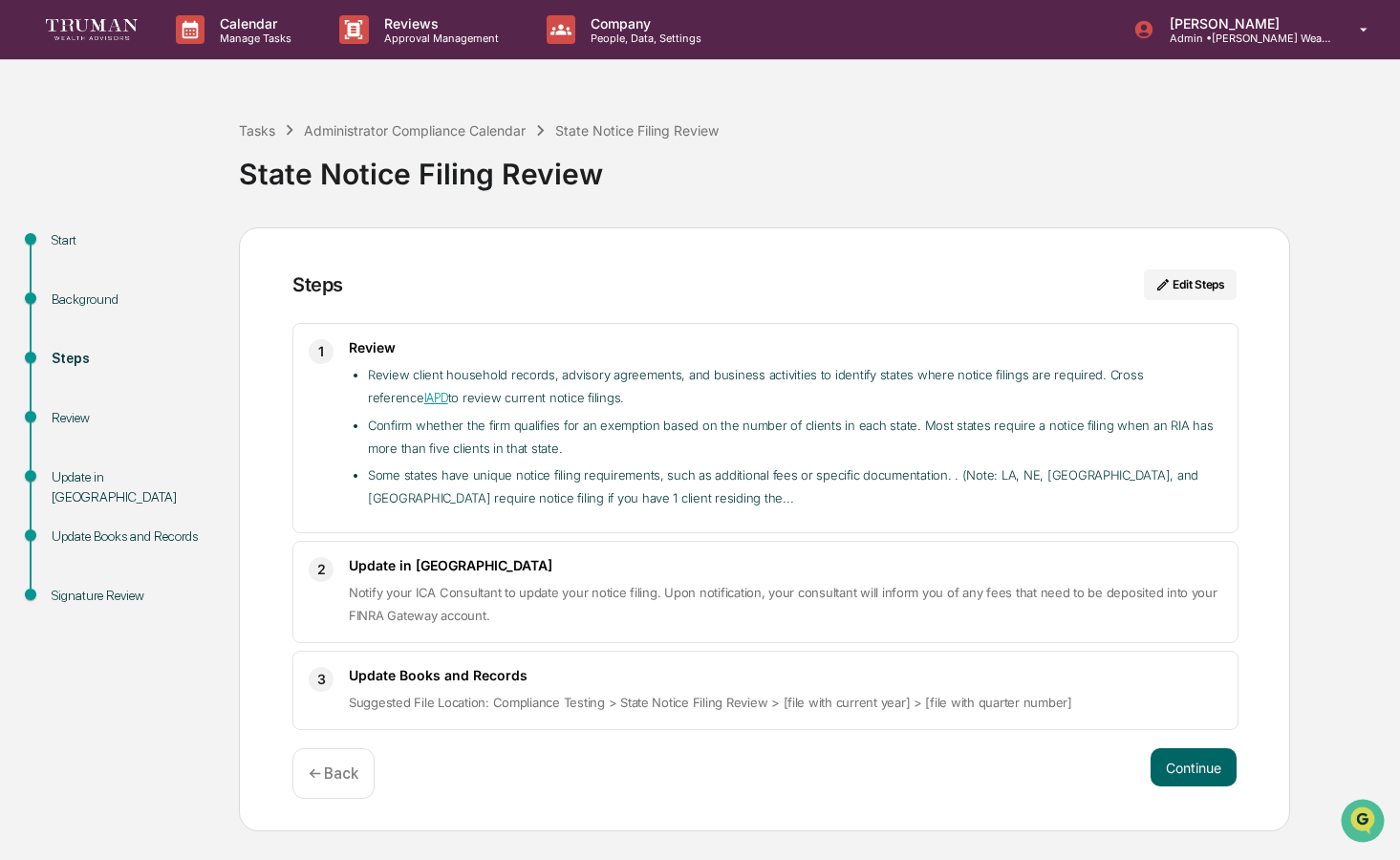
click at [466, 449] on li "Confirm whether the firm qualifies for an exemption based on the number of clie…" at bounding box center [795, 436] width 855 height 46
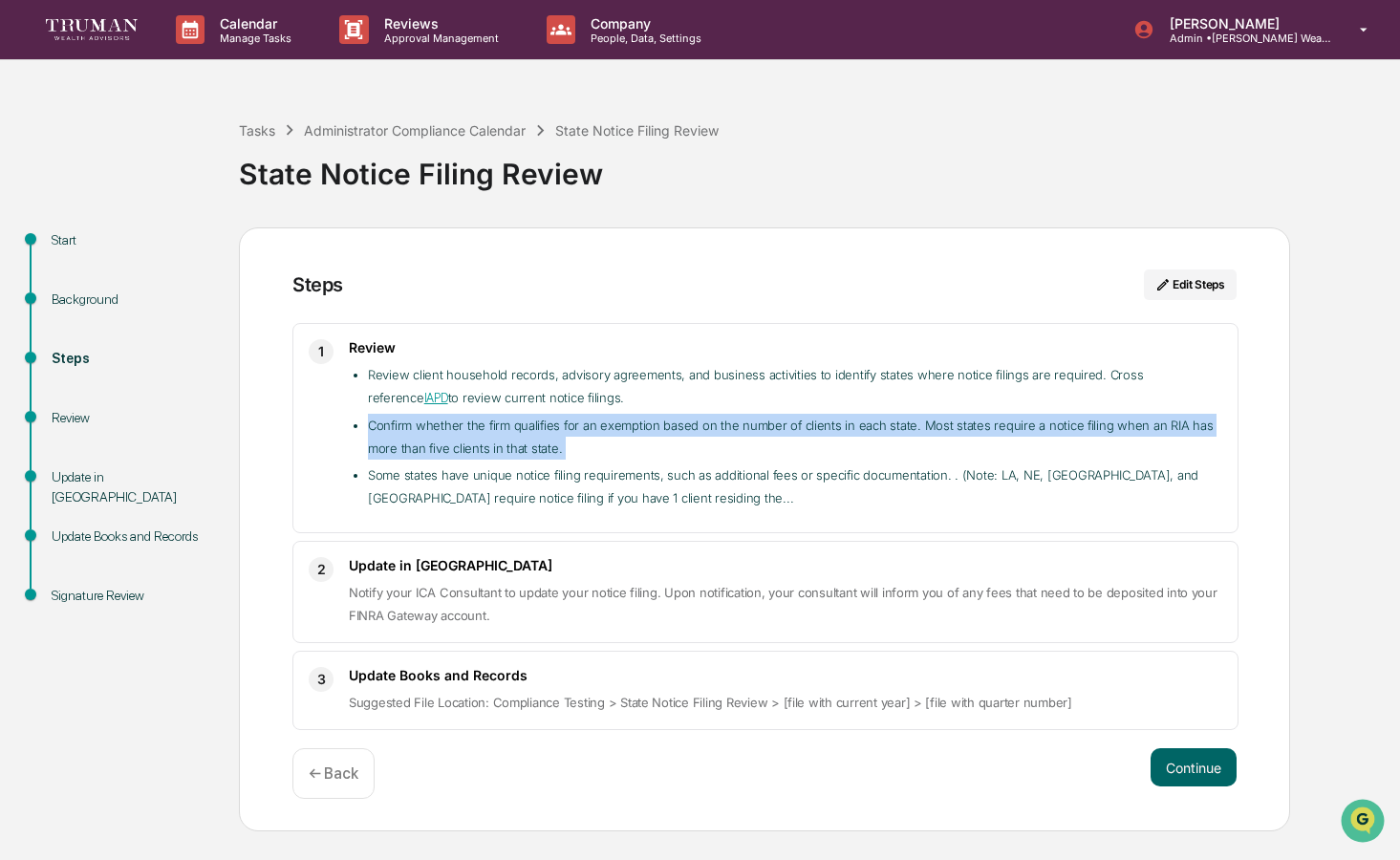
click at [466, 449] on li "Confirm whether the firm qualifies for an exemption based on the number of clie…" at bounding box center [795, 436] width 855 height 46
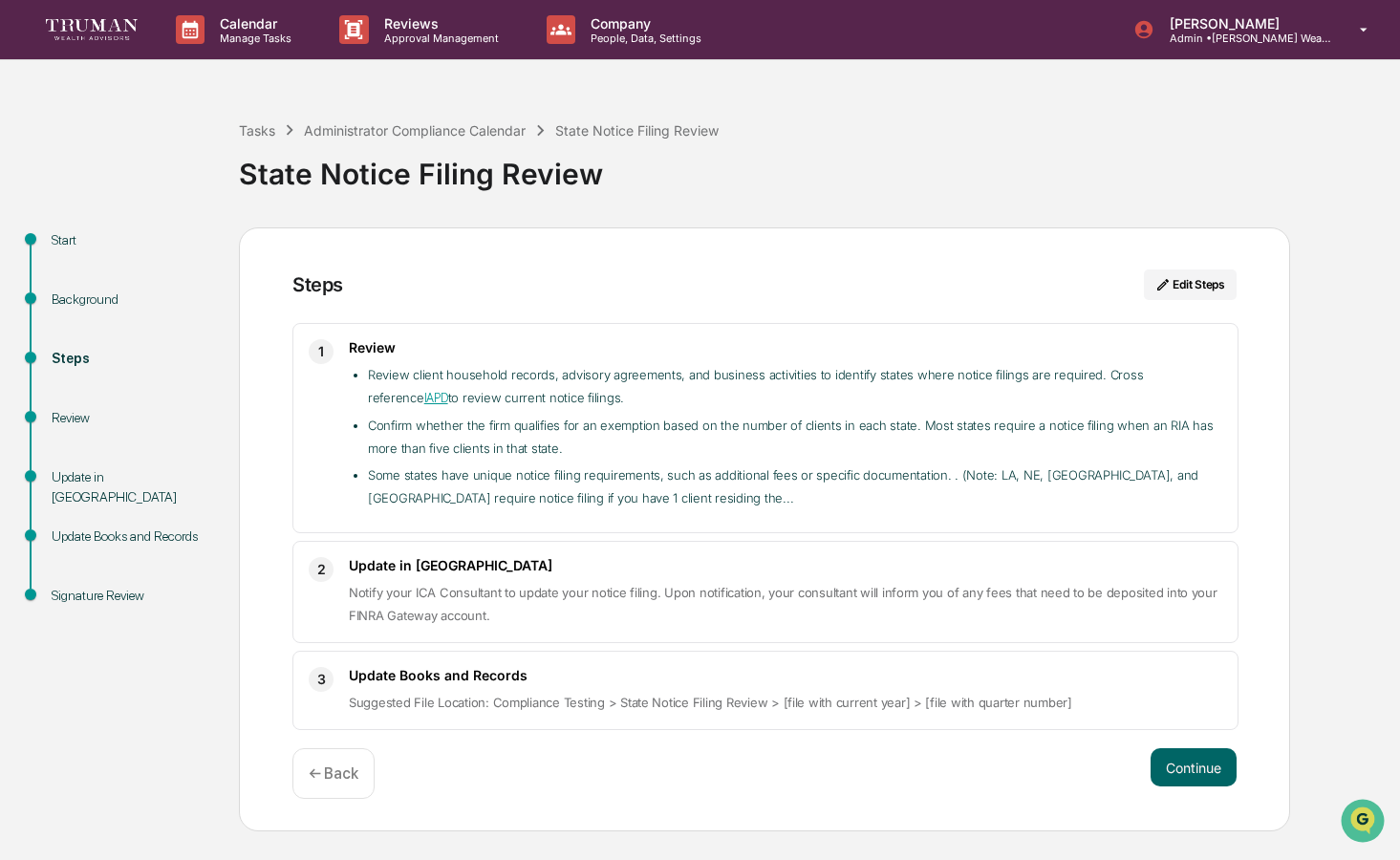
click at [435, 553] on div "2 Update in FINRA Gateway Notify your ICA Consultant to update your notice fili…" at bounding box center [766, 591] width 946 height 102
click at [413, 592] on span "Notify your ICA Consultant to update your notice filing. Upon notification, you…" at bounding box center [783, 603] width 868 height 38
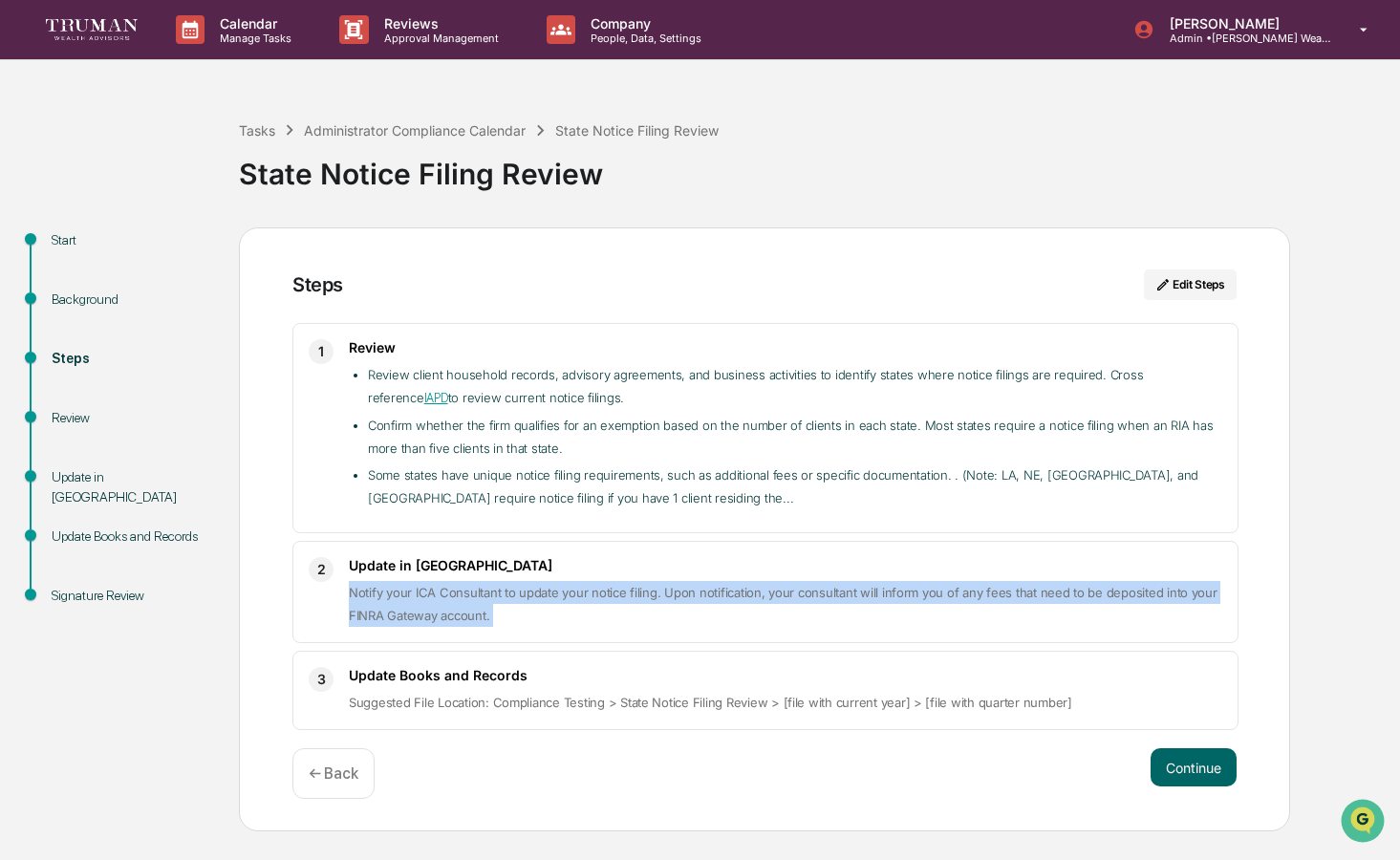
click at [413, 592] on span "Notify your ICA Consultant to update your notice filing. Upon notification, you…" at bounding box center [783, 603] width 868 height 38
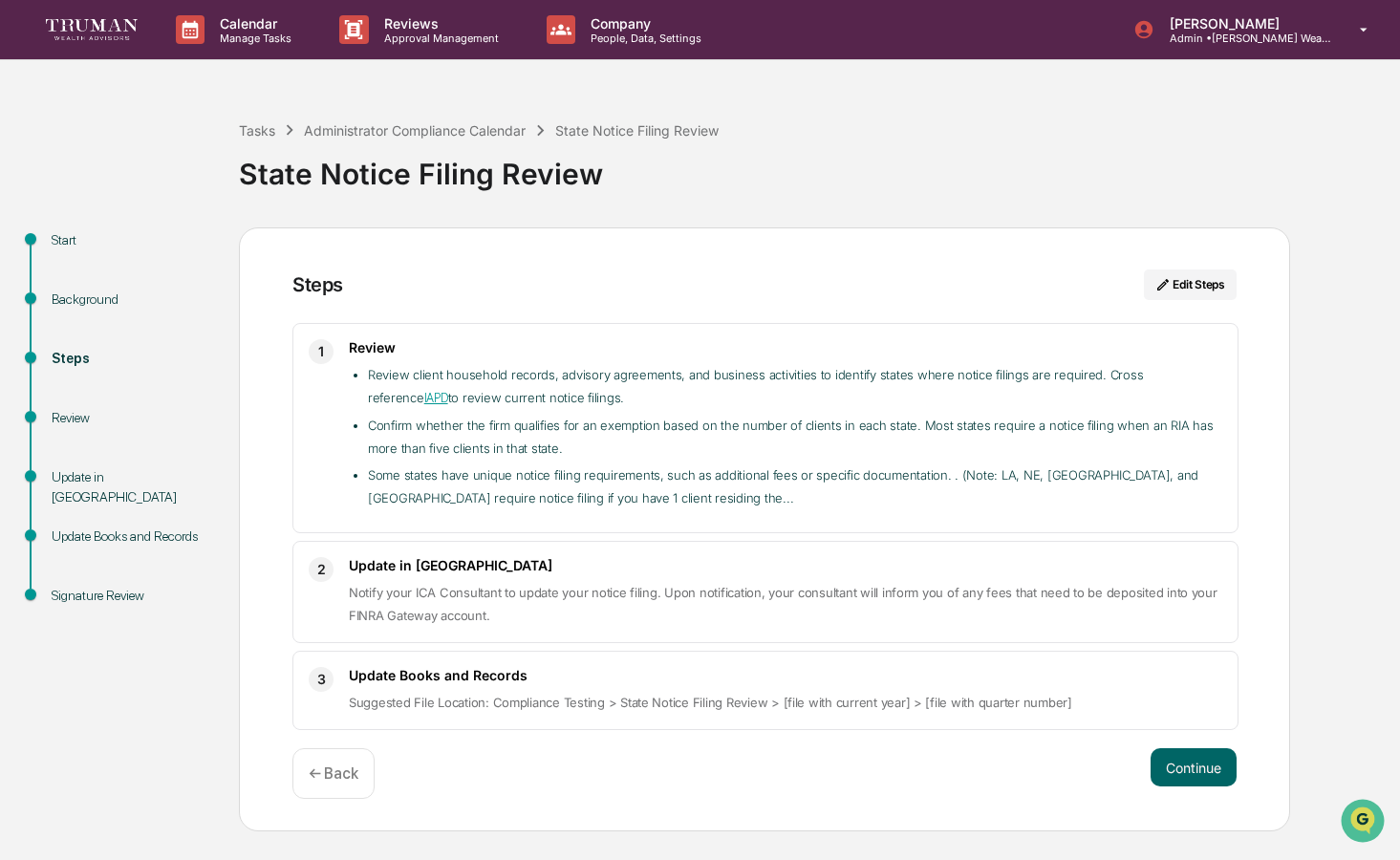
click at [96, 398] on div "Steps" at bounding box center [130, 380] width 187 height 59
click at [93, 404] on div "Steps" at bounding box center [130, 380] width 187 height 59
click at [93, 409] on div "Review" at bounding box center [130, 417] width 157 height 20
click at [92, 412] on div "Review" at bounding box center [130, 417] width 157 height 20
click at [92, 422] on div "Review" at bounding box center [130, 417] width 157 height 20
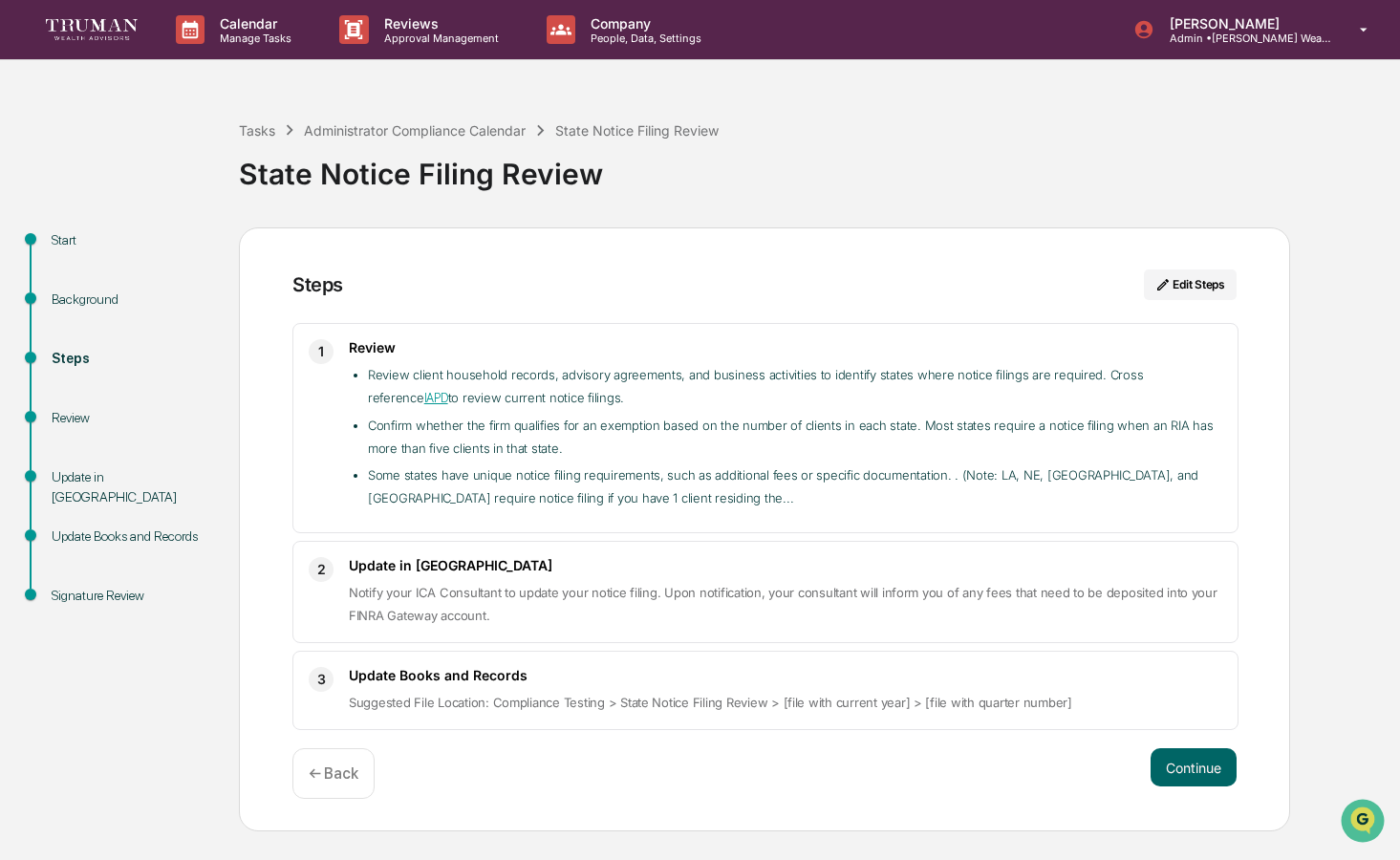
click at [649, 584] on span "Notify your ICA Consultant to update your notice filing. Upon notification, you…" at bounding box center [783, 603] width 868 height 38
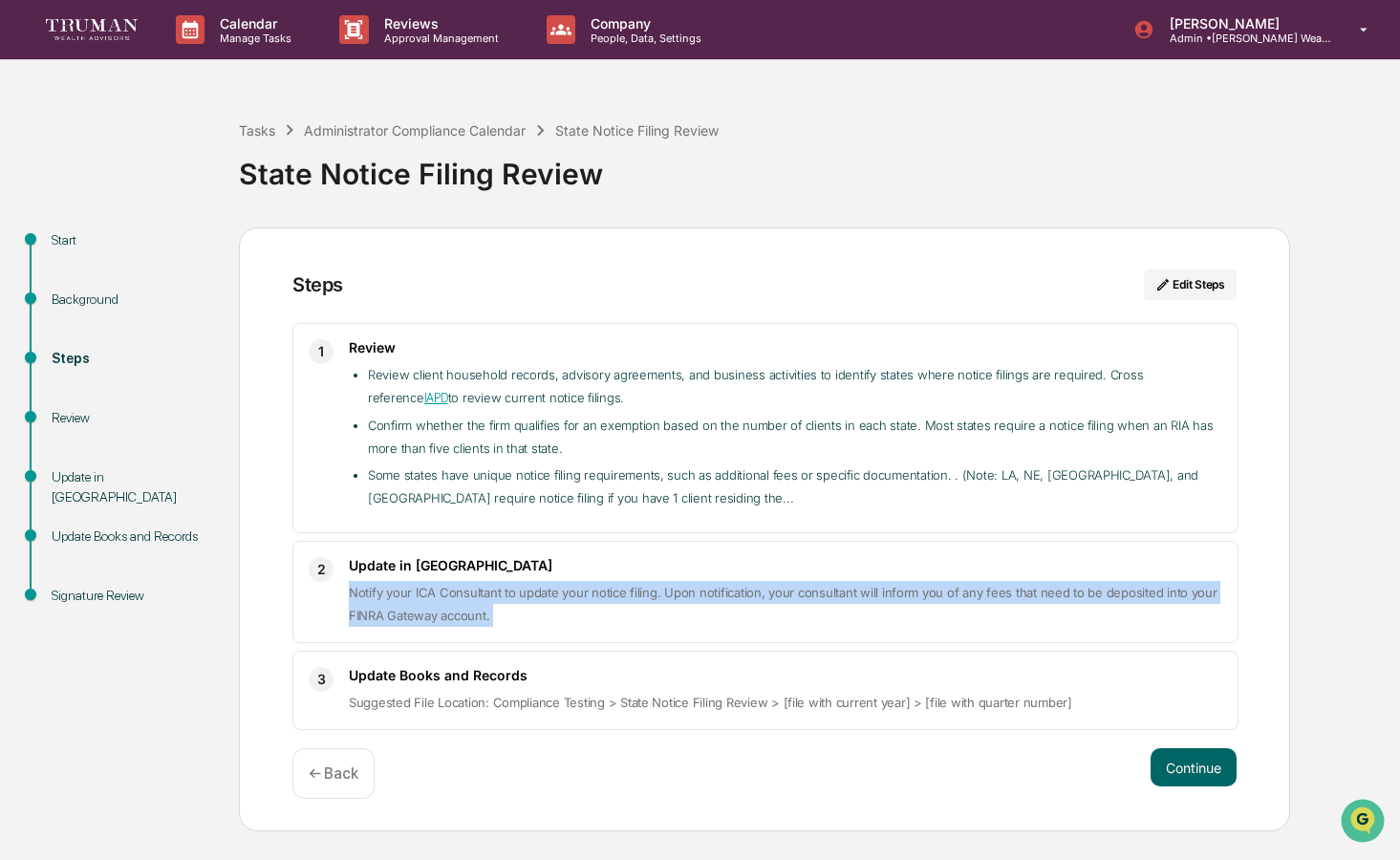
click at [649, 584] on span "Notify your ICA Consultant to update your notice filing. Upon notification, you…" at bounding box center [783, 603] width 868 height 38
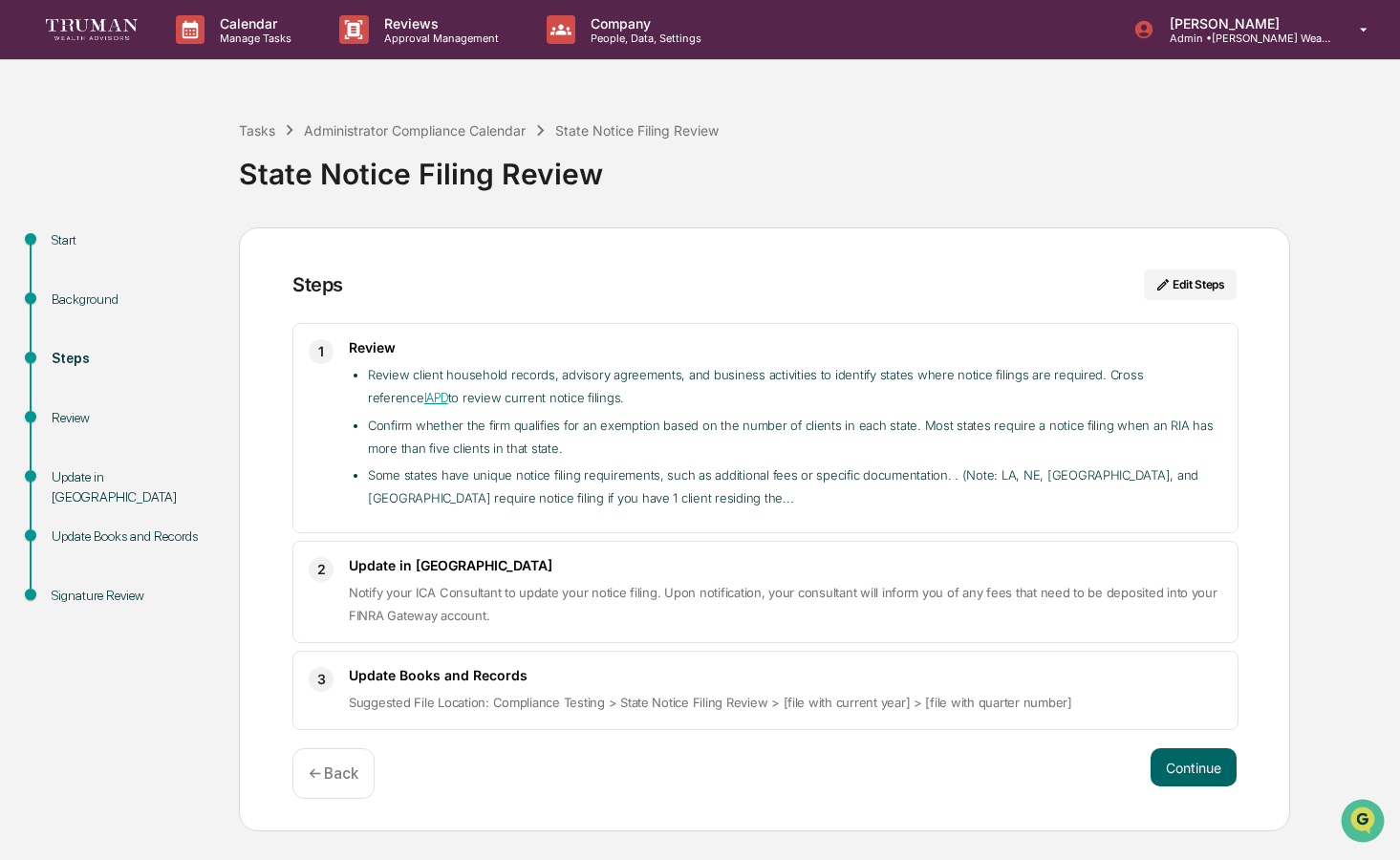
click at [991, 602] on p "Notify your ICA Consultant to update your notice filing. Upon notification, you…" at bounding box center [785, 604] width 873 height 46
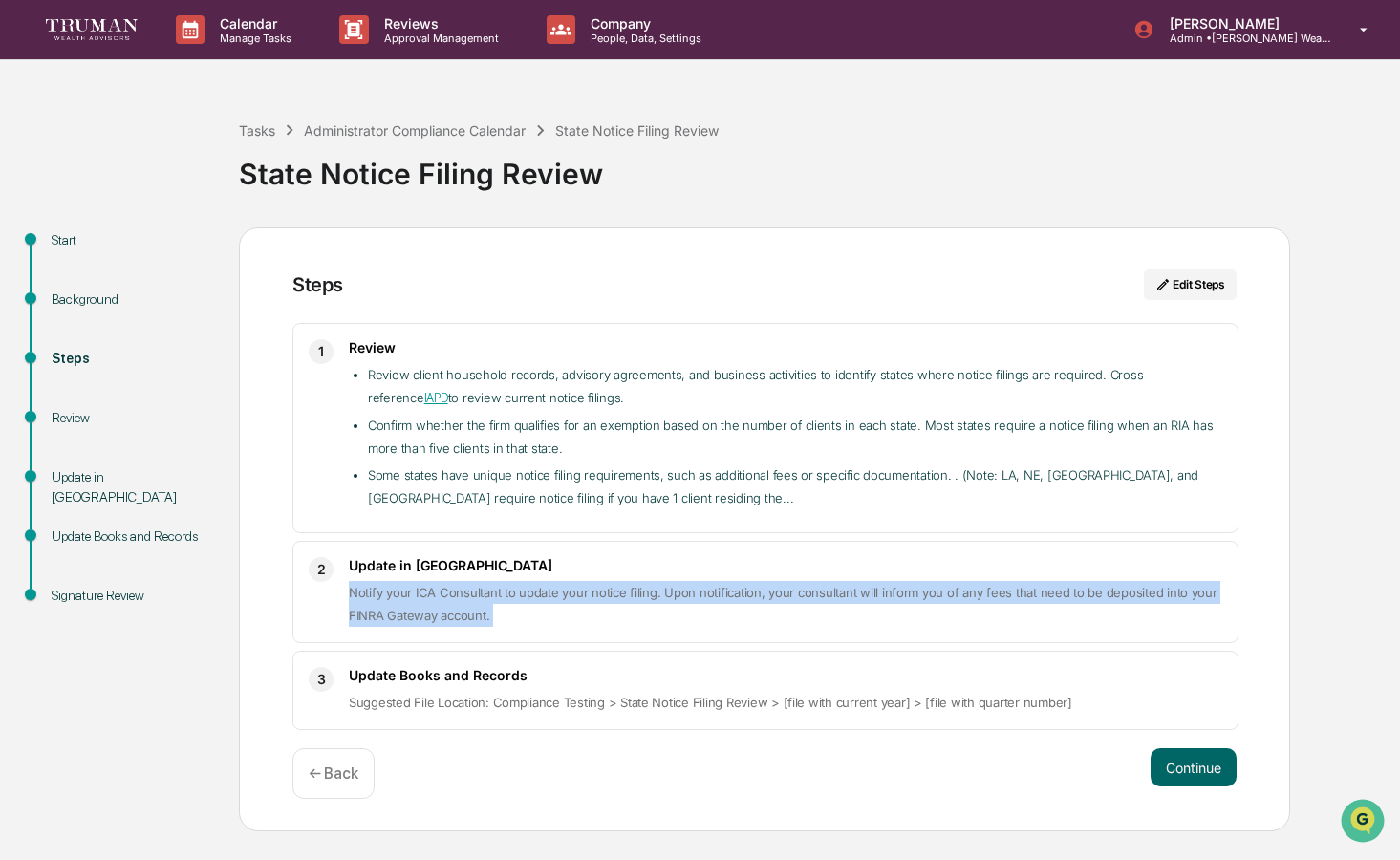
click at [991, 602] on p "Notify your ICA Consultant to update your notice filing. Upon notification, you…" at bounding box center [785, 604] width 873 height 46
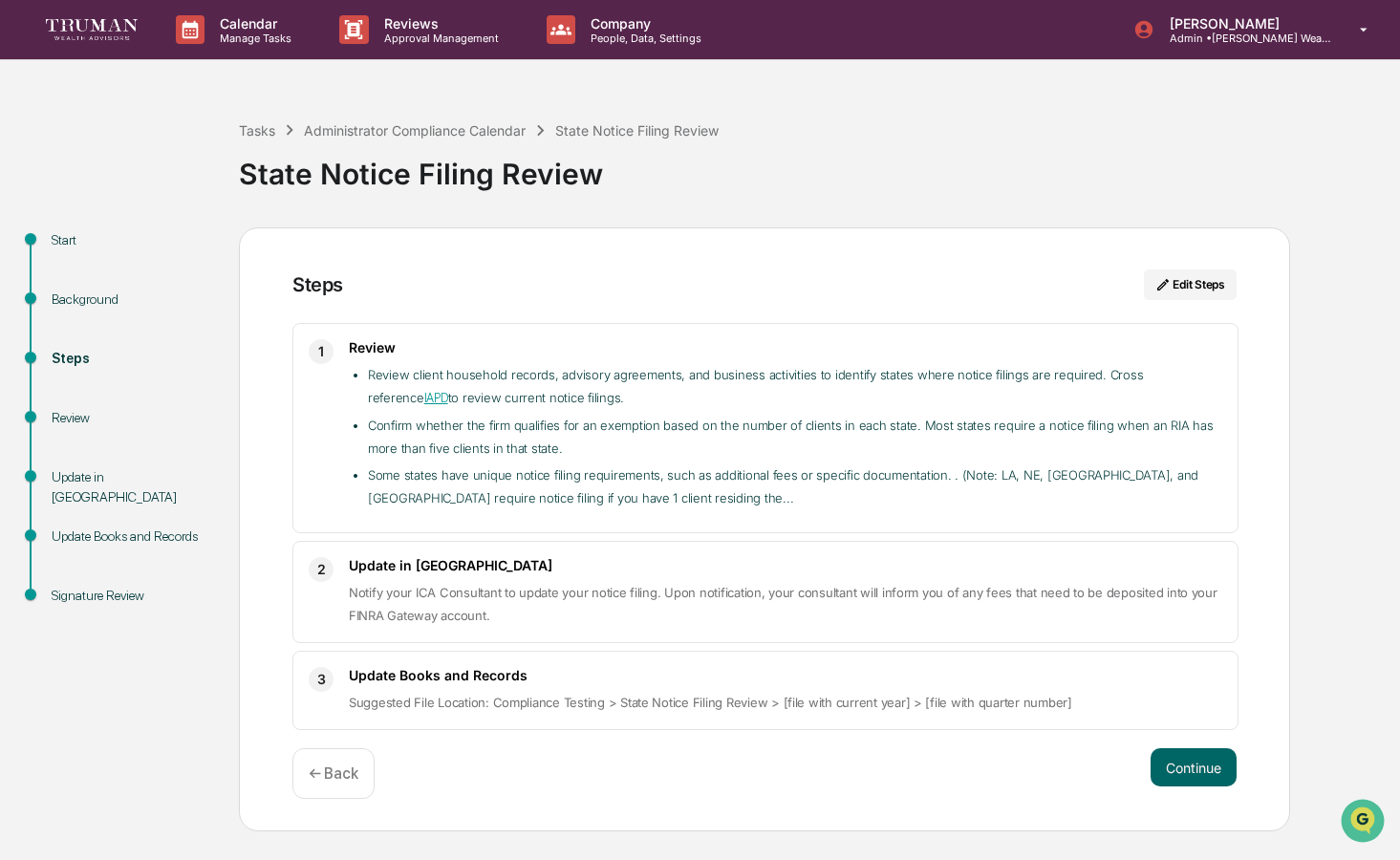
click at [874, 683] on div "Update Books and Records Suggested File Location: Compliance Testing > State No…" at bounding box center [785, 690] width 873 height 47
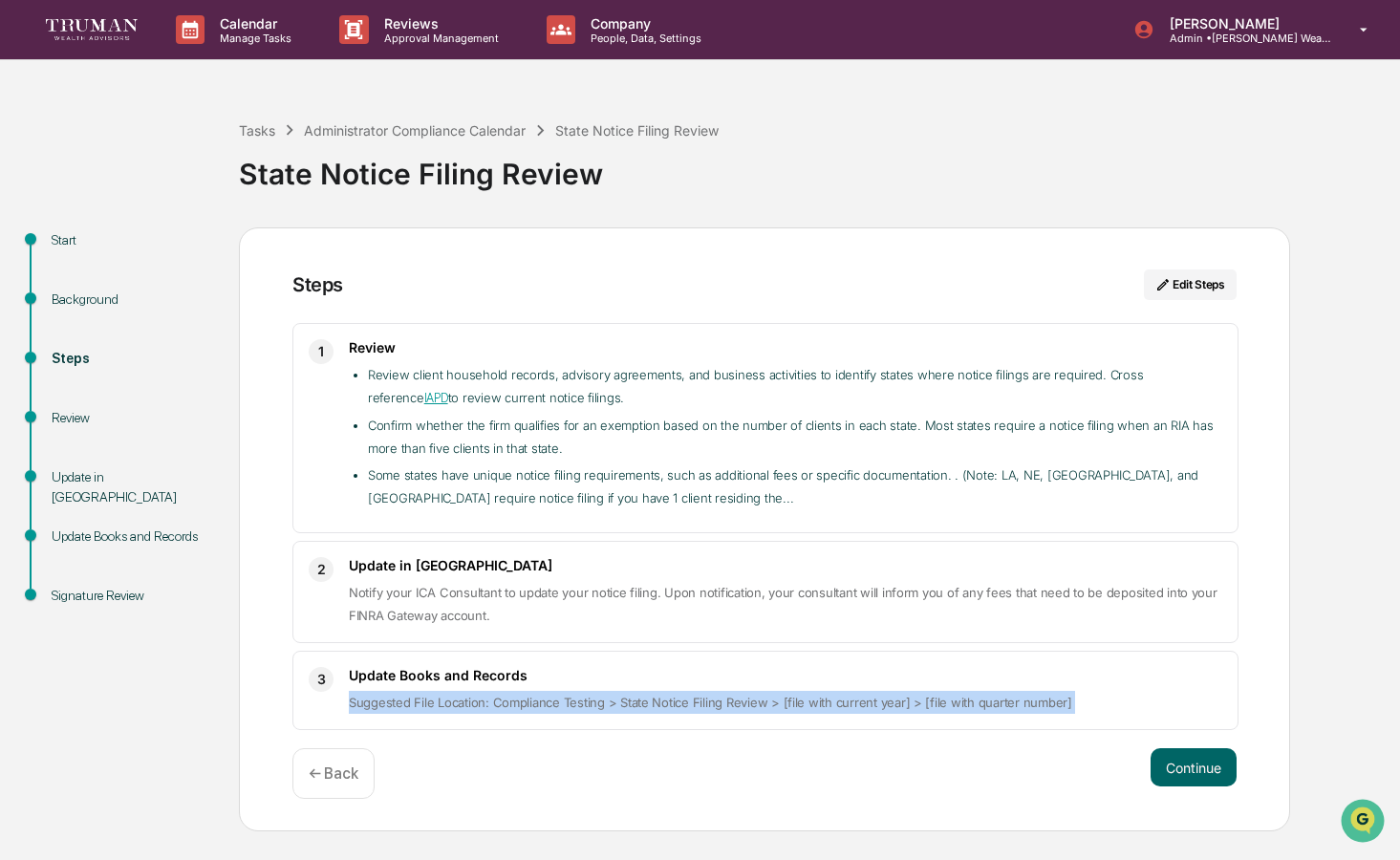
click at [874, 683] on div "Update Books and Records Suggested File Location: Compliance Testing > State No…" at bounding box center [785, 690] width 873 height 47
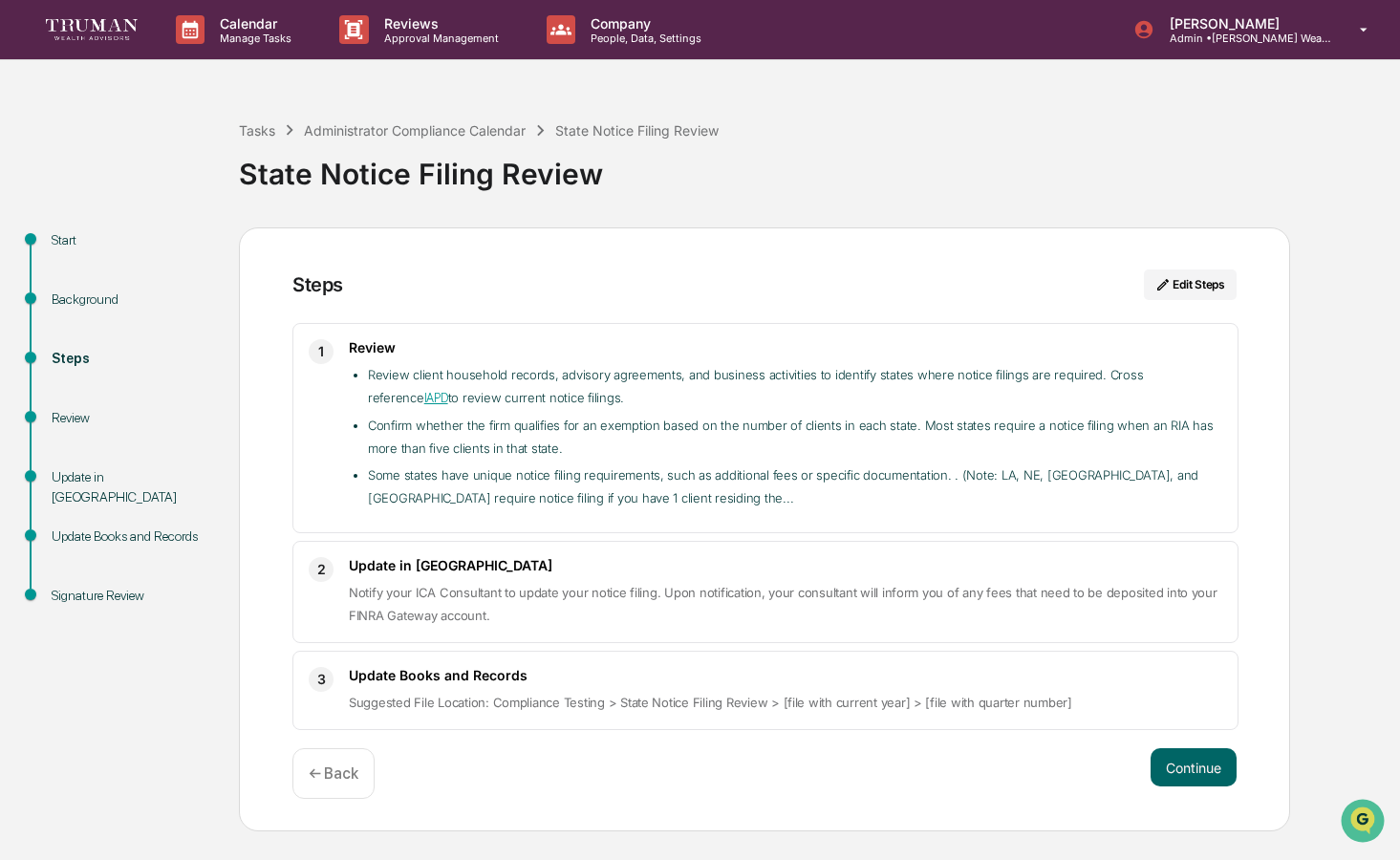
click at [665, 695] on span "Suggested File Location: Compliance Testing > State Notice Filing Review > [fil…" at bounding box center [711, 702] width 724 height 16
click at [1170, 765] on button "Continue" at bounding box center [1193, 766] width 86 height 38
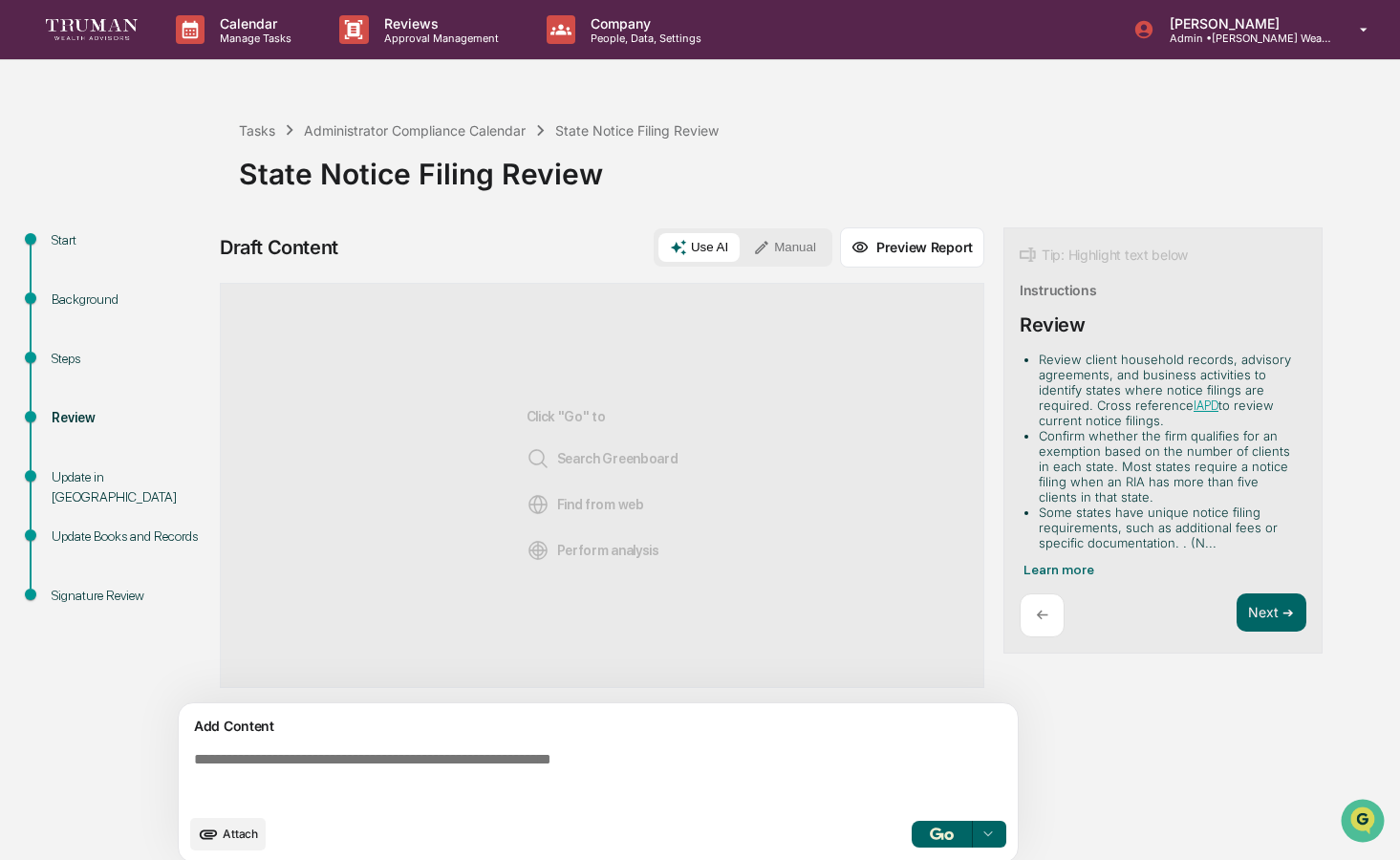
scroll to position [15, 0]
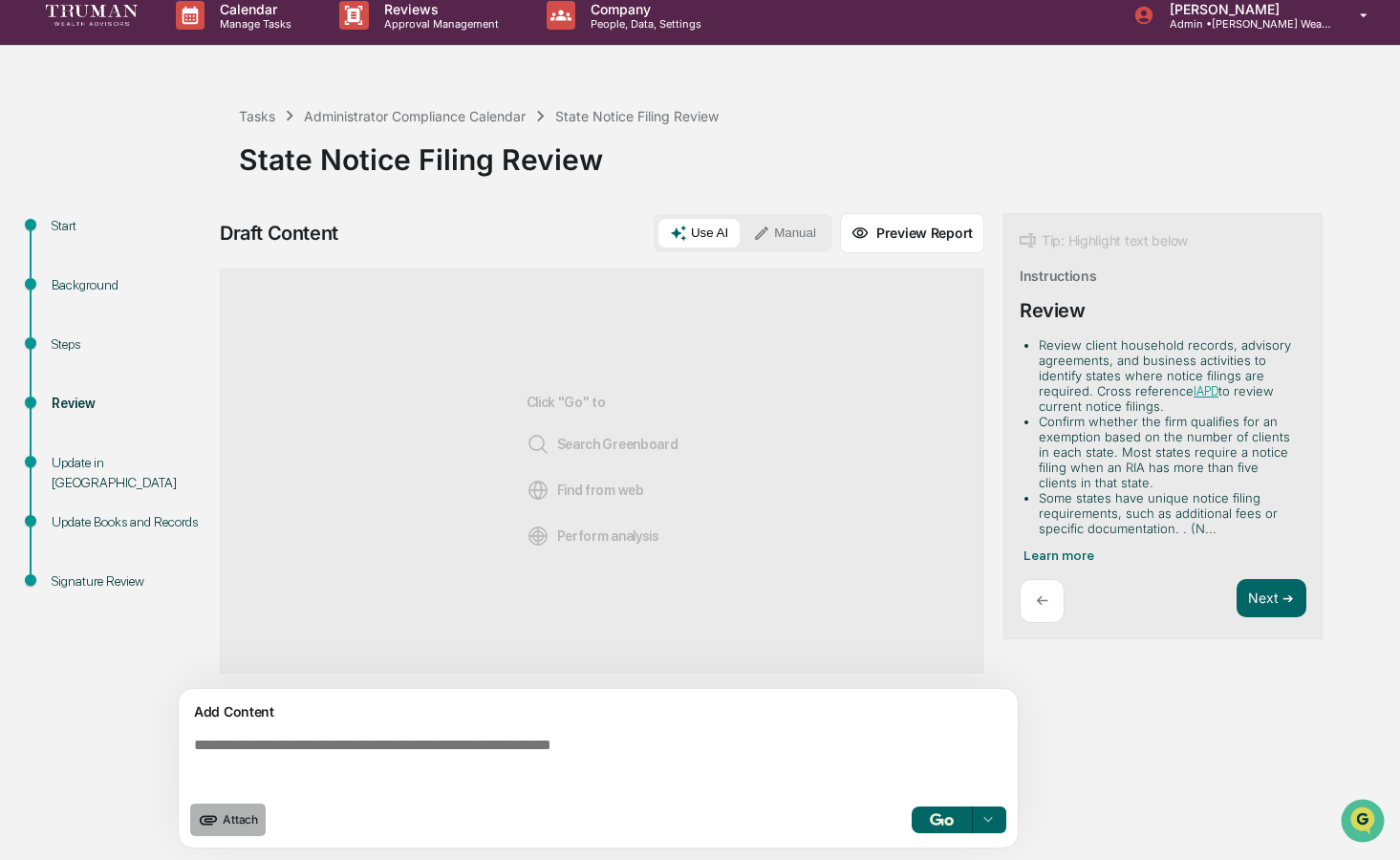
click at [241, 814] on span "Attach" at bounding box center [240, 819] width 35 height 15
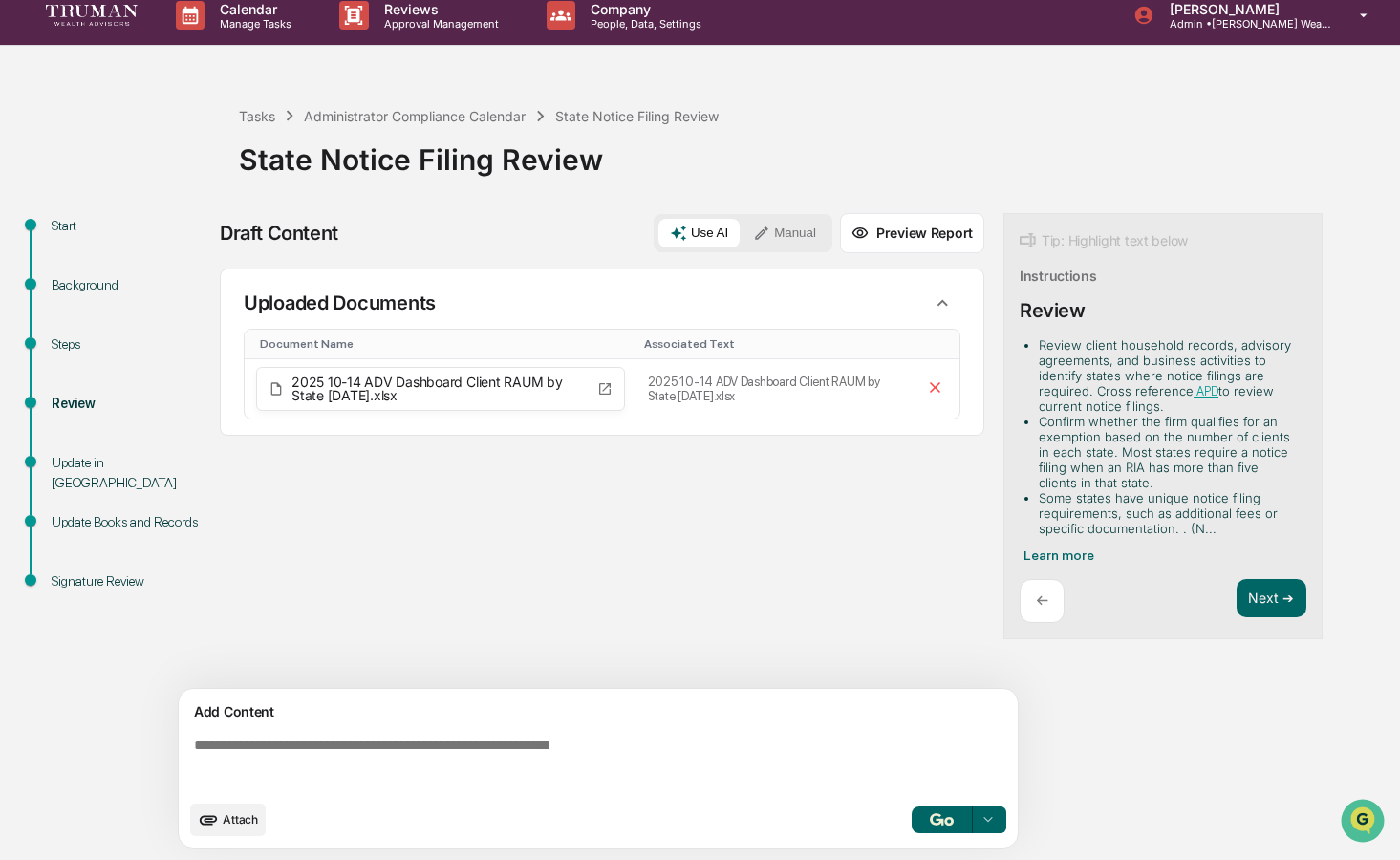
click at [247, 762] on textarea at bounding box center [602, 762] width 831 height 69
paste textarea "**********"
type textarea "**********"
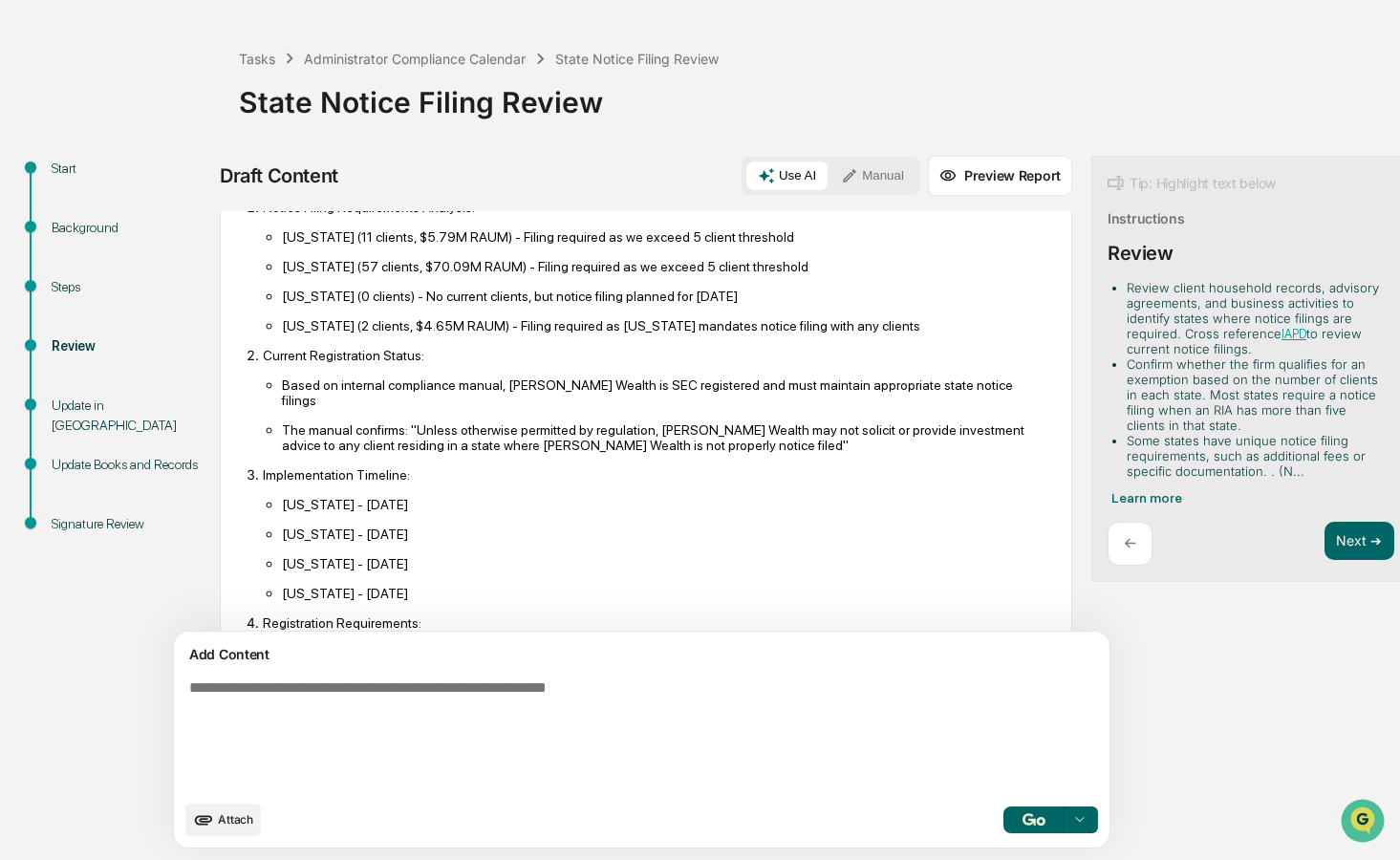
scroll to position [574, 0]
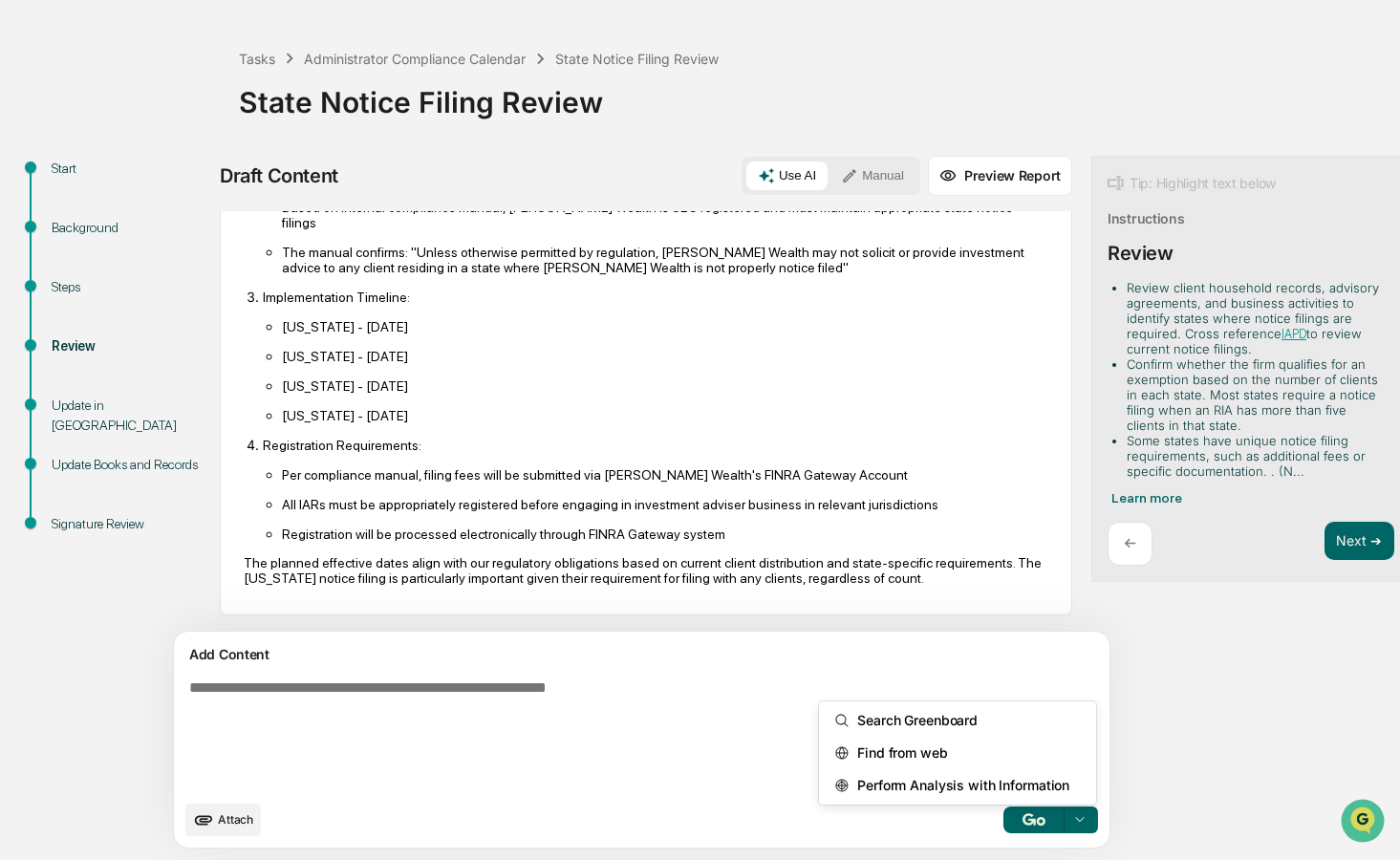
click at [1076, 817] on icon at bounding box center [1080, 818] width 8 height 4
click at [1049, 647] on div "Draft Content Use AI Manual Preview Report Sources Uploaded Documents Document …" at bounding box center [754, 508] width 1070 height 704
drag, startPoint x: 1245, startPoint y: 532, endPoint x: 1055, endPoint y: 488, distance: 195.0
click at [1092, 489] on div "Tip: Highlight text below Instructions Review Review client household records, …" at bounding box center [1251, 370] width 319 height 427
click at [1111, 495] on span "Learn more" at bounding box center [1146, 497] width 70 height 16
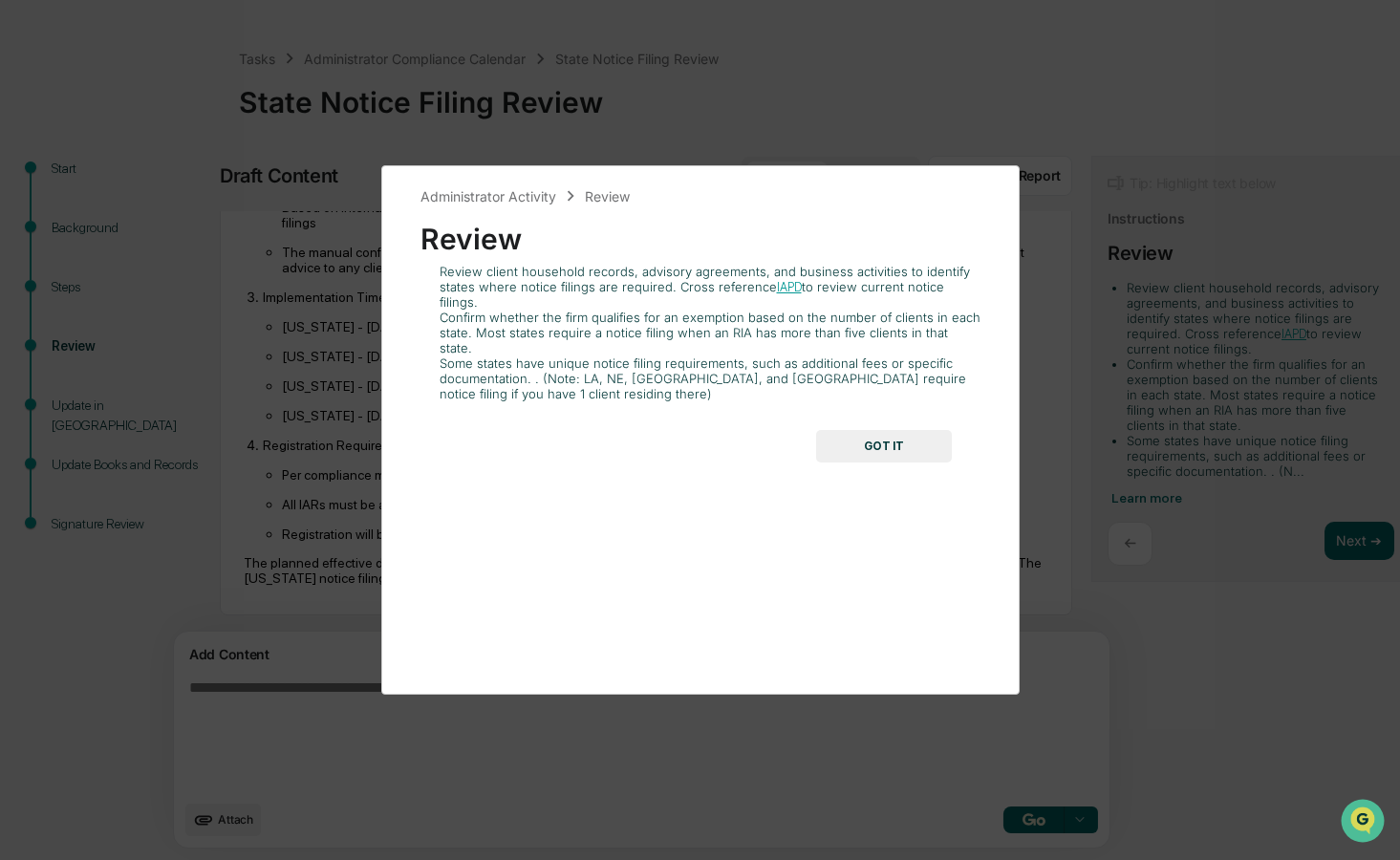
click at [915, 430] on button "GOT IT" at bounding box center [884, 446] width 136 height 32
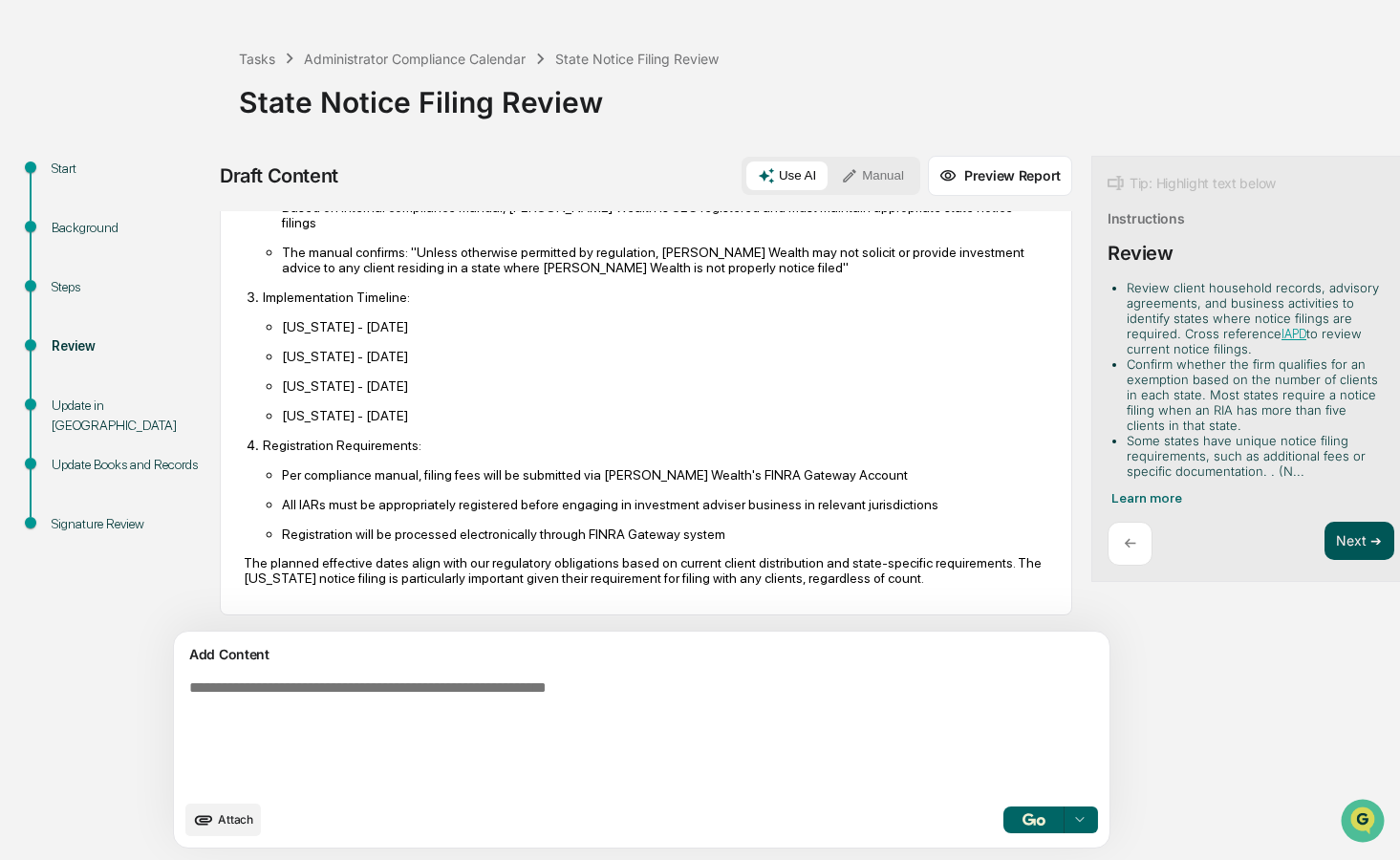
click at [1325, 541] on button "Next ➔" at bounding box center [1360, 541] width 70 height 39
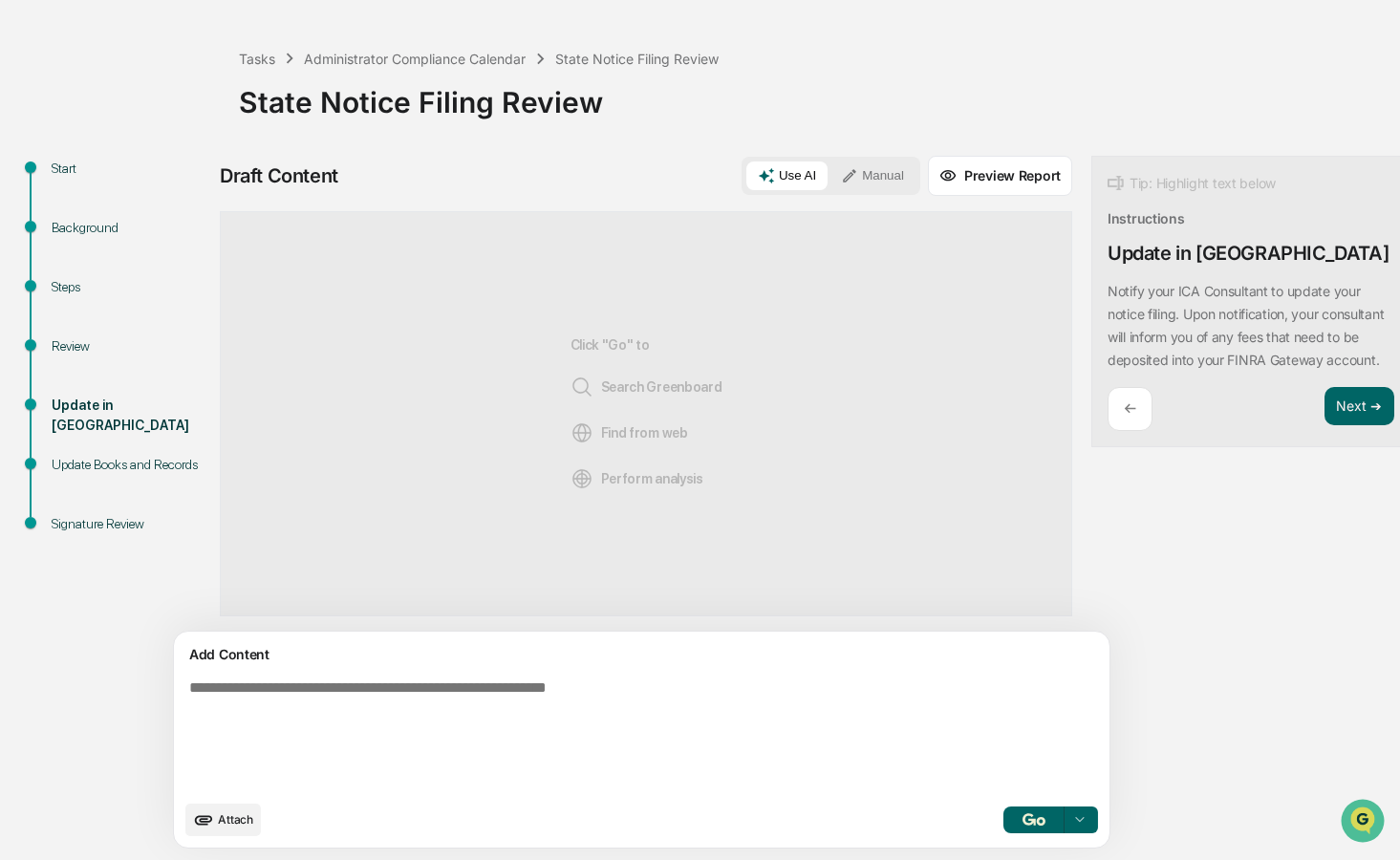
scroll to position [0, 0]
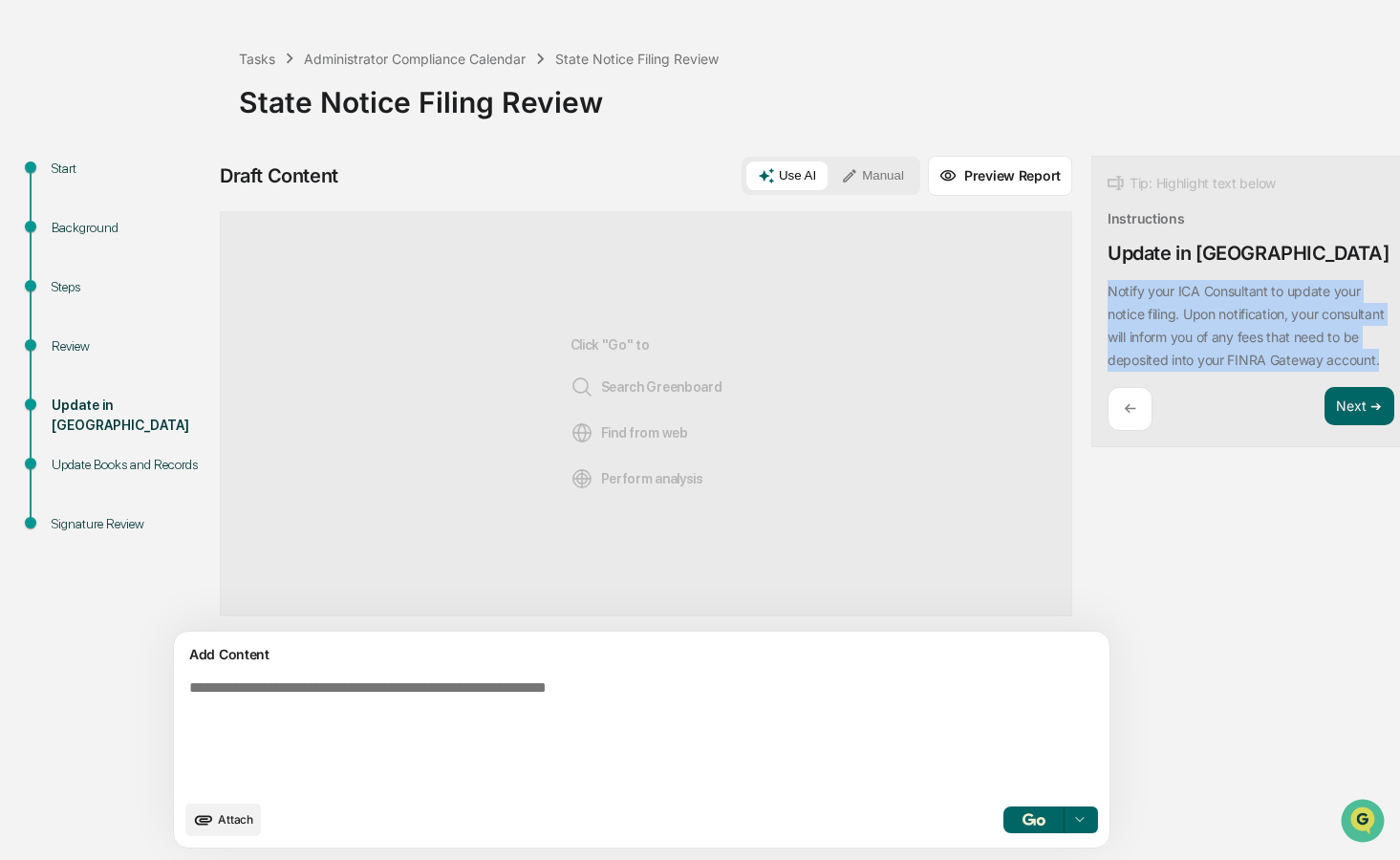
drag, startPoint x: 1020, startPoint y: 293, endPoint x: 1142, endPoint y: 379, distance: 149.3
click at [1143, 371] on div "Notify your ICA Consultant to update your notice filing. Upon notification, you…" at bounding box center [1251, 326] width 287 height 92
copy p "Notify your ICA Consultant to update your notice filing. Upon notification, you…"
click at [1325, 419] on button "Next ➔" at bounding box center [1360, 407] width 70 height 39
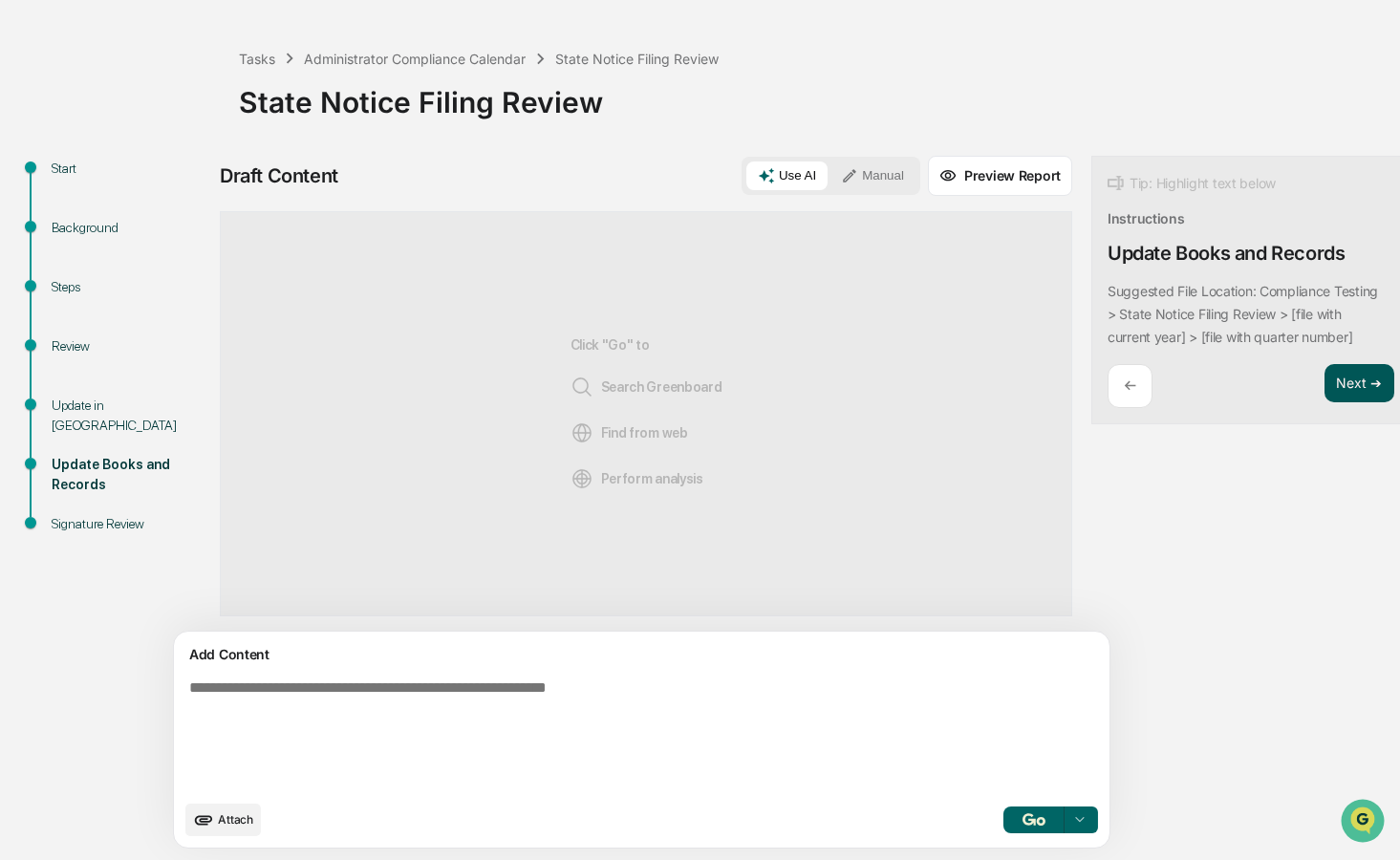
click at [1325, 382] on button "Next ➔" at bounding box center [1360, 383] width 70 height 39
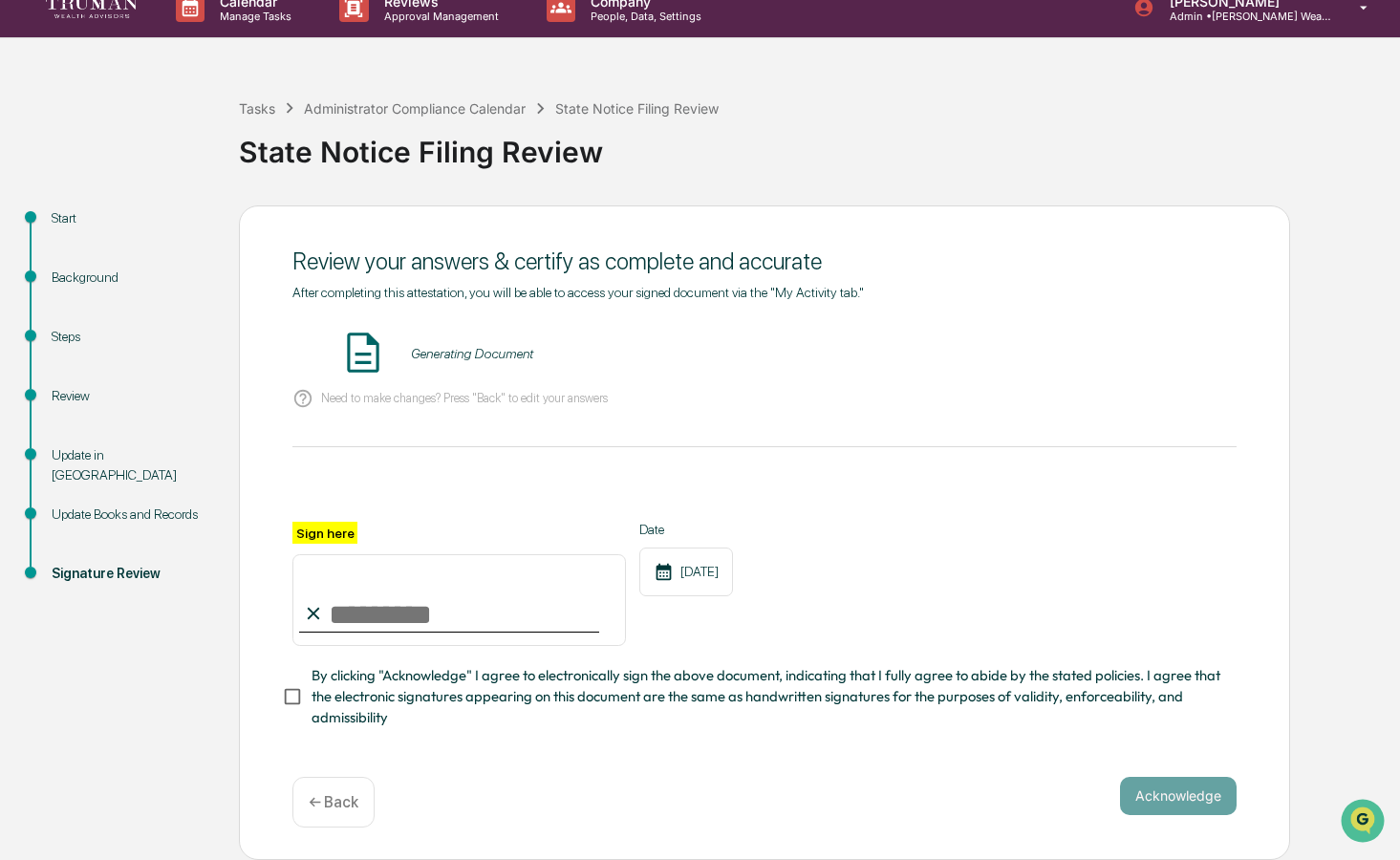
scroll to position [20, 0]
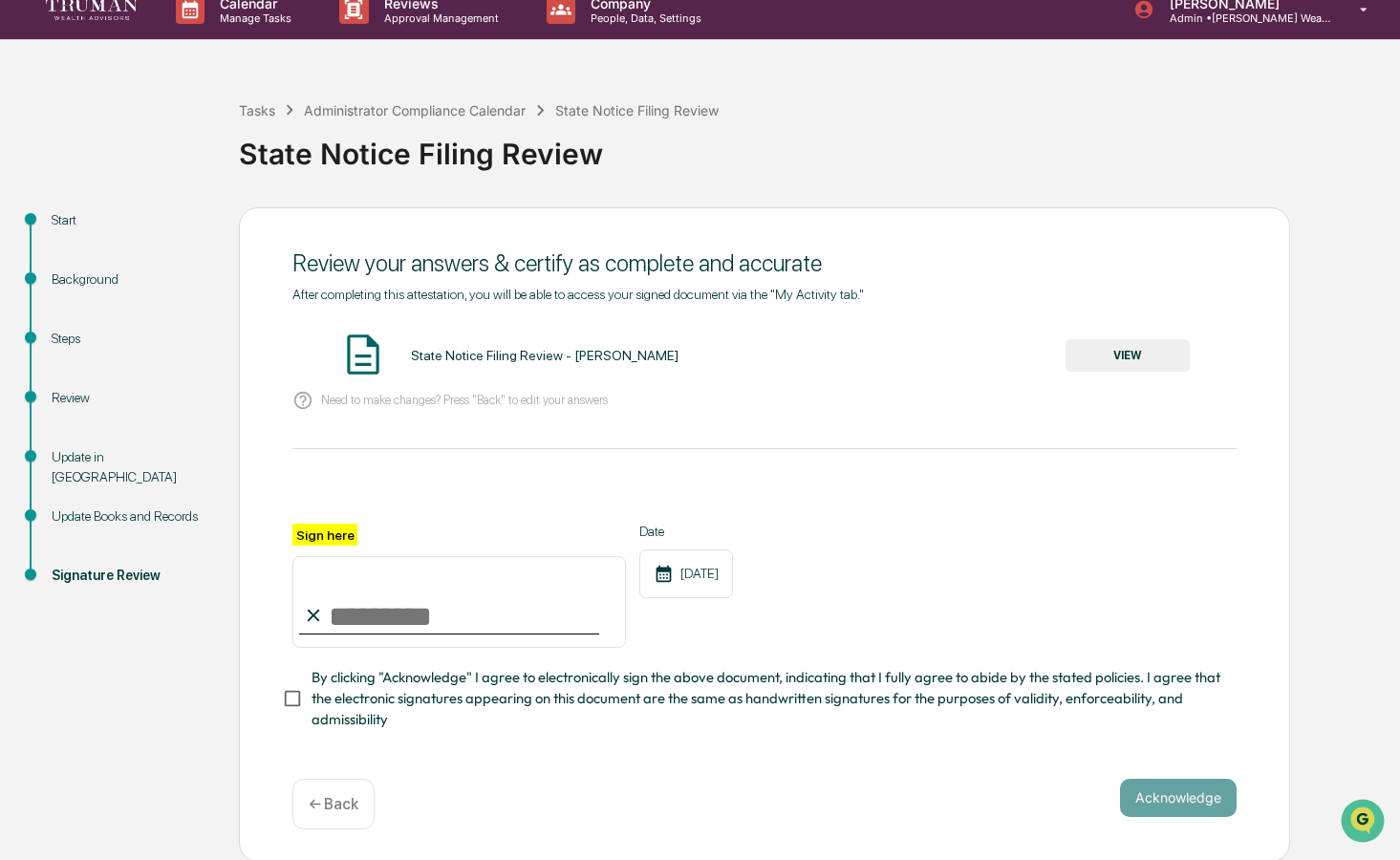
click at [139, 526] on div "Update Books and Records" at bounding box center [130, 516] width 157 height 20
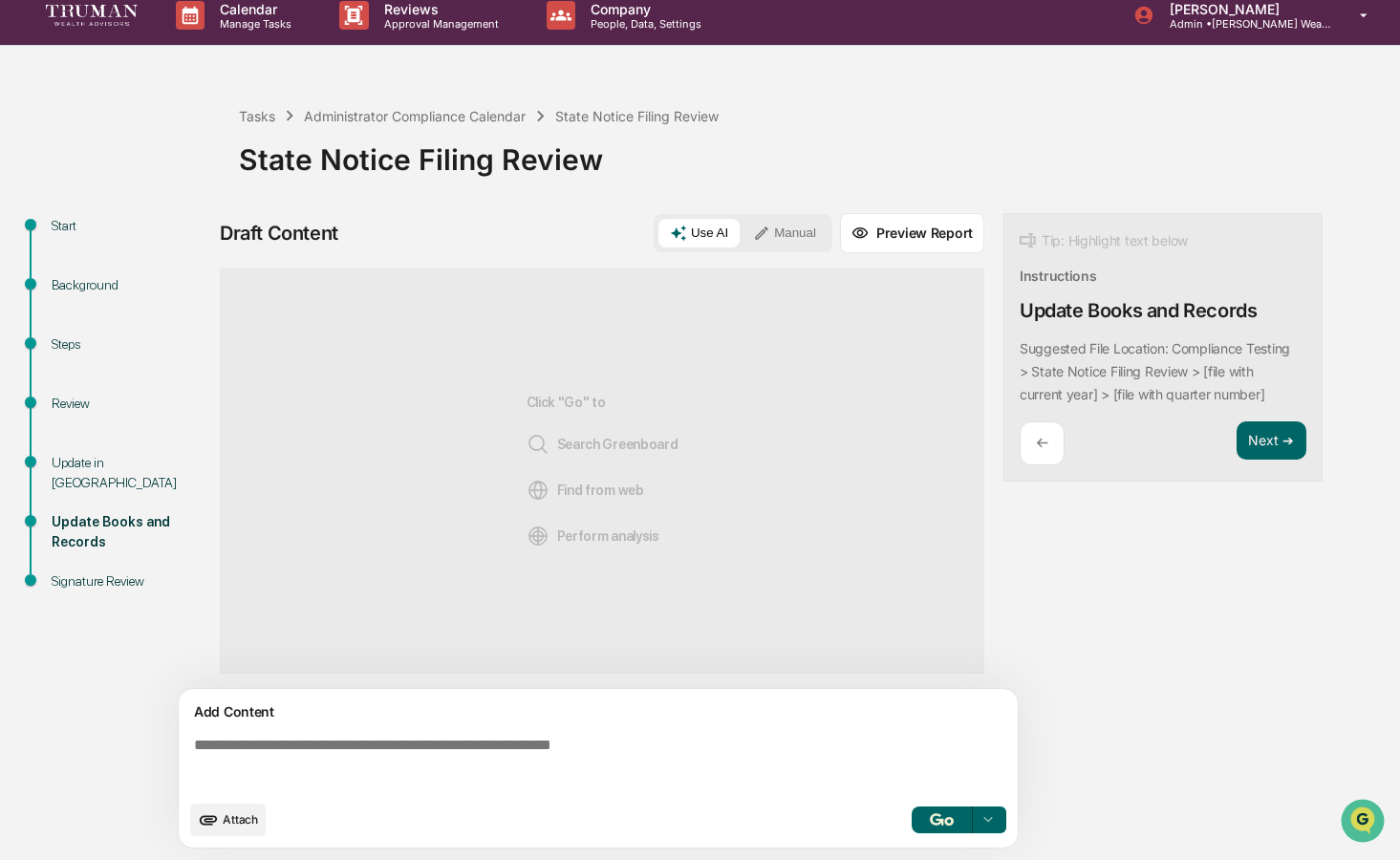
click at [557, 763] on textarea at bounding box center [602, 762] width 831 height 69
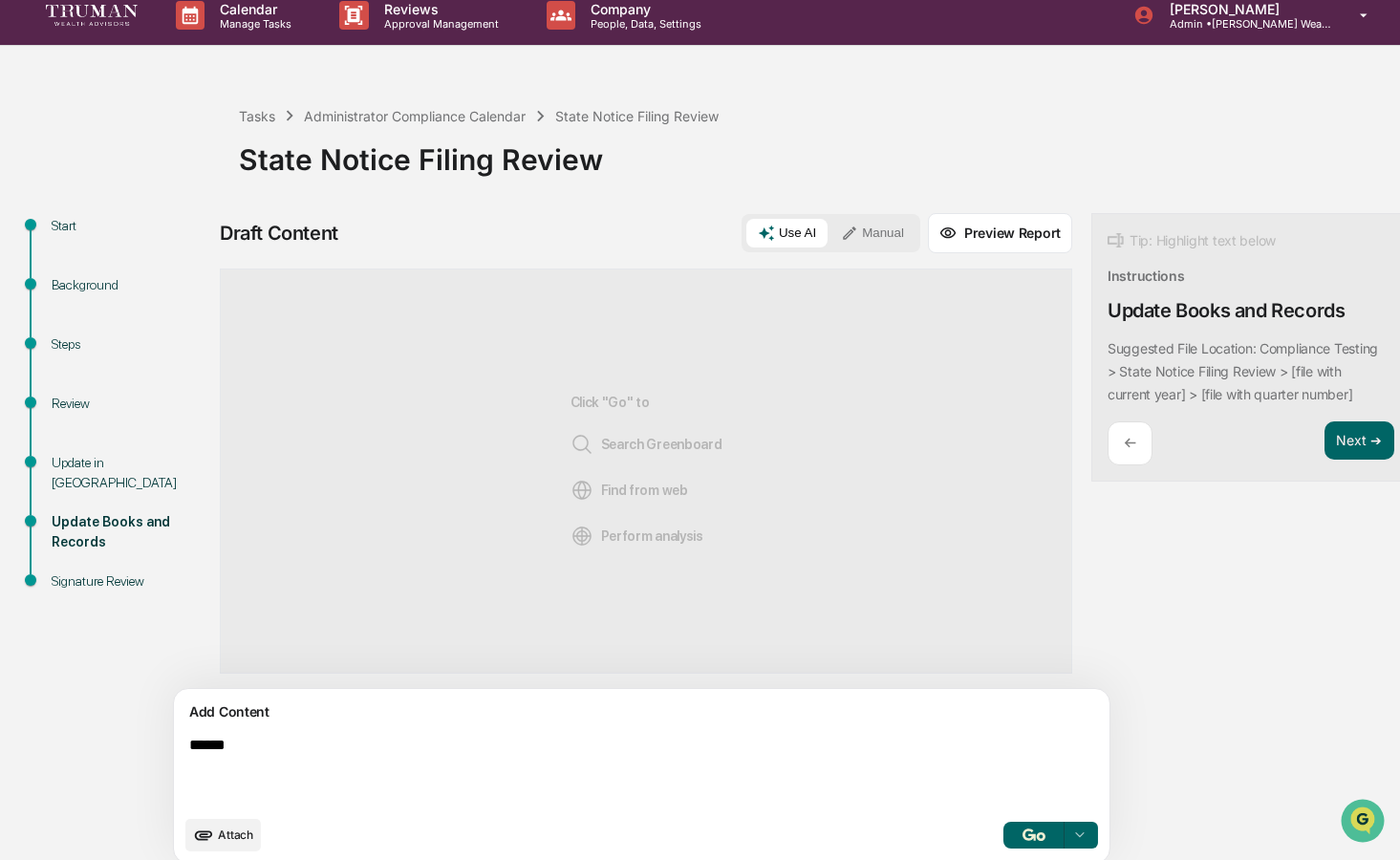
scroll to position [29, 0]
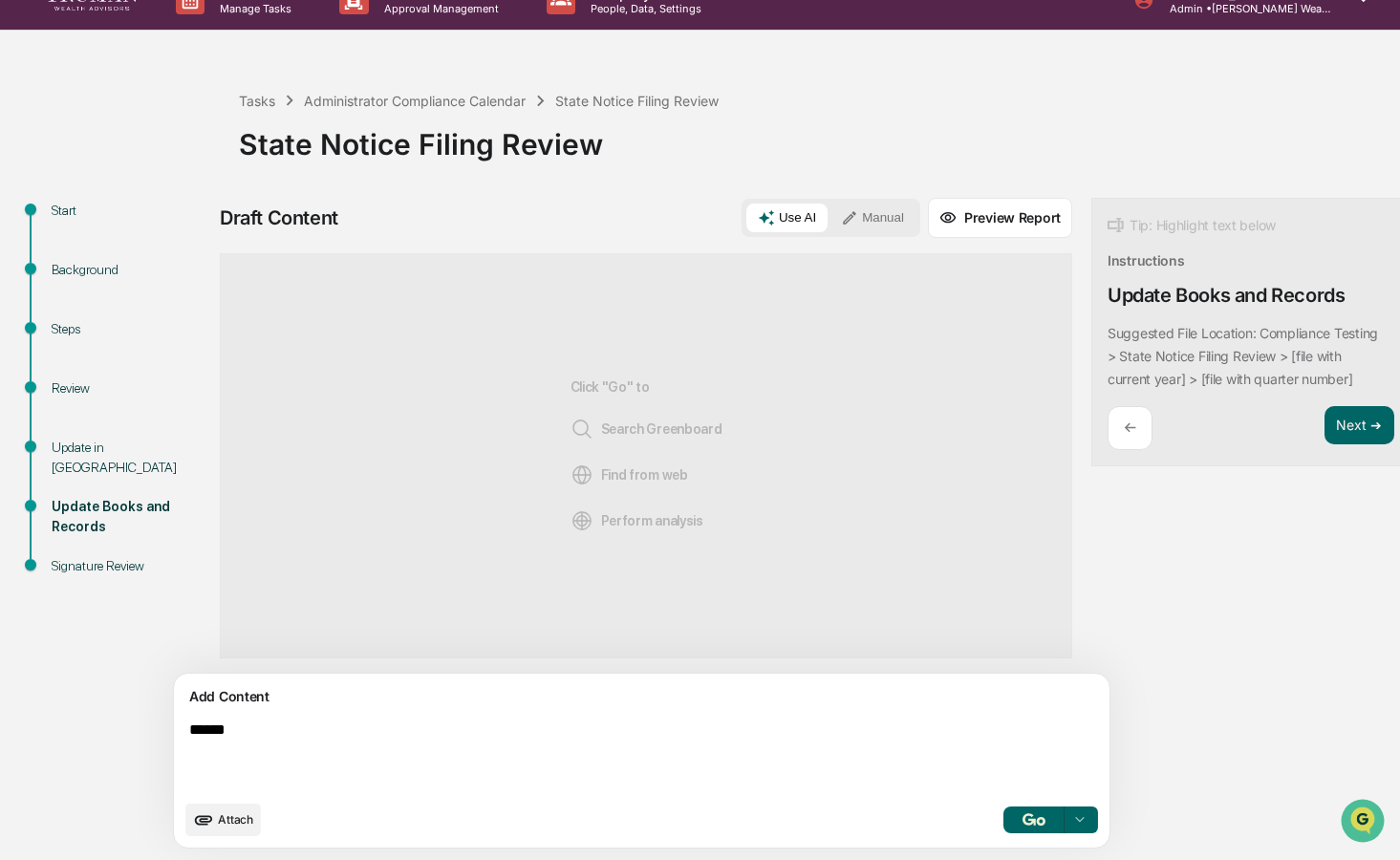
type textarea "******"
click at [239, 827] on button "Attach" at bounding box center [222, 819] width 75 height 32
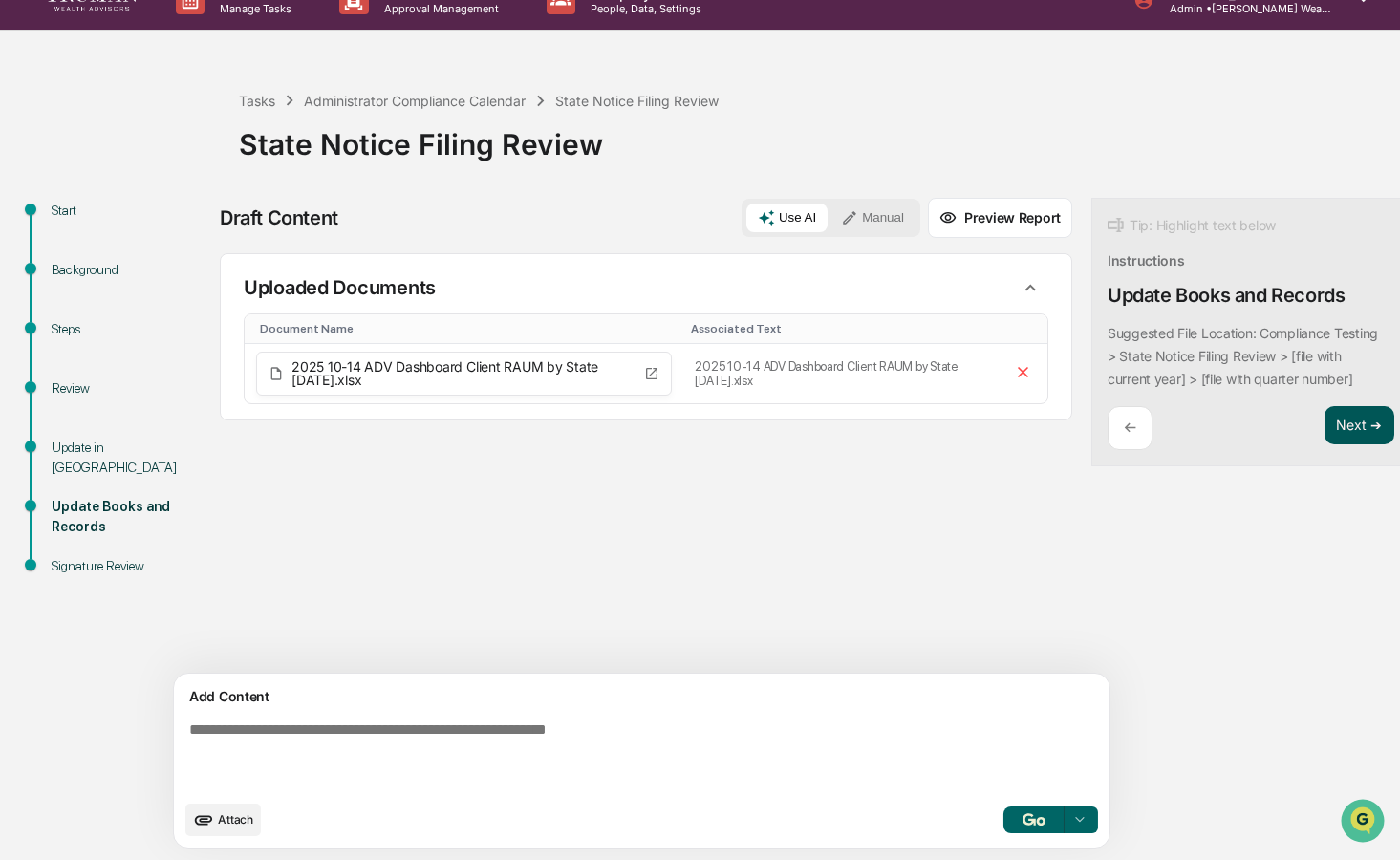
click at [1325, 426] on button "Next ➔" at bounding box center [1360, 425] width 70 height 39
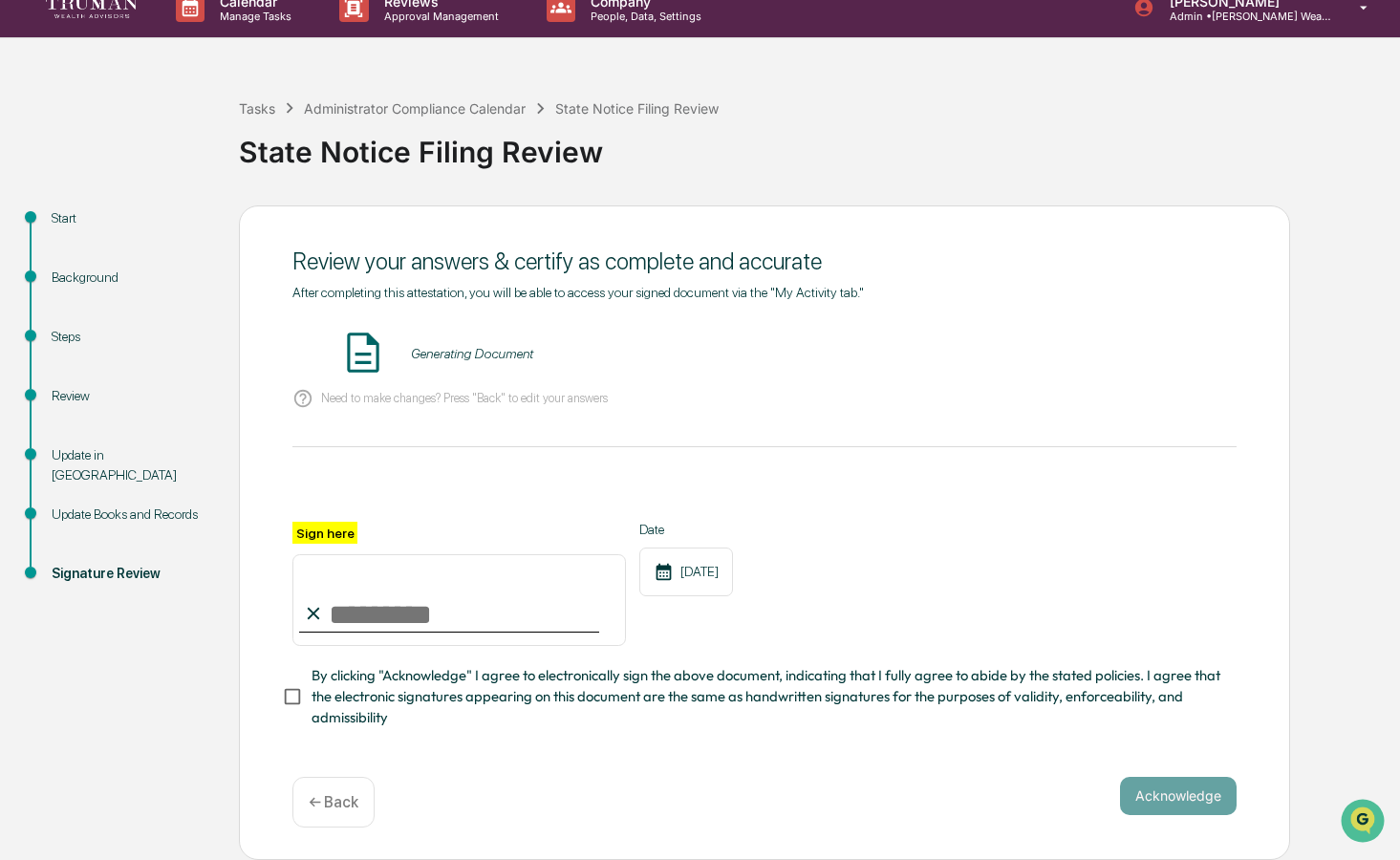
scroll to position [20, 0]
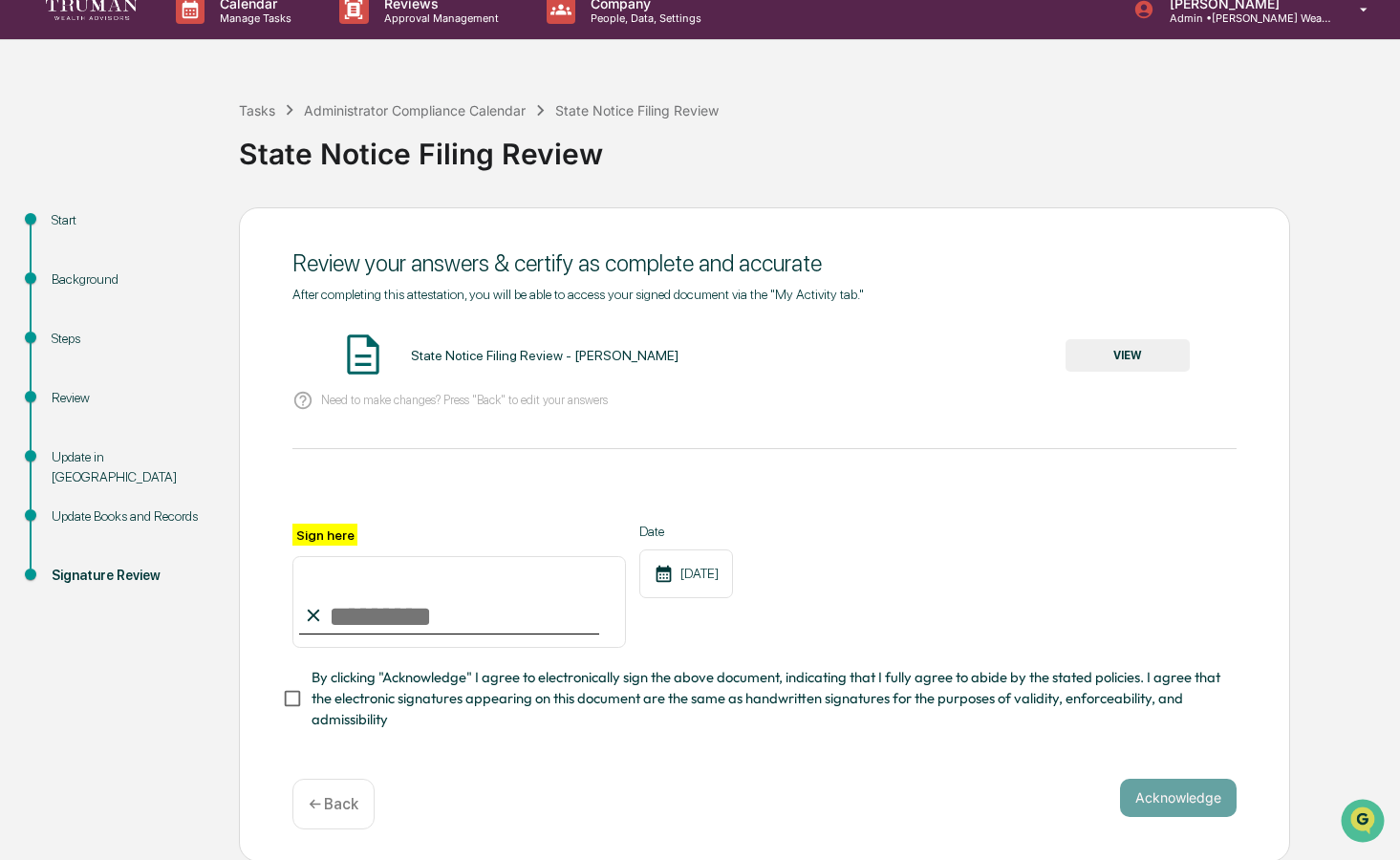
click at [144, 516] on div "Update Books and Records" at bounding box center [130, 516] width 157 height 20
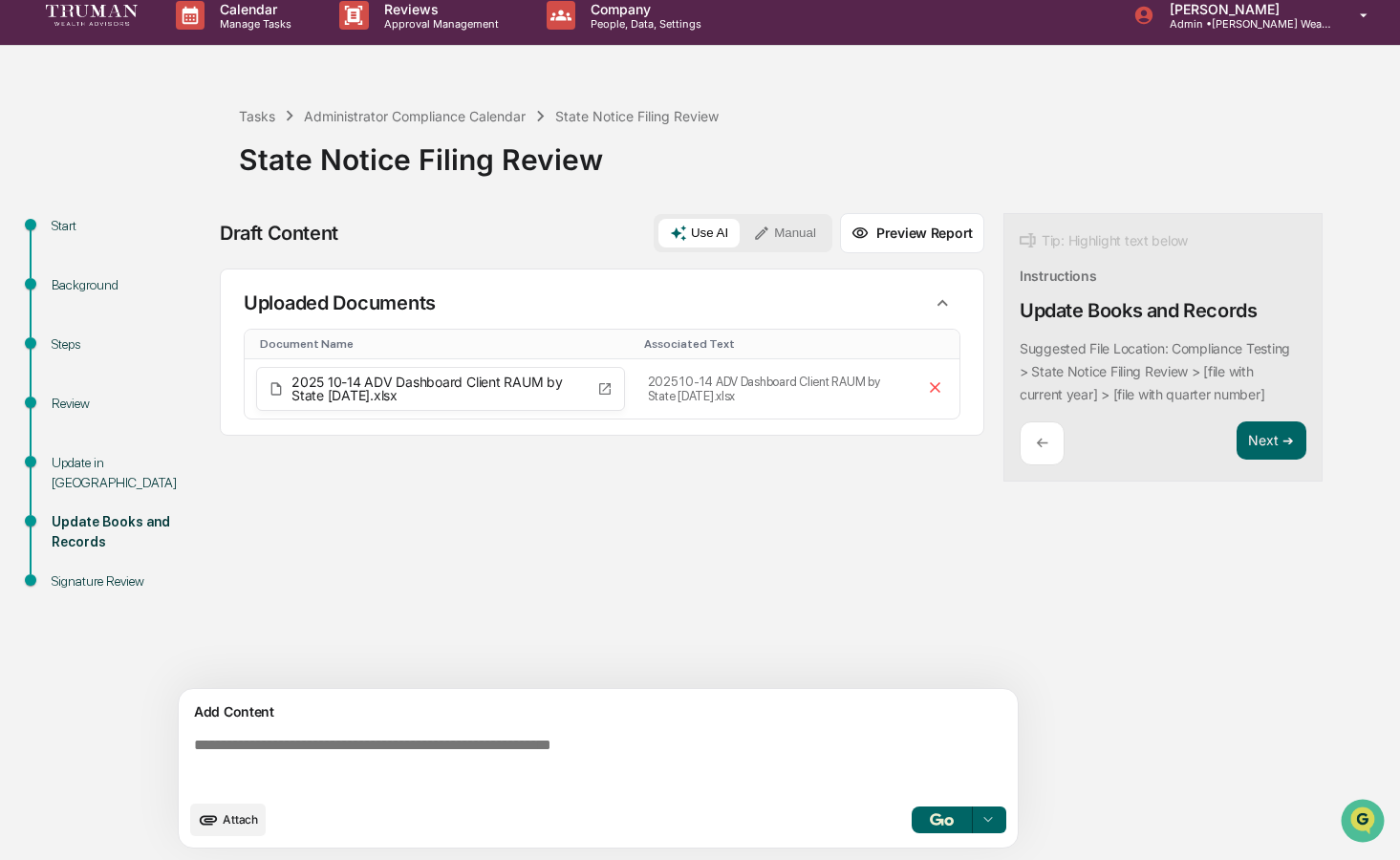
scroll to position [15, 0]
click at [364, 769] on textarea at bounding box center [602, 762] width 831 height 69
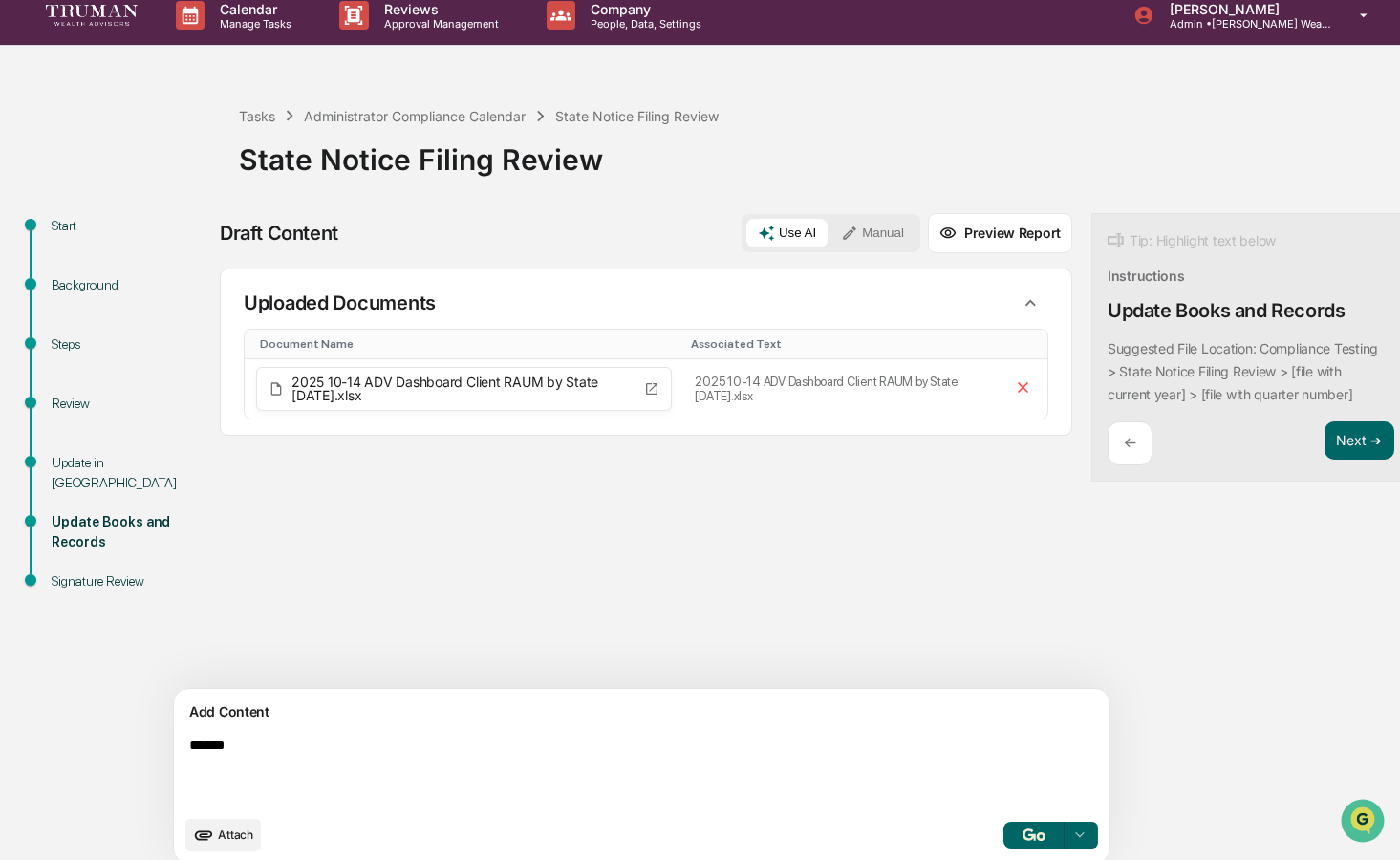
type textarea "******"
click at [1022, 838] on img "button" at bounding box center [1034, 834] width 23 height 13
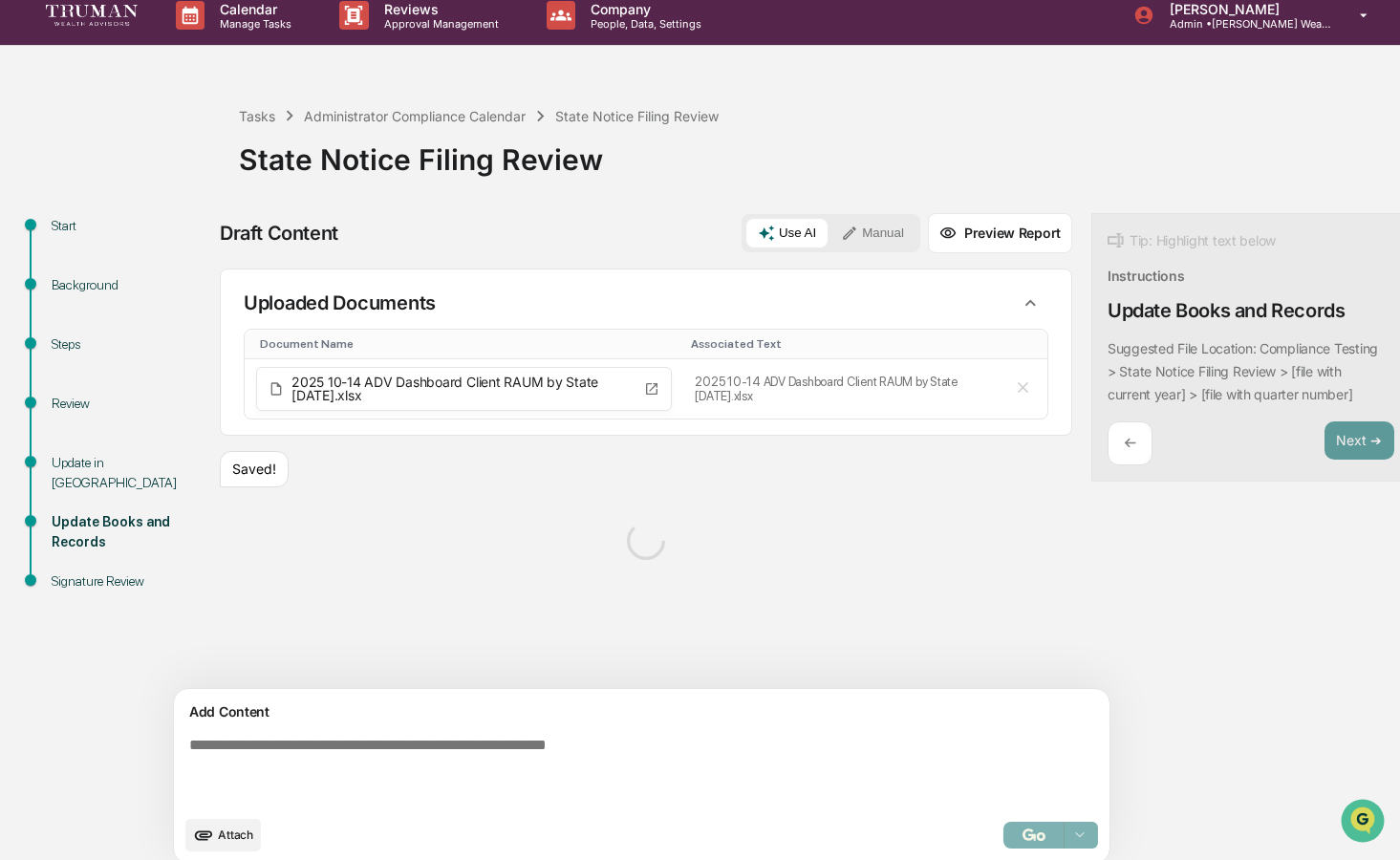
scroll to position [29, 0]
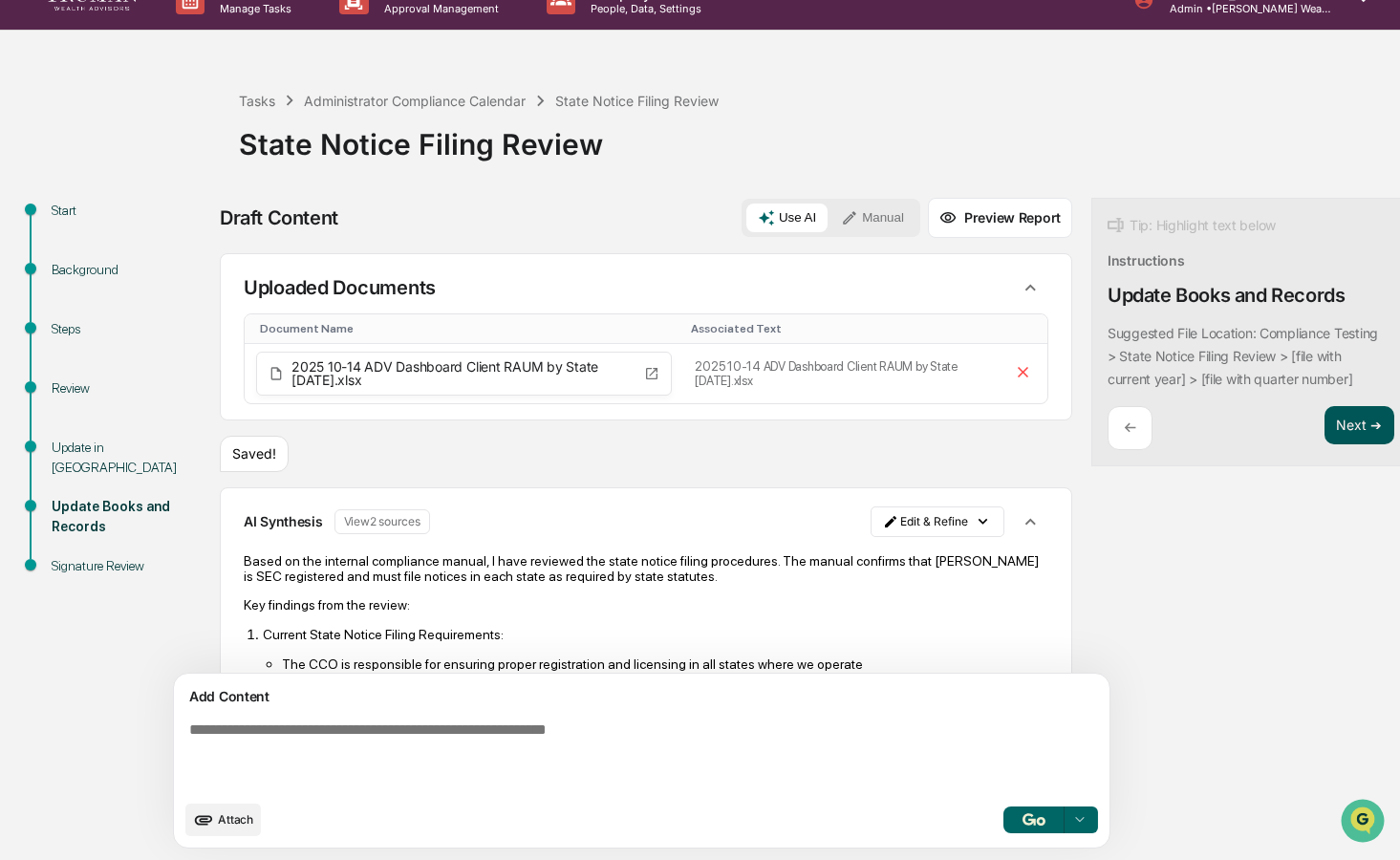
click at [1325, 412] on button "Next ➔" at bounding box center [1360, 425] width 70 height 39
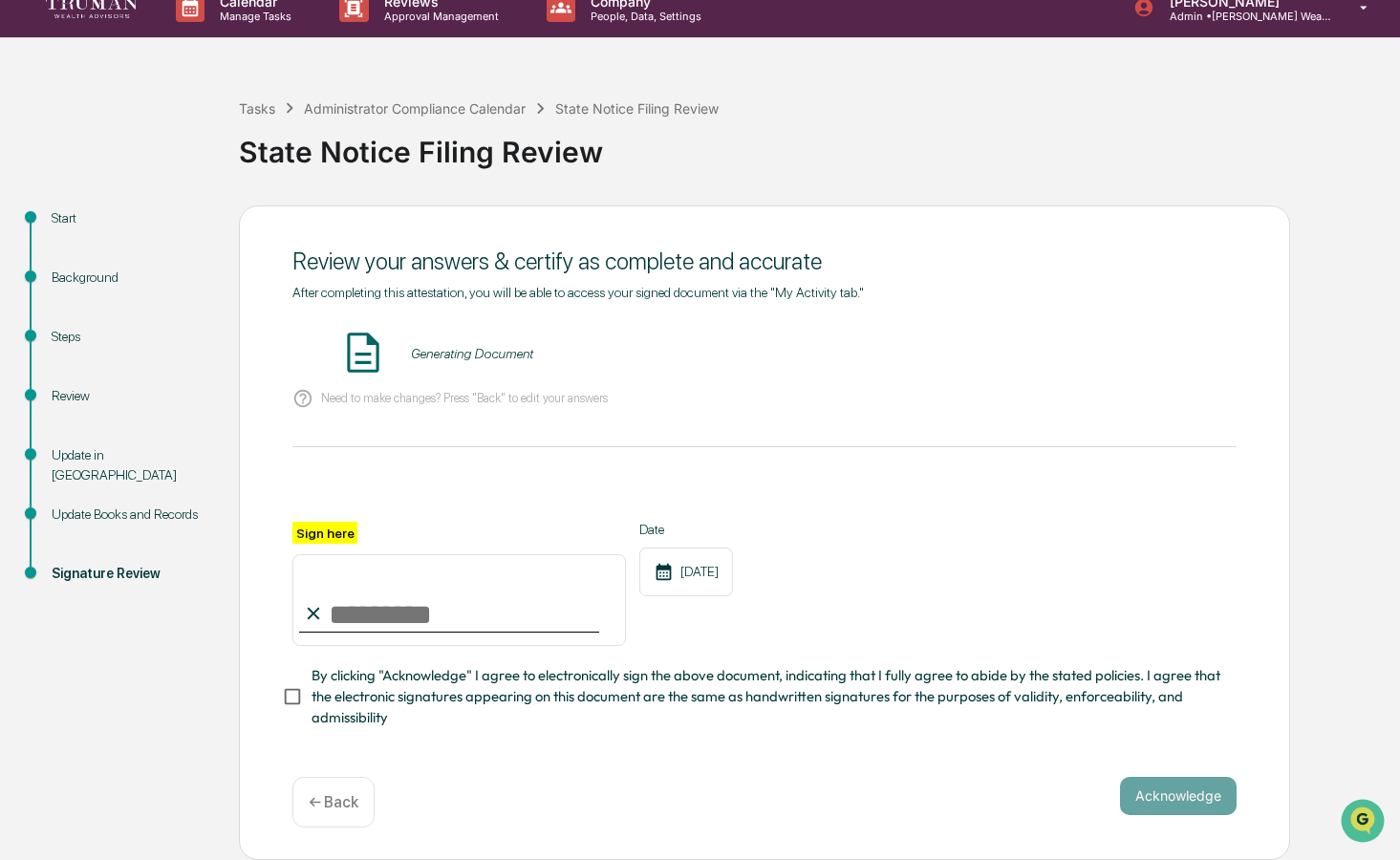
scroll to position [20, 0]
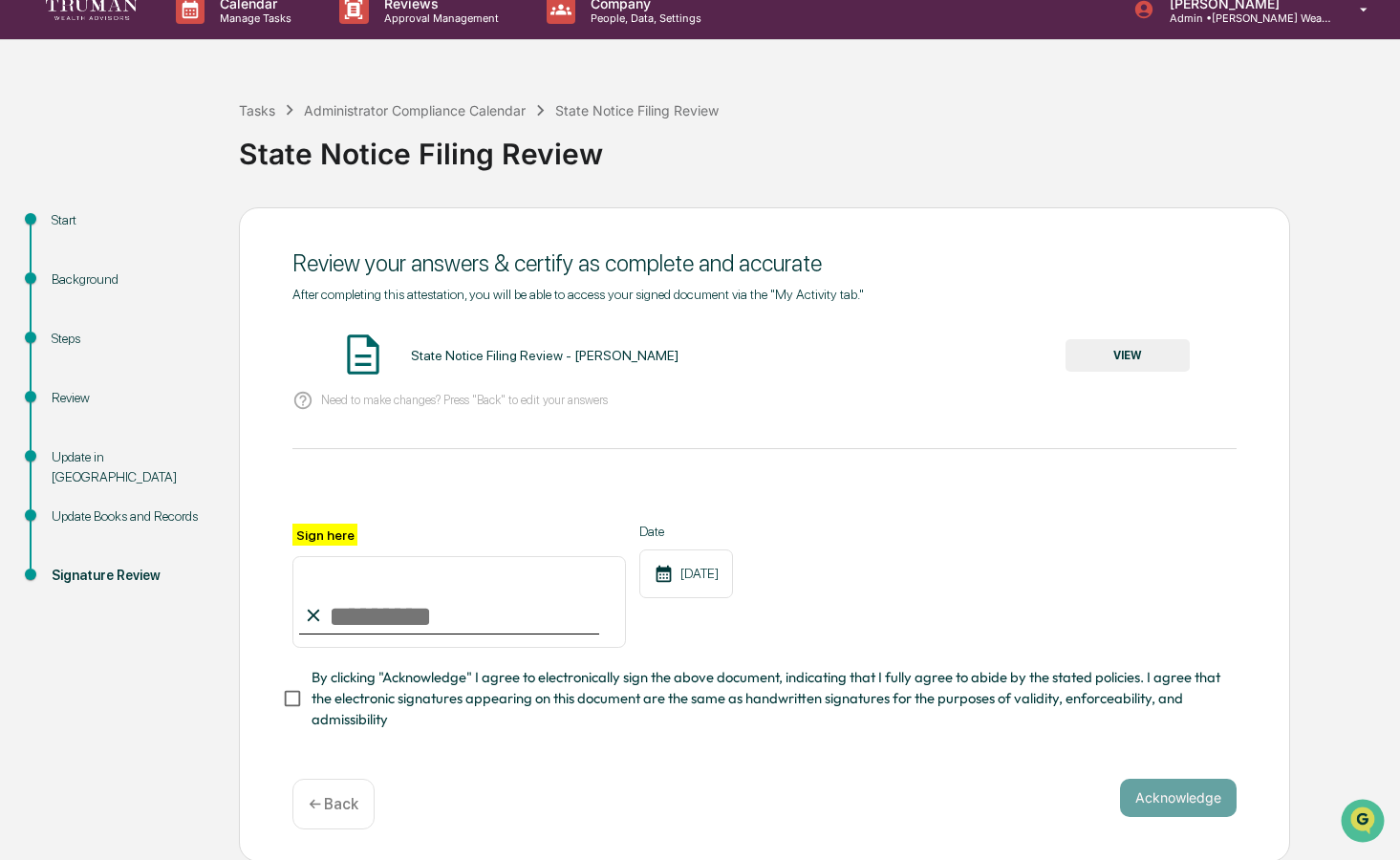
click at [468, 614] on input "Sign here" at bounding box center [460, 602] width 334 height 92
type input "**********"
click at [278, 703] on div "**********" at bounding box center [764, 534] width 1051 height 654
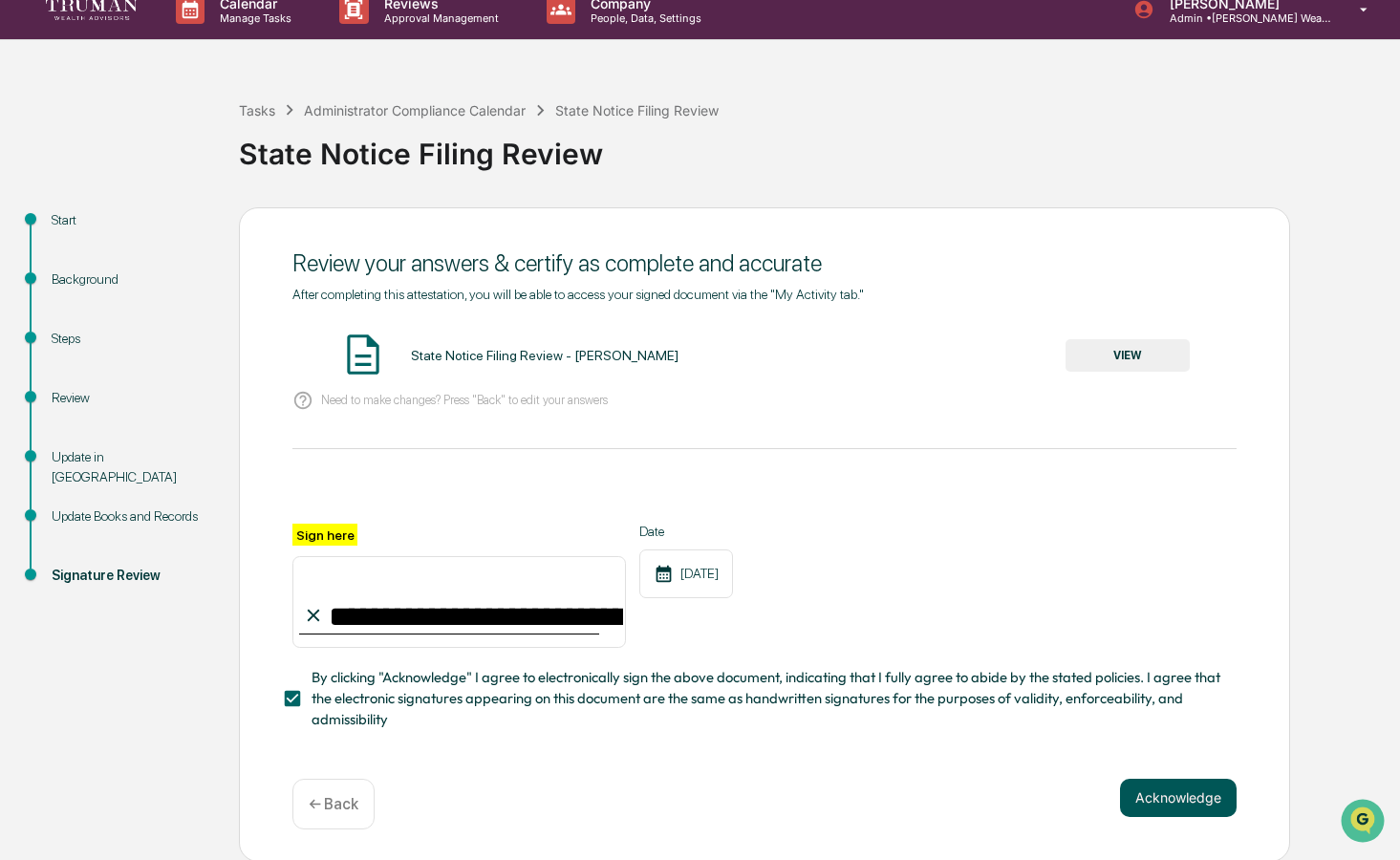
click at [1190, 788] on button "Acknowledge" at bounding box center [1179, 797] width 117 height 38
click at [1189, 365] on div "State Notice Filing Review - Maria Huerta Hernandez VIEW" at bounding box center [765, 356] width 944 height 51
click at [1170, 362] on button "VIEW" at bounding box center [1127, 355] width 124 height 32
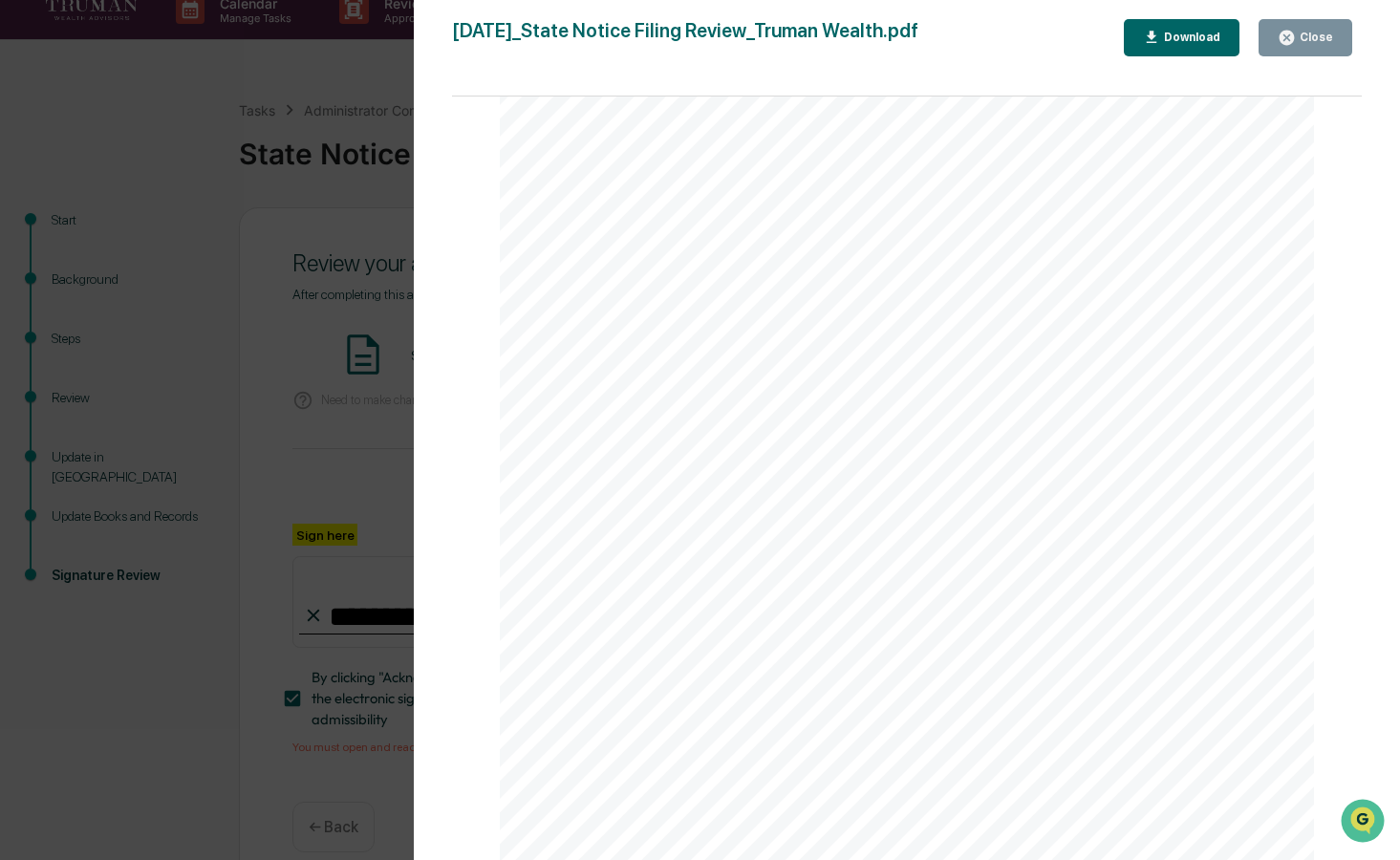
scroll to position [0, 0]
click at [1172, 35] on div "Download" at bounding box center [1190, 37] width 60 height 14
click at [1305, 28] on div "Close" at bounding box center [1305, 37] width 56 height 19
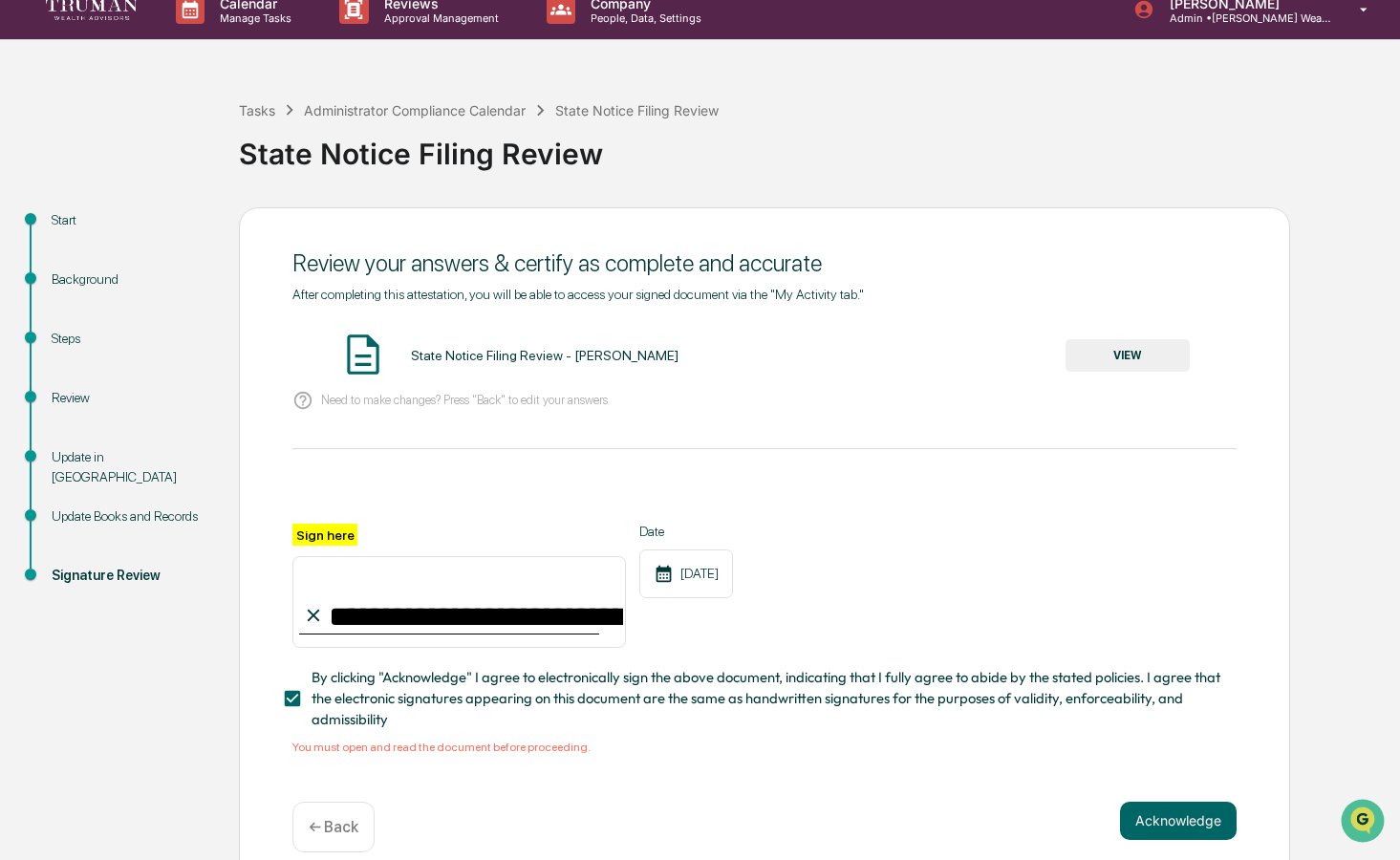
scroll to position [44, 0]
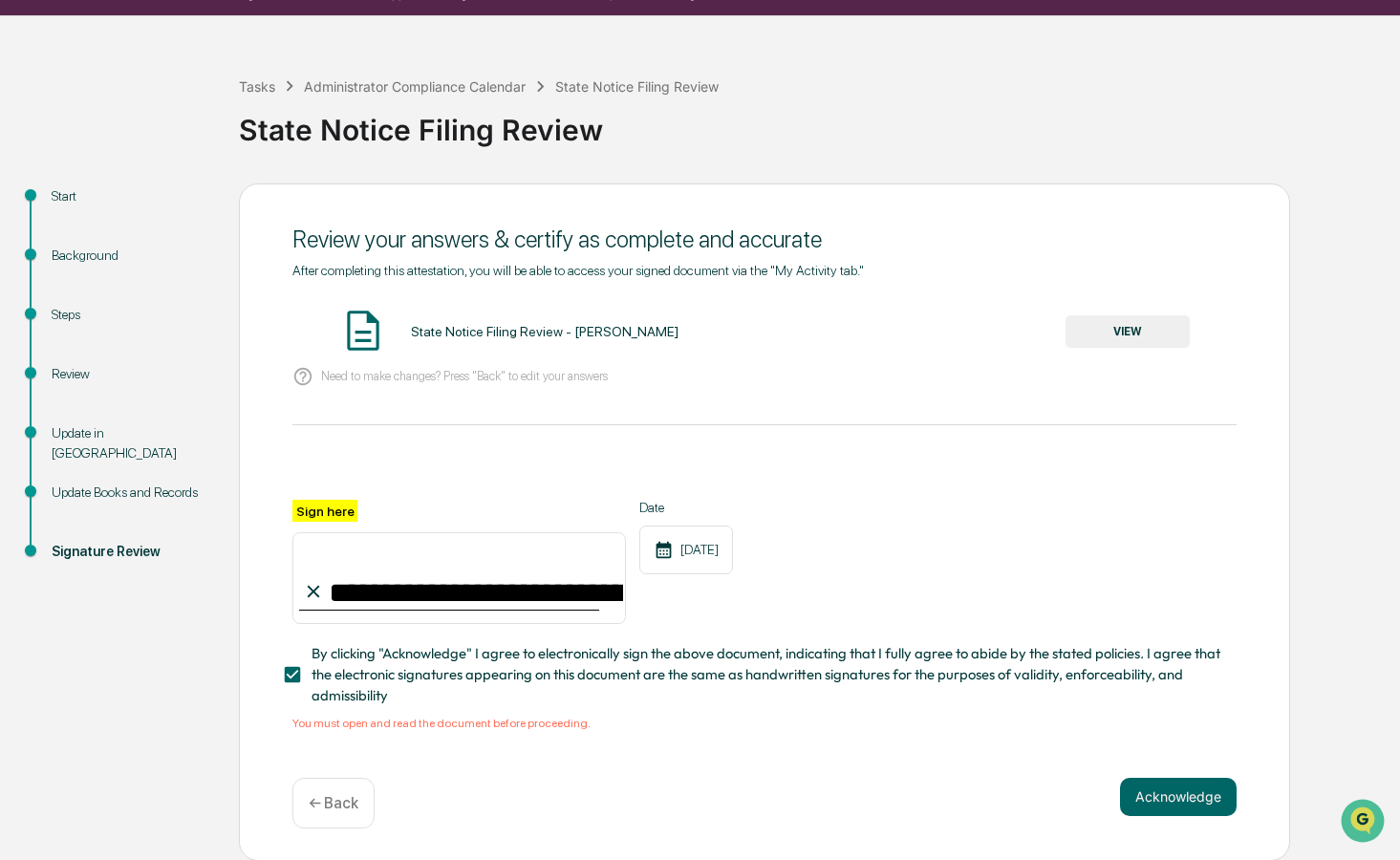
click at [1160, 773] on div "**********" at bounding box center [764, 522] width 1051 height 677
click at [770, 677] on span "By clicking "Acknowledge" I agree to electronically sign the above document, in…" at bounding box center [766, 675] width 910 height 64
click at [419, 692] on span "By clicking "Acknowledge" I agree to electronically sign the above document, in…" at bounding box center [766, 675] width 910 height 64
click at [1157, 793] on button "Acknowledge" at bounding box center [1179, 796] width 117 height 38
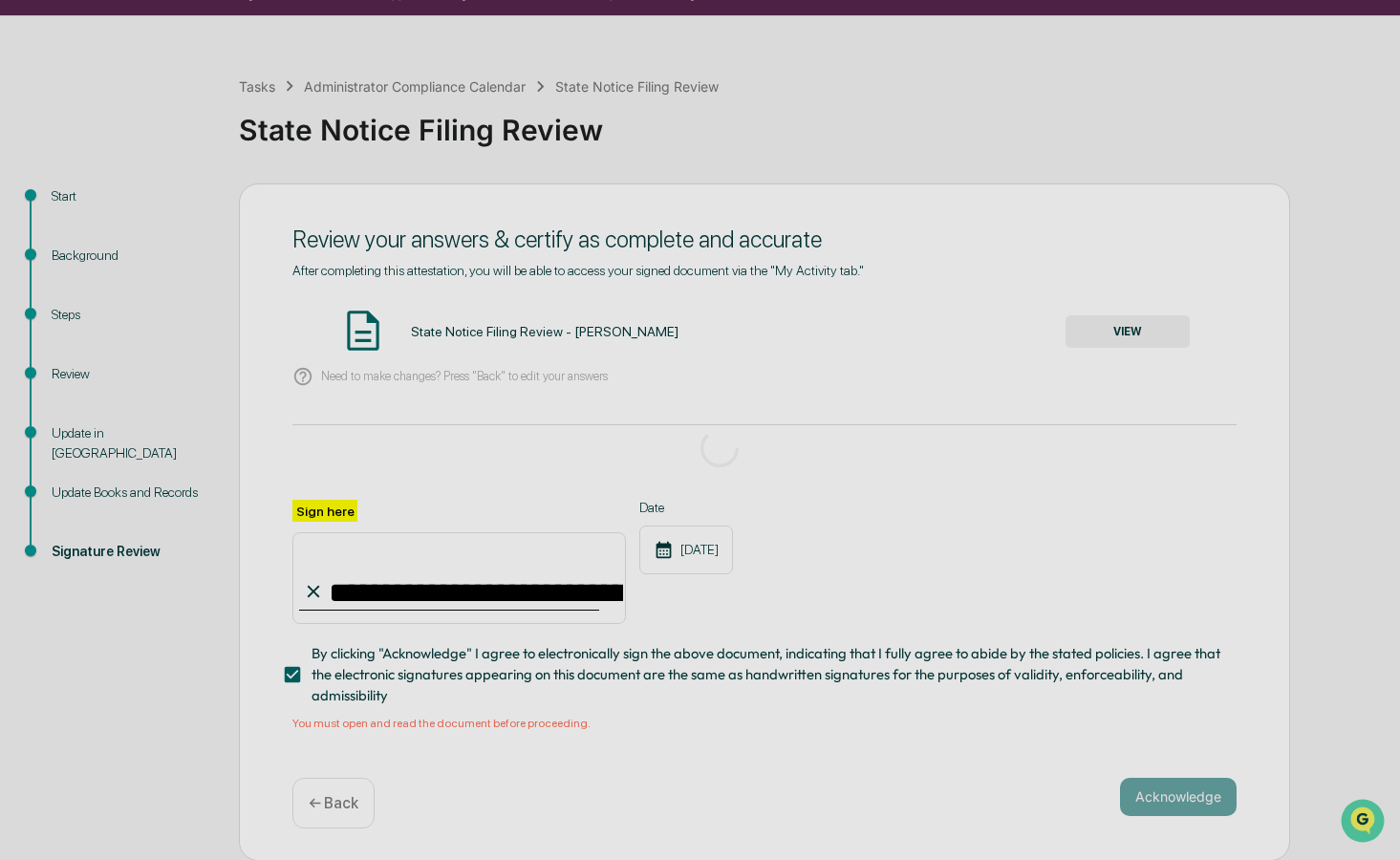
scroll to position [0, 0]
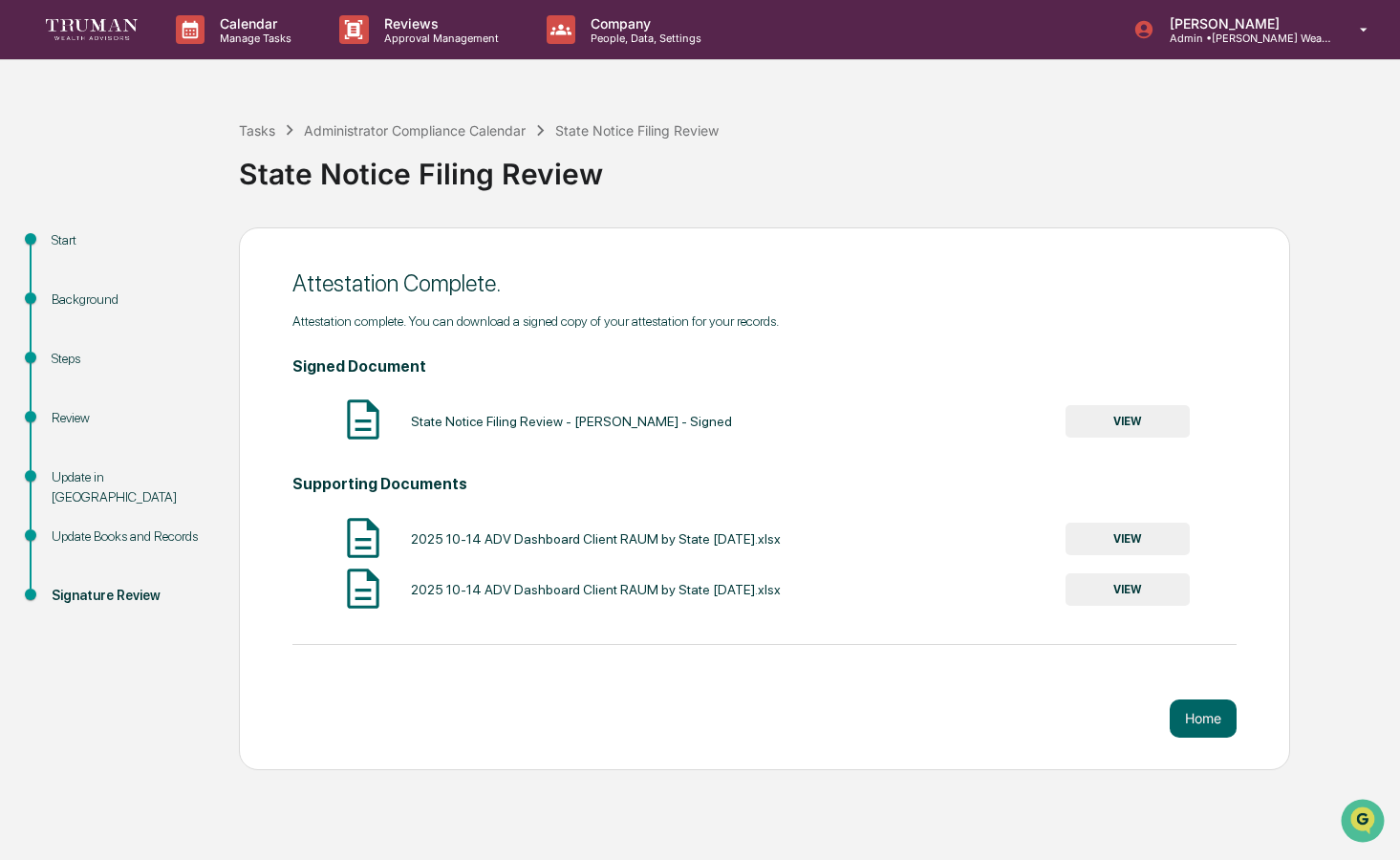
click at [1100, 423] on button "VIEW" at bounding box center [1127, 420] width 124 height 32
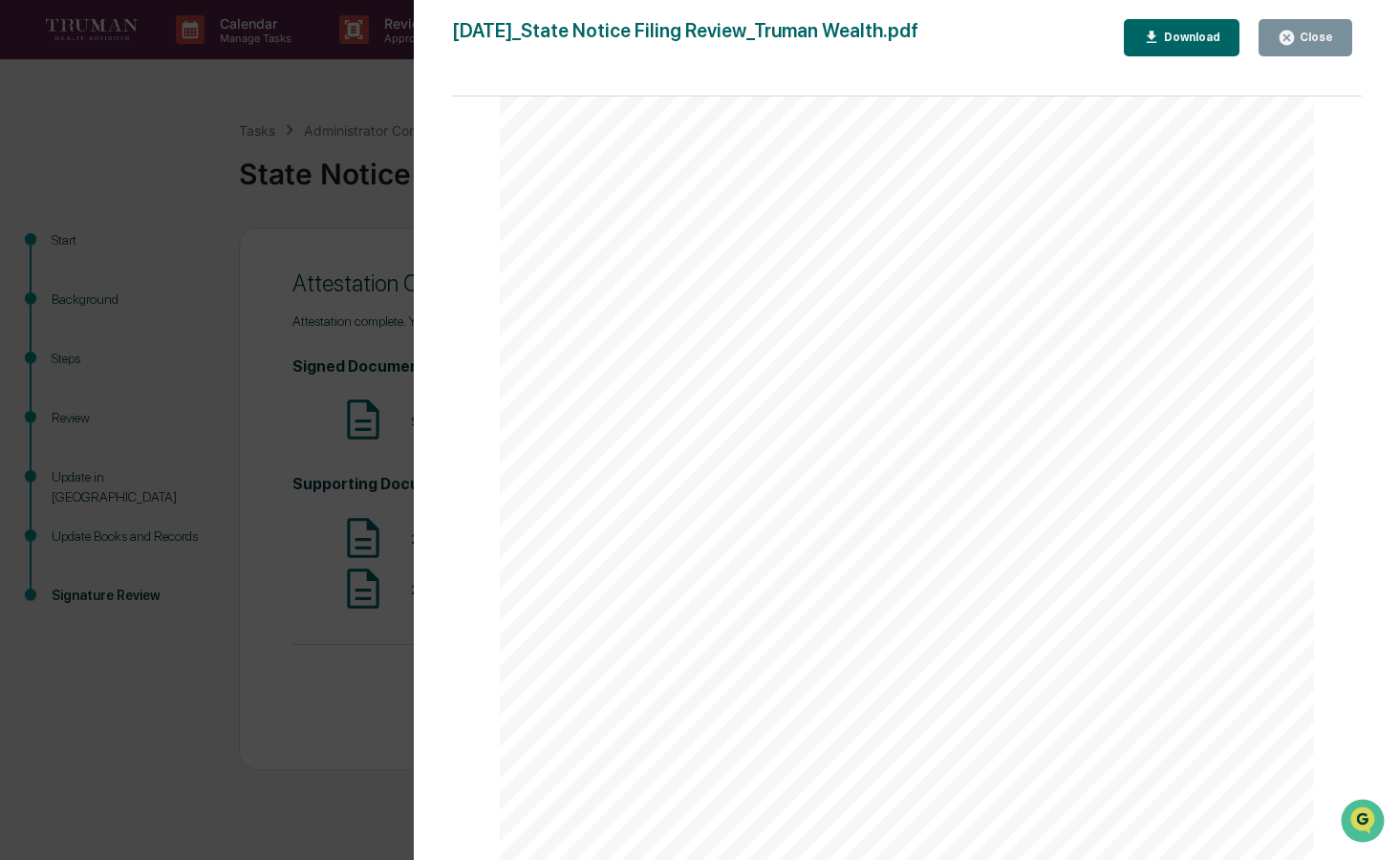
scroll to position [5193, 0]
click at [1151, 36] on icon "button" at bounding box center [1151, 36] width 11 height 13
click at [1314, 30] on div "Close" at bounding box center [1314, 37] width 37 height 14
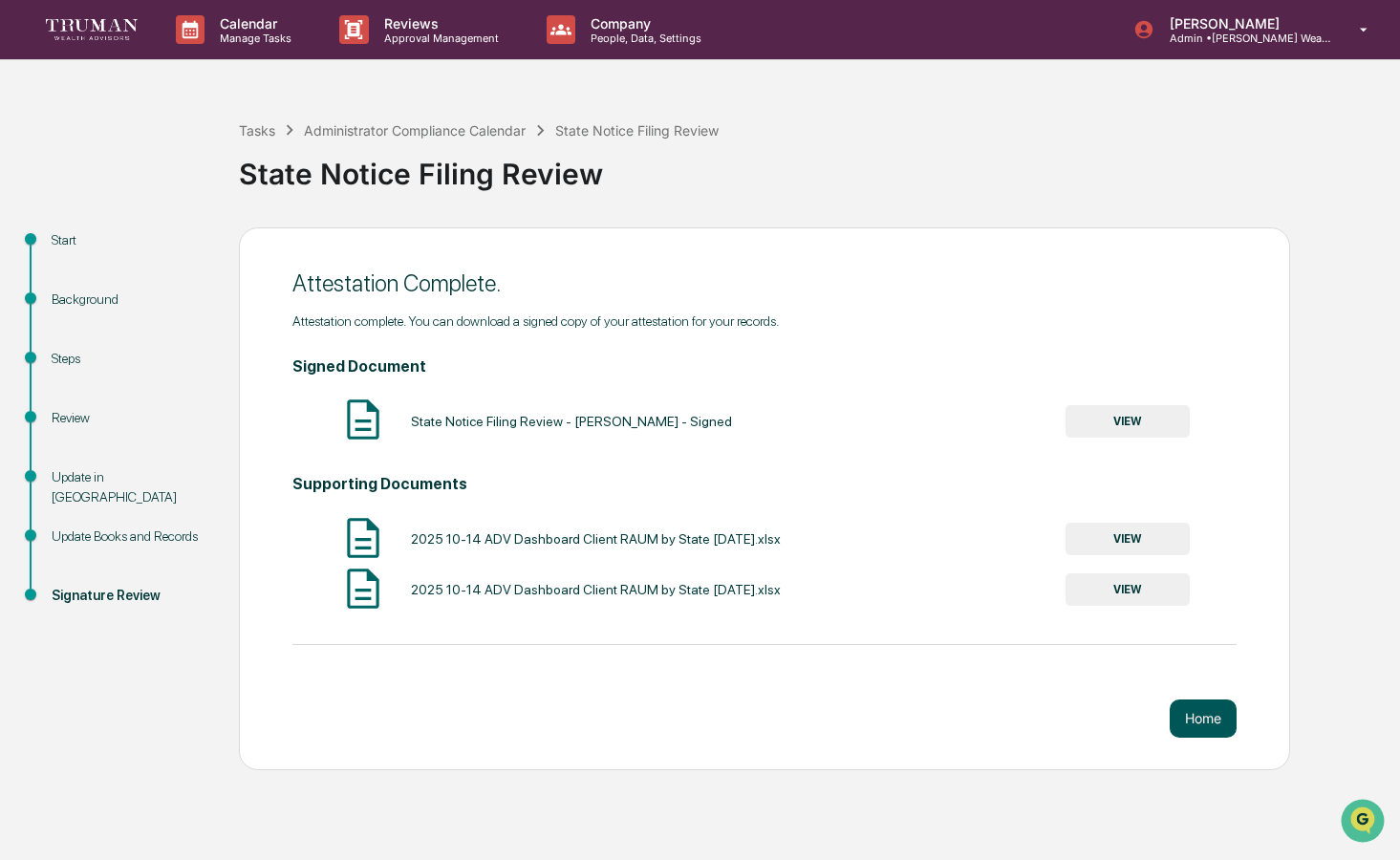
click at [1198, 723] on button "Home" at bounding box center [1203, 718] width 67 height 38
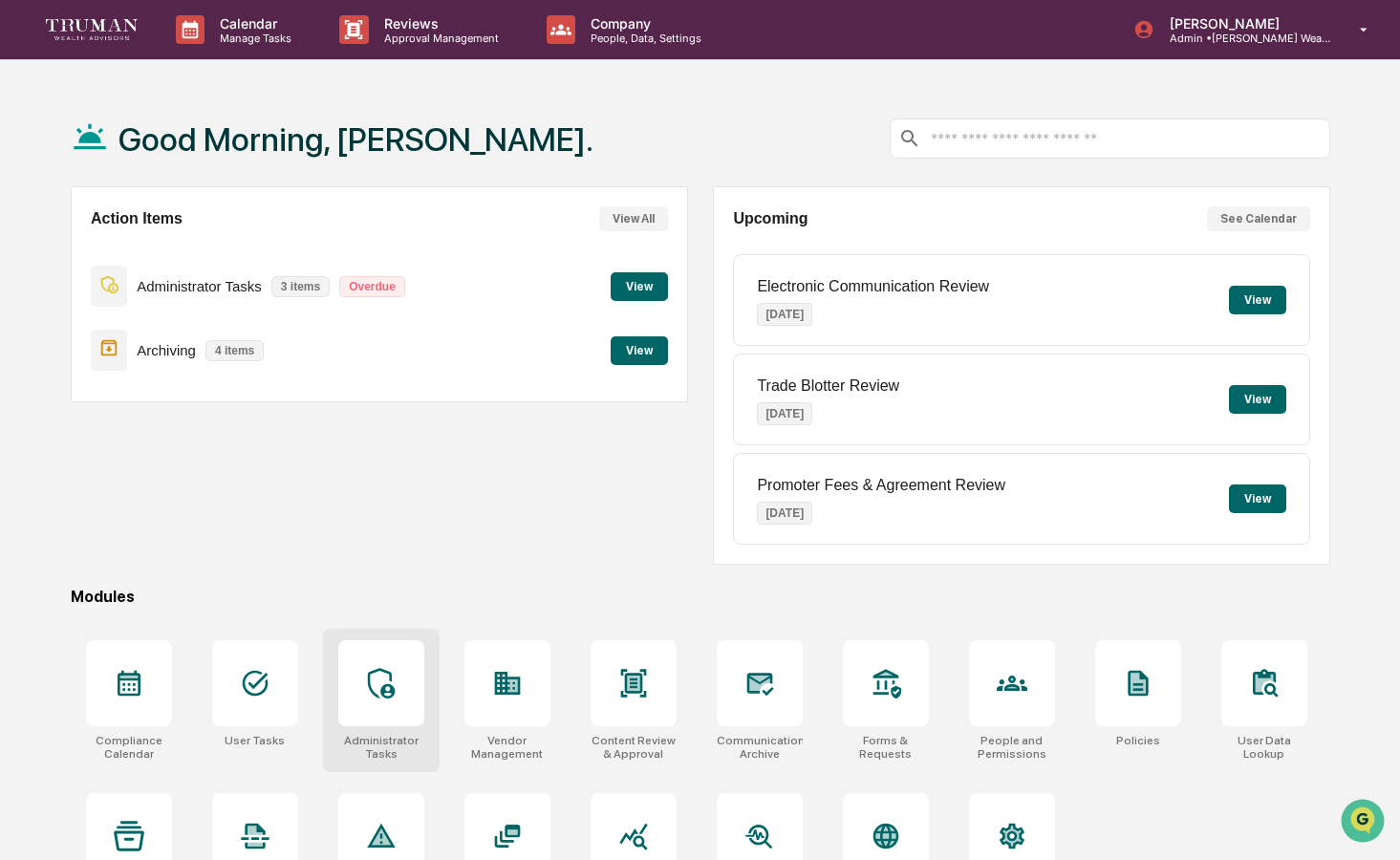
click at [394, 693] on icon at bounding box center [380, 683] width 30 height 30
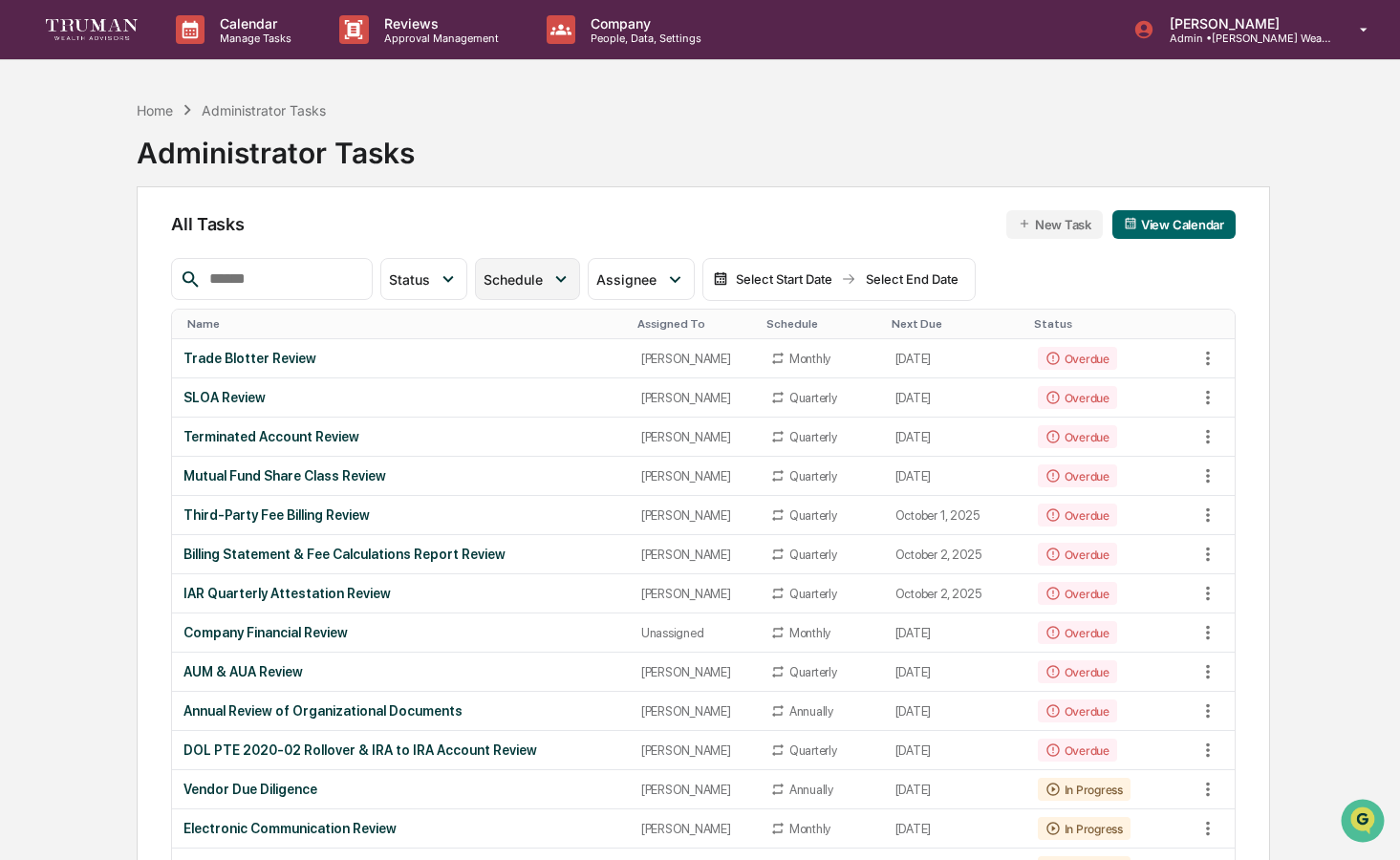
click at [543, 268] on div "Schedule" at bounding box center [528, 278] width 105 height 42
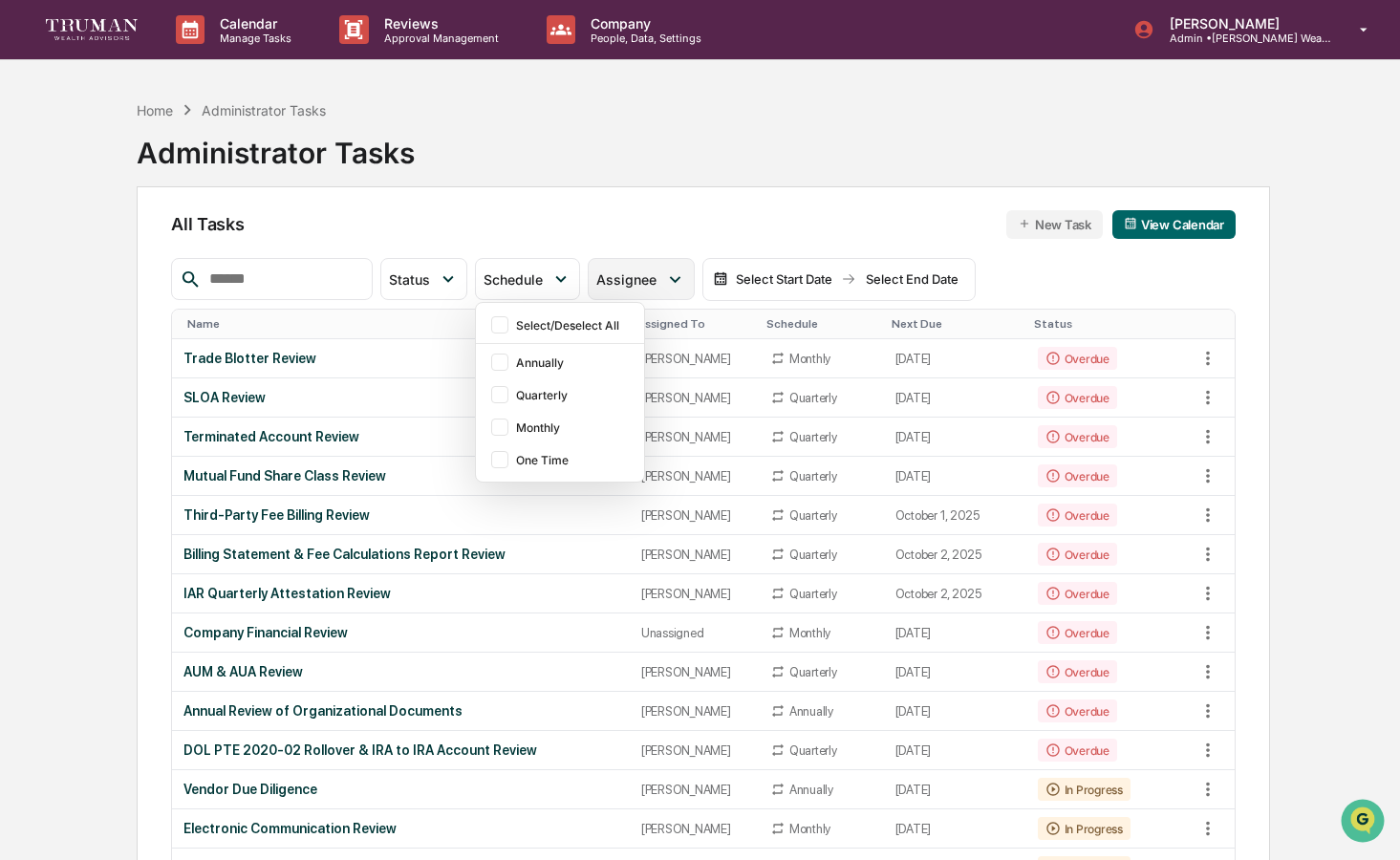
click at [606, 271] on span "Assignee" at bounding box center [626, 279] width 60 height 17
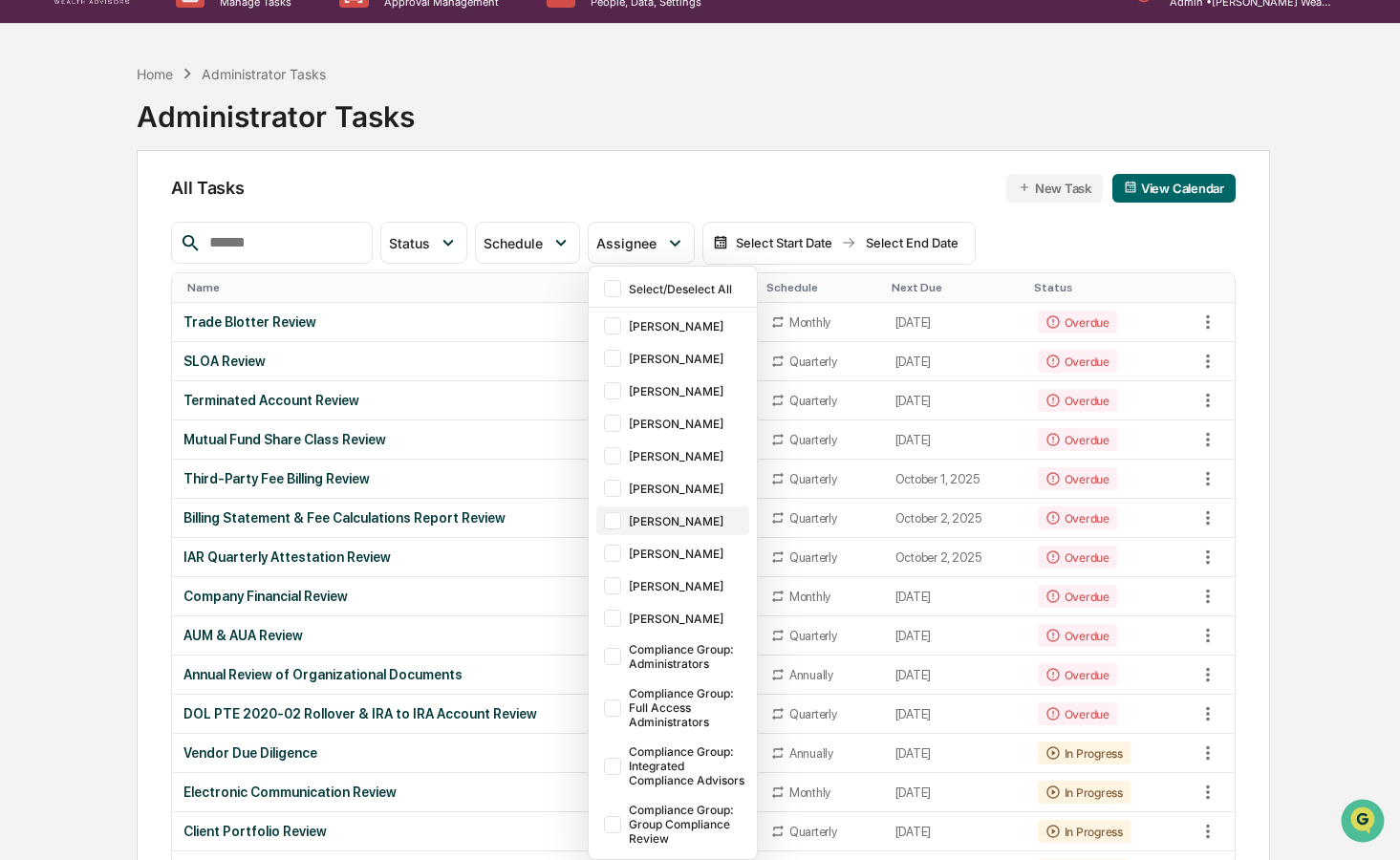
scroll to position [40, 0]
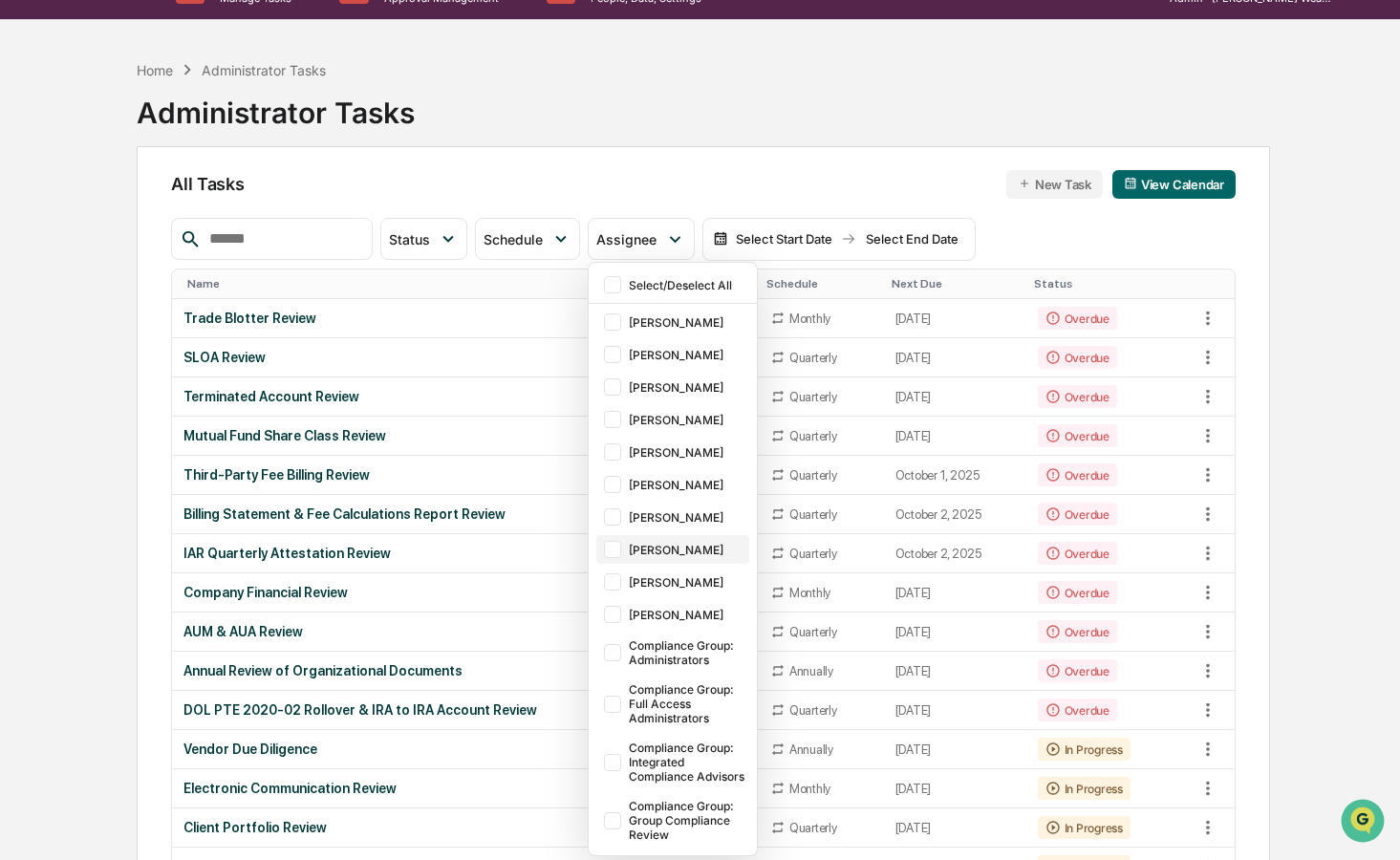
click at [612, 551] on div at bounding box center [613, 549] width 18 height 18
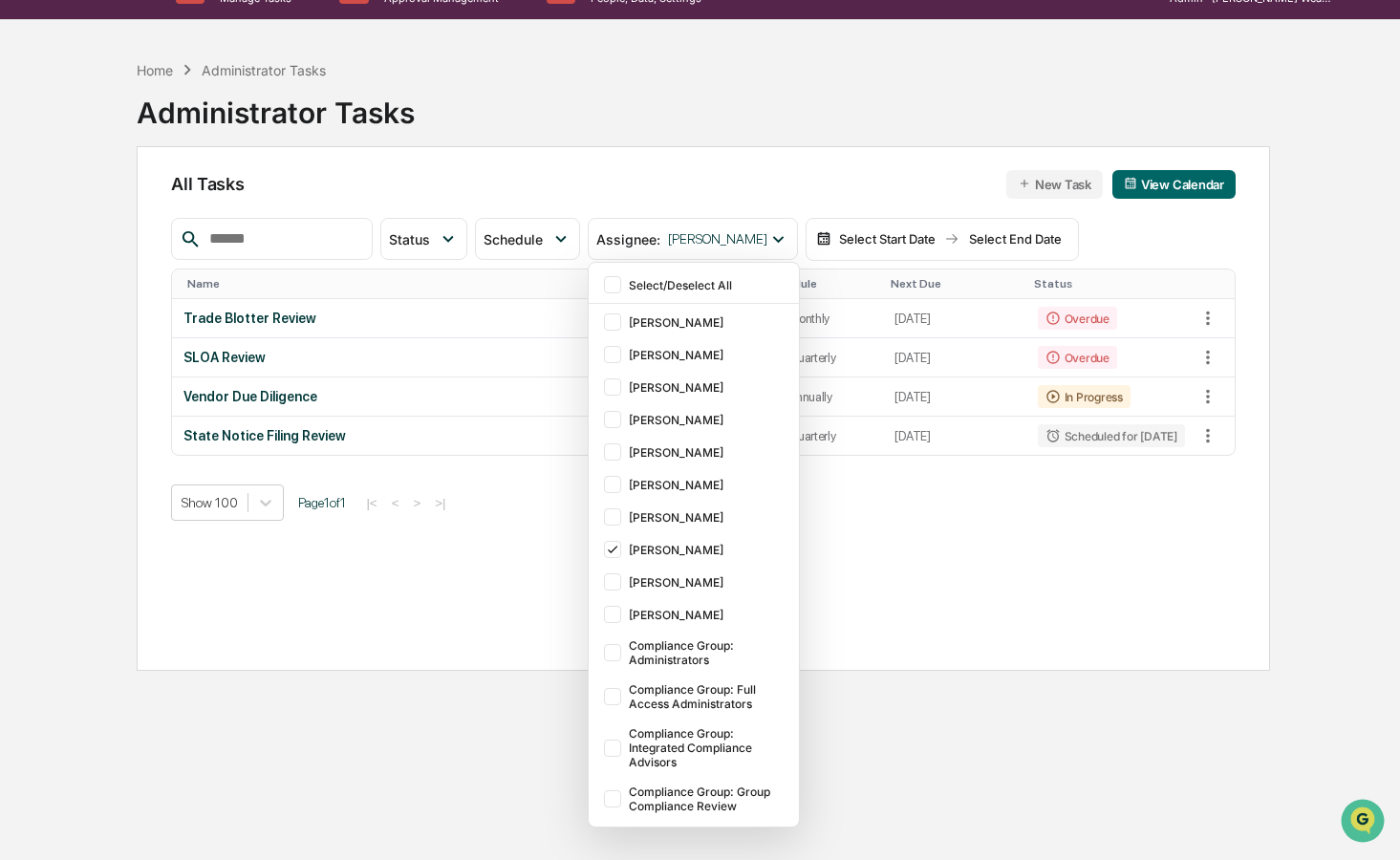
click at [616, 164] on div "All Tasks New Task View Calendar Status Select/Deselect All Done In Progress Ac…" at bounding box center [703, 409] width 1135 height 525
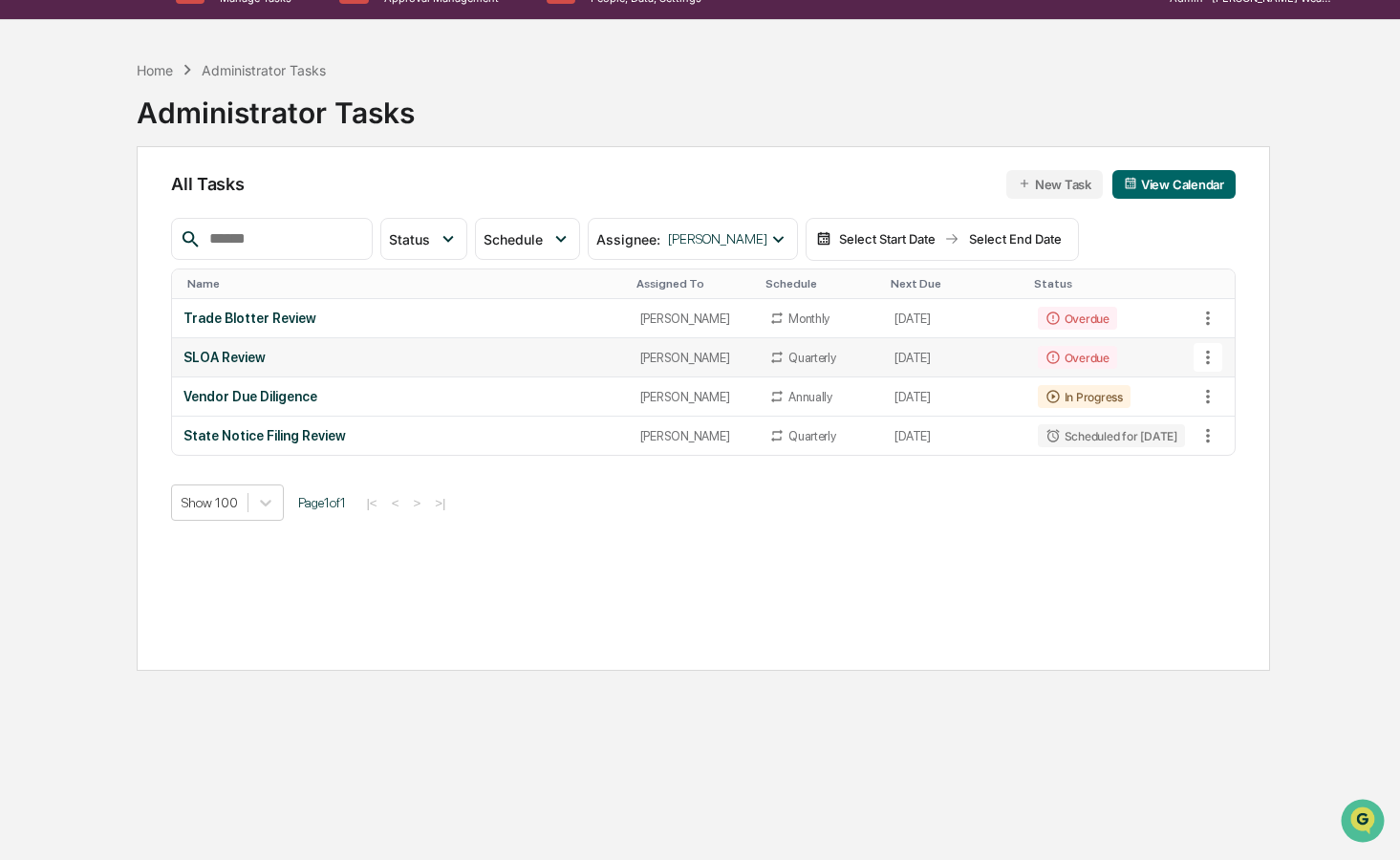
click at [287, 365] on div "SLOA Review" at bounding box center [400, 358] width 433 height 16
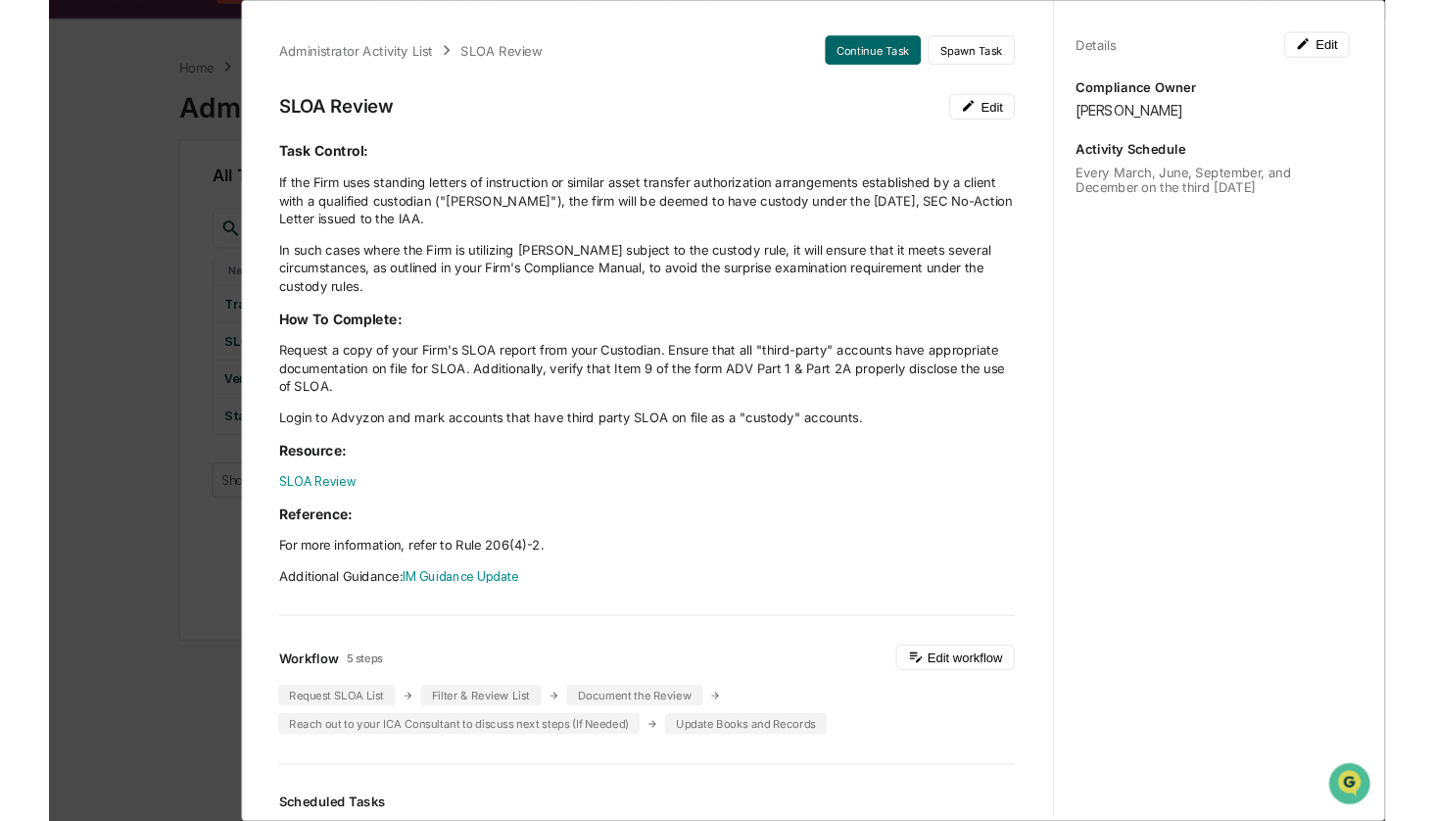
scroll to position [0, 0]
